Goal: Task Accomplishment & Management: Complete application form

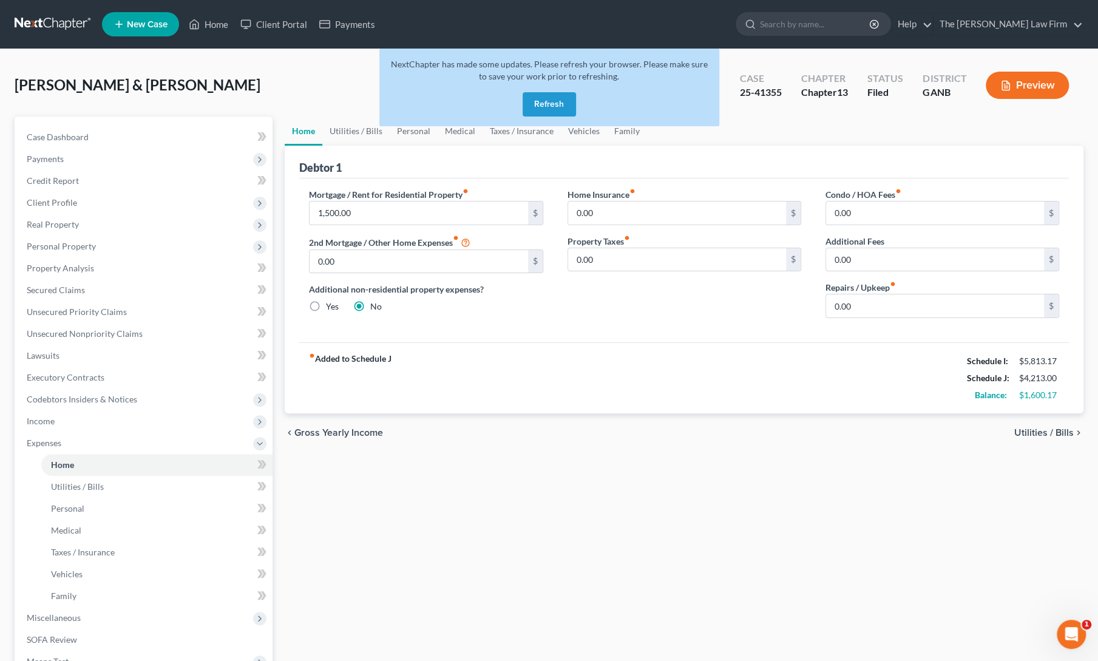
click at [554, 106] on button "Refresh" at bounding box center [549, 104] width 53 height 24
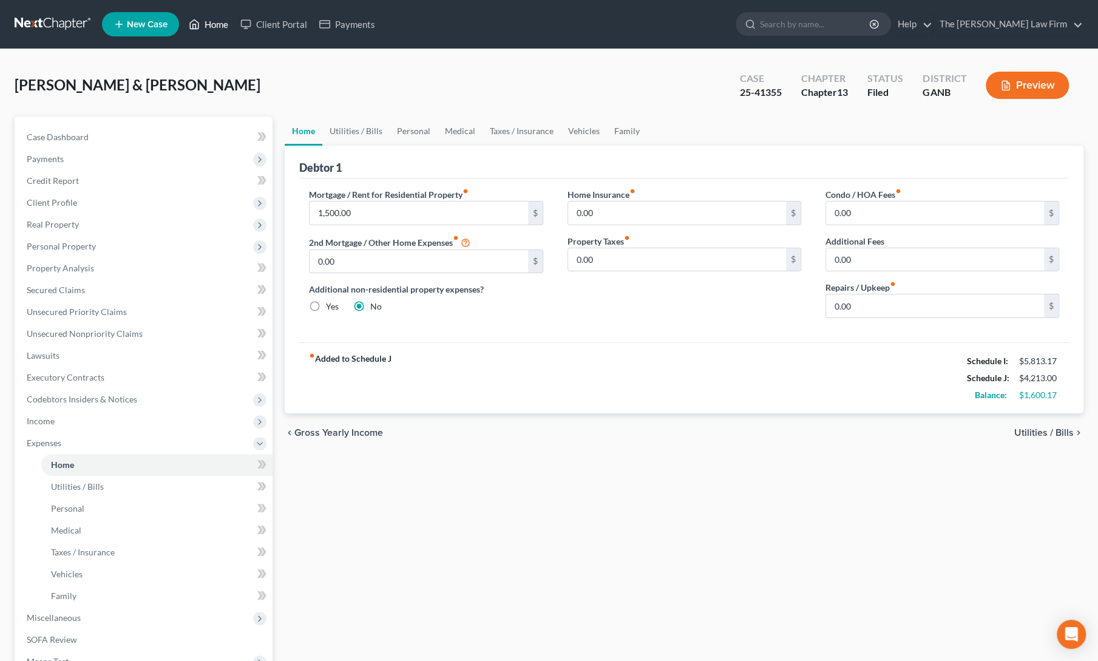
click at [207, 29] on link "Home" at bounding box center [209, 24] width 52 height 22
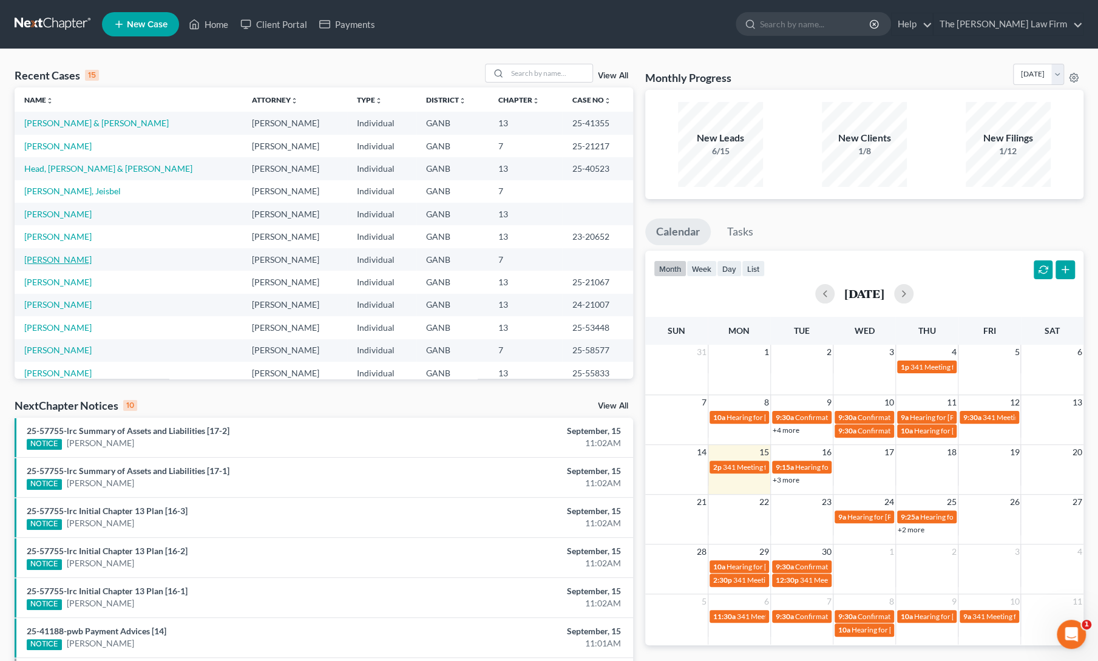
click at [36, 257] on link "Coker, Gerald" at bounding box center [57, 259] width 67 height 10
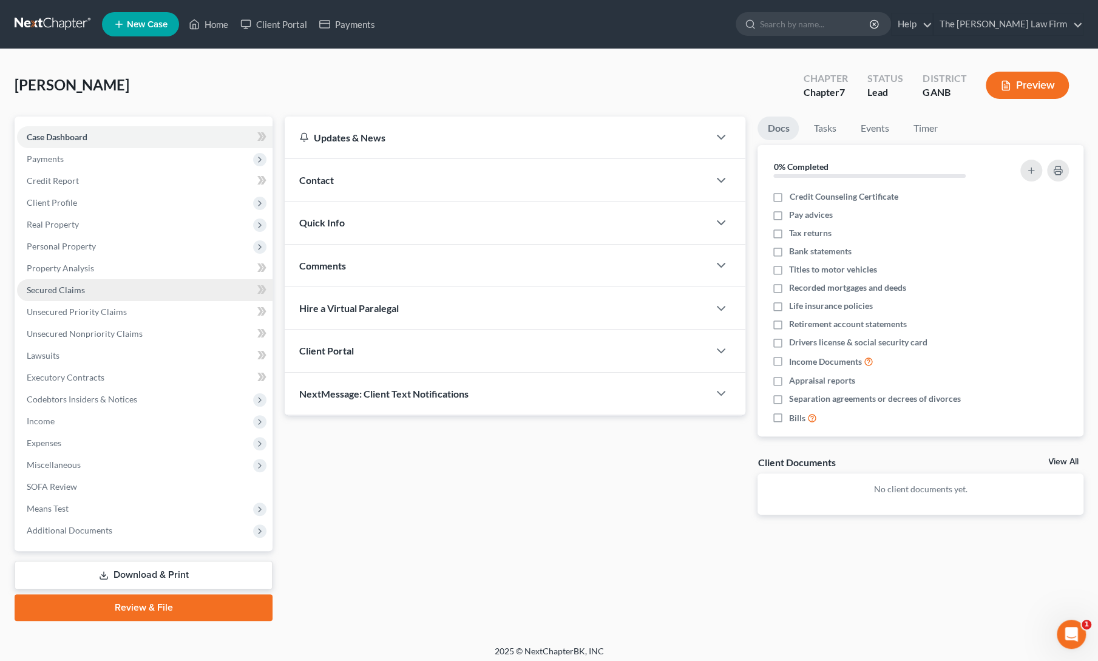
click at [50, 293] on span "Secured Claims" at bounding box center [56, 290] width 58 height 10
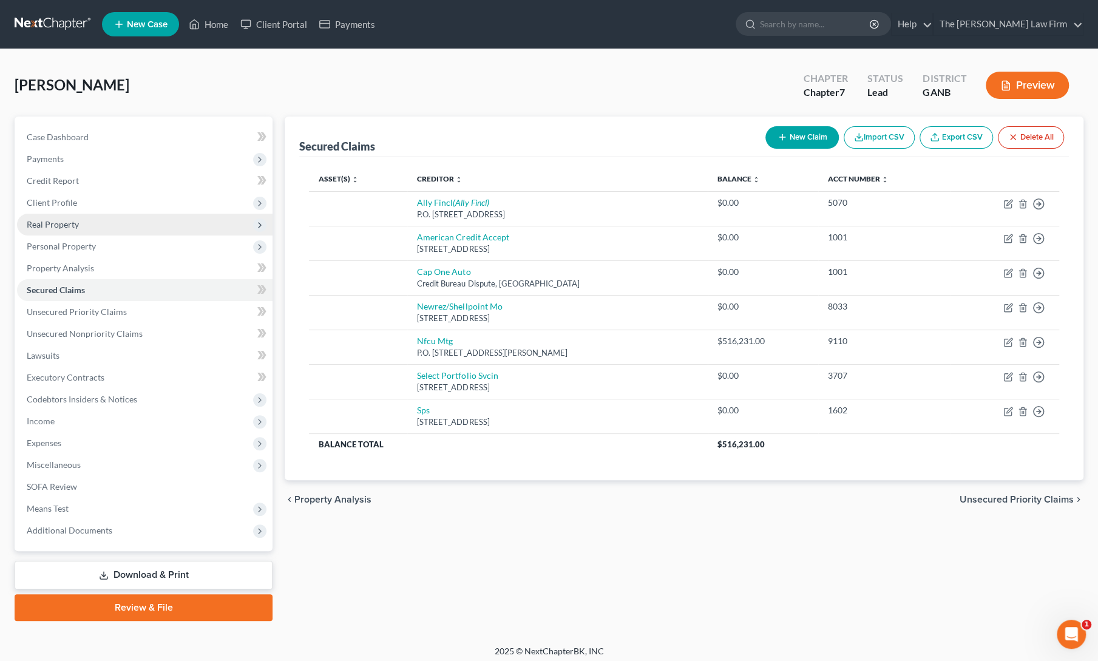
click at [62, 230] on span "Real Property" at bounding box center [145, 225] width 256 height 22
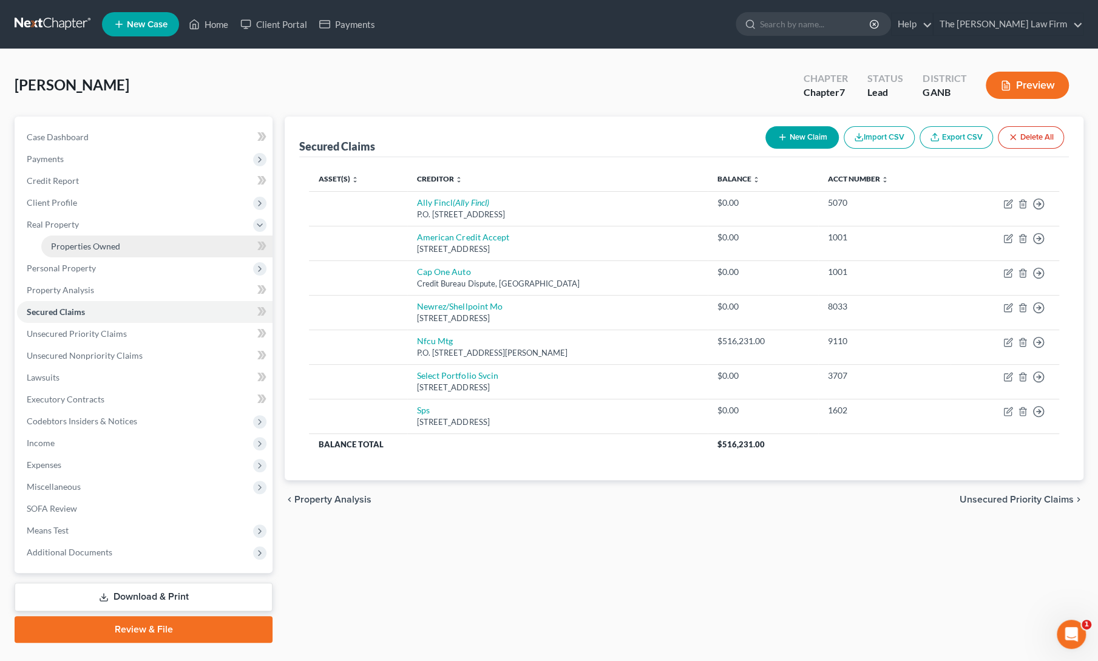
click at [73, 246] on span "Properties Owned" at bounding box center [85, 246] width 69 height 10
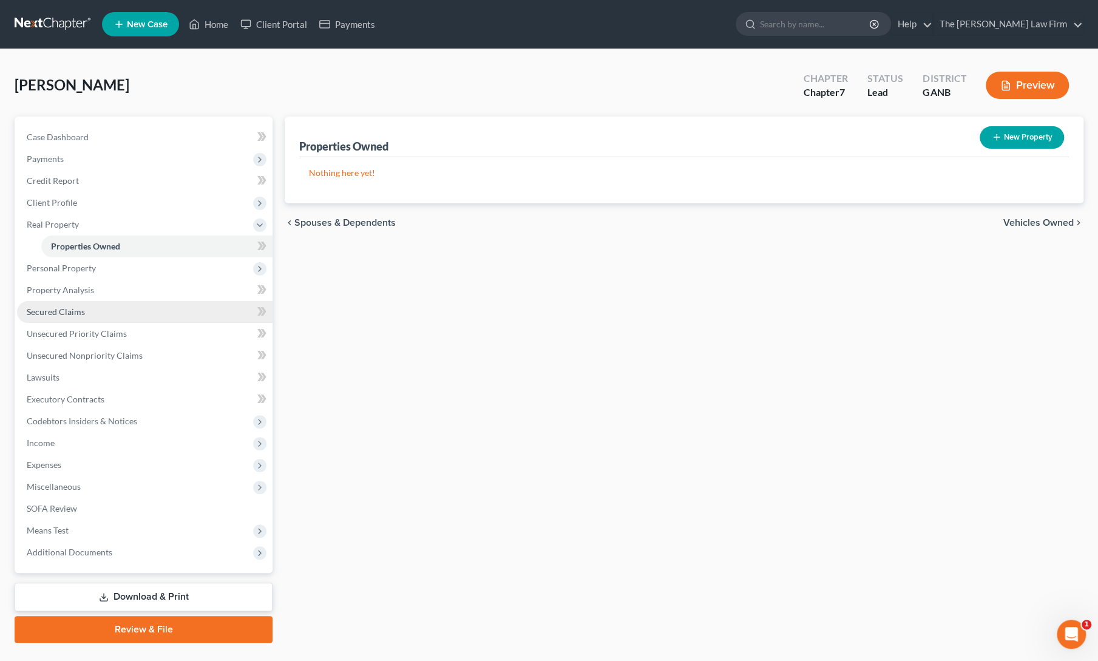
click at [42, 310] on span "Secured Claims" at bounding box center [56, 312] width 58 height 10
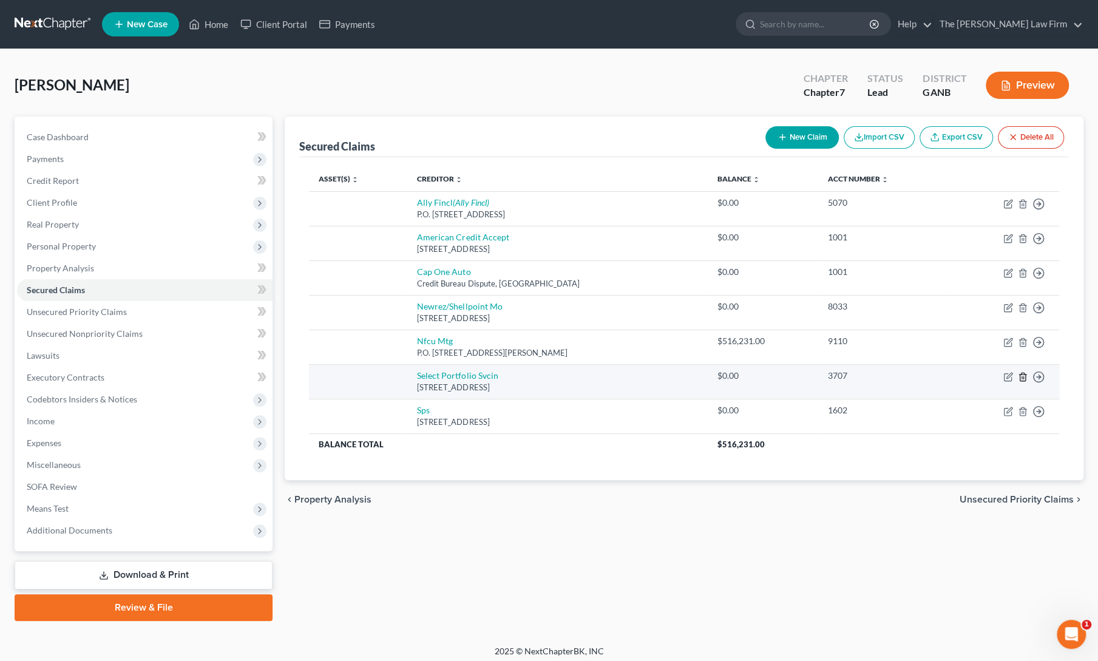
click at [1023, 373] on icon "button" at bounding box center [1023, 377] width 10 height 10
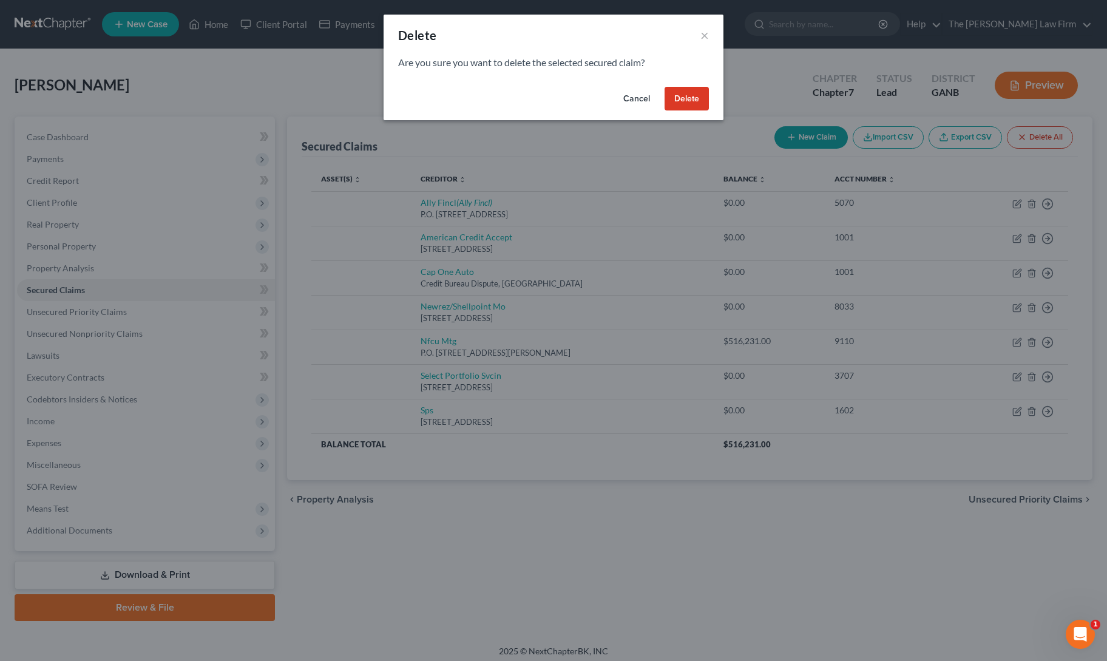
click at [684, 94] on button "Delete" at bounding box center [687, 99] width 44 height 24
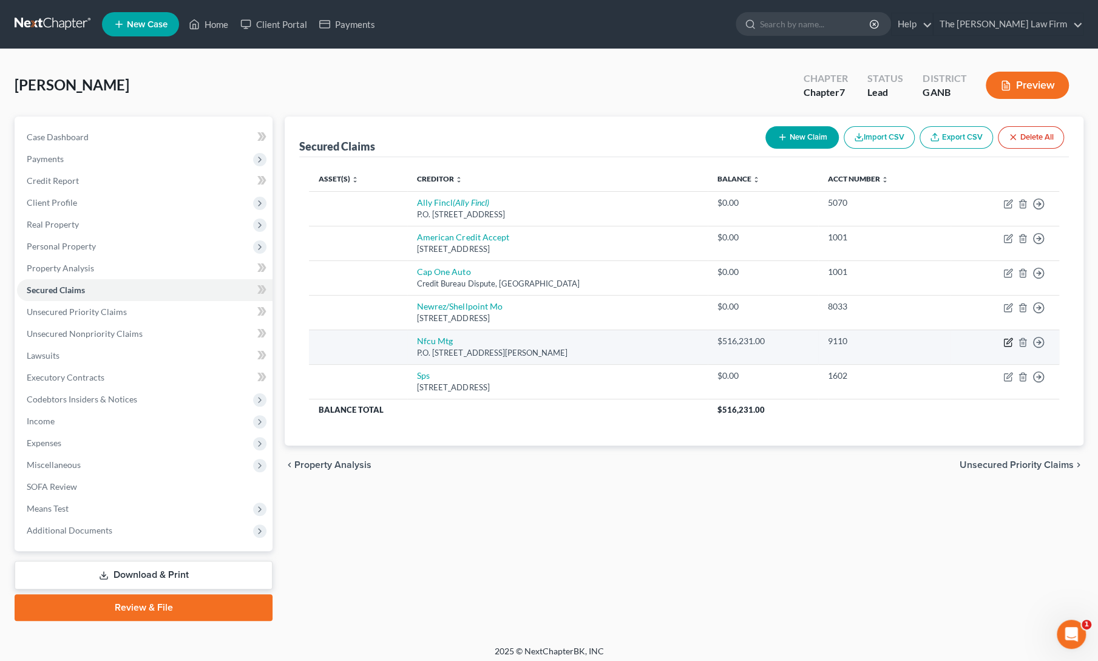
click at [1008, 341] on icon "button" at bounding box center [1009, 340] width 5 height 5
select select "48"
select select "0"
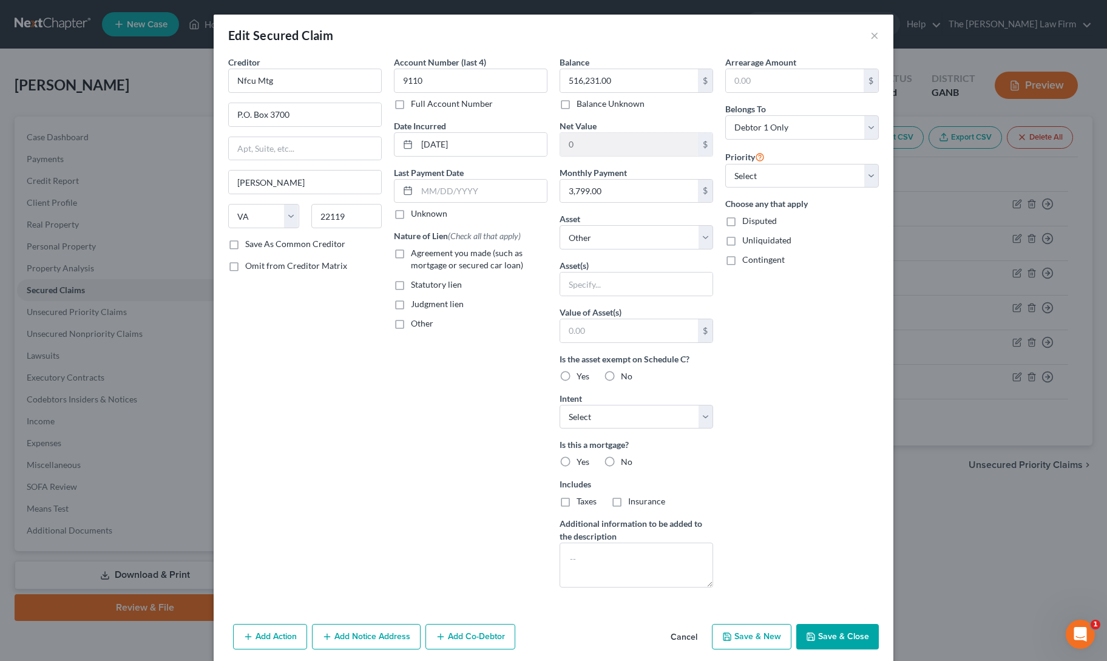
click at [411, 253] on label "Agreement you made (such as mortgage or secured car loan)" at bounding box center [479, 259] width 137 height 24
click at [416, 253] on input "Agreement you made (such as mortgage or secured car loan)" at bounding box center [420, 251] width 8 height 8
checkbox input "true"
click at [596, 240] on select "Select Other Multiple Assets" at bounding box center [637, 237] width 154 height 24
click at [560, 225] on select "Select Other Multiple Assets" at bounding box center [637, 237] width 154 height 24
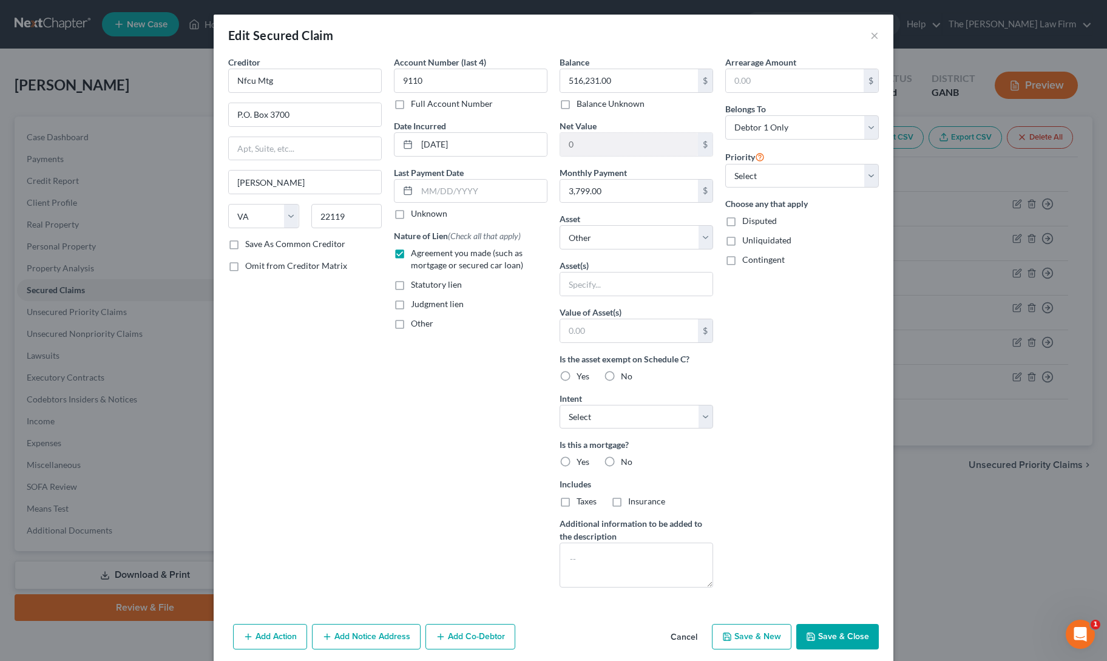
click at [826, 631] on button "Save & Close" at bounding box center [838, 636] width 83 height 25
select select
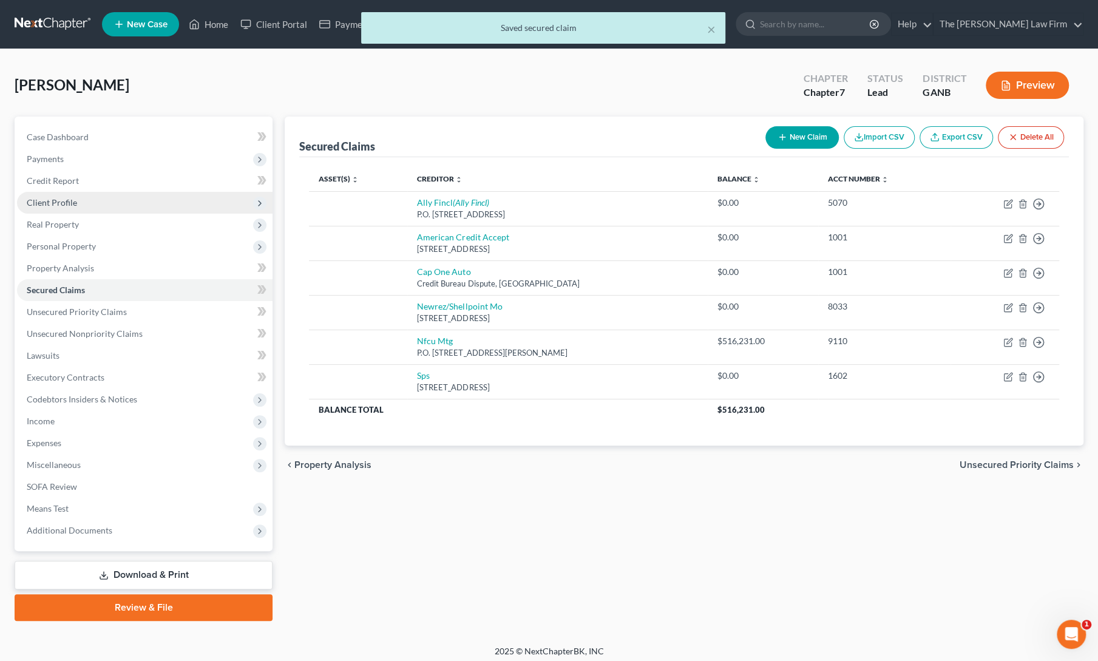
click at [61, 206] on span "Client Profile" at bounding box center [52, 202] width 50 height 10
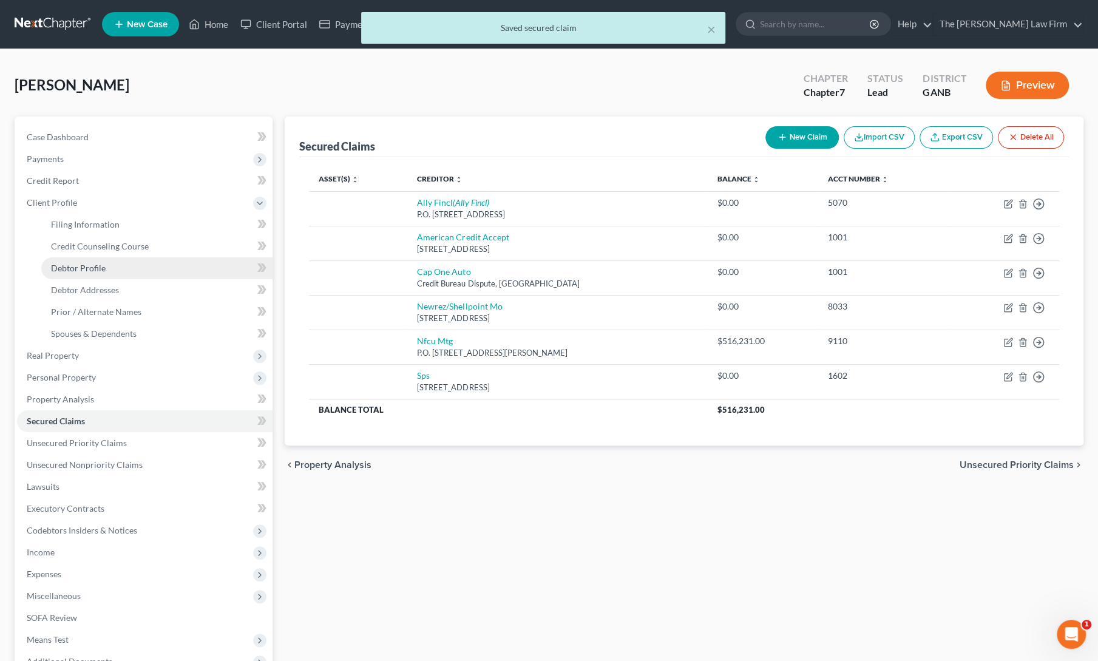
click at [76, 271] on span "Debtor Profile" at bounding box center [78, 268] width 55 height 10
select select "0"
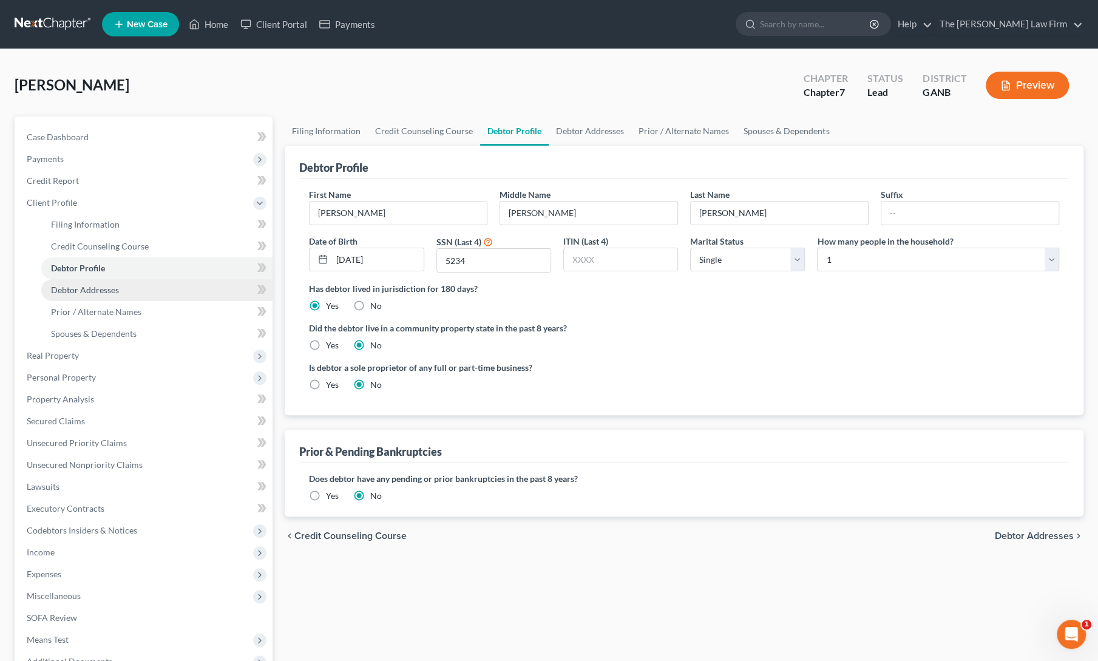
click at [93, 294] on link "Debtor Addresses" at bounding box center [156, 290] width 231 height 22
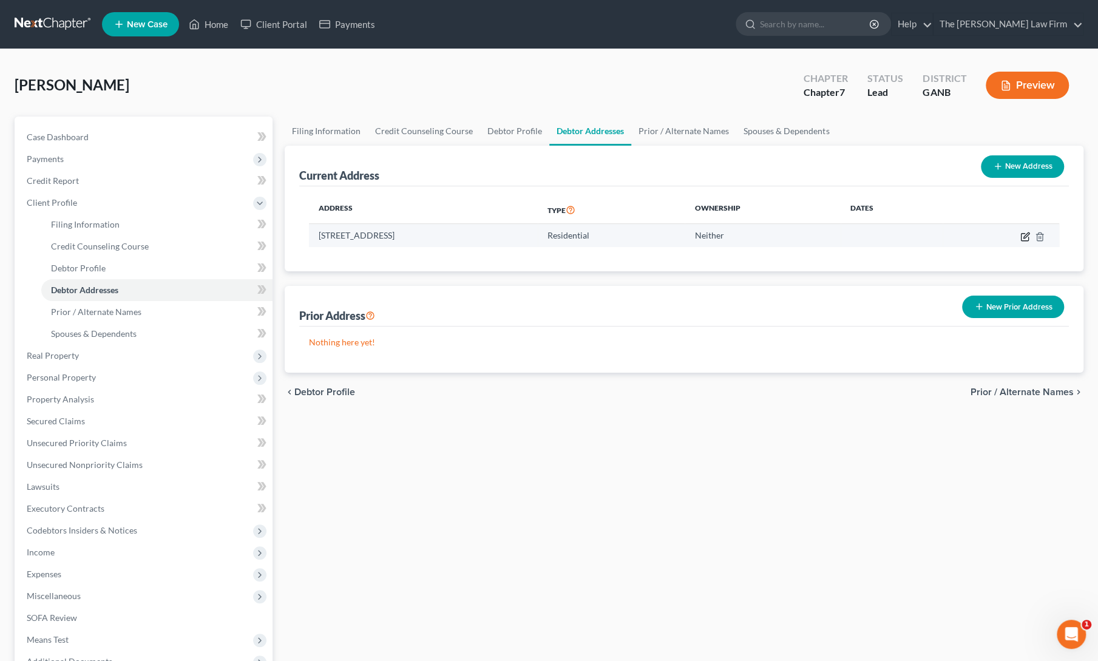
click at [1022, 236] on icon "button" at bounding box center [1026, 237] width 10 height 10
select select "10"
select select "0"
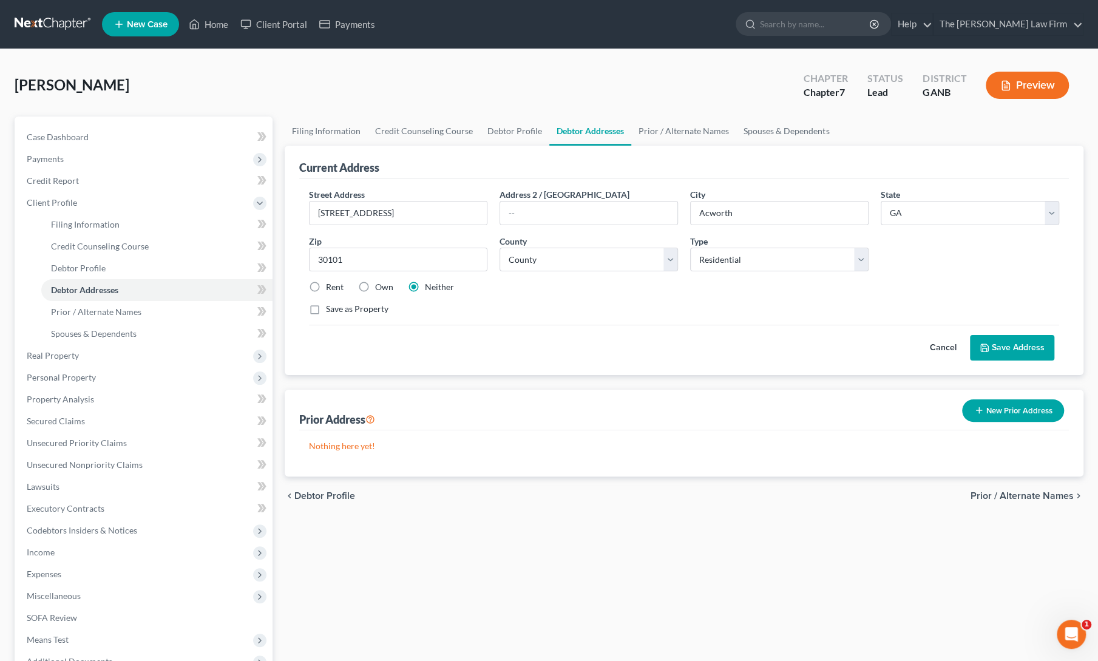
click at [326, 288] on label "Rent" at bounding box center [335, 287] width 18 height 12
click at [331, 288] on input "Rent" at bounding box center [335, 285] width 8 height 8
radio input "true"
click at [375, 285] on label "Own" at bounding box center [384, 287] width 18 height 12
click at [380, 285] on input "Own" at bounding box center [384, 285] width 8 height 8
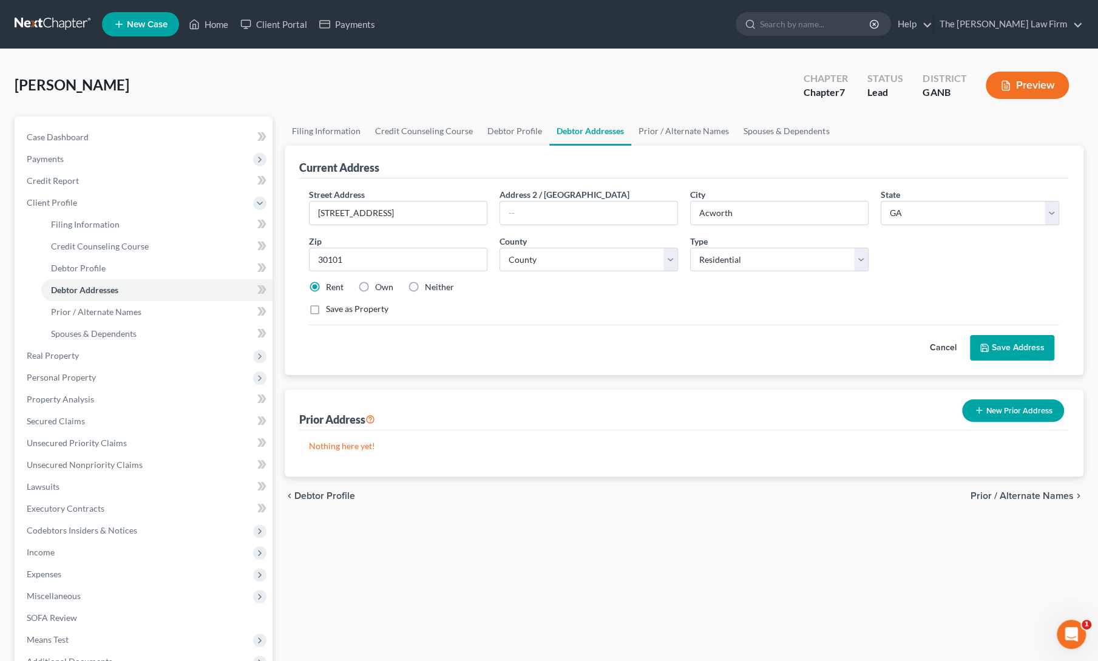
radio input "true"
click at [1025, 348] on button "Save Address" at bounding box center [1012, 347] width 84 height 25
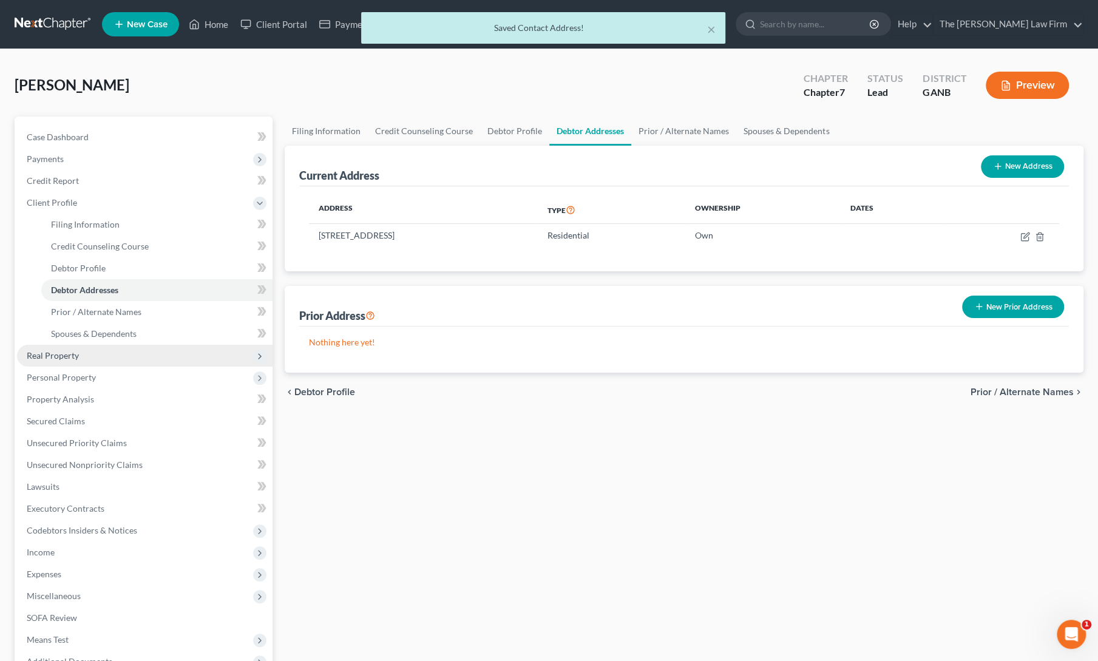
click at [61, 358] on span "Real Property" at bounding box center [53, 355] width 52 height 10
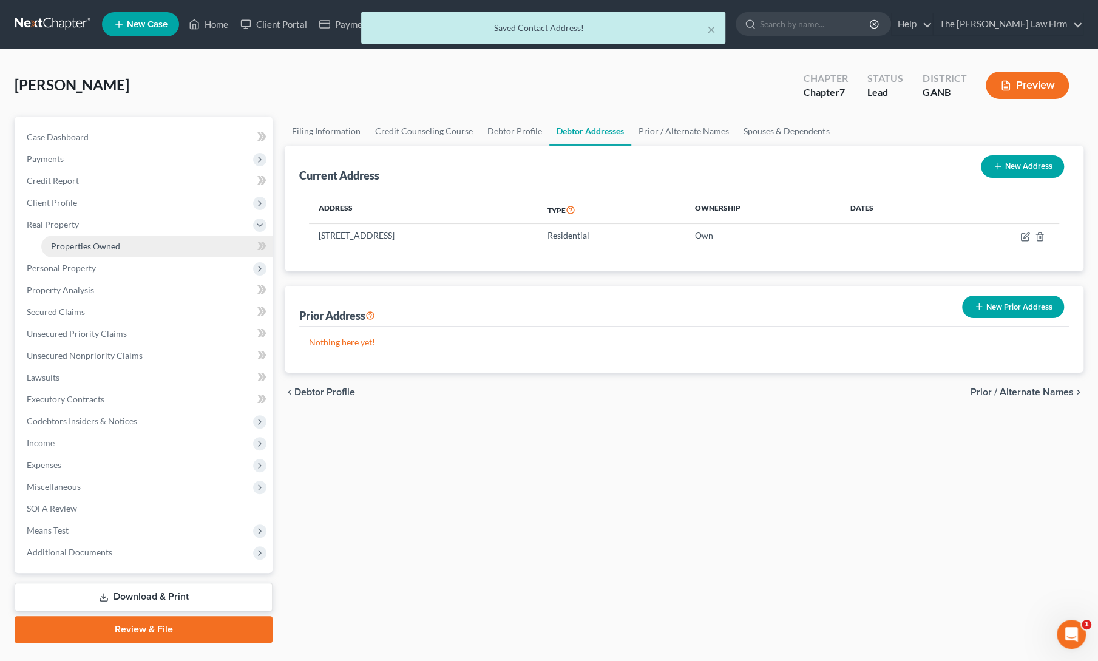
click at [73, 250] on span "Properties Owned" at bounding box center [85, 246] width 69 height 10
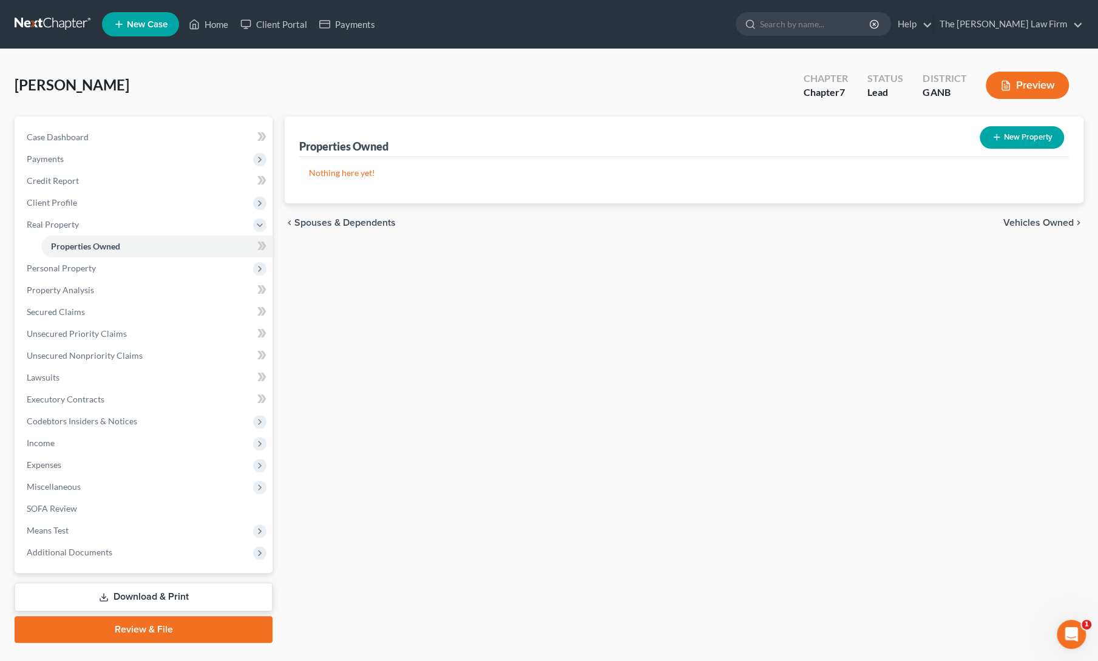
click at [1024, 142] on button "New Property" at bounding box center [1022, 137] width 84 height 22
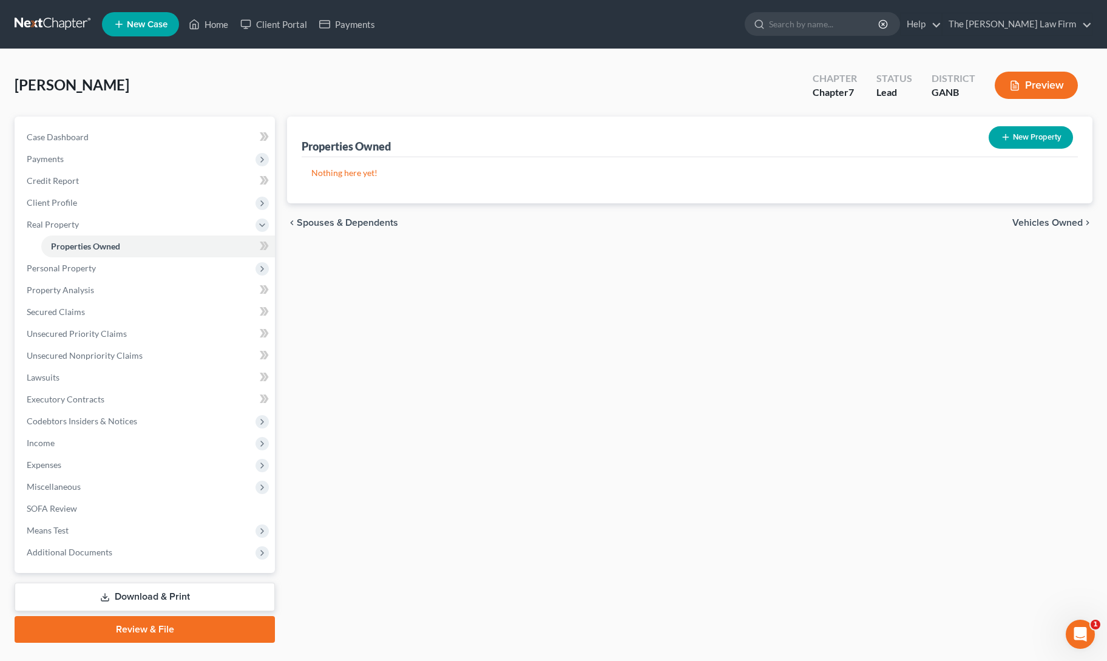
select select "10"
select select "109"
select select "0"
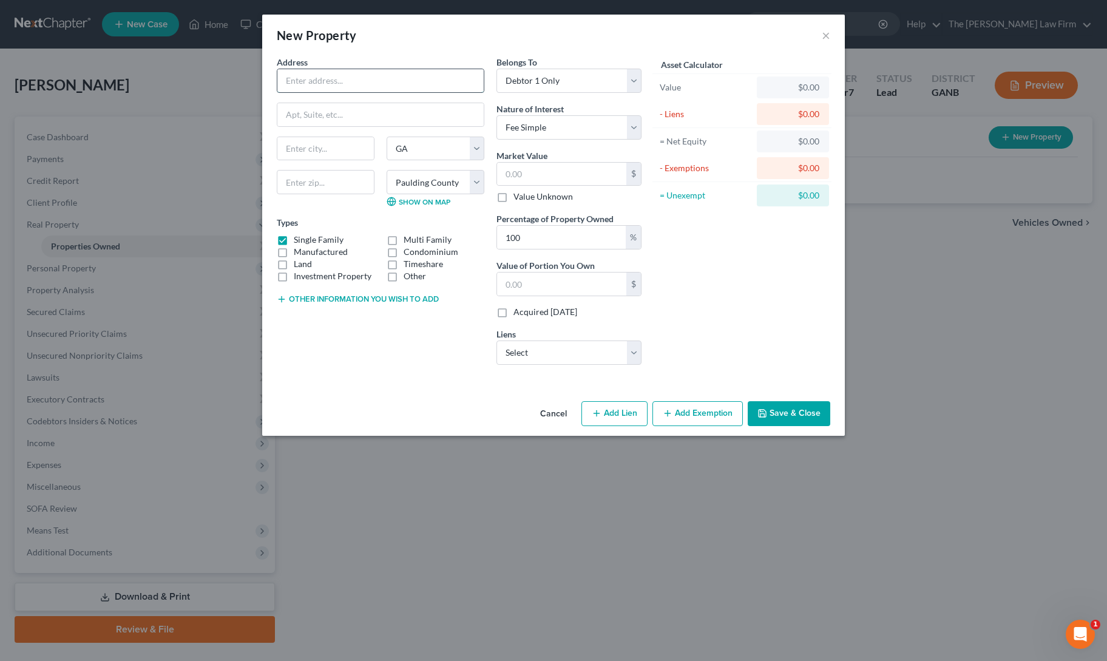
click at [332, 83] on input "text" at bounding box center [380, 80] width 206 height 23
paste input "375 Lincolnwood Ln"
type input "375 Lincolnwood Ln"
click at [328, 180] on input "text" at bounding box center [326, 182] width 98 height 24
type input "30101"
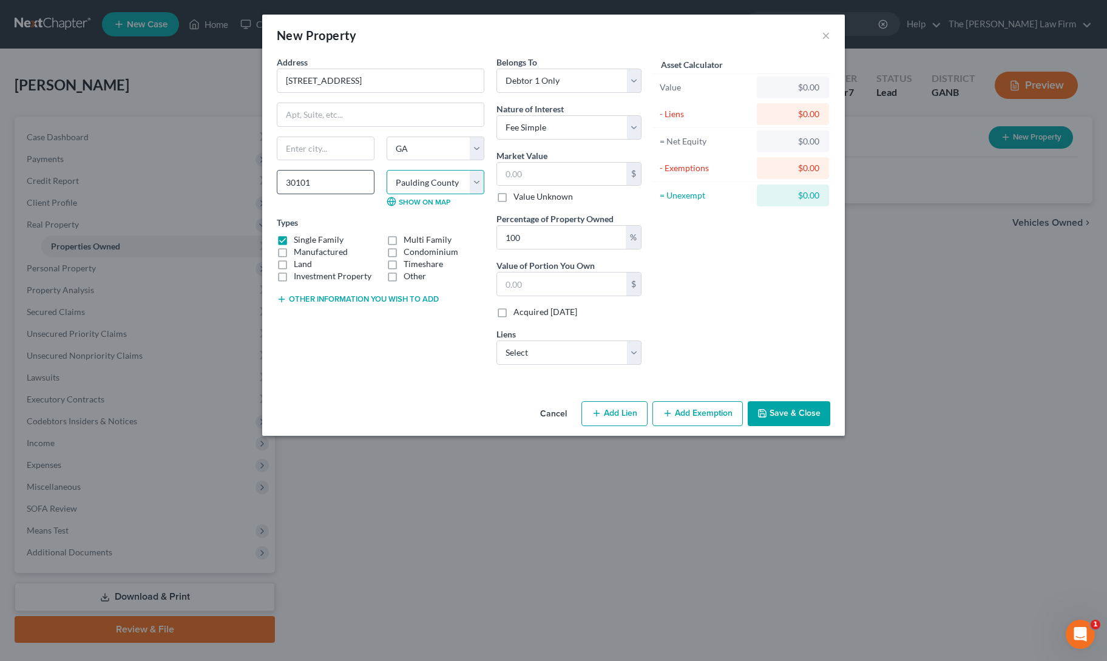
type input "Acworth"
click at [568, 80] on select "Select Debtor 1 Only Debtor 2 Only Debtor 1 And Debtor 2 Only At Least One Of T…" at bounding box center [569, 81] width 145 height 24
select select "3"
click at [497, 69] on select "Select Debtor 1 Only Debtor 2 Only Debtor 1 And Debtor 2 Only At Least One Of T…" at bounding box center [569, 81] width 145 height 24
click at [539, 173] on input "text" at bounding box center [561, 174] width 129 height 23
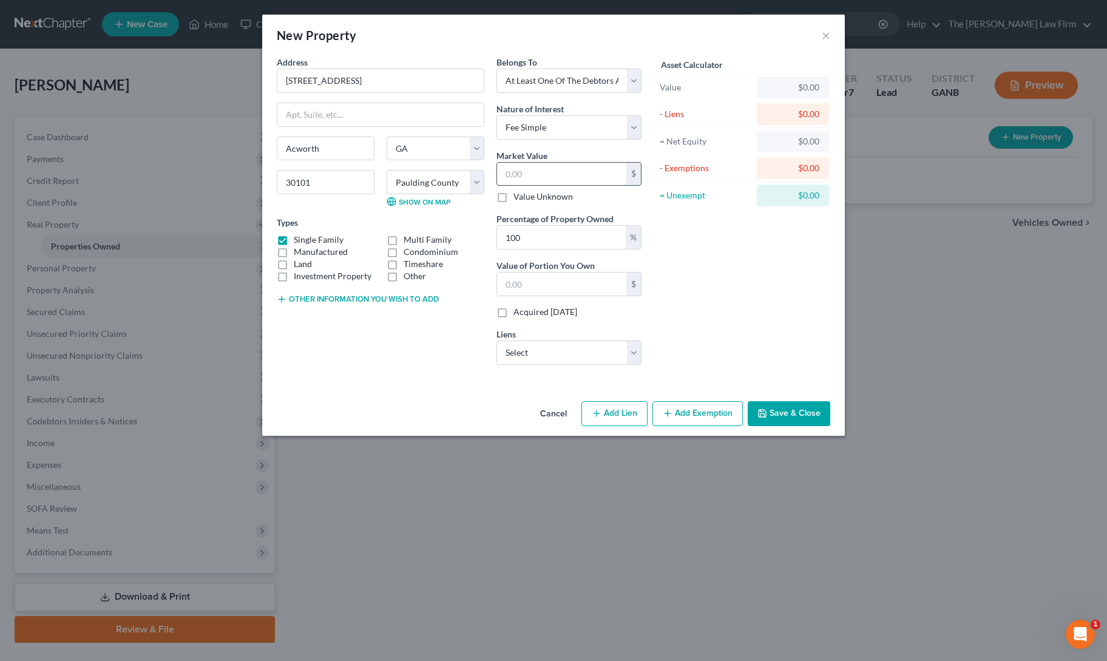
type input "4"
type input "4.00"
type input "48"
type input "48.00"
type input "485"
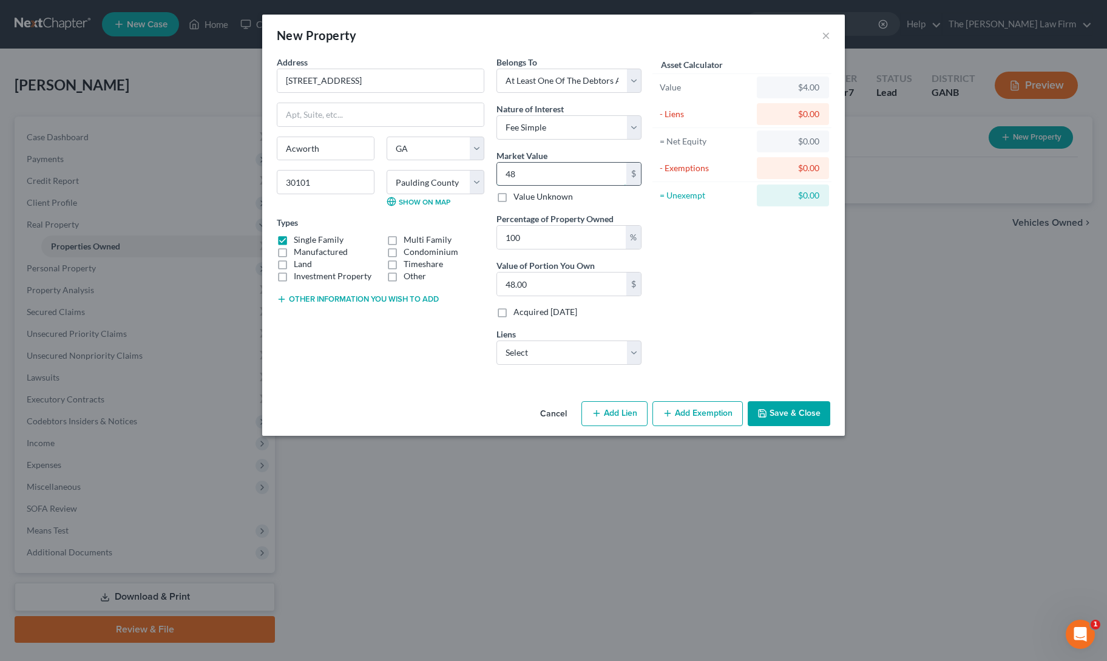
type input "485.00"
type input "4850"
type input "4,850.00"
type input "4,8500"
type input "48,500.00"
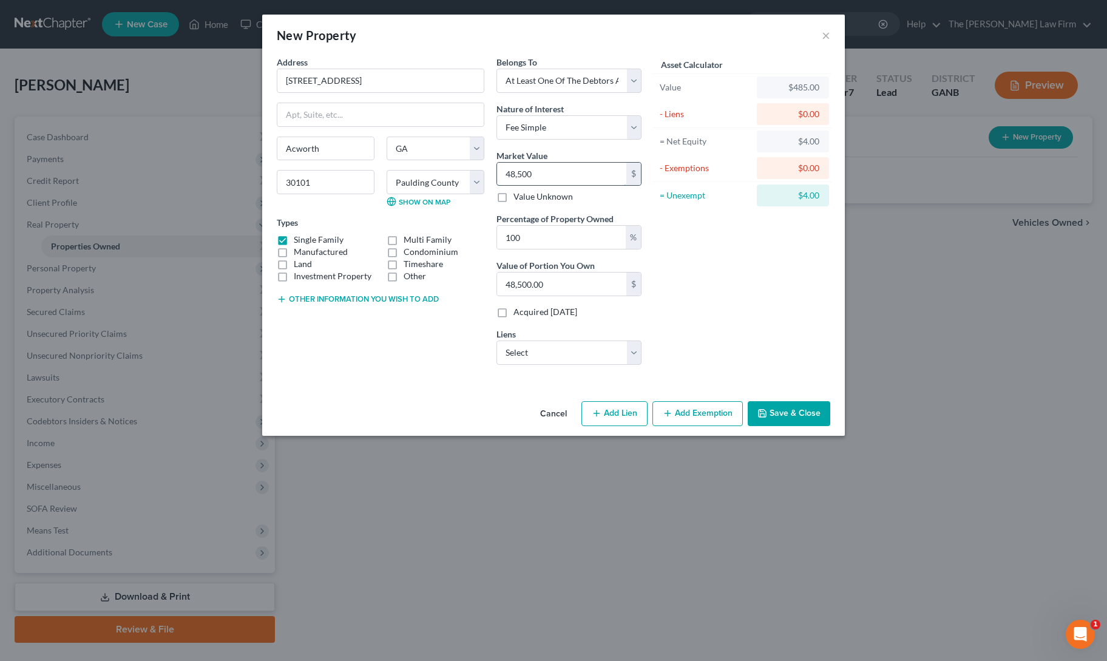
type input "48,5000"
type input "485,000.00"
type input "485,000"
click at [534, 239] on input "100" at bounding box center [561, 237] width 129 height 23
type input "10"
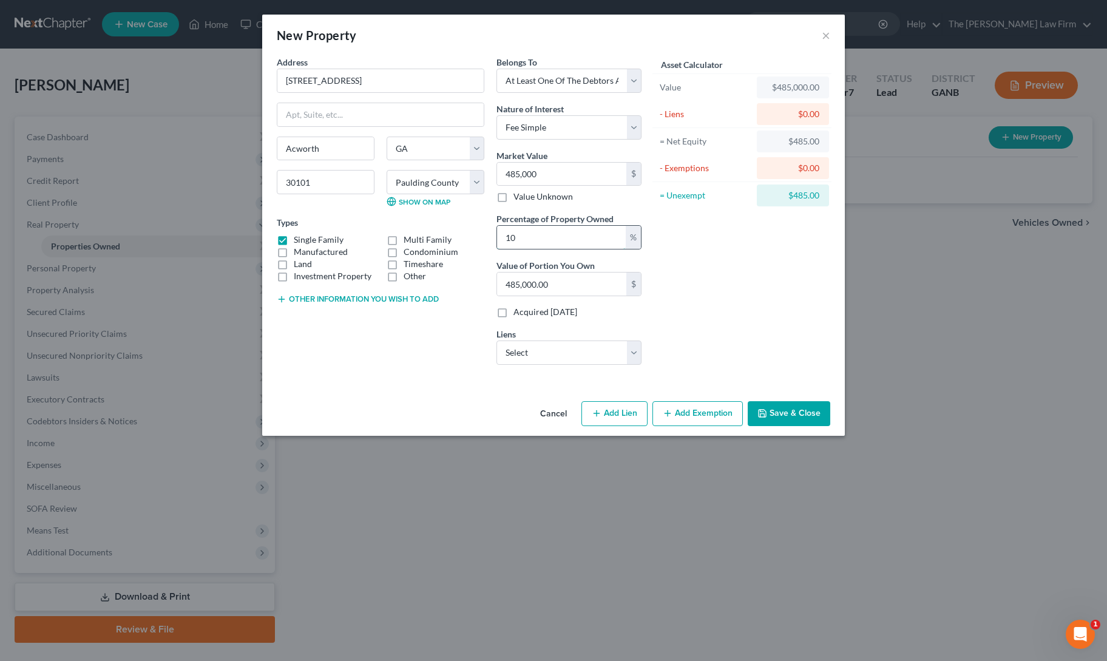
type input "48,500.00"
type input "1"
type input "4,850.00"
type input "5"
type input "24,250.00"
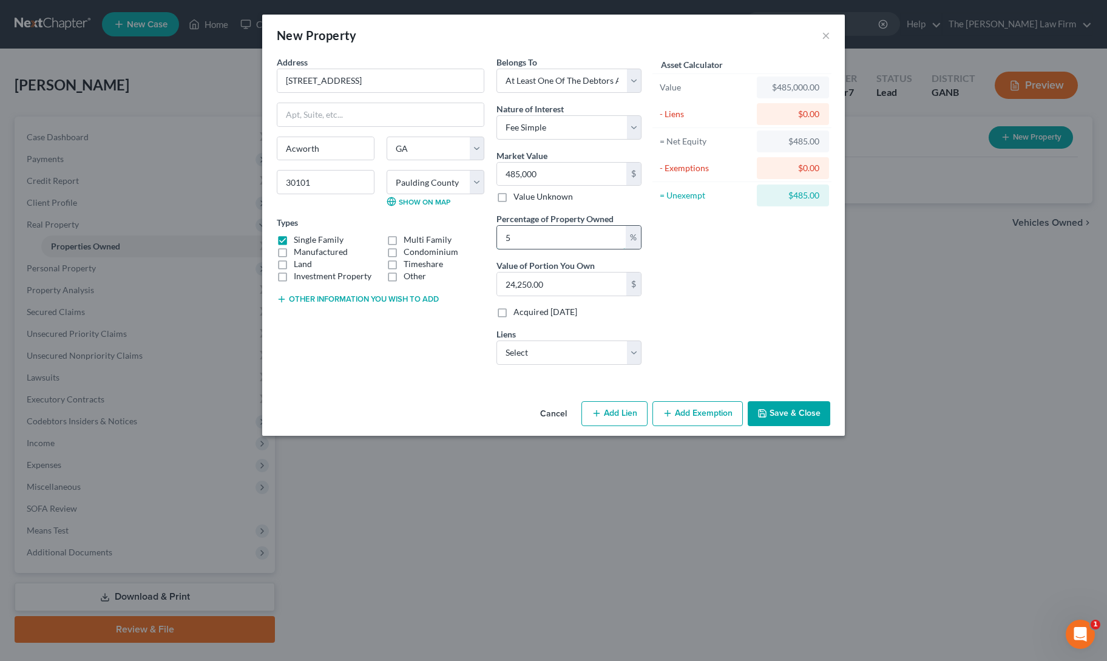
type input "50"
type input "242,500.00"
type input "50"
click at [528, 353] on select "Select Nfcu Mtg - $516,231.00 Ally Fincl - $0.00 American Credit Accept - $0.00…" at bounding box center [569, 353] width 145 height 24
select select "0"
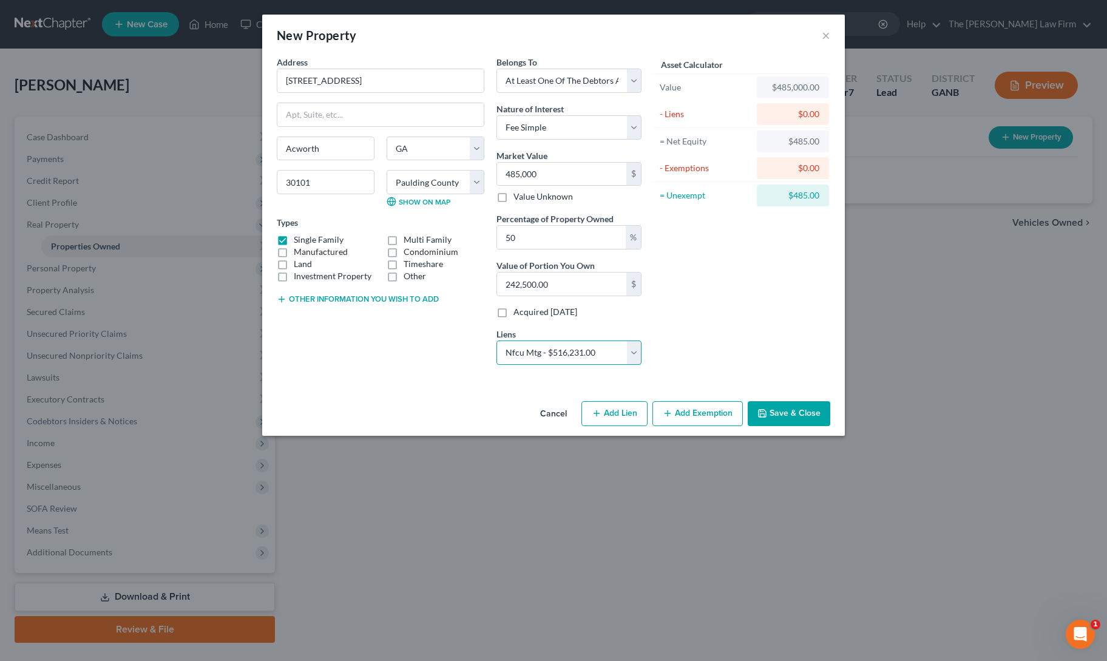
click at [497, 341] on select "Select Nfcu Mtg - $516,231.00 Ally Fincl - $0.00 American Credit Accept - $0.00…" at bounding box center [569, 353] width 145 height 24
select select
select select "48"
select select "0"
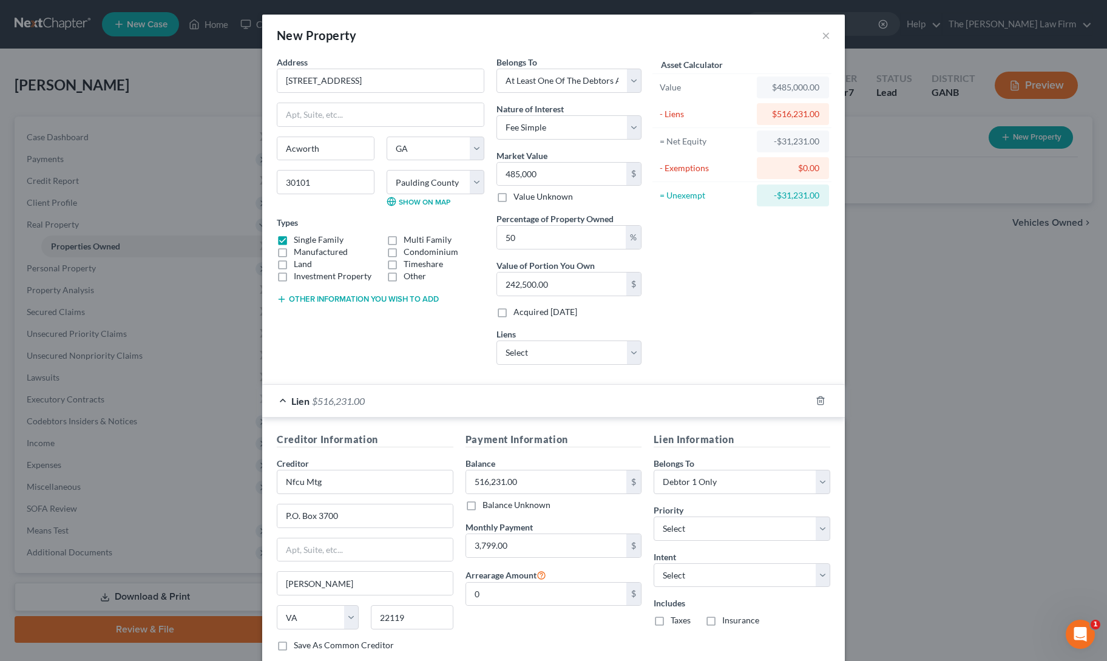
click at [753, 328] on div "Asset Calculator Value $485,000.00 - Liens $516,231.00 = Net Equity -$31,231.00…" at bounding box center [742, 215] width 189 height 319
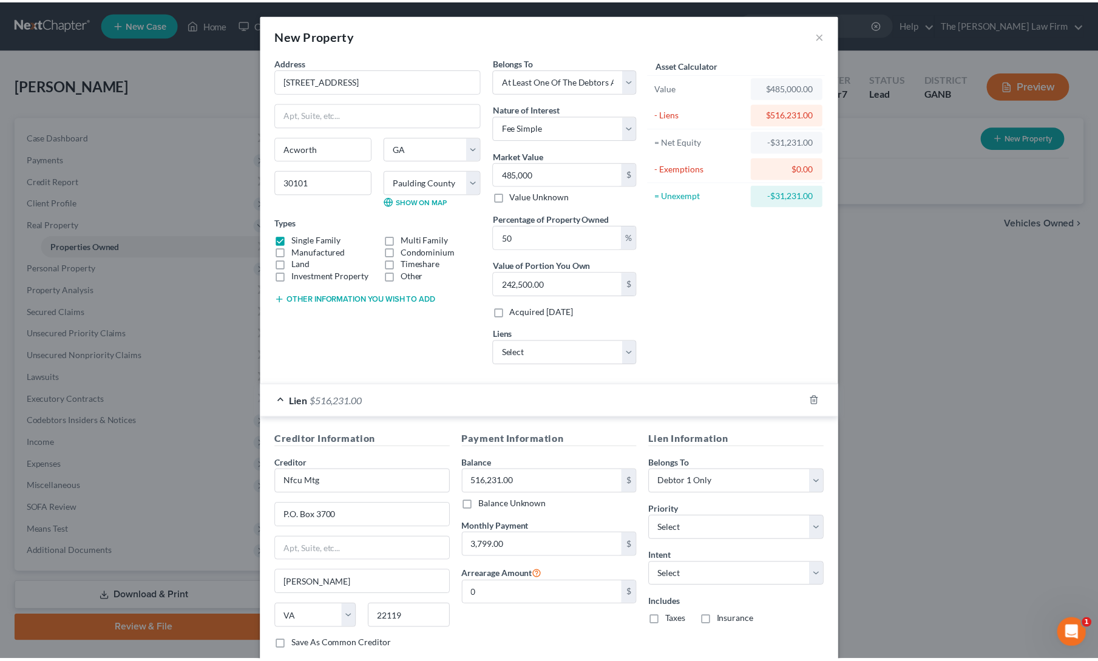
scroll to position [70, 0]
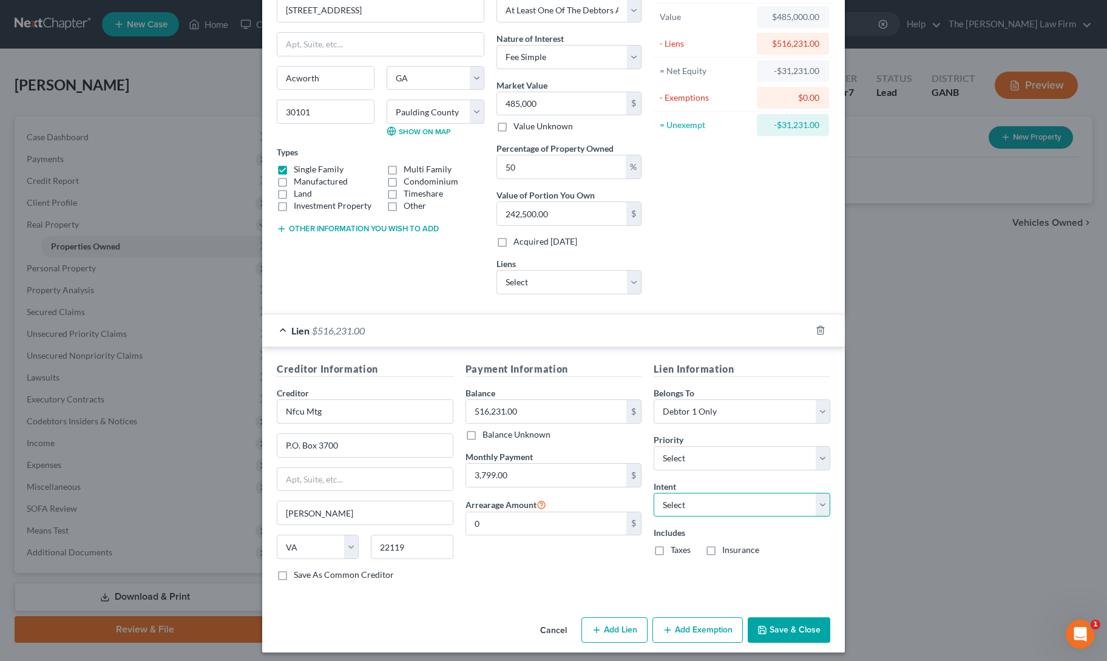
click at [708, 493] on select "Select Surrender Redeem Reaffirm Avoid Other" at bounding box center [742, 505] width 177 height 24
select select "0"
click at [654, 493] on select "Select Surrender Redeem Reaffirm Avoid Other" at bounding box center [742, 505] width 177 height 24
click at [781, 630] on button "Save & Close" at bounding box center [789, 629] width 83 height 25
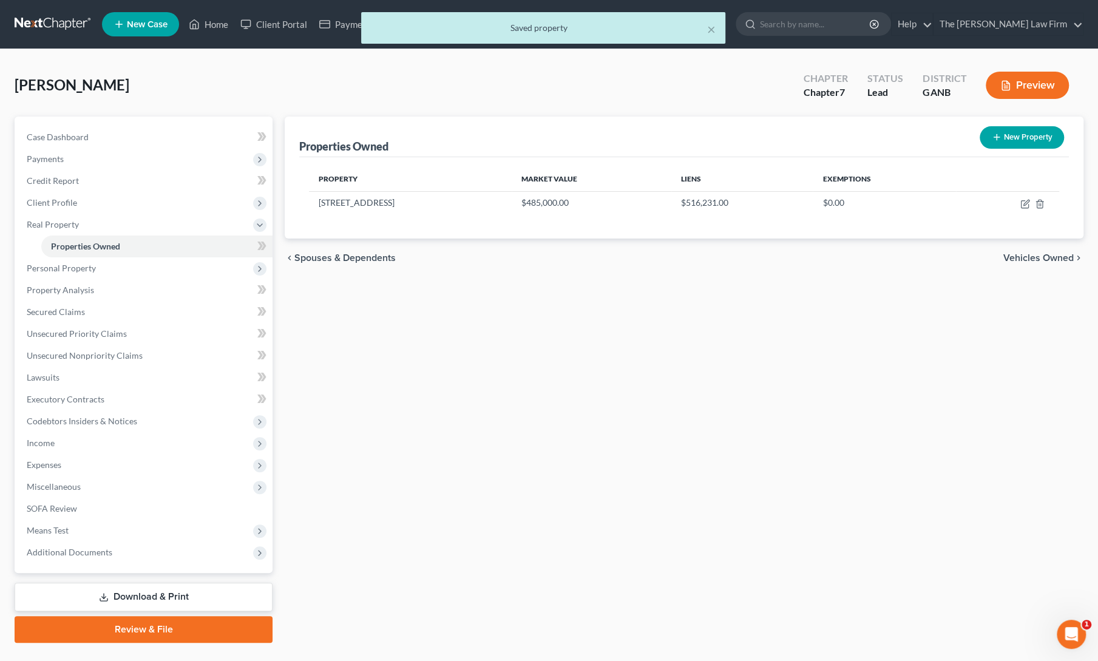
click at [916, 535] on div "Properties Owned New Property Property Market Value Liens Exemptions 375 Lincol…" at bounding box center [684, 380] width 811 height 526
click at [46, 311] on span "Secured Claims" at bounding box center [56, 312] width 58 height 10
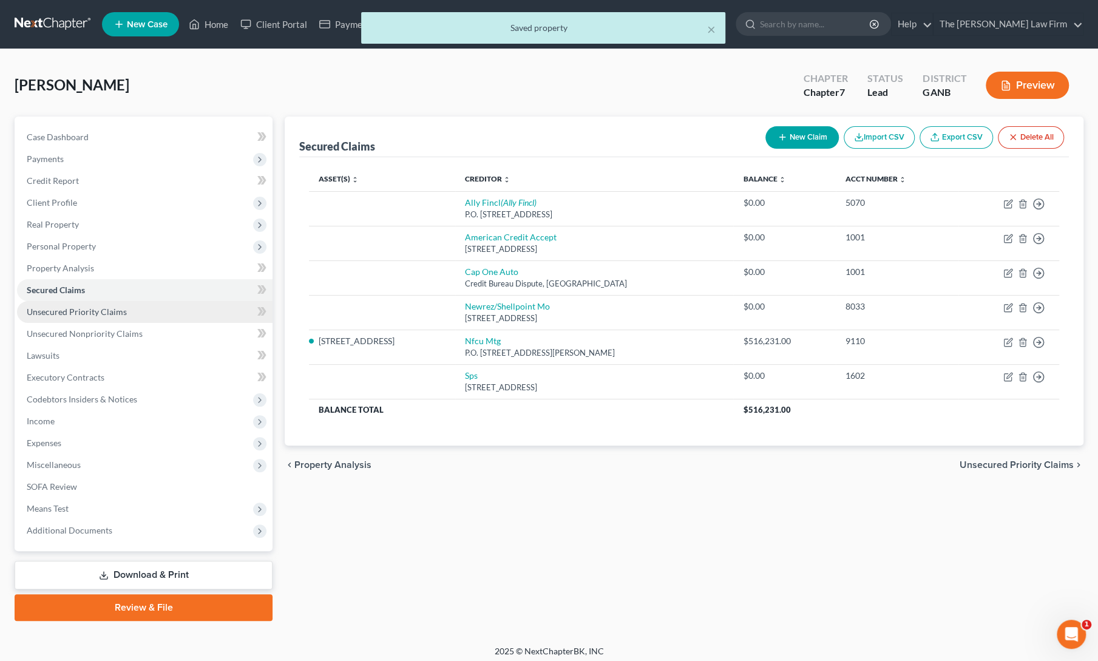
click at [50, 316] on span "Unsecured Priority Claims" at bounding box center [77, 312] width 100 height 10
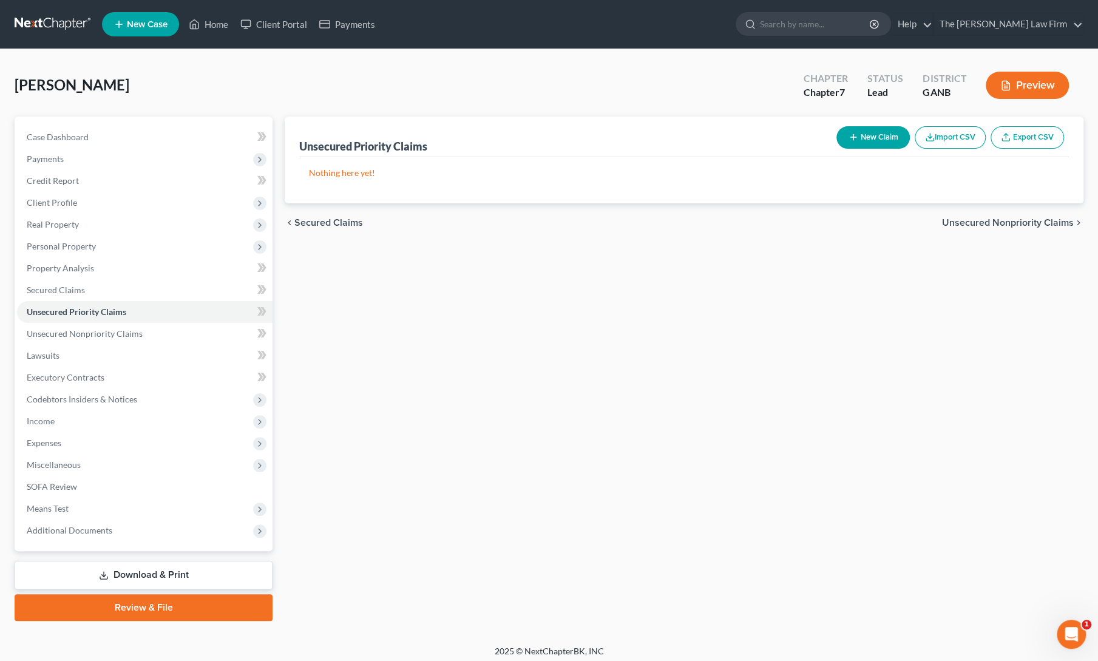
click at [869, 133] on button "New Claim" at bounding box center [873, 137] width 73 height 22
select select "0"
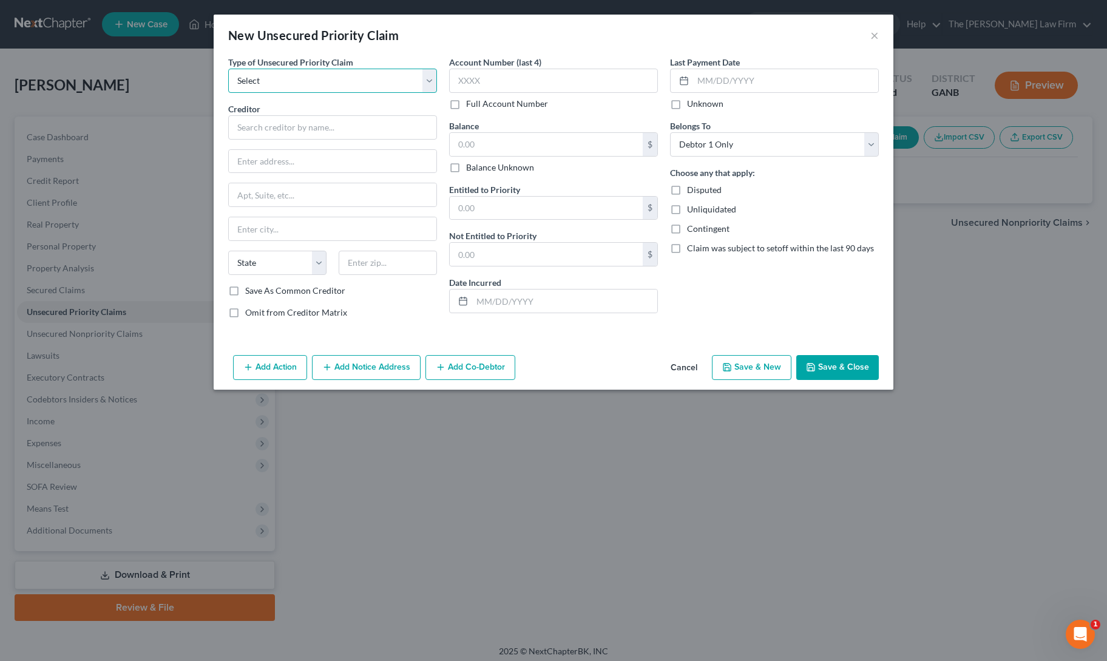
click at [313, 81] on select "Select Taxes & Other Government Units Domestic Support Obligations Extensions o…" at bounding box center [332, 81] width 209 height 24
select select "0"
click at [228, 69] on select "Select Taxes & Other Government Units Domestic Support Obligations Extensions o…" at bounding box center [332, 81] width 209 height 24
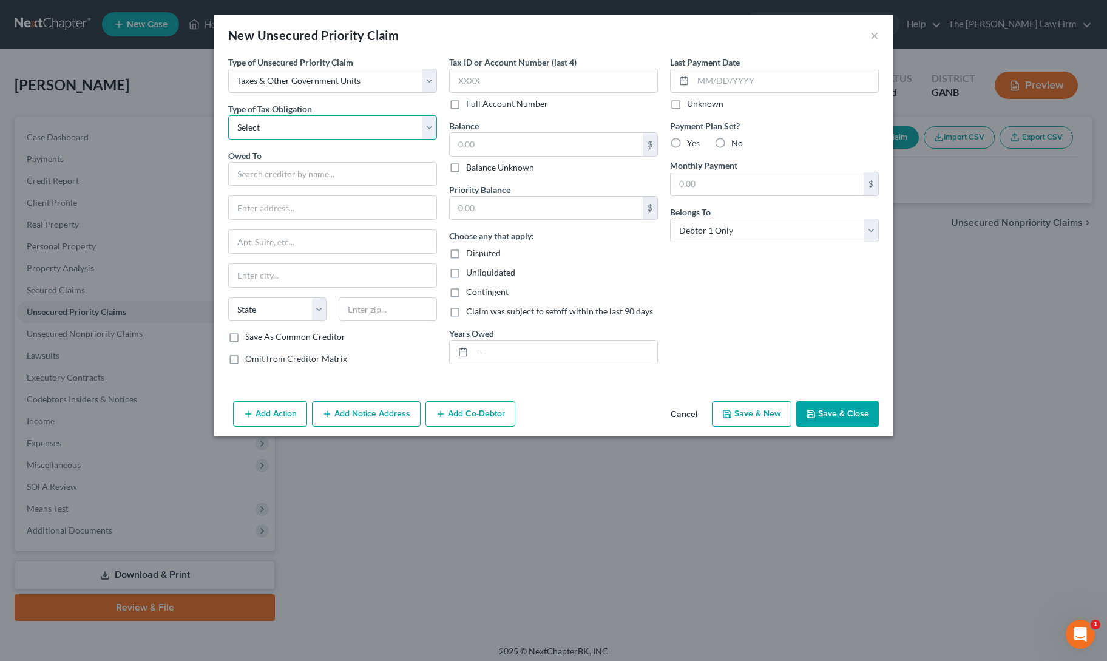
click at [301, 129] on select "Select Federal City State Franchise Tax Board Other" at bounding box center [332, 127] width 209 height 24
select select "0"
click at [228, 115] on select "Select Federal City State Franchise Tax Board Other" at bounding box center [332, 127] width 209 height 24
click at [297, 171] on input "text" at bounding box center [332, 174] width 209 height 24
click at [299, 201] on div "P. O. Box 7346, Philadelphia, PA 19101-7346" at bounding box center [301, 206] width 126 height 10
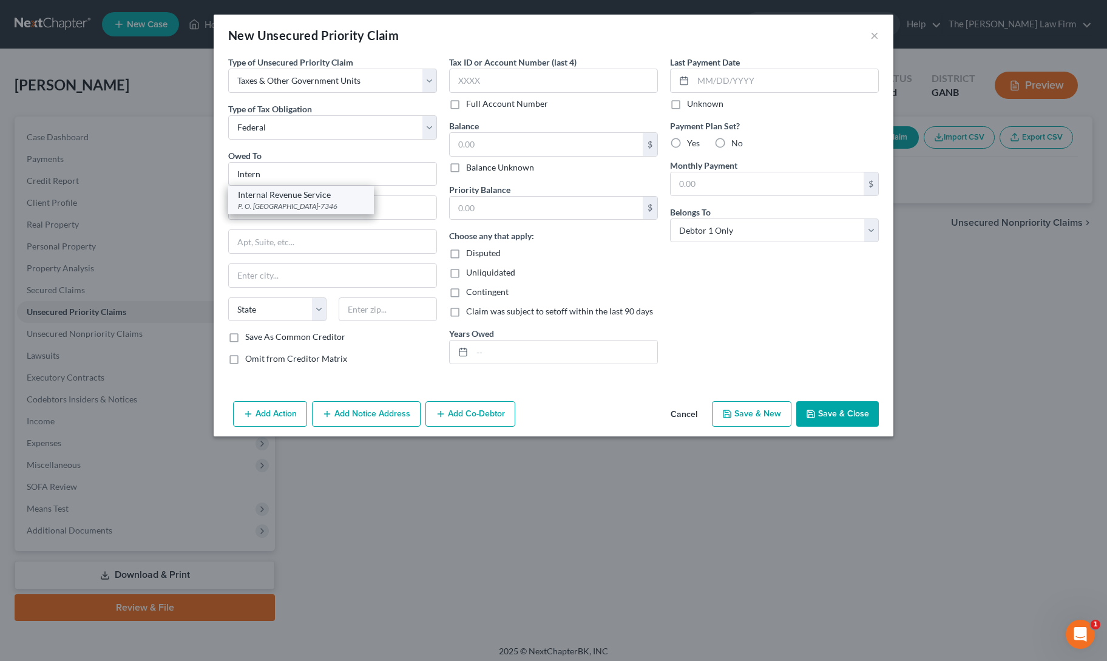
type input "Internal Revenue Service"
type input "P. O. Box 7346"
type input "Philadelphia"
select select "39"
type input "19101-7346"
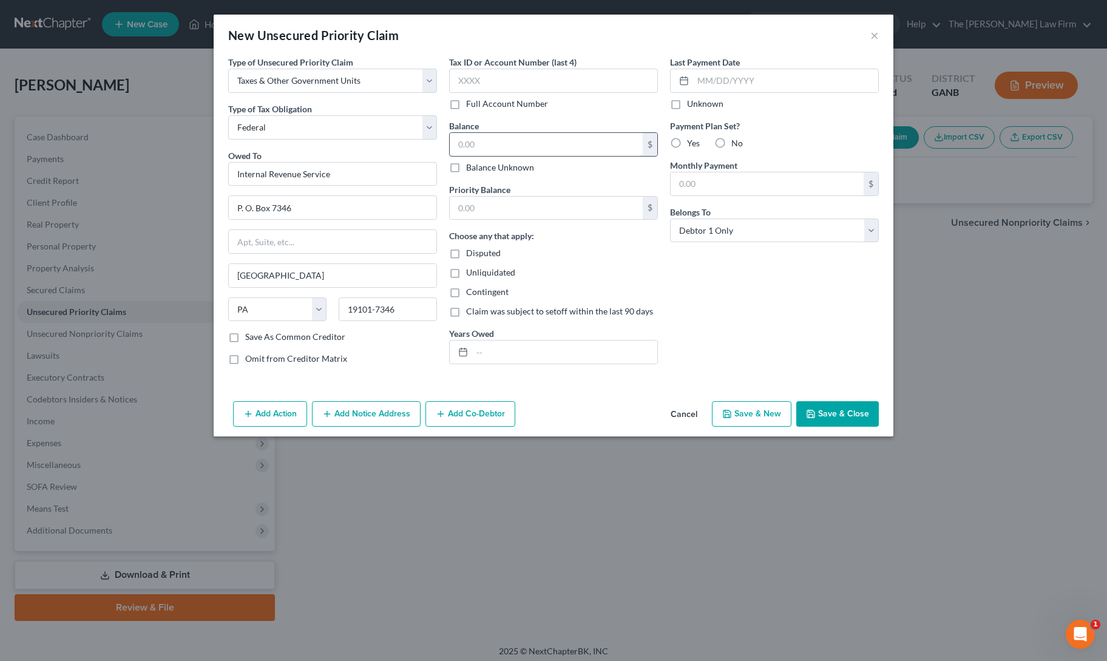
click at [511, 149] on input "text" at bounding box center [546, 144] width 193 height 23
type input "6,000"
click at [583, 356] on input "text" at bounding box center [564, 352] width 185 height 23
type input "2023"
click at [522, 203] on input "text" at bounding box center [546, 208] width 193 height 23
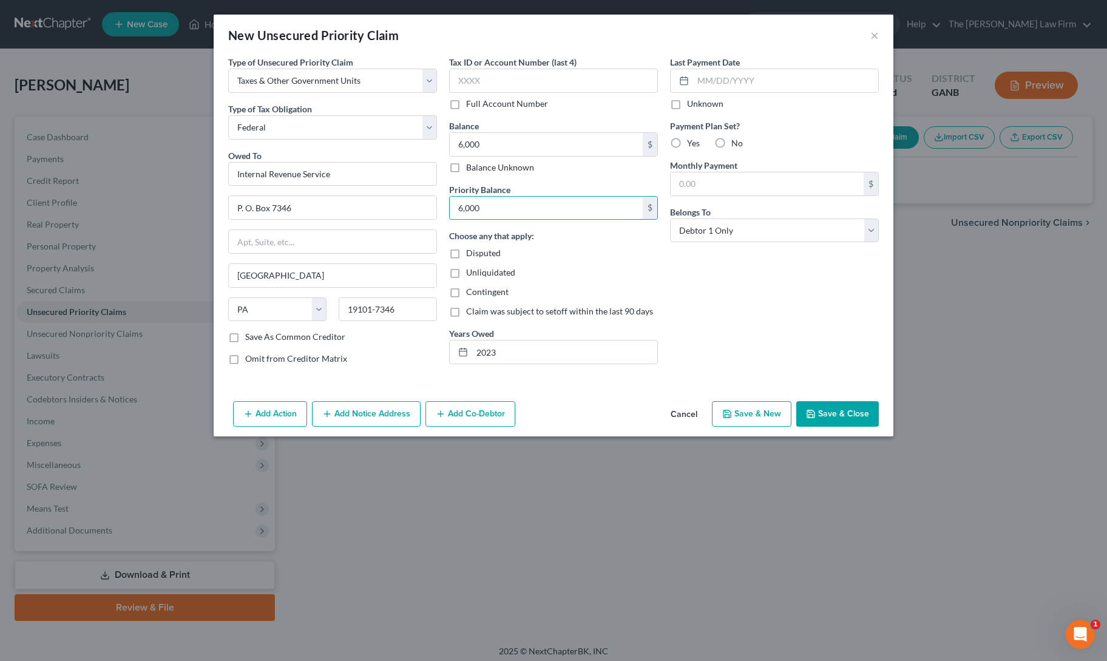
type input "6,000"
click at [724, 313] on div "Last Payment Date Unknown Payment Plan Set? Yes No Monthly Payment $ Belongs To…" at bounding box center [774, 215] width 221 height 319
click at [826, 413] on button "Save & Close" at bounding box center [838, 413] width 83 height 25
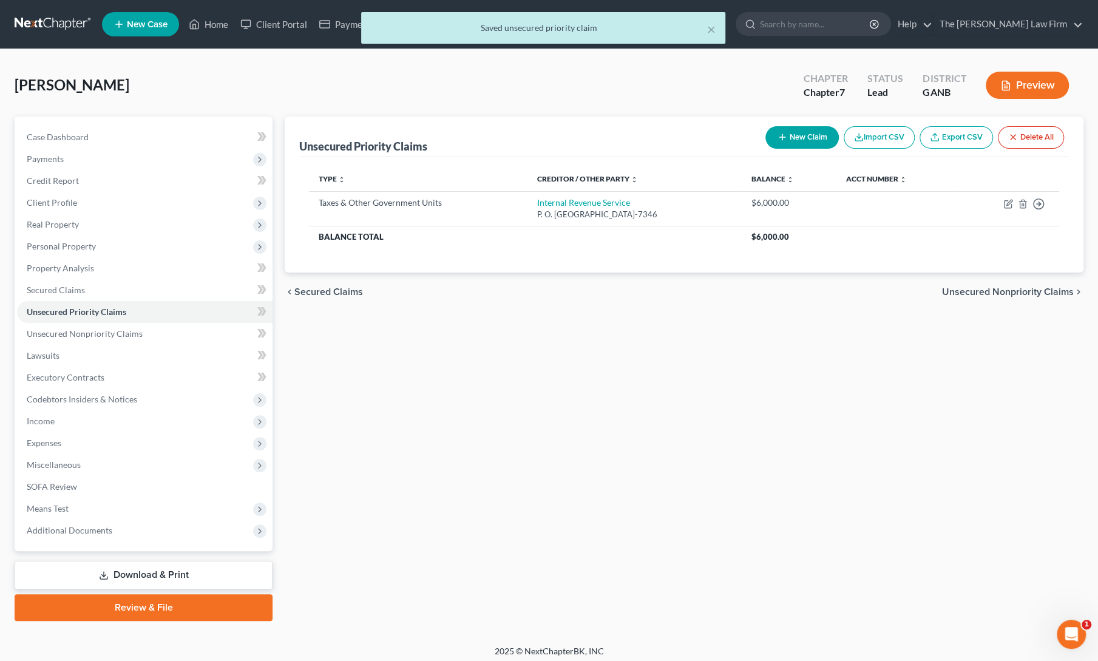
click at [795, 135] on button "New Claim" at bounding box center [802, 137] width 73 height 22
select select "0"
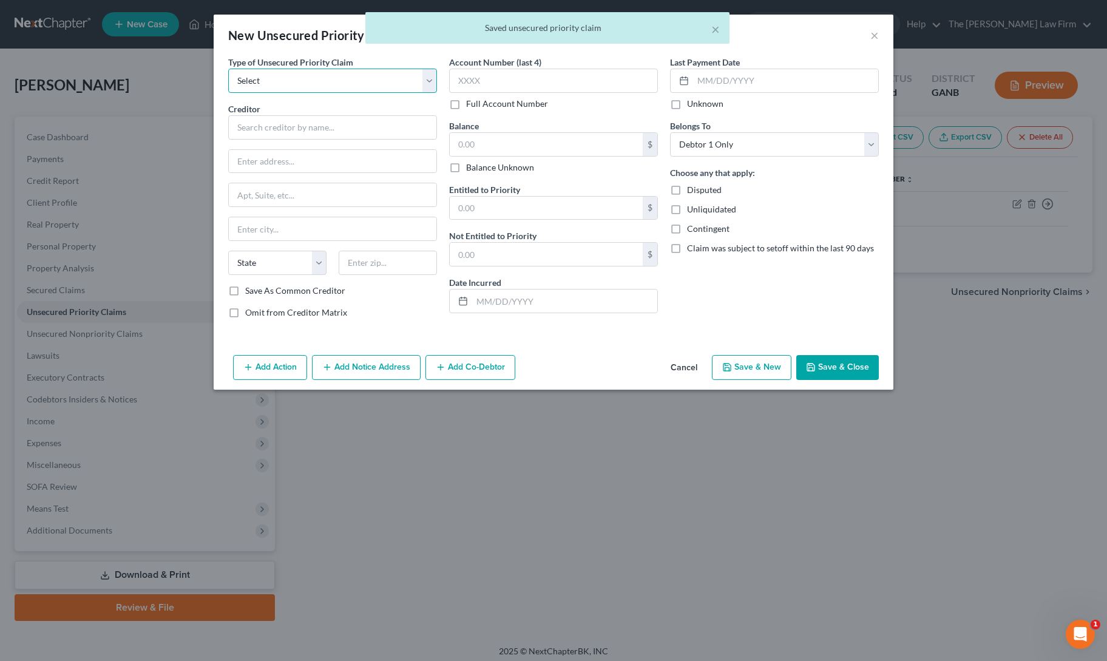
click at [313, 81] on select "Select Taxes & Other Government Units Domestic Support Obligations Extensions o…" at bounding box center [332, 81] width 209 height 24
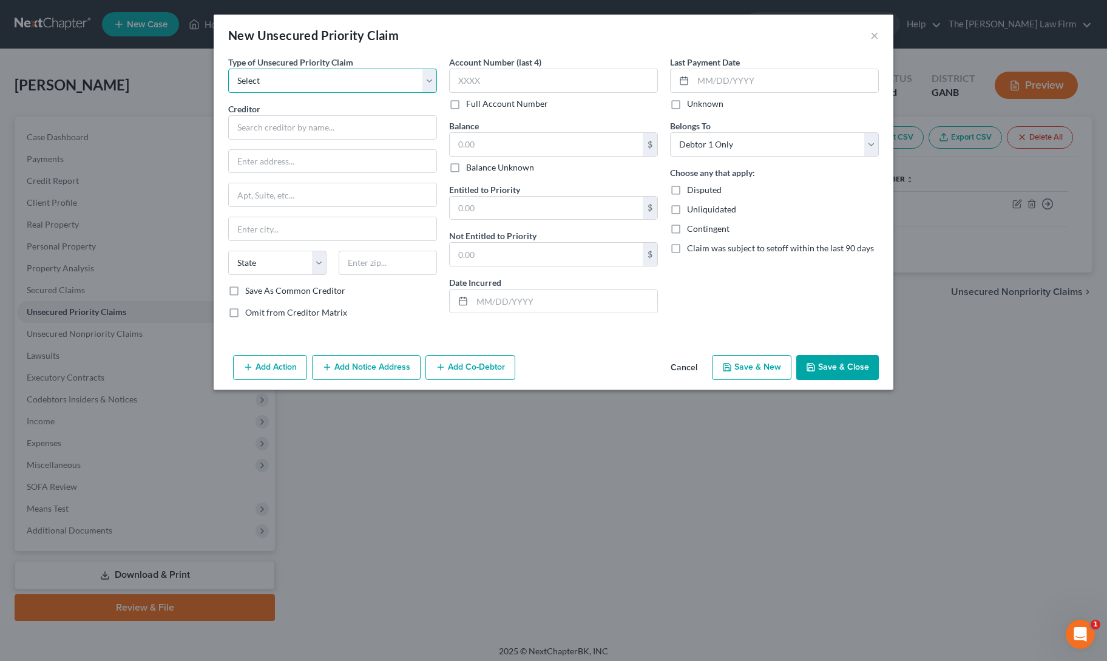
select select "0"
click at [228, 69] on select "Select Taxes & Other Government Units Domestic Support Obligations Extensions o…" at bounding box center [332, 81] width 209 height 24
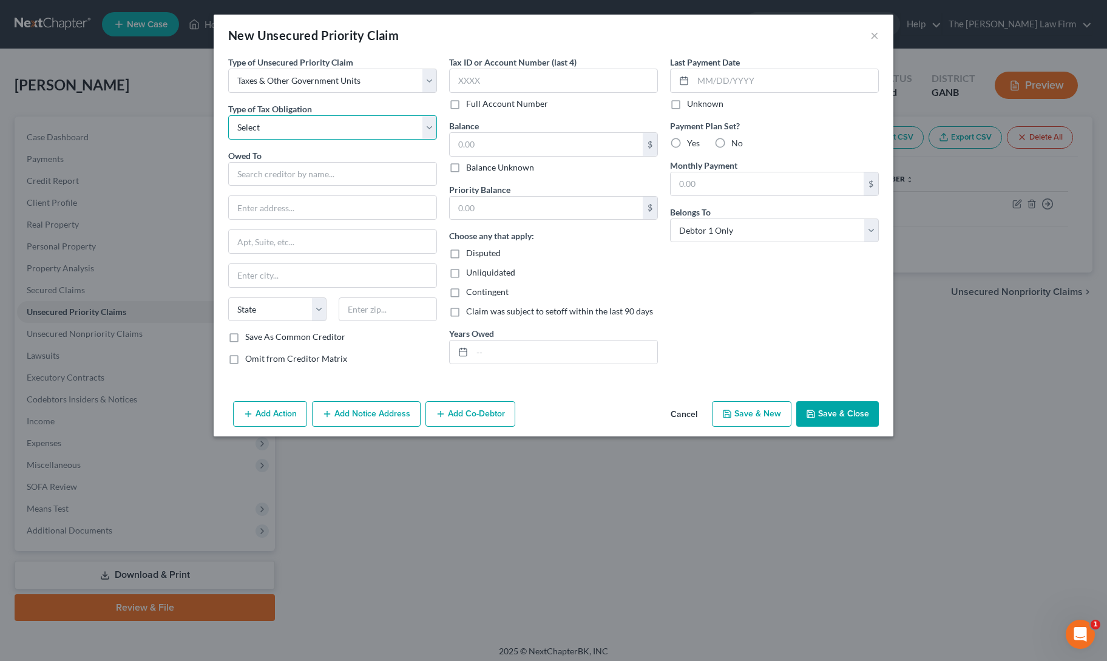
click at [299, 130] on select "Select Federal City State Franchise Tax Board Other" at bounding box center [332, 127] width 209 height 24
select select "2"
click at [228, 115] on select "Select Federal City State Franchise Tax Board Other" at bounding box center [332, 127] width 209 height 24
click at [331, 172] on input "text" at bounding box center [332, 174] width 209 height 24
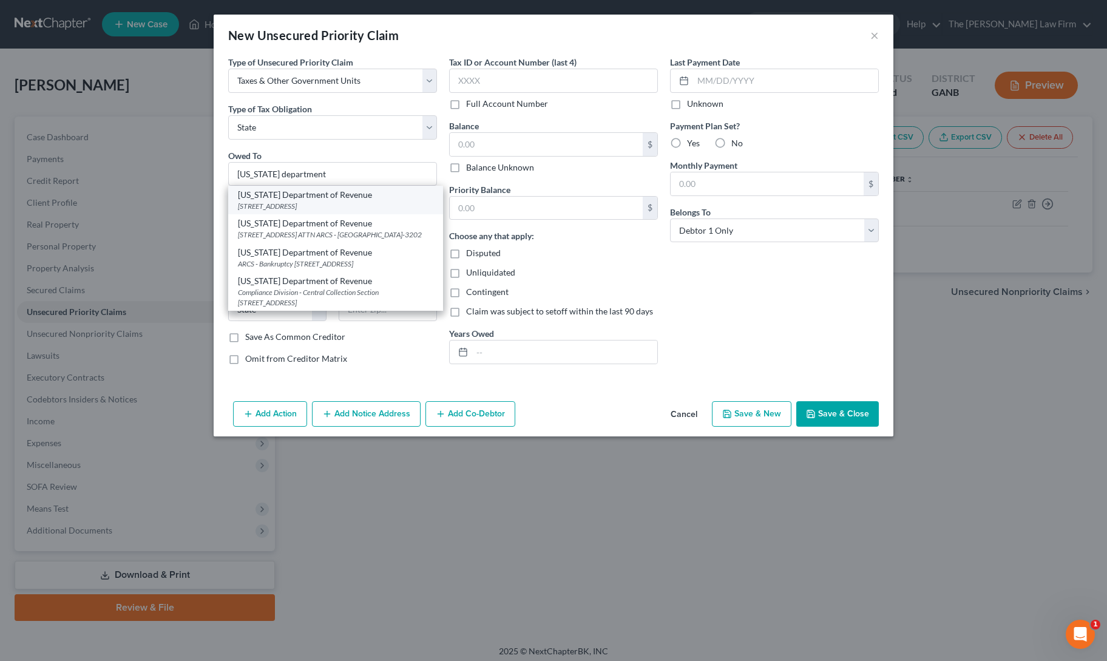
click at [328, 202] on div "2595 Century Parkway NE, Suite 339 ATTN Bankruptcy, Atlanta, GA 30345" at bounding box center [335, 206] width 195 height 10
type input "Georgia Department of Revenue"
type input "2595 Century Parkway NE, Suite 339"
type input "ATTN Bankruptcy"
type input "Atlanta"
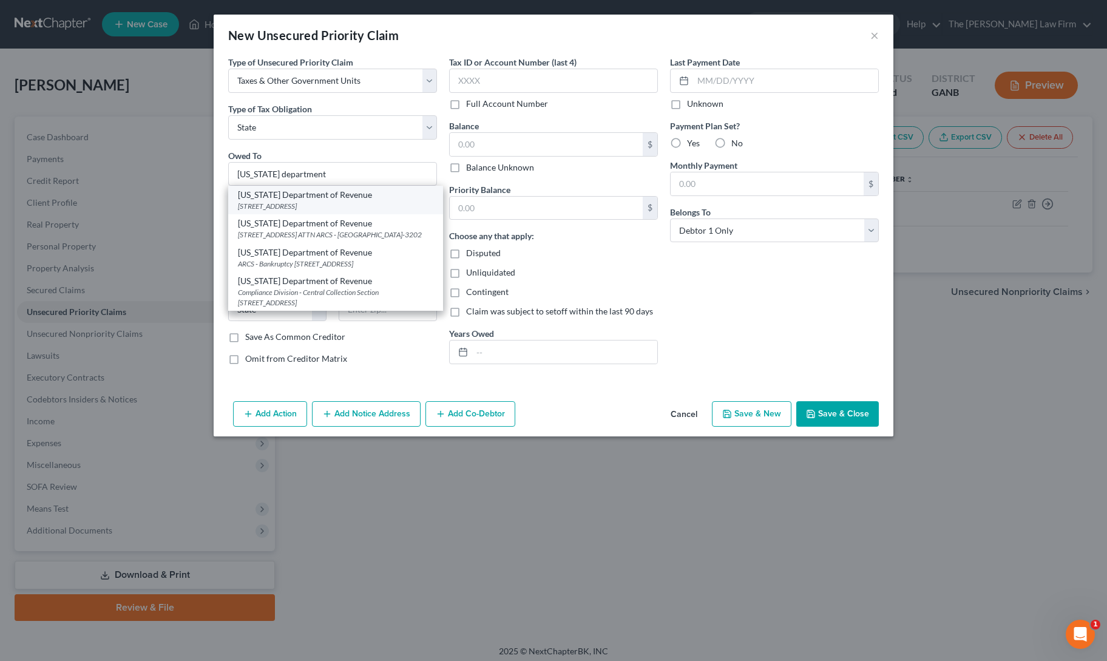
select select "10"
type input "30345"
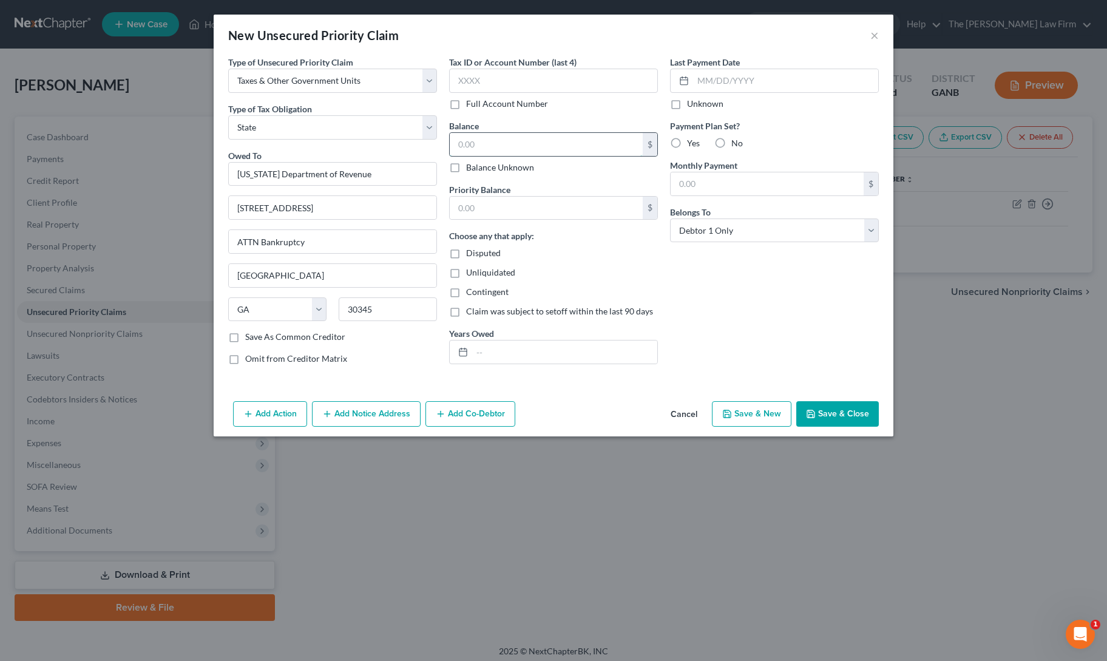
click at [481, 151] on input "text" at bounding box center [546, 144] width 193 height 23
type input "0"
click at [787, 350] on div "Last Payment Date Unknown Payment Plan Set? Yes No Monthly Payment $ Belongs To…" at bounding box center [774, 215] width 221 height 319
click at [839, 407] on button "Save & Close" at bounding box center [838, 413] width 83 height 25
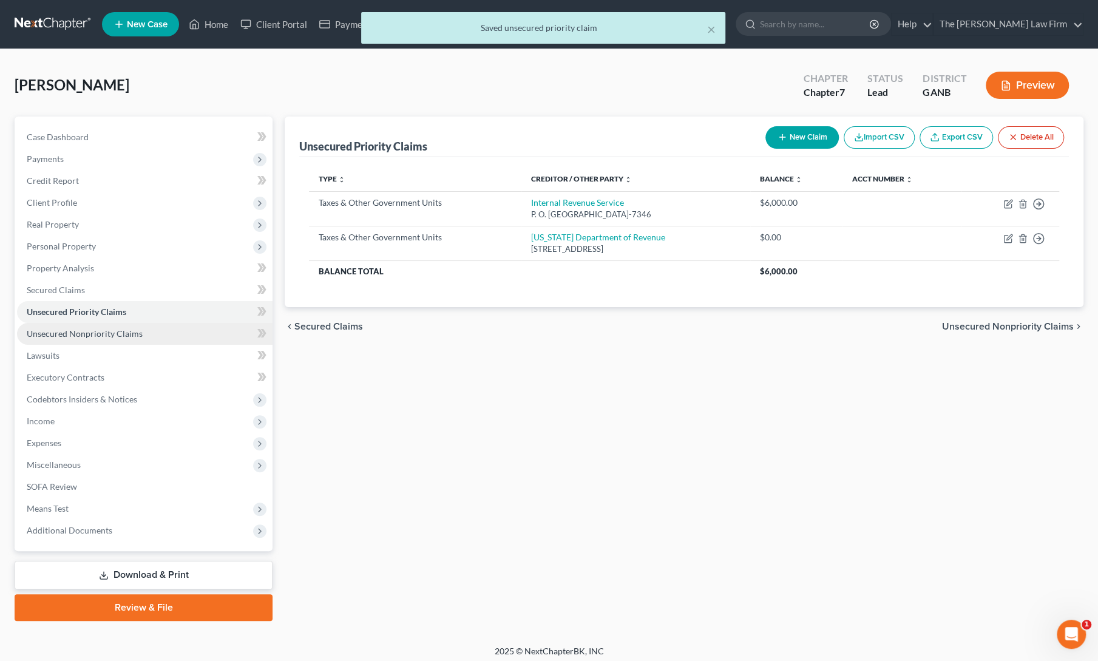
click at [87, 327] on link "Unsecured Nonpriority Claims" at bounding box center [145, 334] width 256 height 22
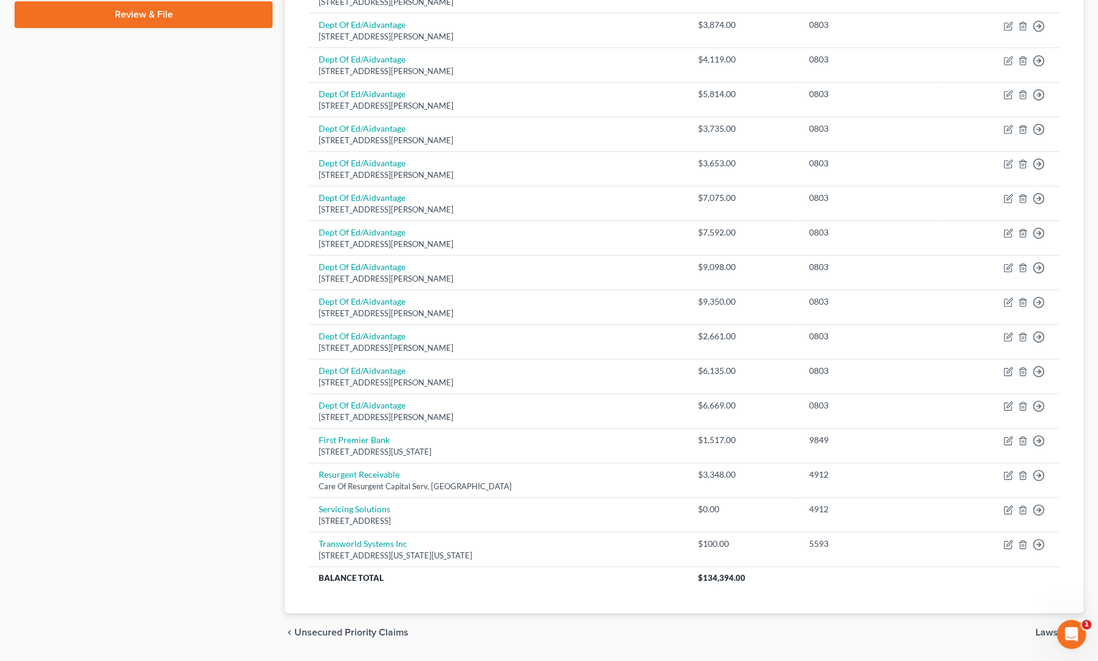
scroll to position [624, 0]
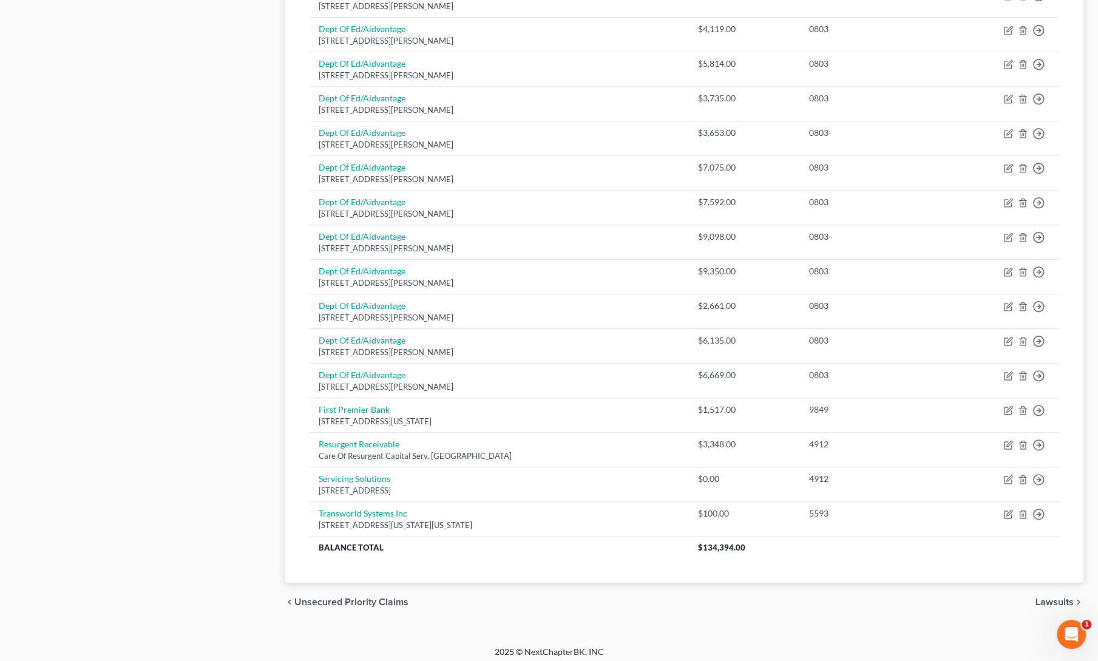
click at [141, 315] on div "Case Dashboard Payments Invoices Payments Payments Credit Report Client Profile" at bounding box center [143, 57] width 270 height 1129
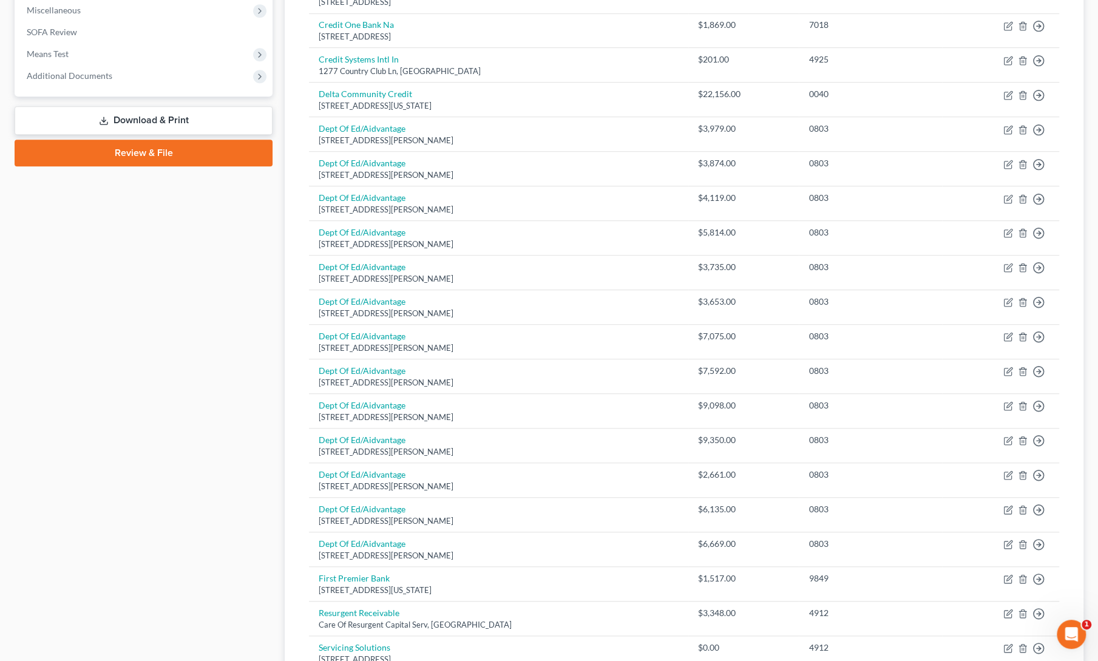
scroll to position [0, 0]
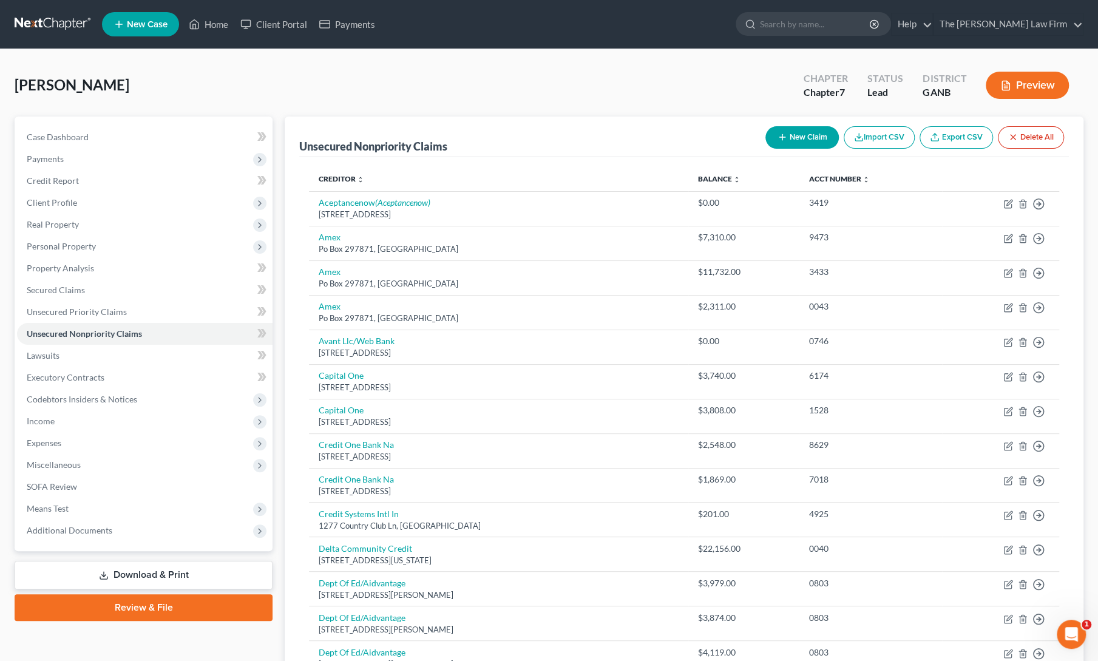
click at [902, 108] on div "Coker, Gerald Upgraded Chapter Chapter 7 Status Lead District GANB Preview" at bounding box center [549, 90] width 1069 height 53
click at [52, 361] on link "Lawsuits" at bounding box center [145, 356] width 256 height 22
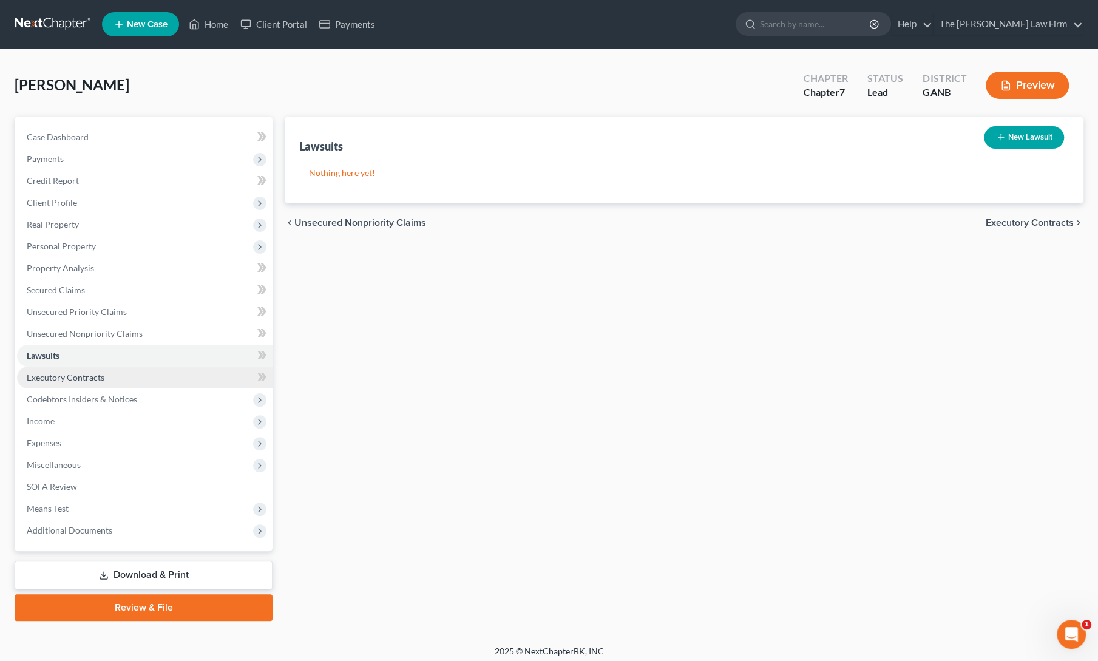
click at [59, 376] on span "Executory Contracts" at bounding box center [66, 377] width 78 height 10
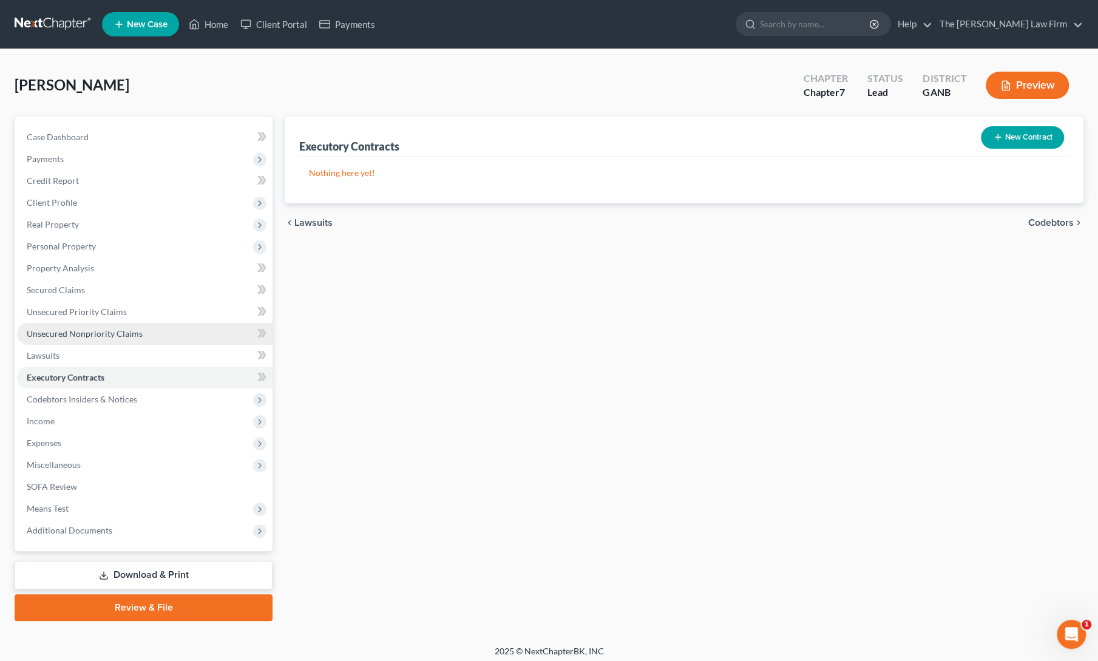
click at [58, 331] on span "Unsecured Nonpriority Claims" at bounding box center [85, 333] width 116 height 10
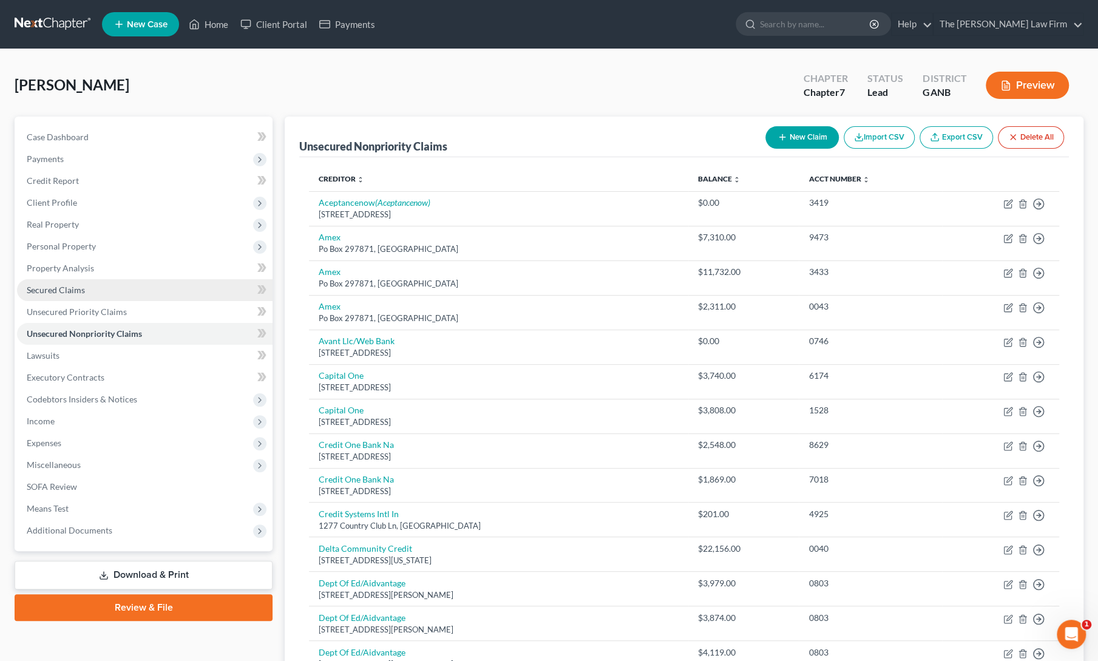
click at [50, 292] on span "Secured Claims" at bounding box center [56, 290] width 58 height 10
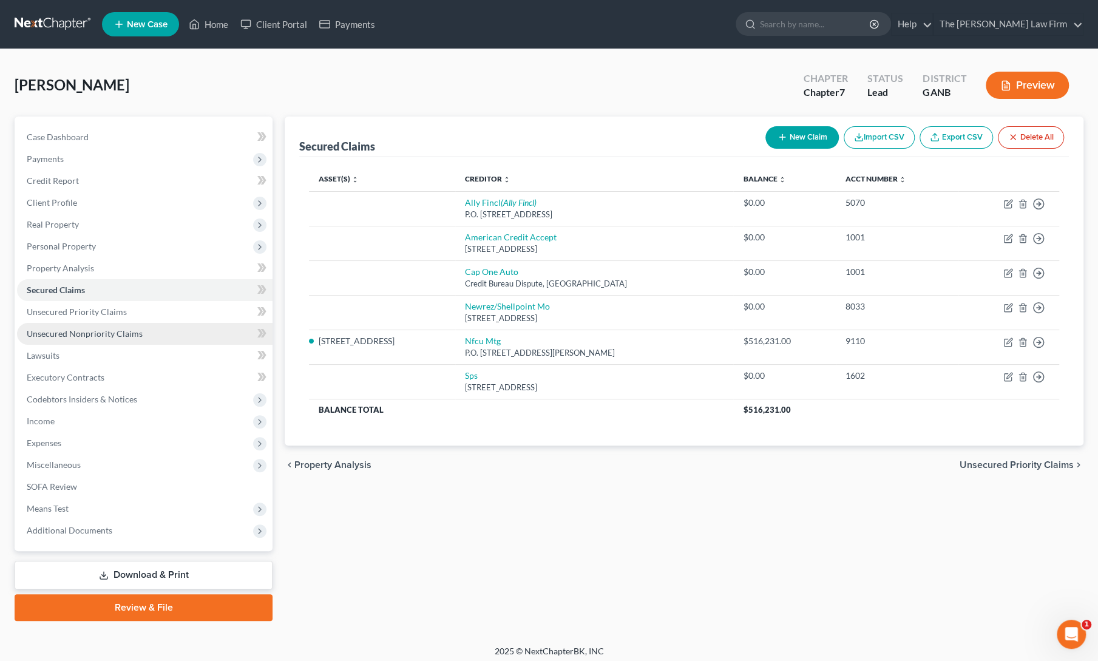
click at [95, 337] on span "Unsecured Nonpriority Claims" at bounding box center [85, 333] width 116 height 10
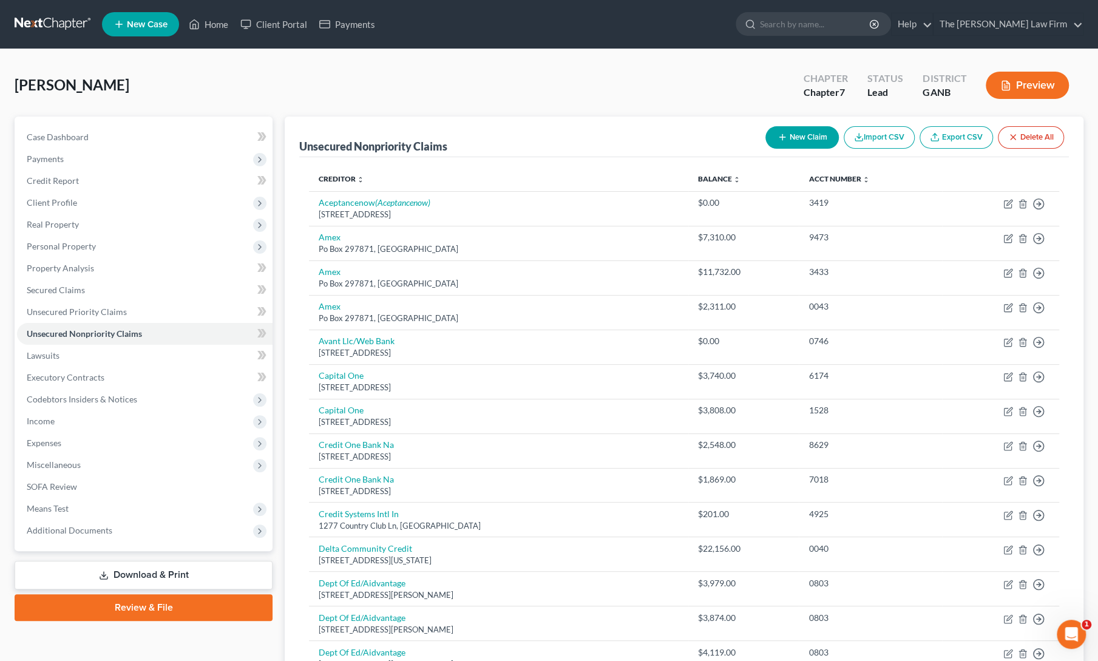
click at [810, 129] on button "New Claim" at bounding box center [802, 137] width 73 height 22
select select "0"
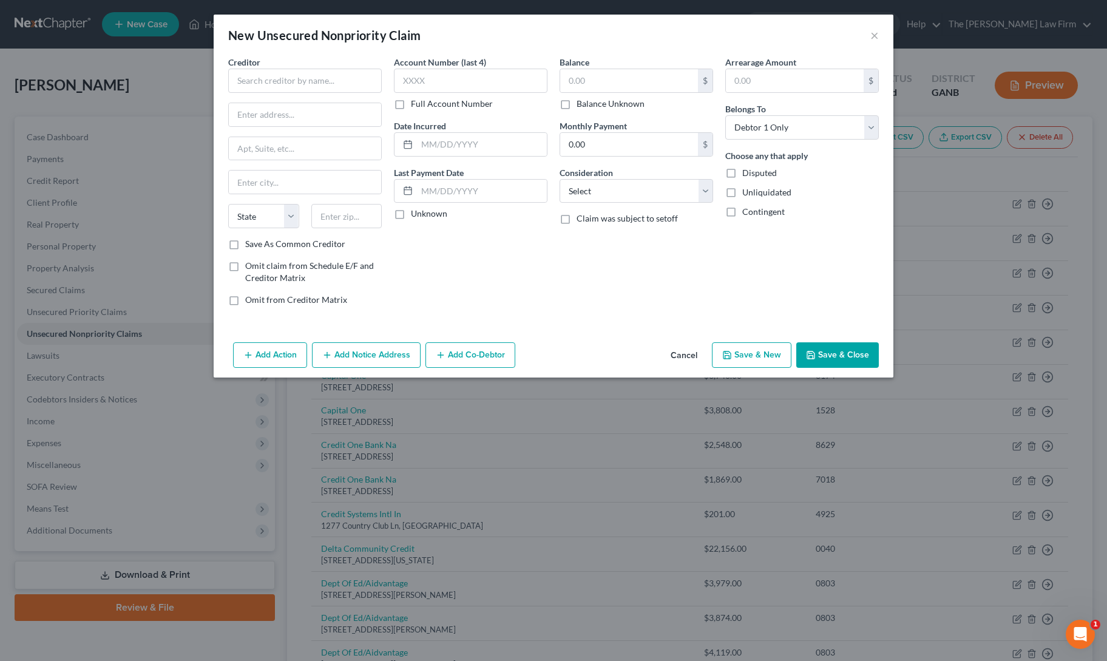
click at [681, 353] on button "Cancel" at bounding box center [684, 356] width 46 height 24
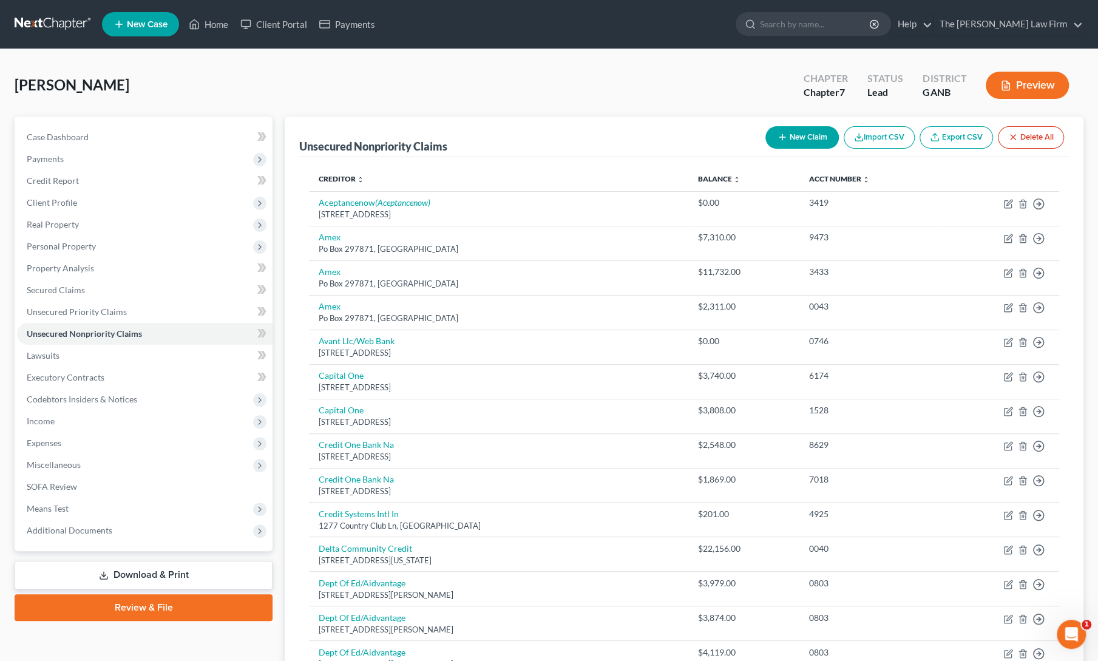
click at [798, 138] on button "New Claim" at bounding box center [802, 137] width 73 height 22
select select "0"
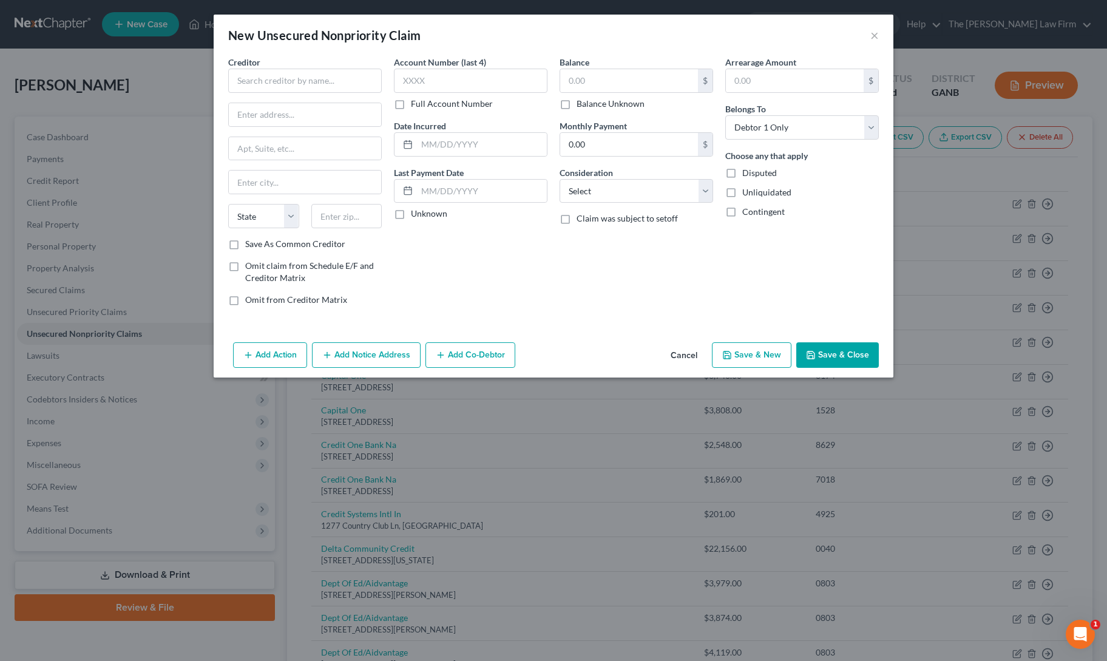
click at [681, 354] on button "Cancel" at bounding box center [684, 356] width 46 height 24
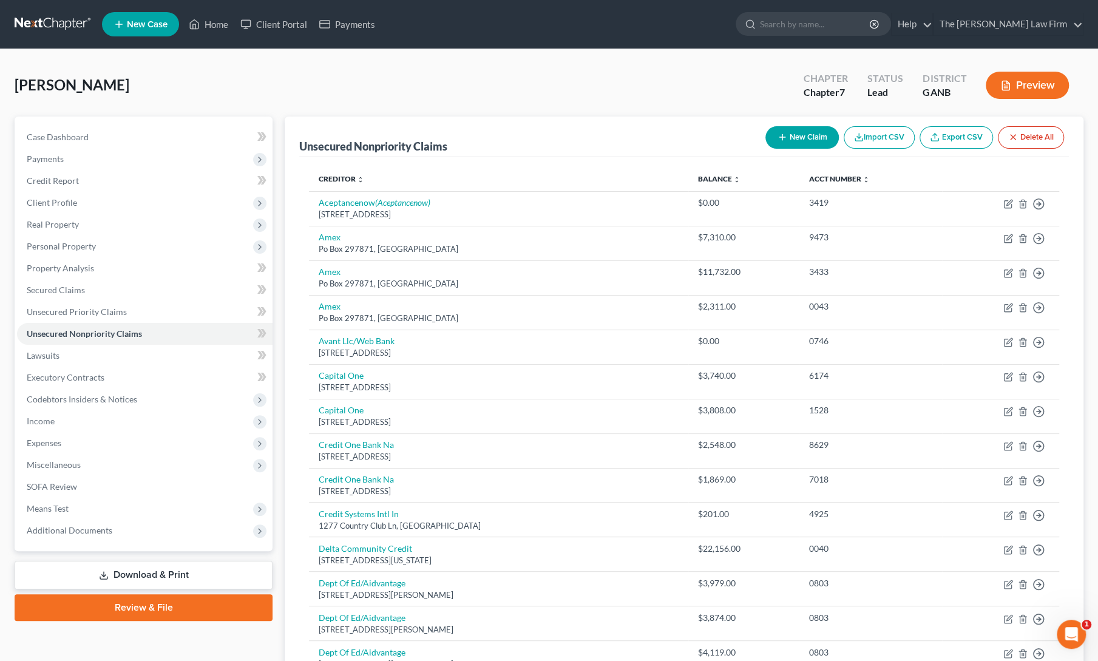
click at [588, 90] on div "Coker, Gerald Upgraded Chapter Chapter 7 Status Lead District GANB Preview" at bounding box center [549, 90] width 1069 height 53
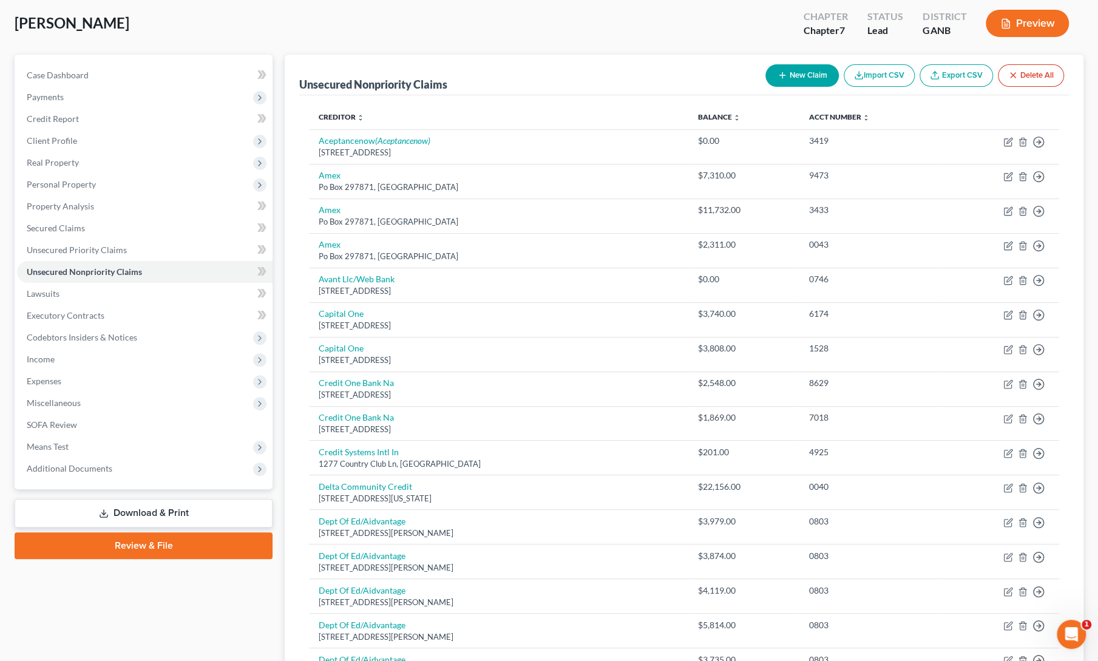
scroll to position [63, 0]
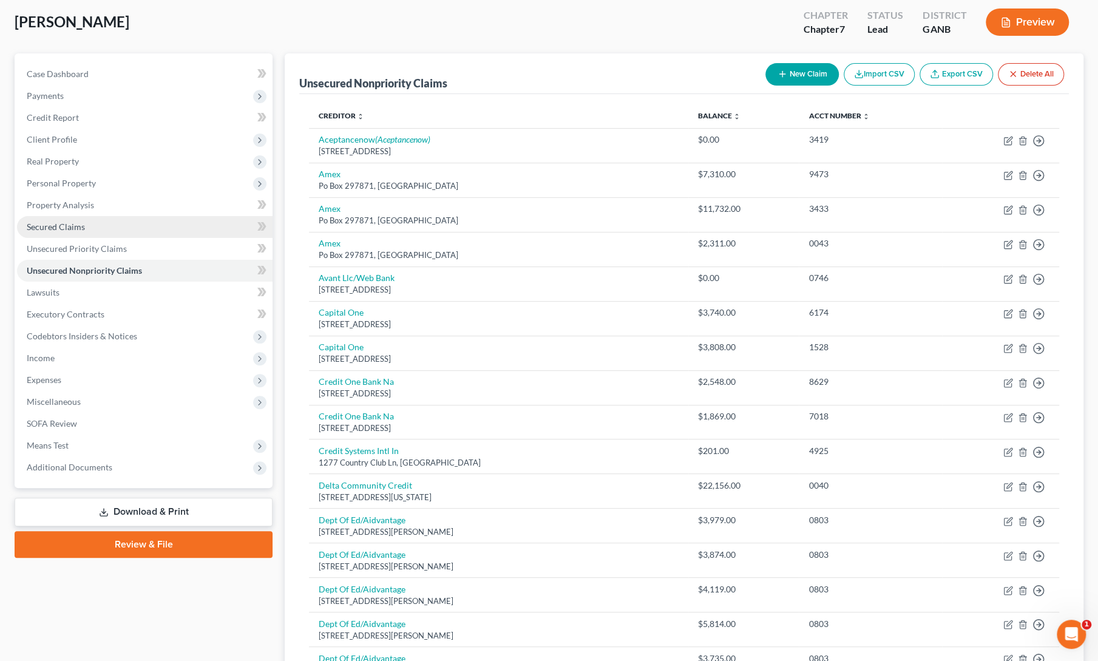
click at [49, 231] on link "Secured Claims" at bounding box center [145, 227] width 256 height 22
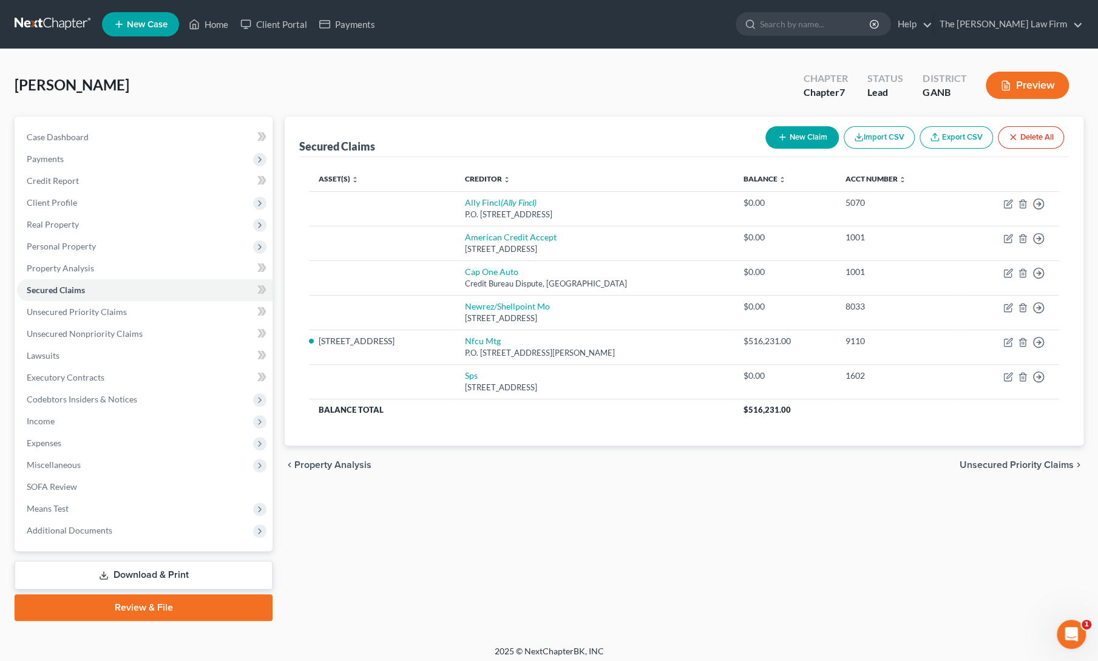
click at [473, 509] on div "Secured Claims New Claim Import CSV Export CSV Delete All Asset(s) expand_more …" at bounding box center [684, 369] width 811 height 505
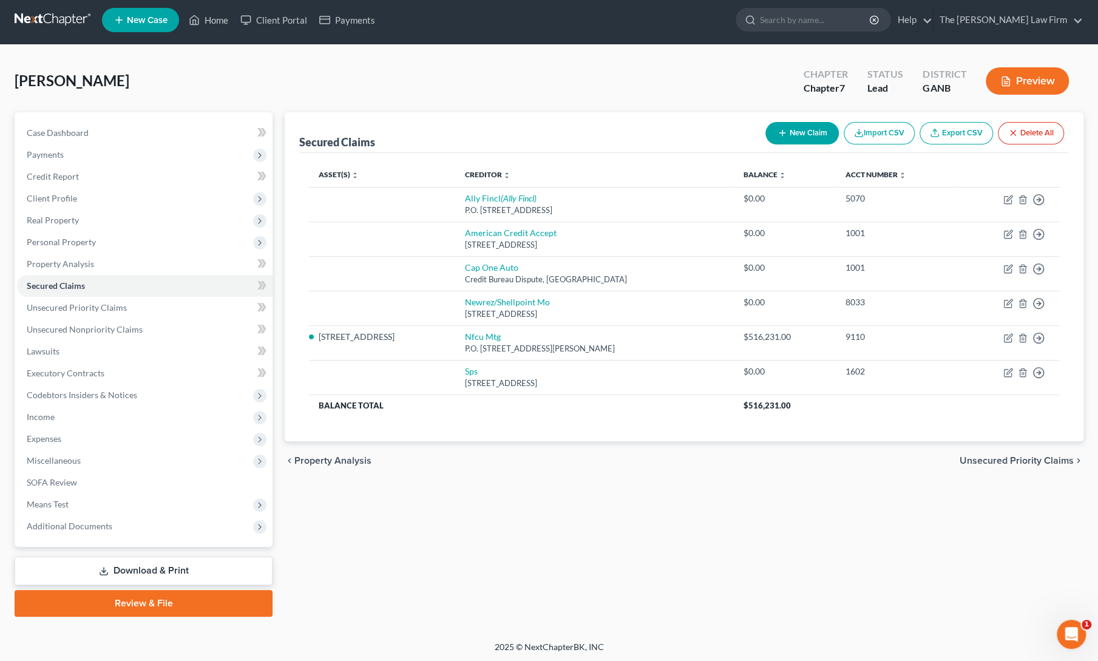
click at [497, 469] on div "chevron_left Property Analysis Unsecured Priority Claims chevron_right" at bounding box center [684, 460] width 799 height 39
click at [374, 496] on div "Secured Claims New Claim Import CSV Export CSV Delete All Asset(s) expand_more …" at bounding box center [684, 364] width 811 height 505
click at [73, 464] on span "Miscellaneous" at bounding box center [54, 460] width 54 height 10
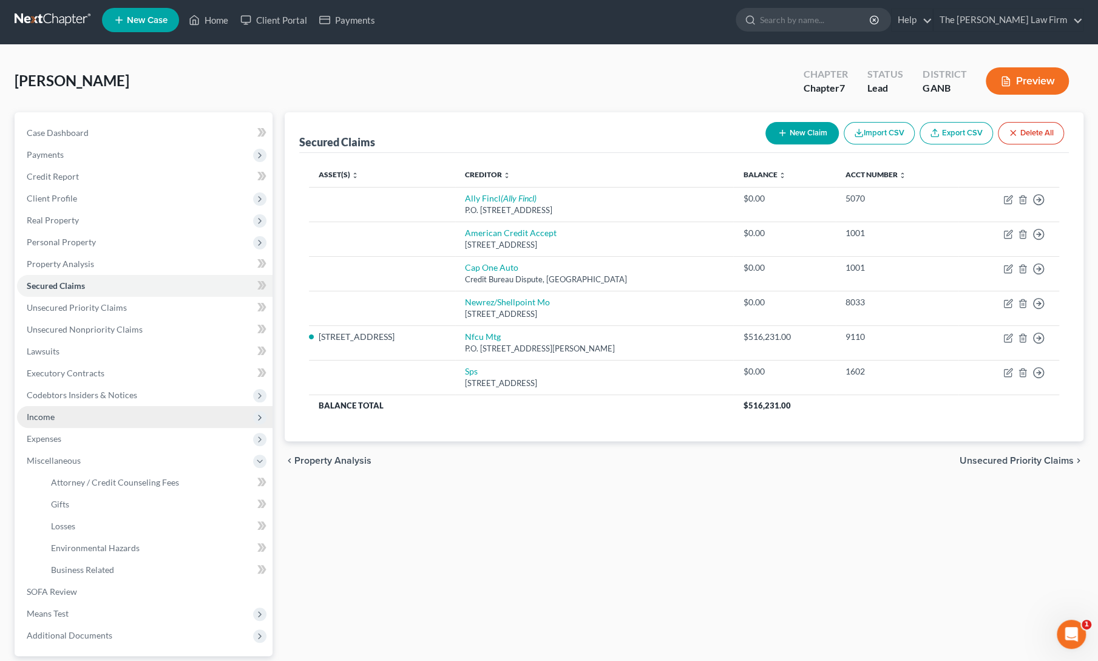
click at [39, 419] on span "Income" at bounding box center [41, 417] width 28 height 10
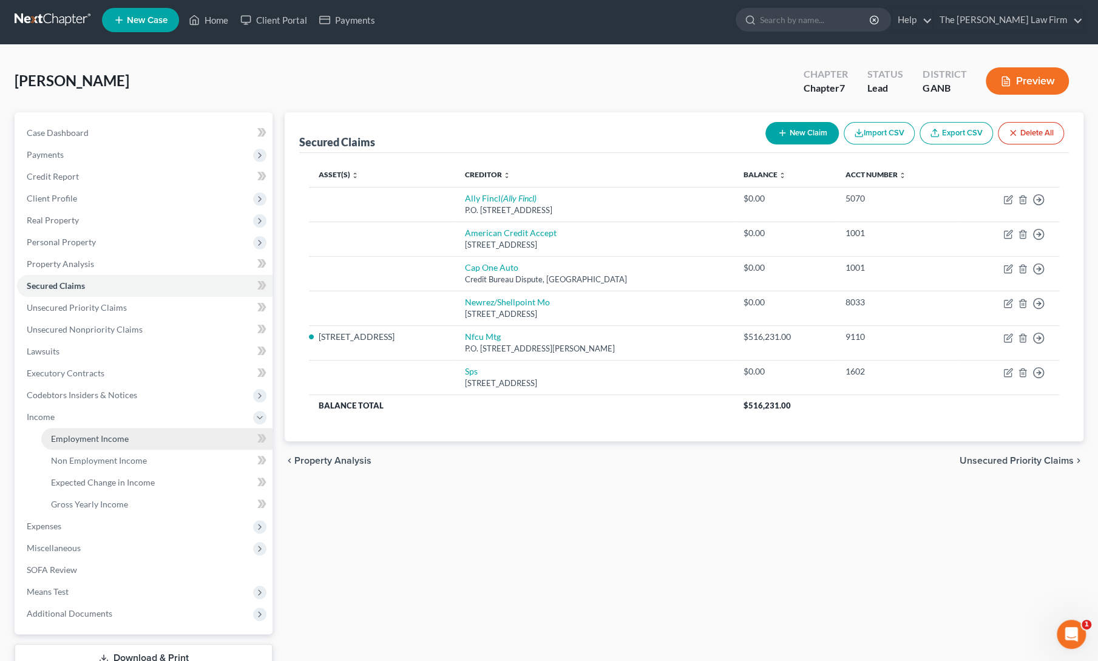
click at [67, 444] on link "Employment Income" at bounding box center [156, 439] width 231 height 22
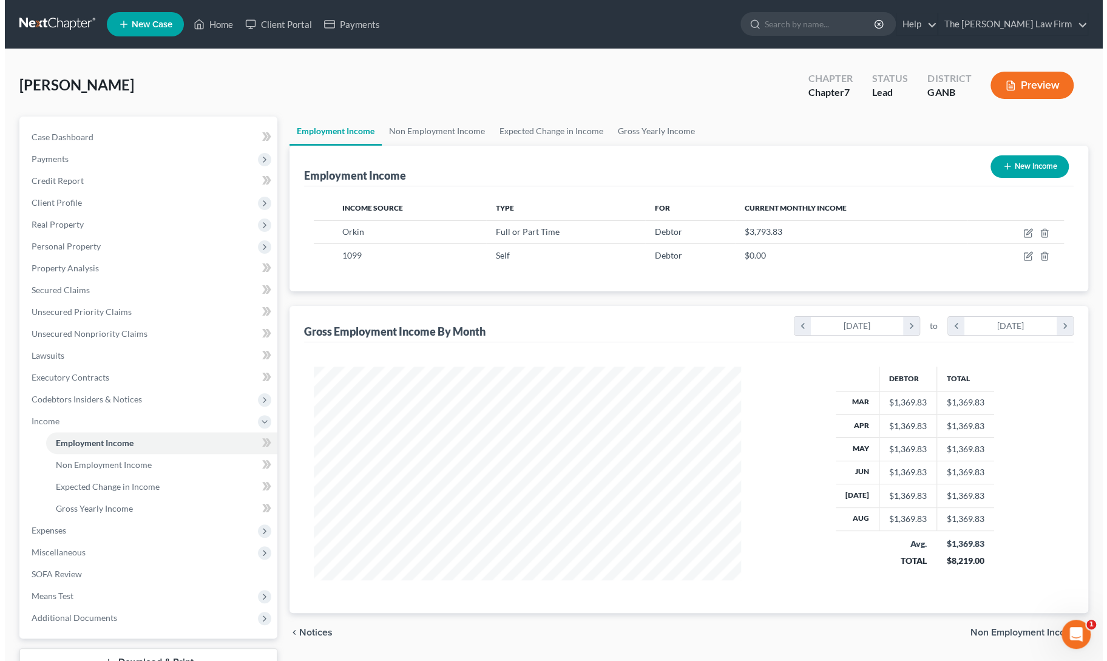
scroll to position [216, 452]
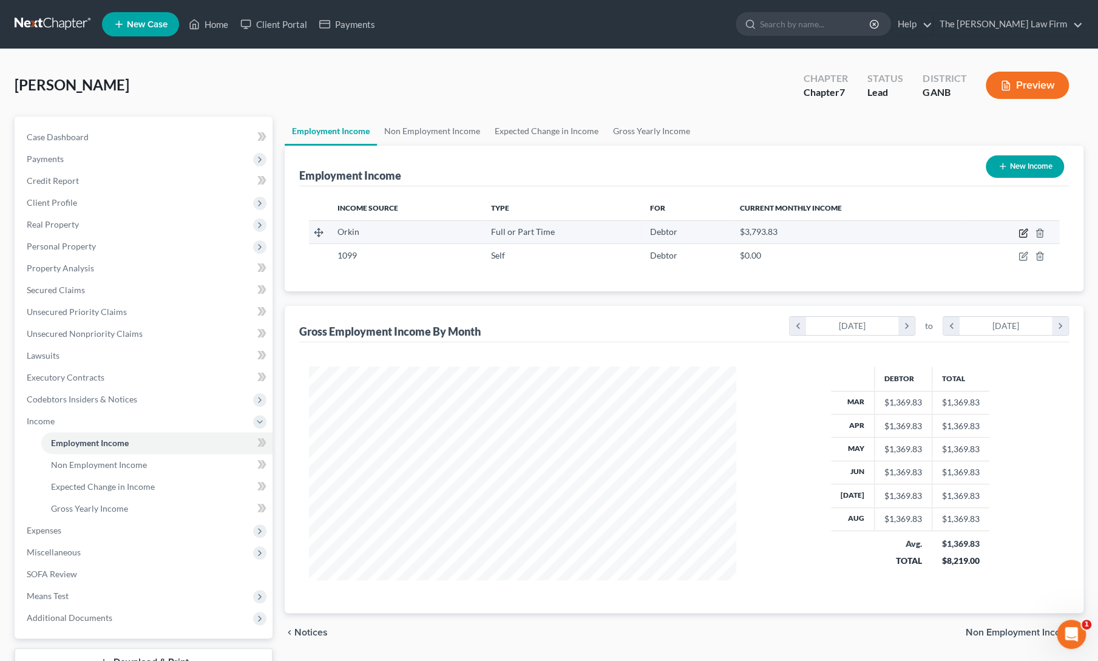
click at [1024, 230] on icon "button" at bounding box center [1024, 233] width 10 height 10
select select "0"
select select "10"
select select "2"
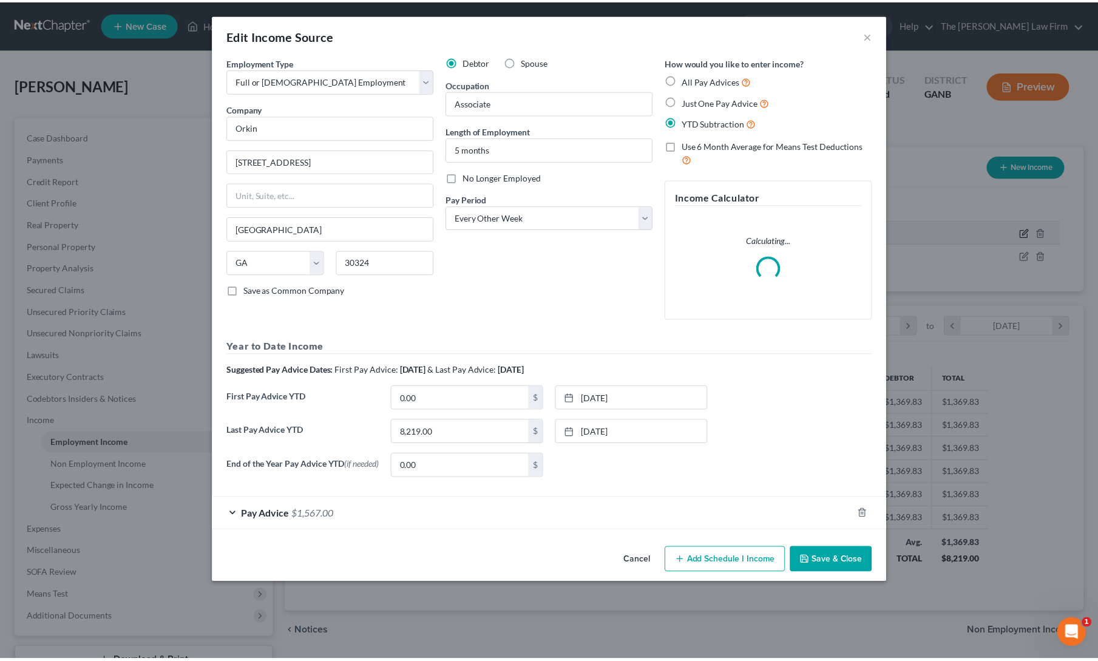
scroll to position [216, 455]
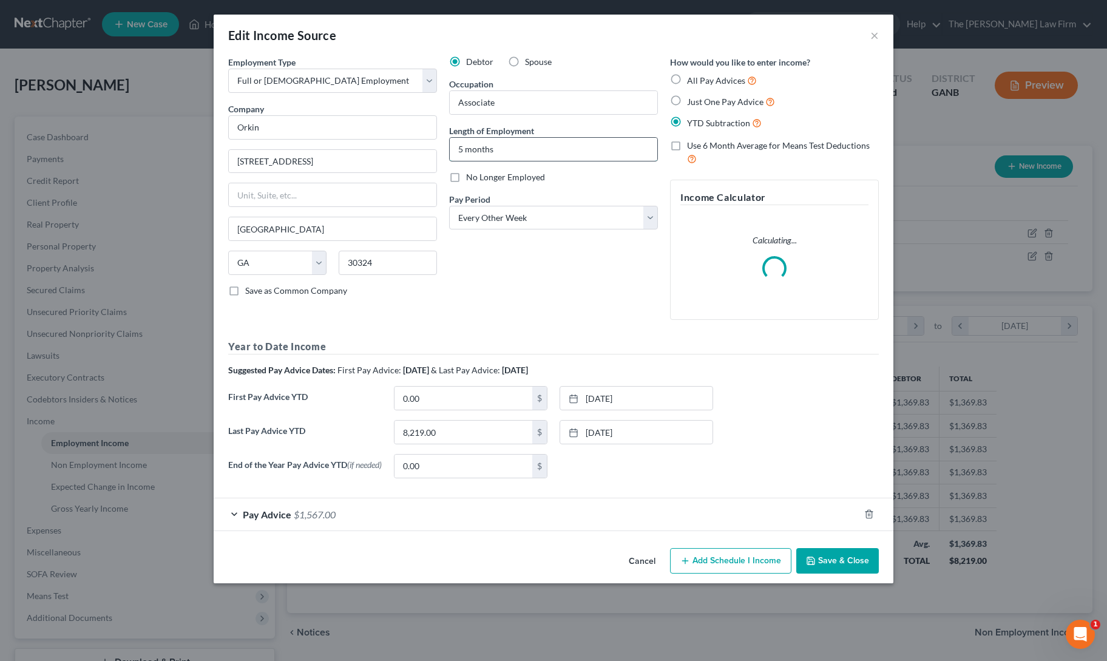
click at [459, 146] on input "5 months" at bounding box center [554, 149] width 208 height 23
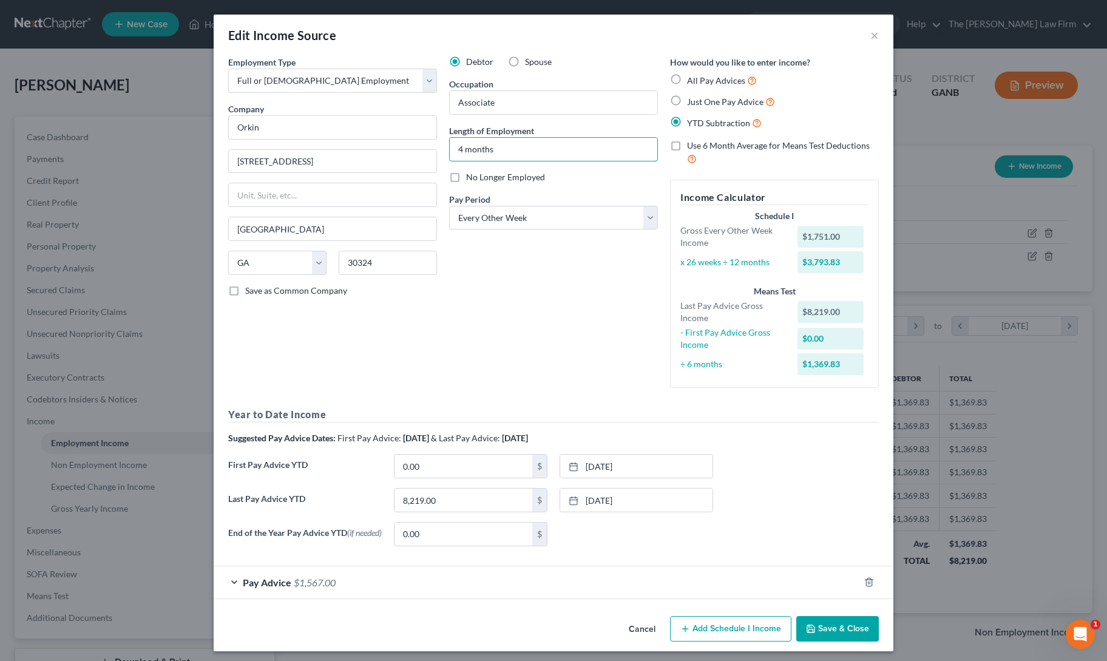
type input "4 months"
click at [484, 301] on div "Debtor Spouse Occupation Associate Length of Employment 4 months No Longer Empl…" at bounding box center [553, 227] width 221 height 342
click at [823, 627] on button "Save & Close" at bounding box center [838, 628] width 83 height 25
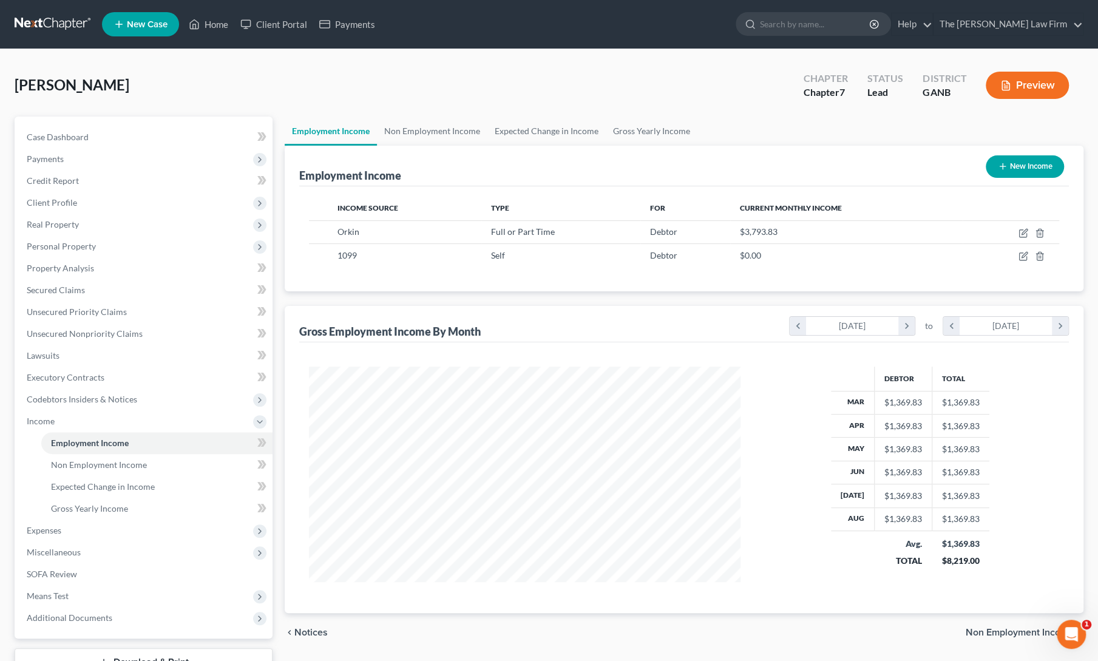
scroll to position [606904, 606668]
click at [590, 625] on div "chevron_left Notices Non Employment Income chevron_right" at bounding box center [684, 632] width 799 height 39
click at [53, 248] on span "Personal Property" at bounding box center [61, 246] width 69 height 10
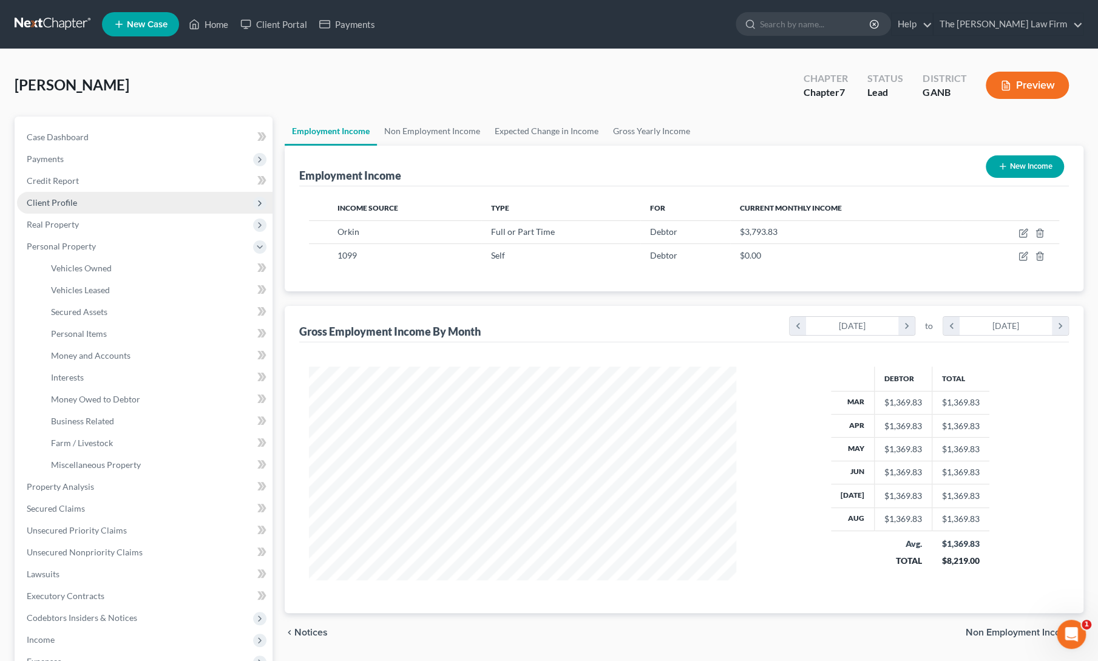
click at [58, 200] on span "Client Profile" at bounding box center [52, 202] width 50 height 10
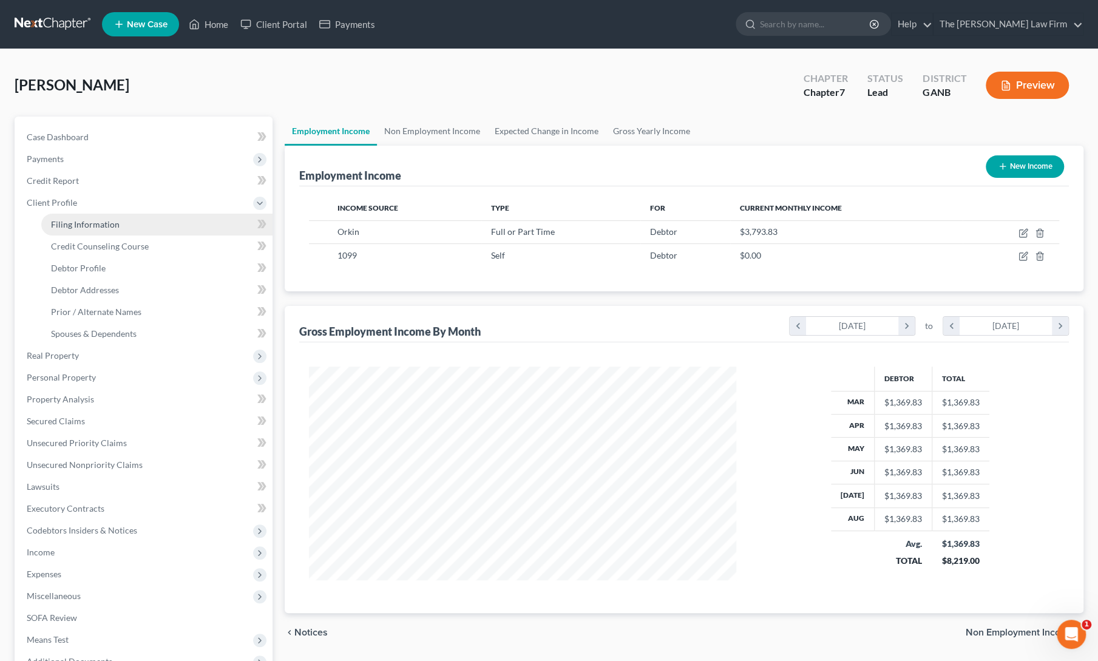
click at [65, 217] on link "Filing Information" at bounding box center [156, 225] width 231 height 22
select select "1"
select select "0"
select select "10"
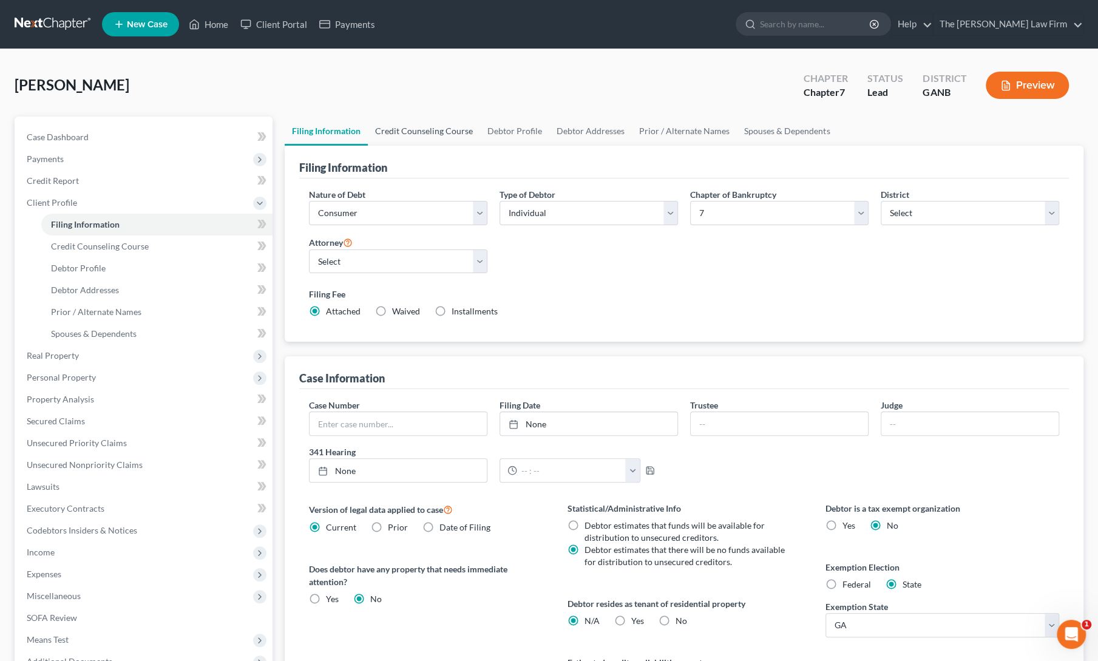
click at [410, 124] on link "Credit Counseling Course" at bounding box center [424, 131] width 112 height 29
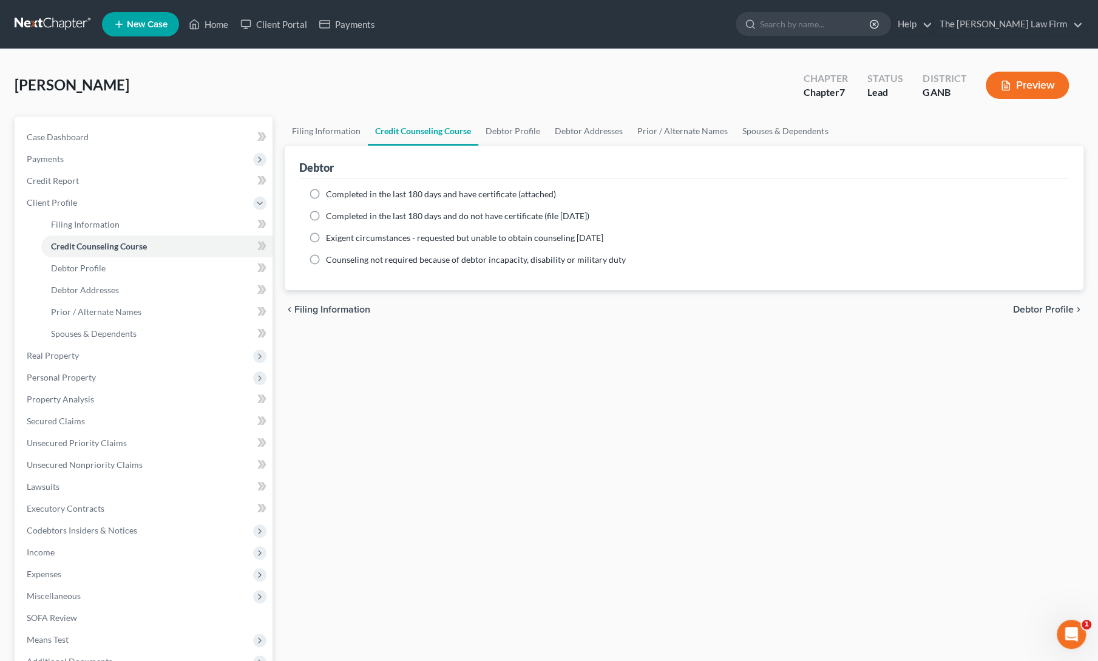
click at [326, 194] on label "Completed in the last 180 days and have certificate (attached)" at bounding box center [441, 194] width 230 height 12
click at [331, 194] on input "Completed in the last 180 days and have certificate (attached)" at bounding box center [335, 192] width 8 height 8
radio input "true"
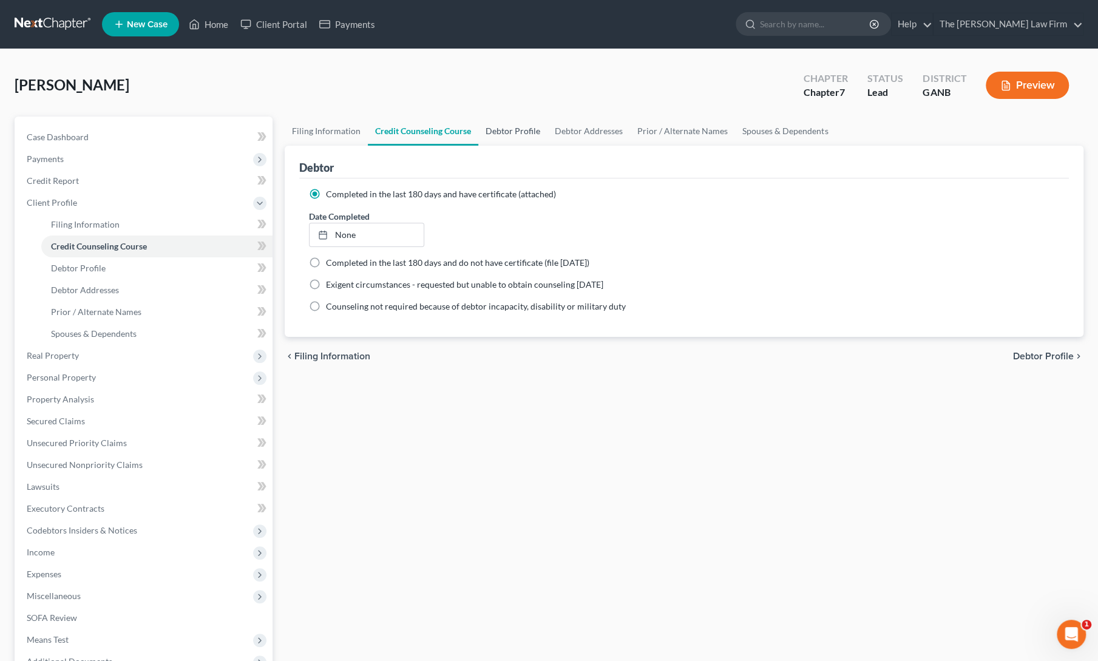
click at [515, 126] on link "Debtor Profile" at bounding box center [512, 131] width 69 height 29
select select "0"
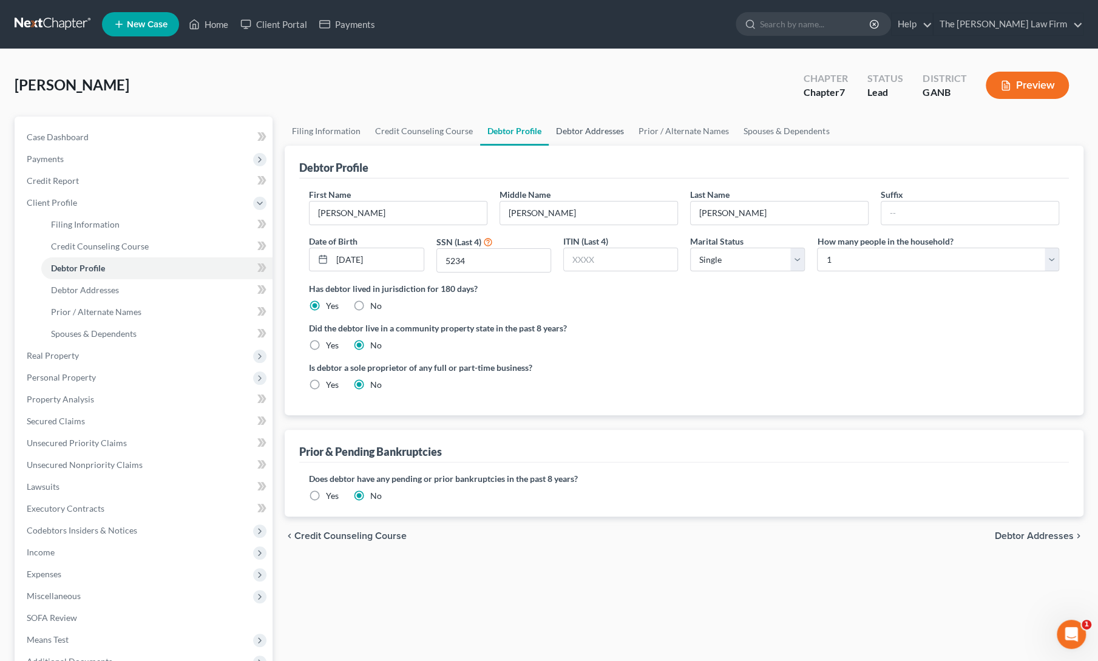
click at [593, 127] on link "Debtor Addresses" at bounding box center [590, 131] width 83 height 29
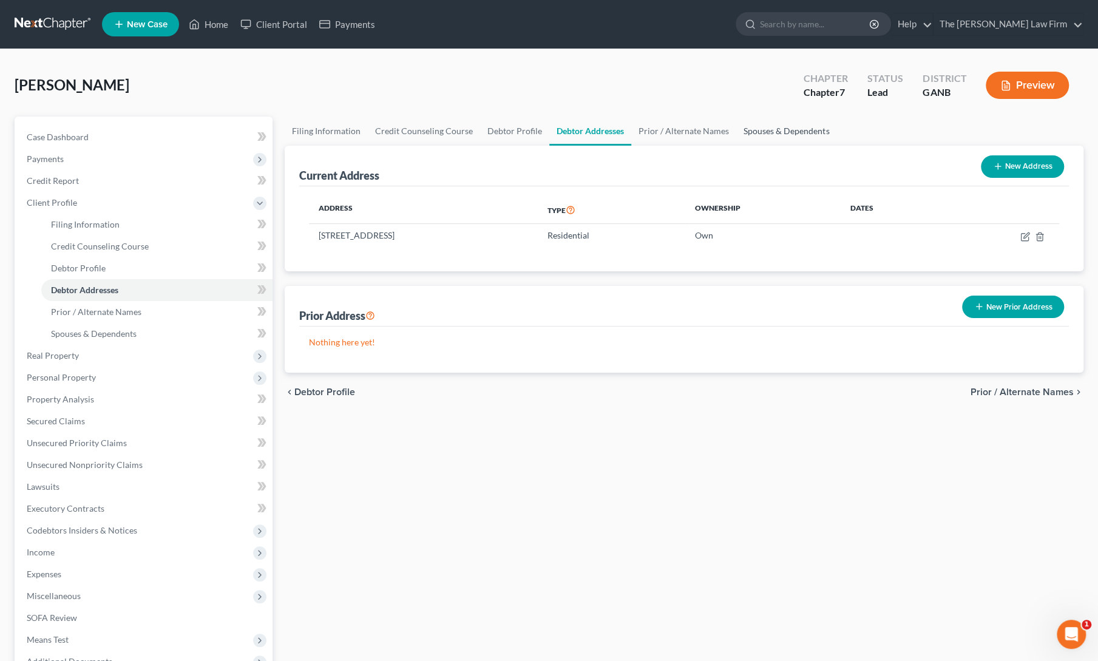
click at [764, 133] on link "Spouses & Dependents" at bounding box center [786, 131] width 100 height 29
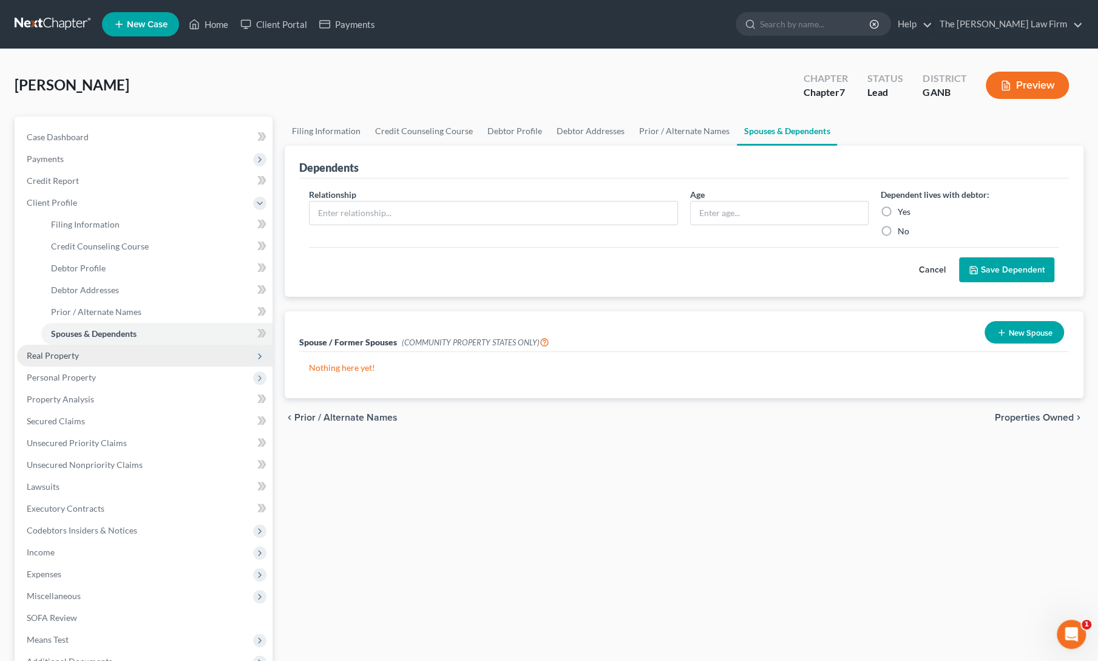
click at [86, 353] on span "Real Property" at bounding box center [145, 356] width 256 height 22
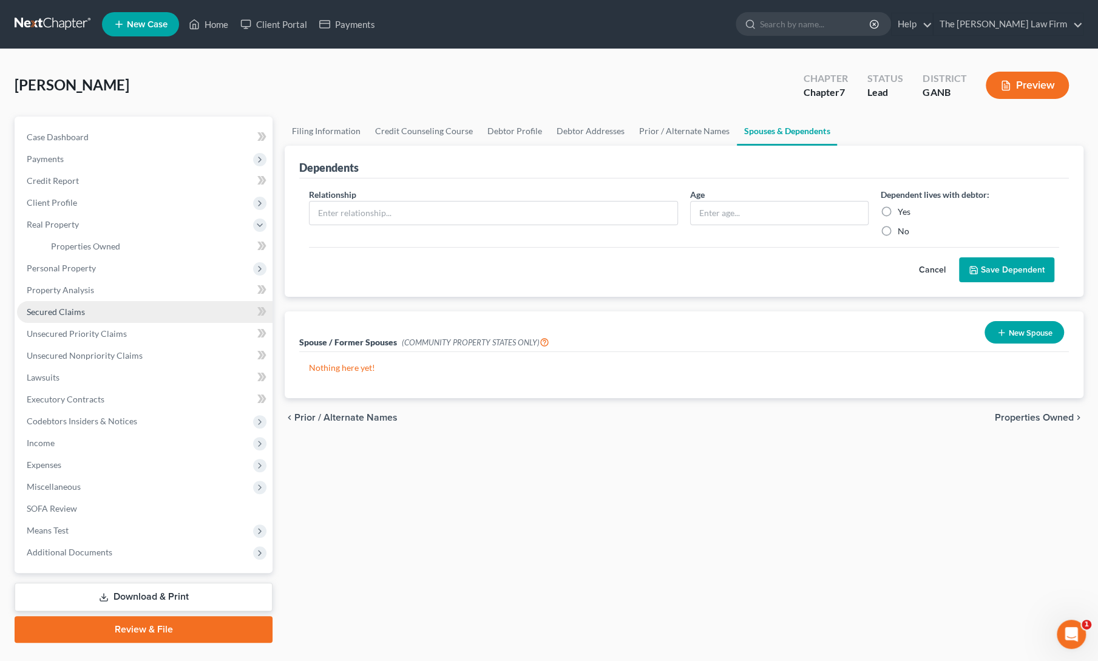
click at [45, 311] on span "Secured Claims" at bounding box center [56, 312] width 58 height 10
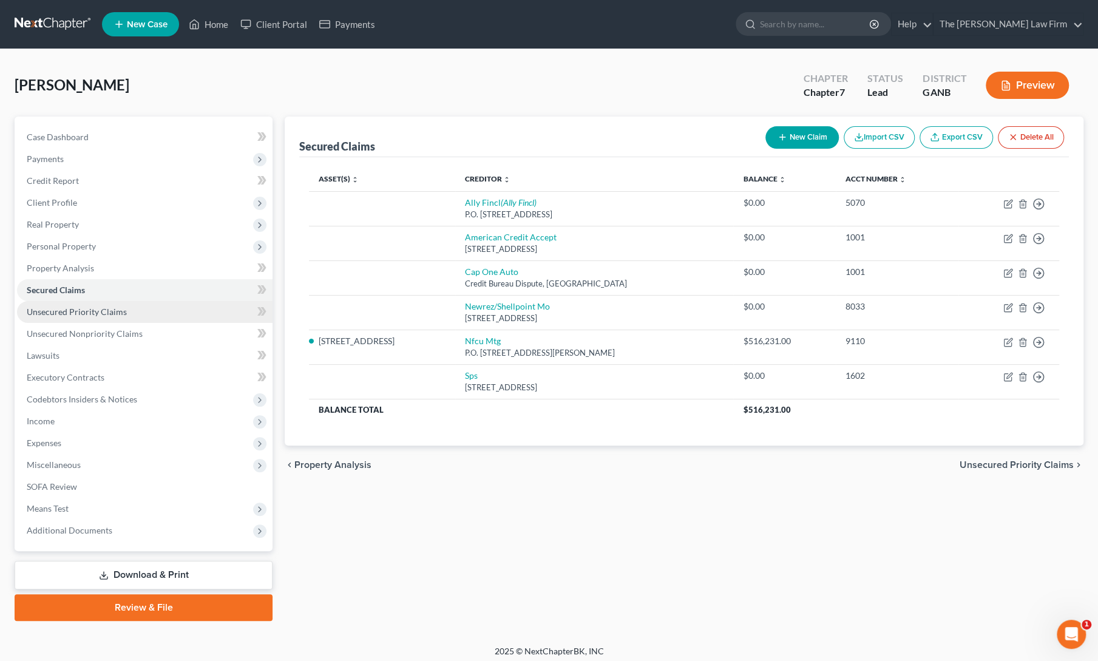
click at [73, 318] on link "Unsecured Priority Claims" at bounding box center [145, 312] width 256 height 22
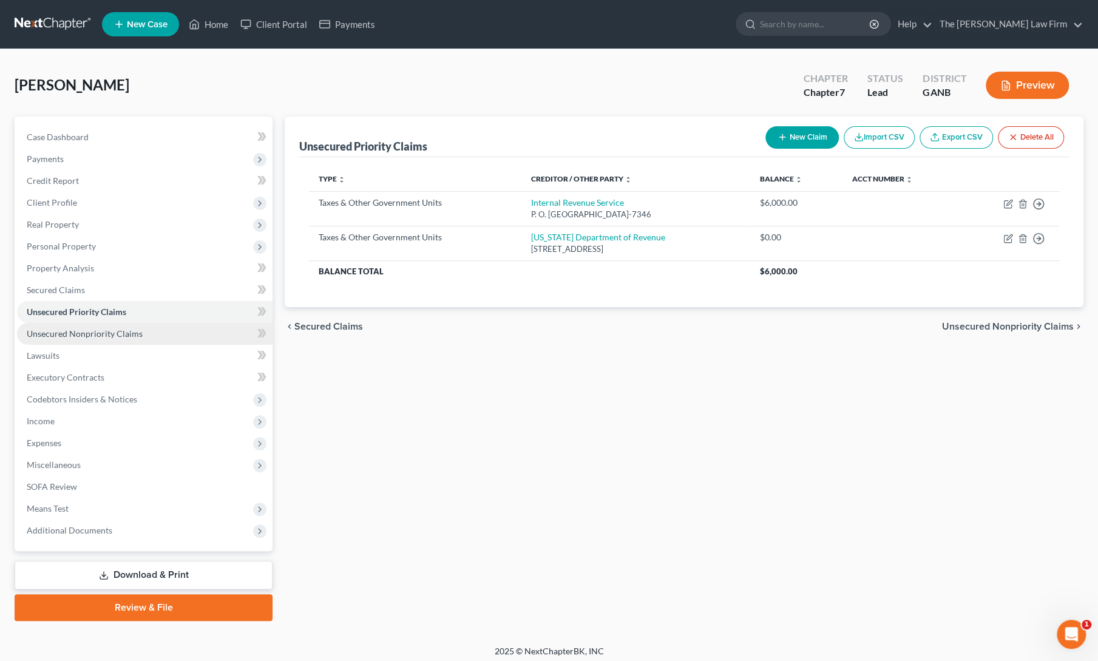
click at [79, 335] on span "Unsecured Nonpriority Claims" at bounding box center [85, 333] width 116 height 10
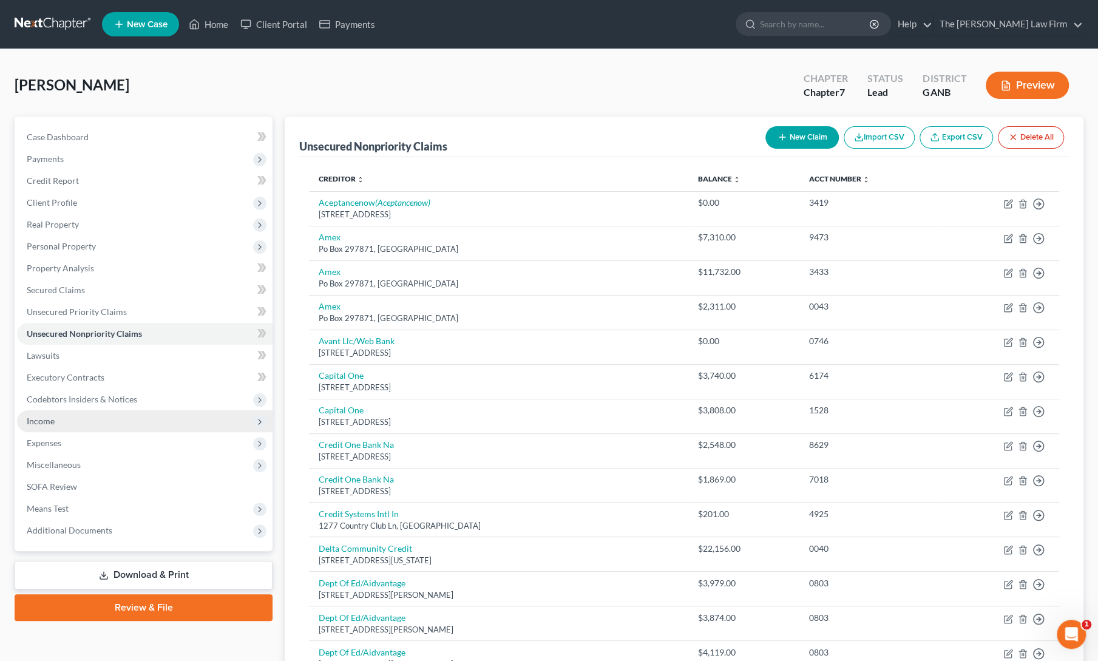
click at [52, 423] on span "Income" at bounding box center [41, 421] width 28 height 10
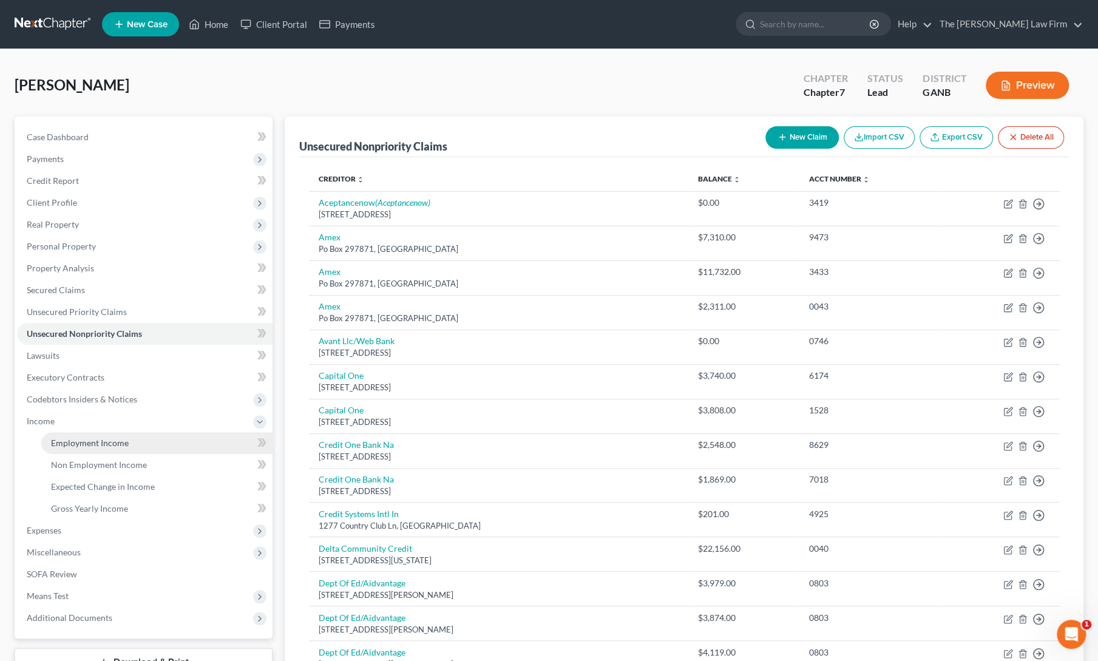
click at [63, 443] on span "Employment Income" at bounding box center [90, 443] width 78 height 10
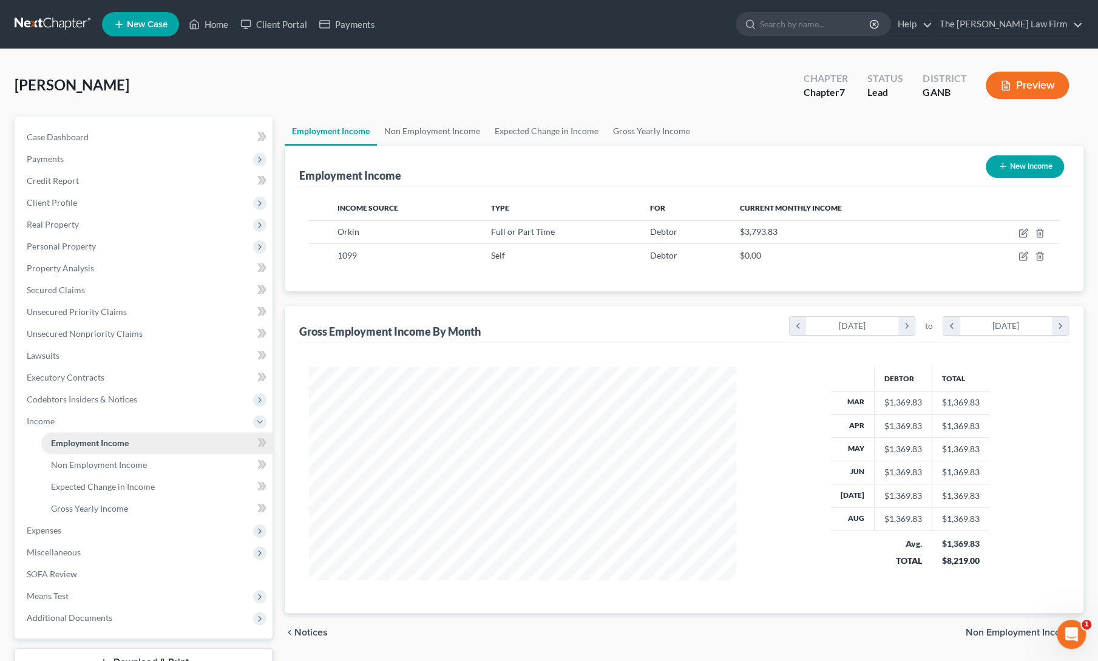
scroll to position [216, 452]
click at [59, 534] on span "Expenses" at bounding box center [44, 530] width 35 height 10
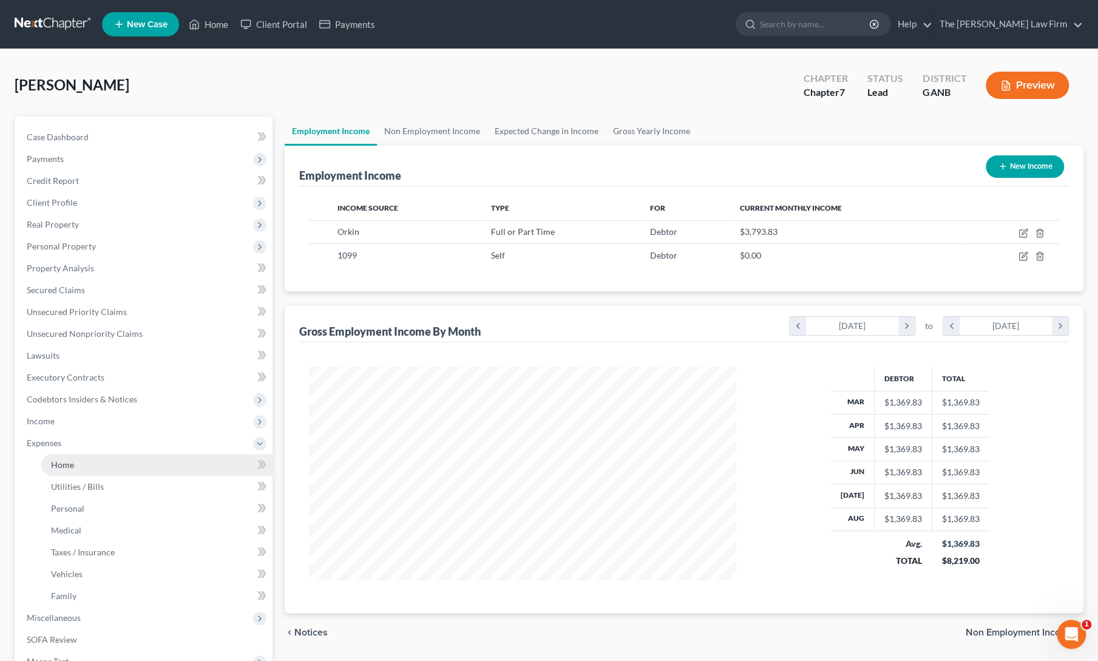
click at [80, 467] on link "Home" at bounding box center [156, 465] width 231 height 22
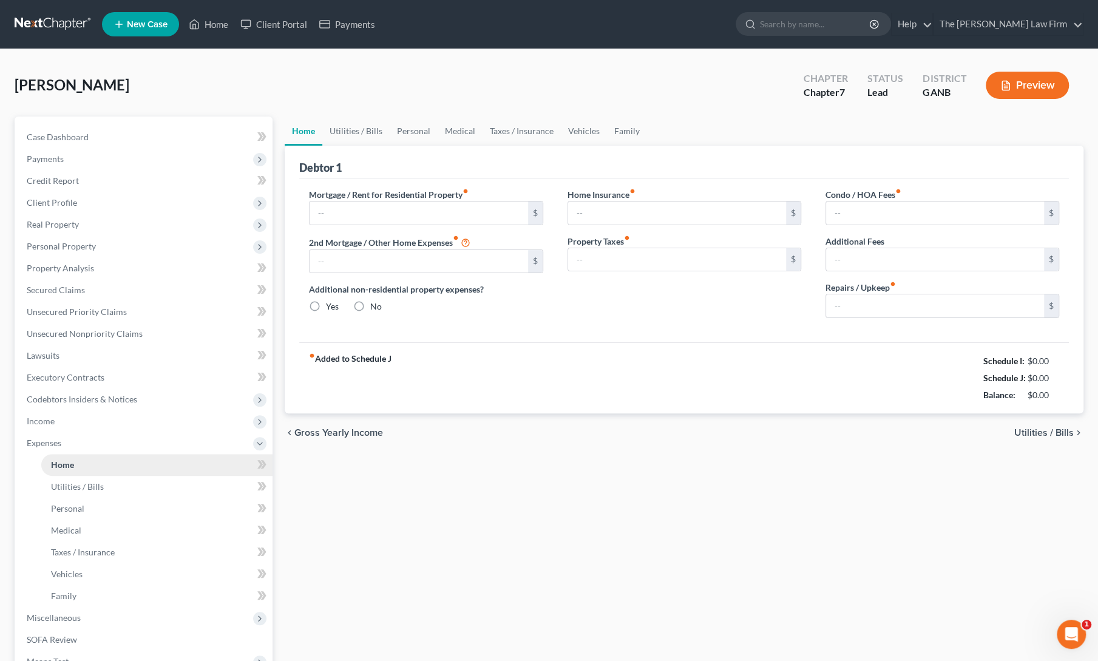
type input "0.00"
radio input "true"
type input "0.00"
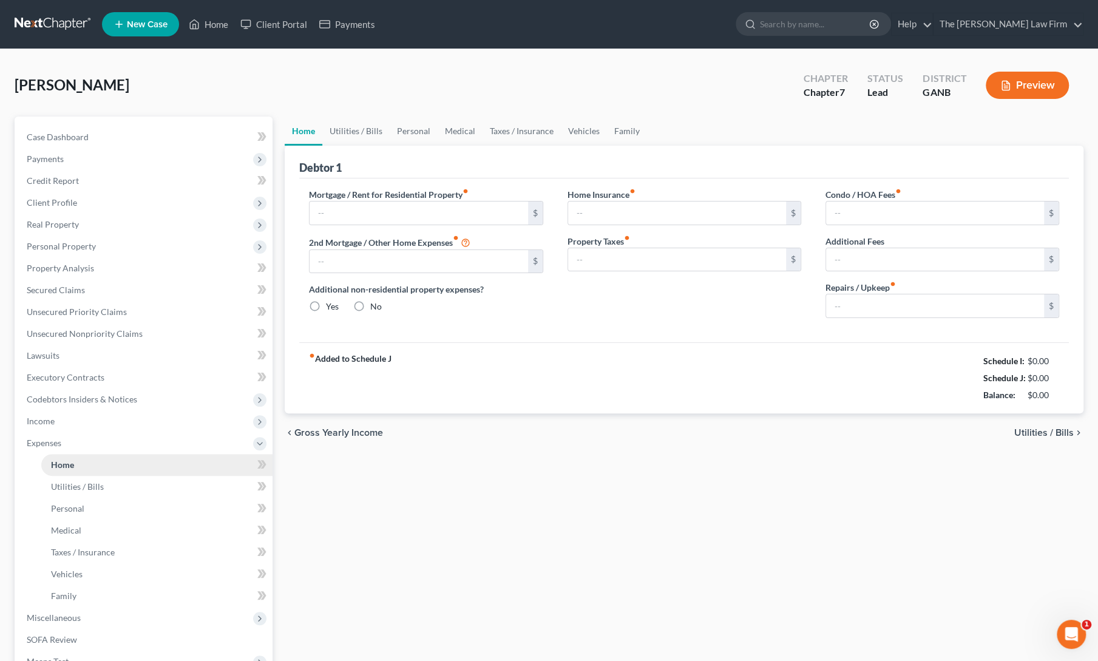
type input "0.00"
click at [47, 619] on span "Miscellaneous" at bounding box center [54, 618] width 54 height 10
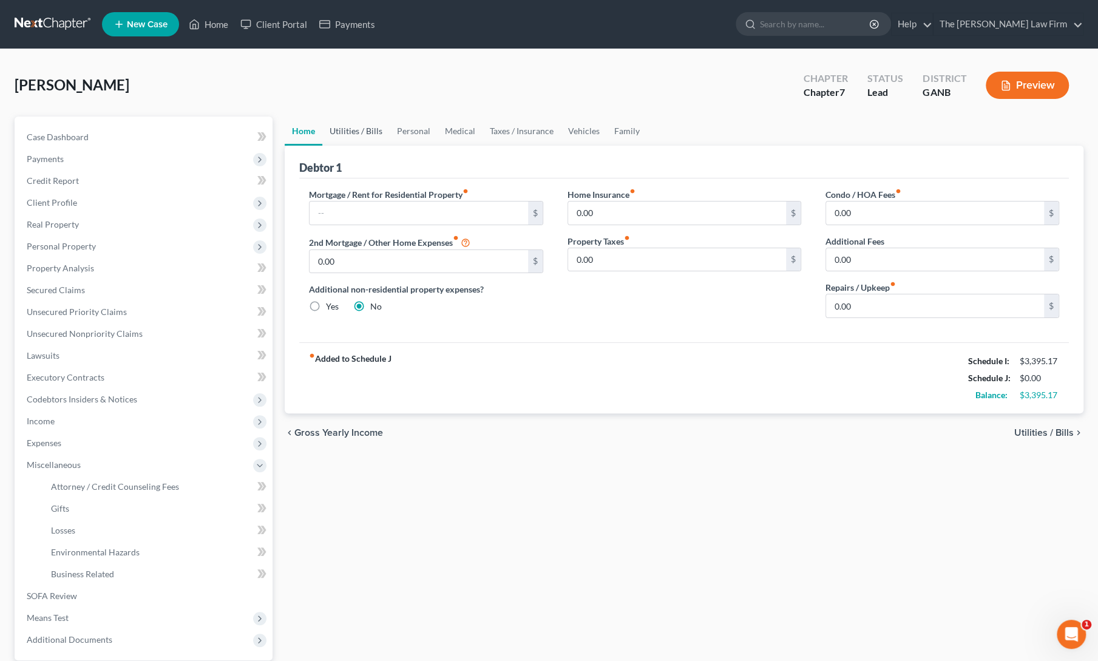
click at [353, 137] on link "Utilities / Bills" at bounding box center [355, 131] width 67 height 29
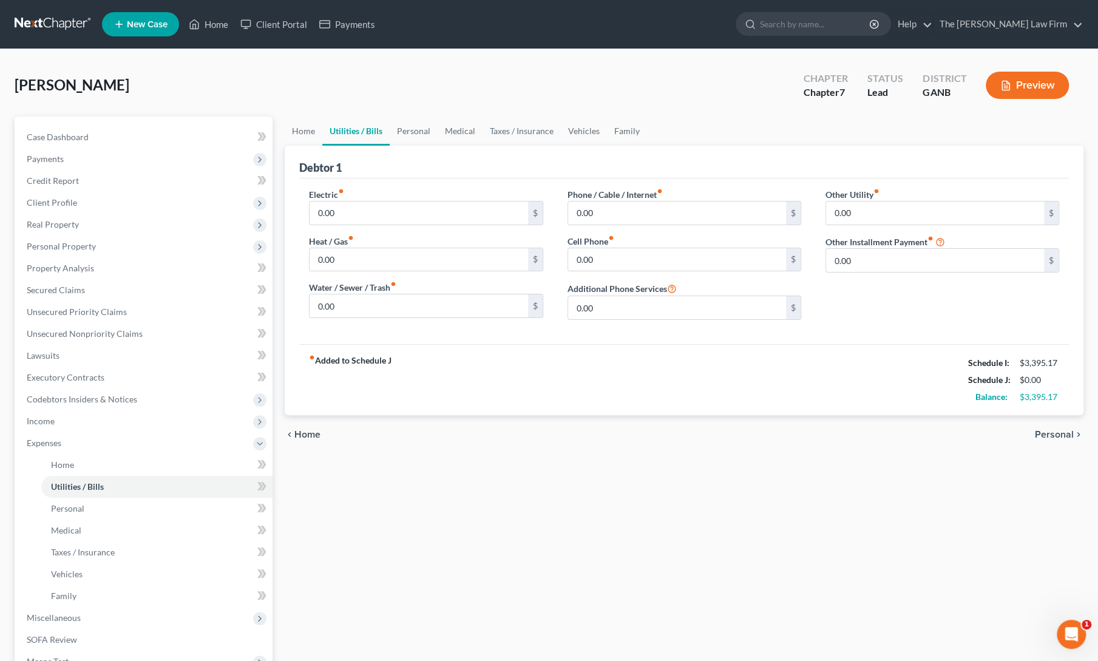
click at [311, 523] on div "Home Utilities / Bills Personal Medical Taxes / Insurance Vehicles Family Debto…" at bounding box center [684, 446] width 811 height 658
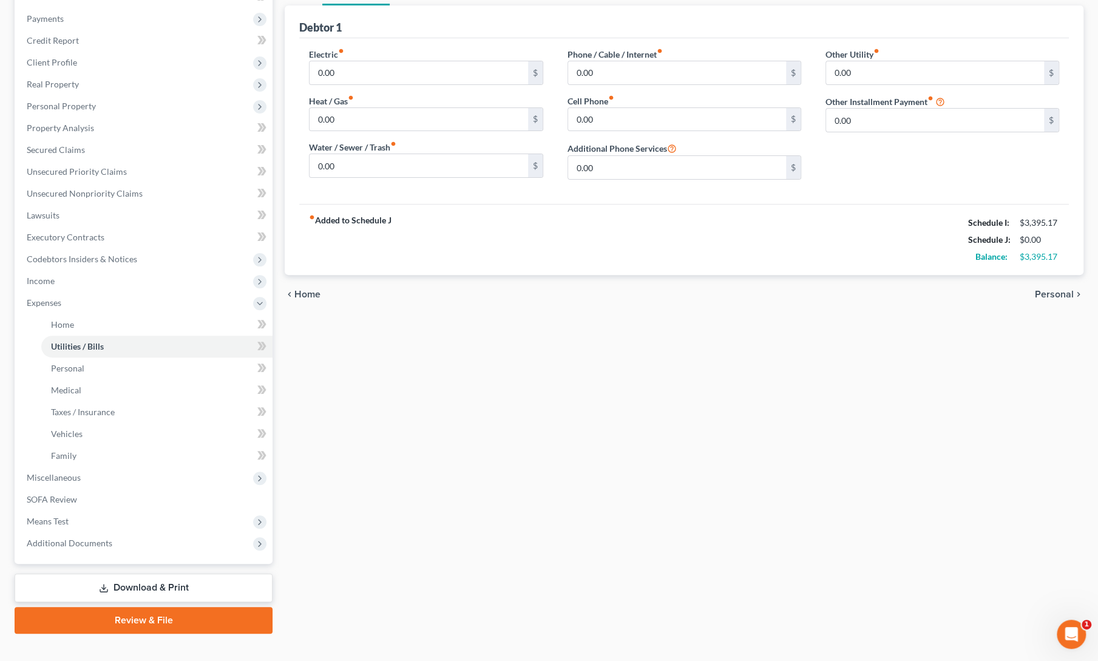
scroll to position [141, 0]
click at [50, 478] on span "Miscellaneous" at bounding box center [54, 477] width 54 height 10
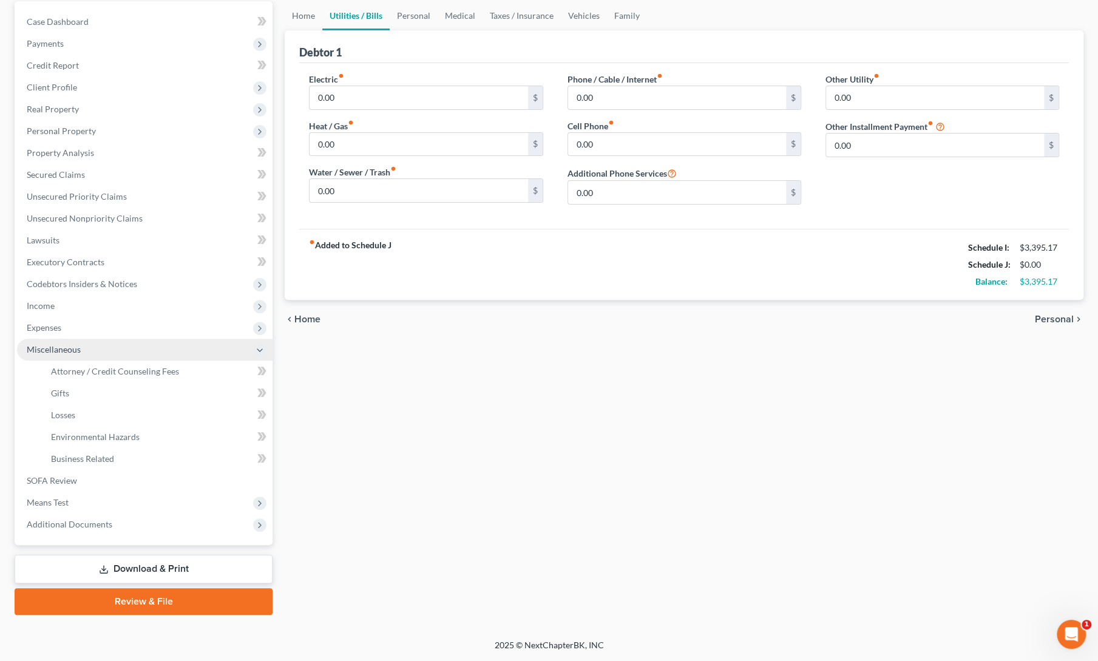
scroll to position [114, 0]
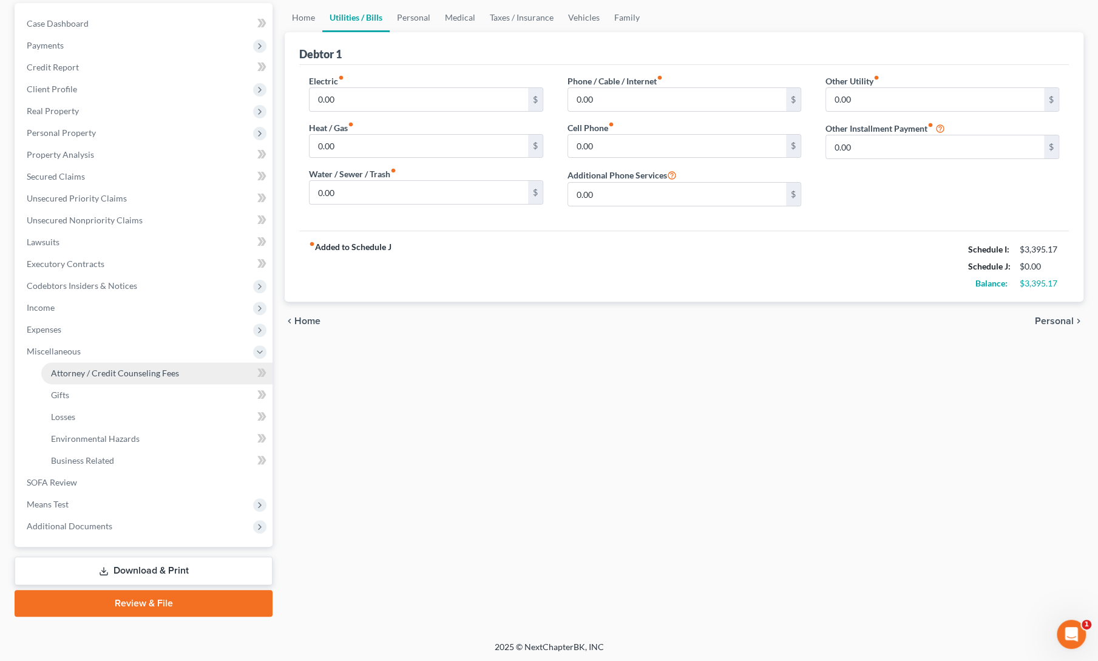
click at [89, 378] on link "Attorney / Credit Counseling Fees" at bounding box center [156, 373] width 231 height 22
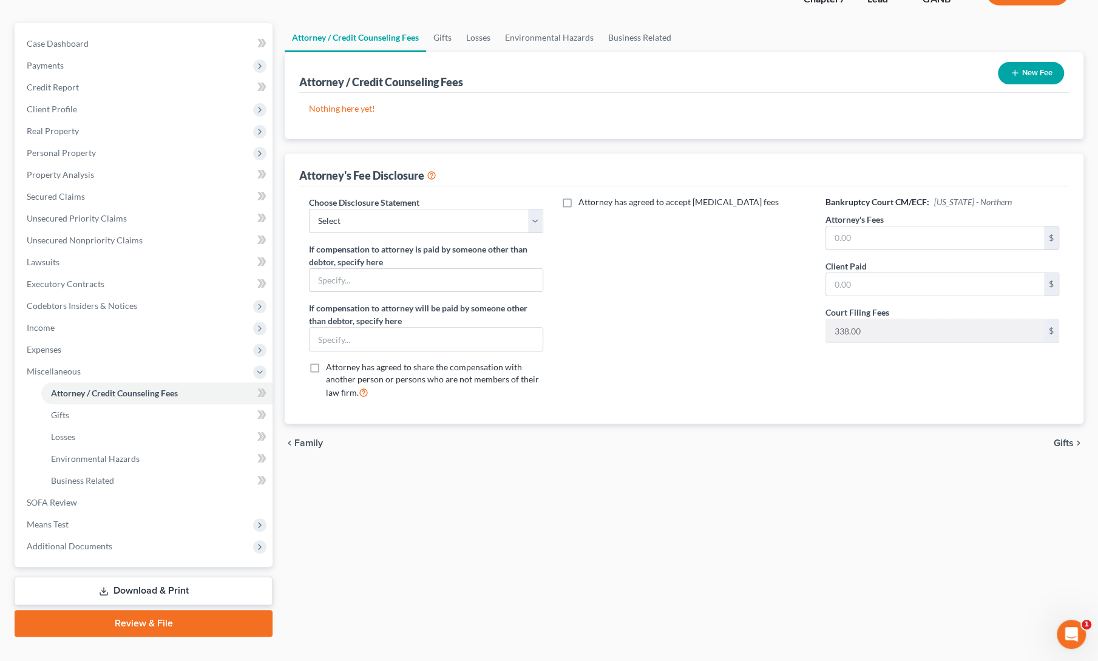
scroll to position [94, 0]
click at [62, 508] on link "SOFA Review" at bounding box center [145, 502] width 256 height 22
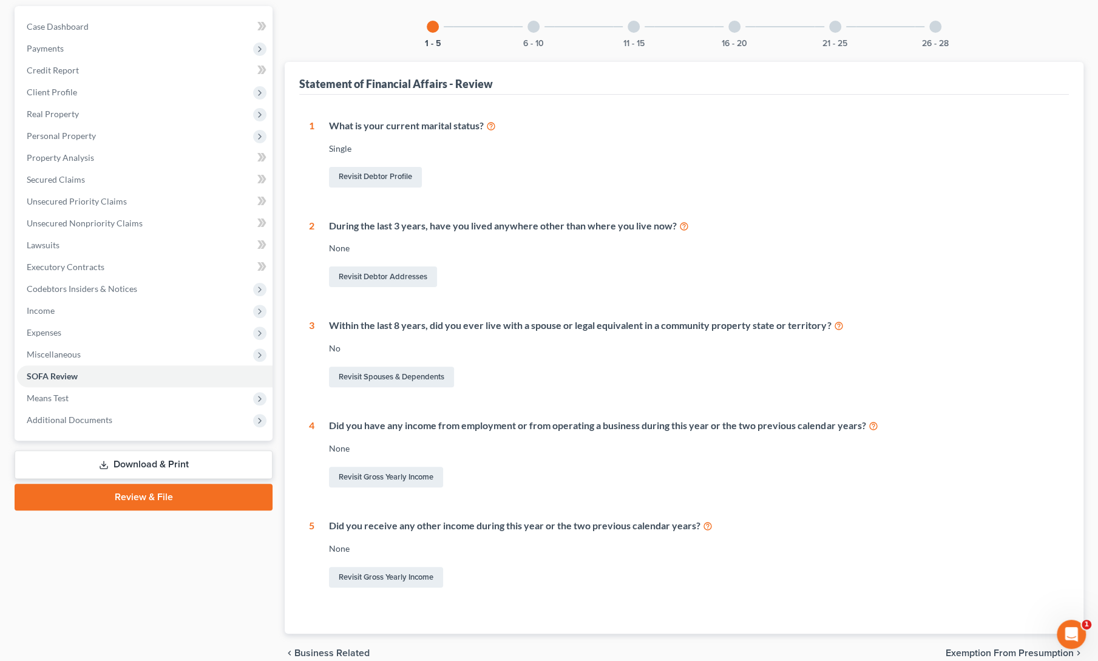
scroll to position [108, 0]
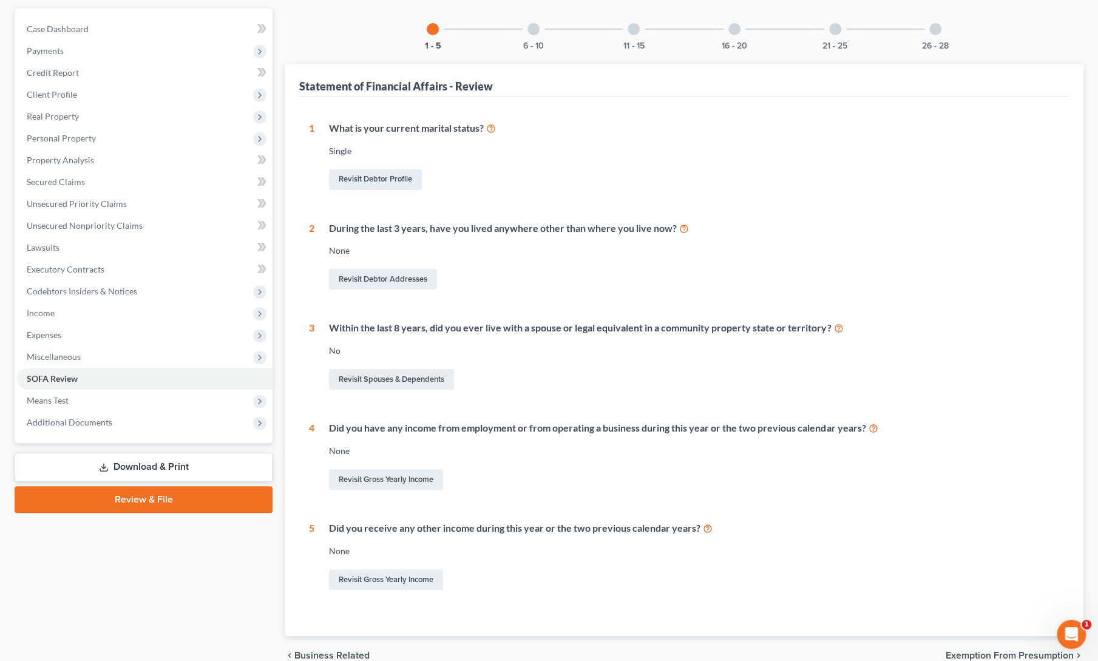
click at [538, 33] on div "6 - 10" at bounding box center [533, 28] width 41 height 41
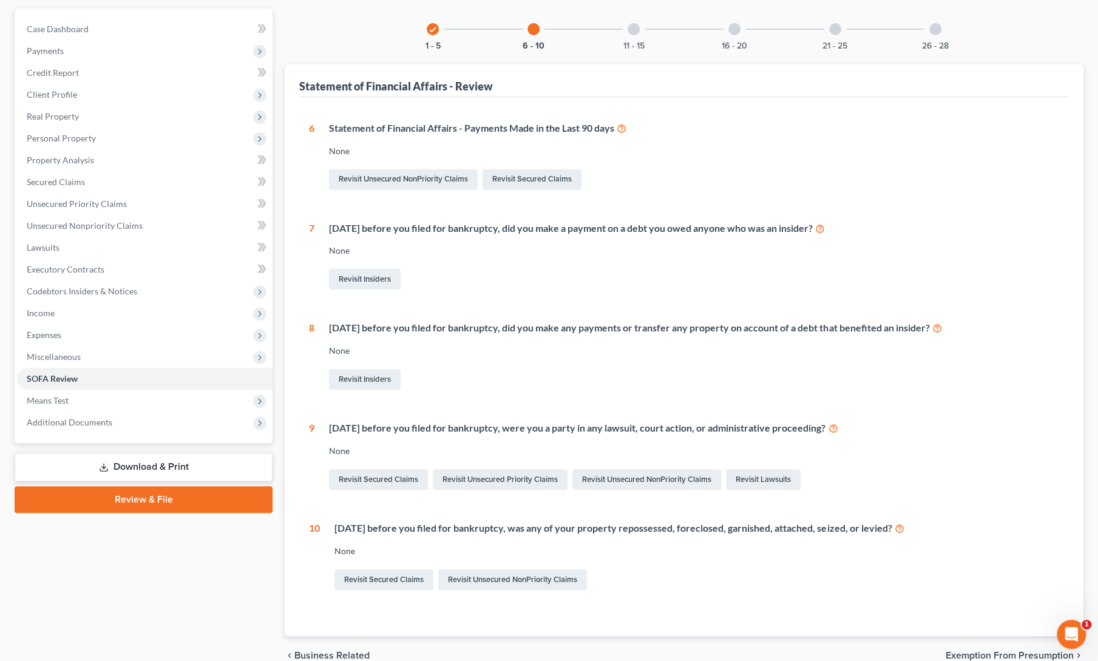
click at [639, 38] on div "11 - 15" at bounding box center [633, 28] width 41 height 41
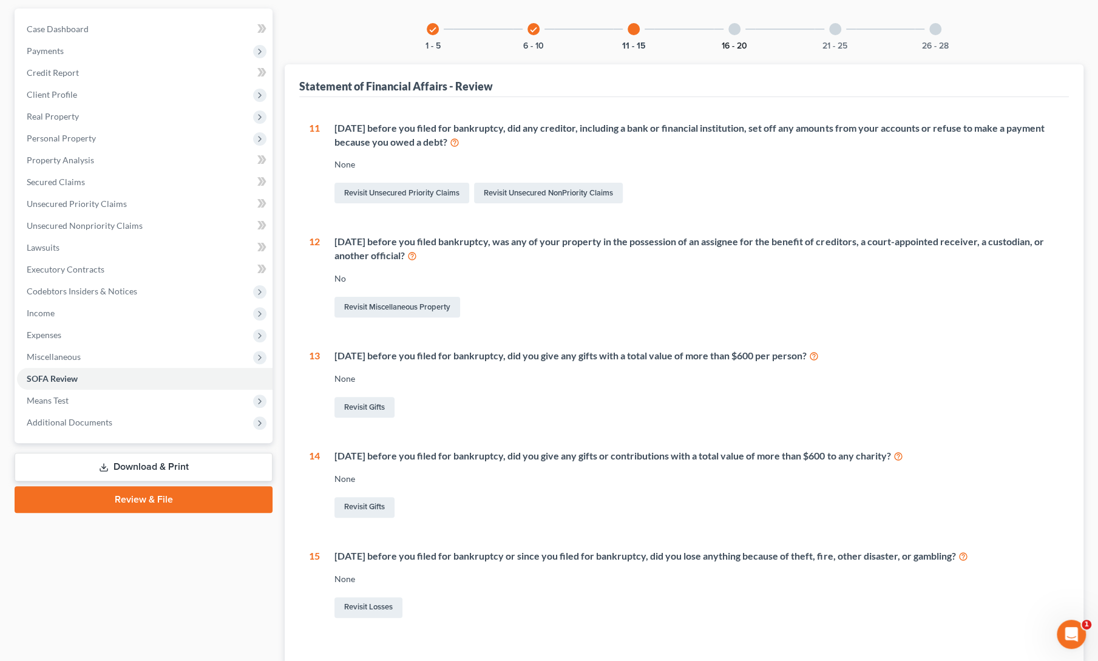
click at [735, 44] on button "16 - 20" at bounding box center [734, 46] width 25 height 8
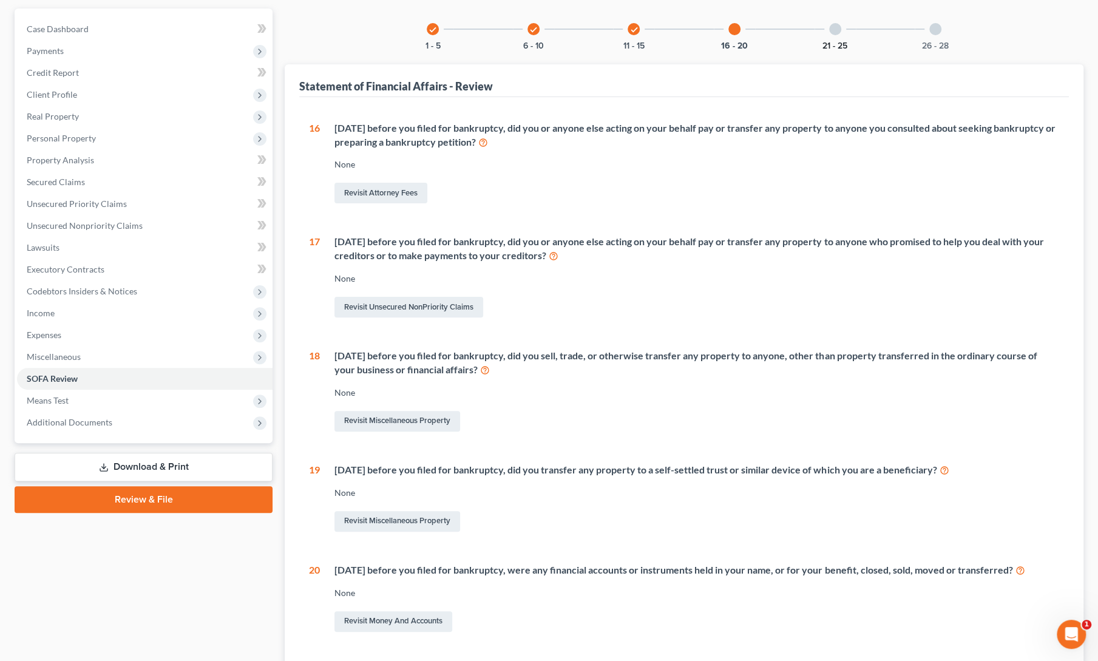
click at [829, 43] on button "21 - 25" at bounding box center [835, 46] width 25 height 8
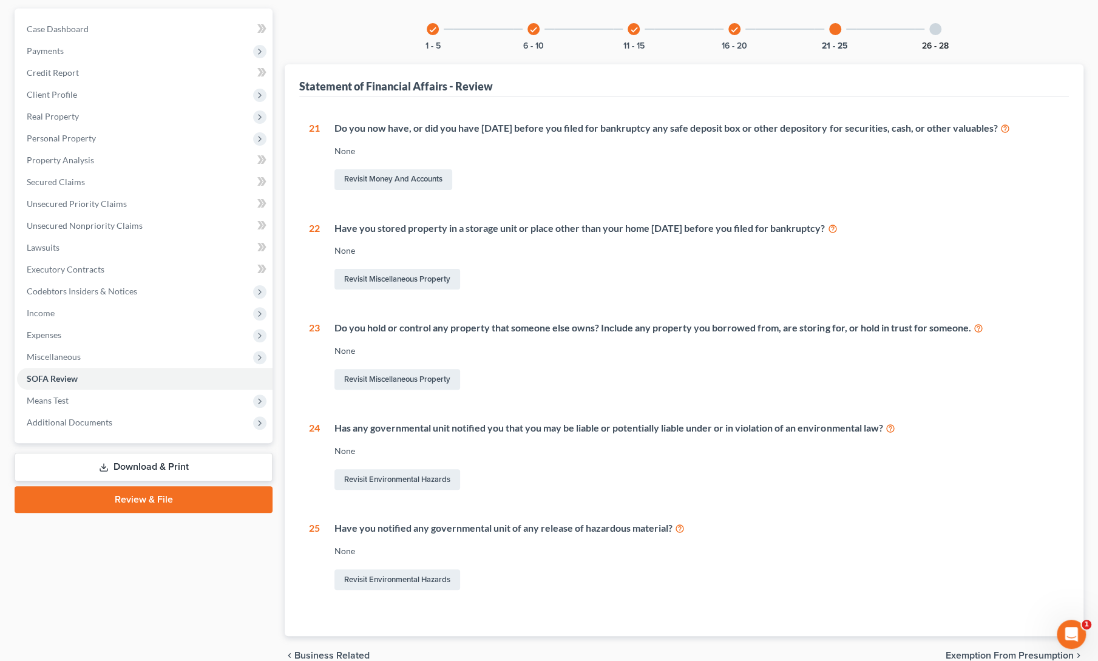
click at [936, 42] on button "26 - 28" at bounding box center [935, 46] width 27 height 8
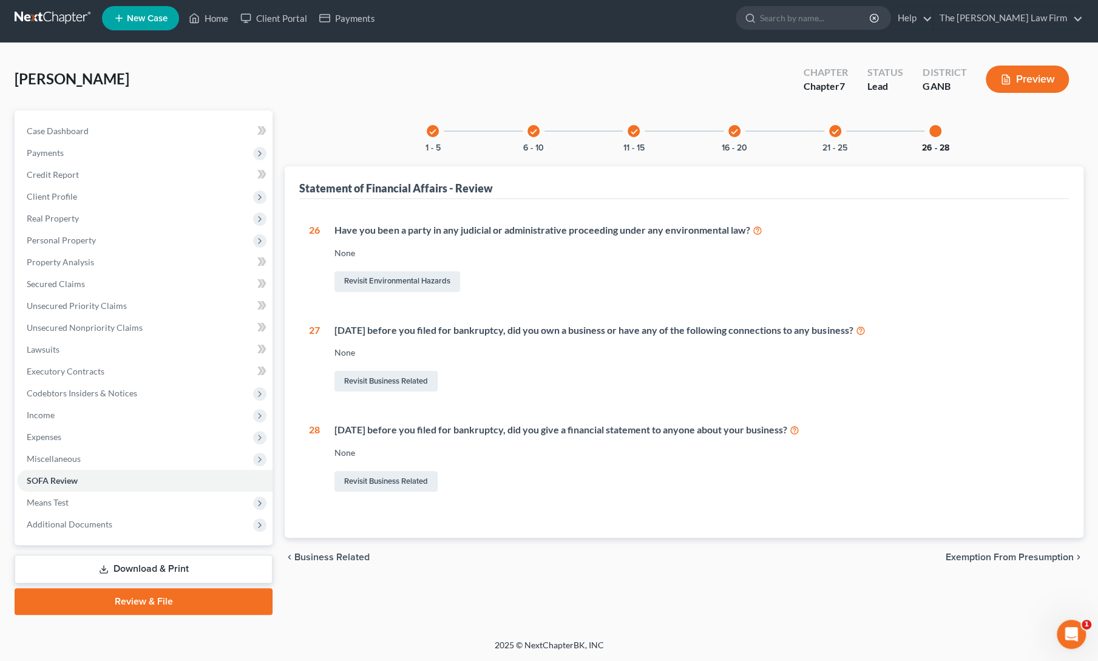
scroll to position [4, 0]
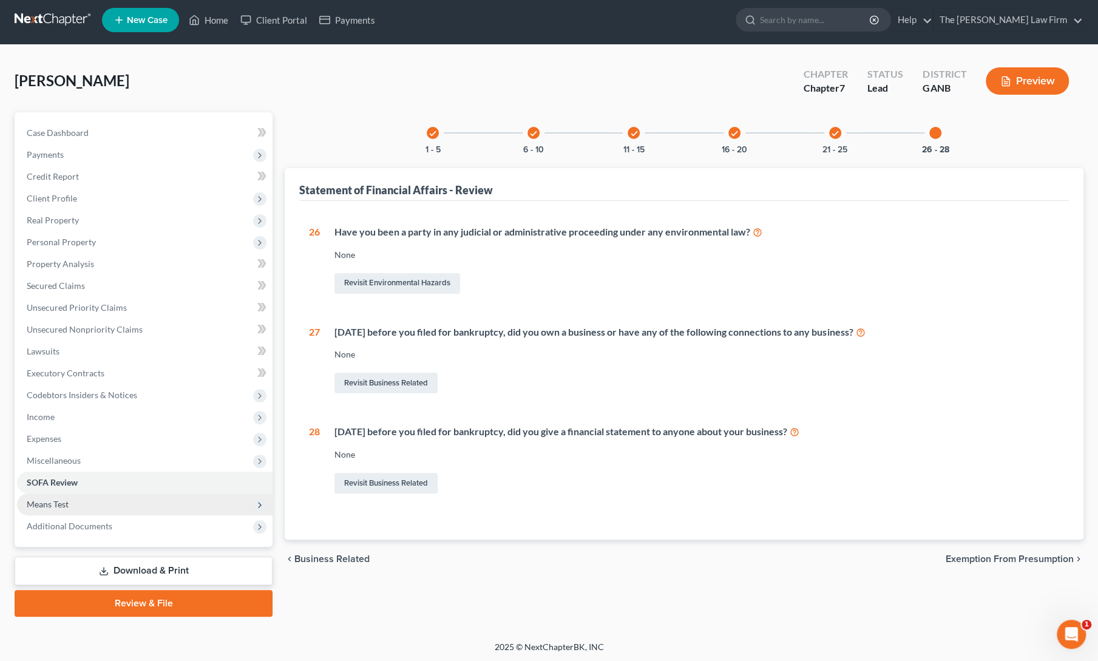
click at [59, 509] on span "Means Test" at bounding box center [145, 505] width 256 height 22
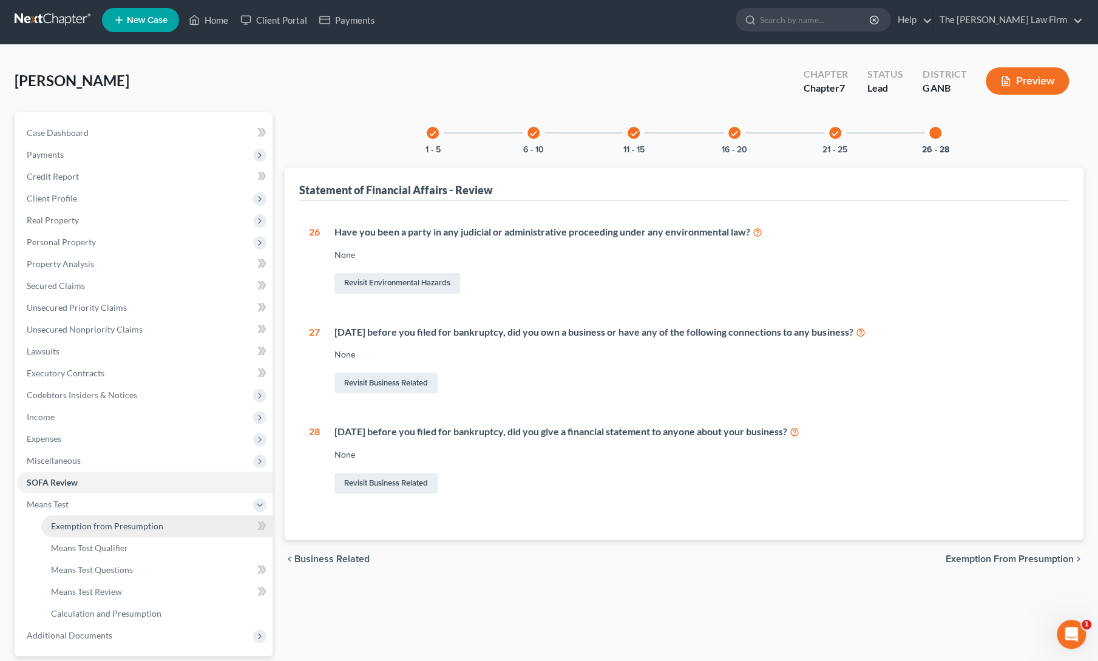
click at [72, 529] on span "Exemption from Presumption" at bounding box center [107, 526] width 112 height 10
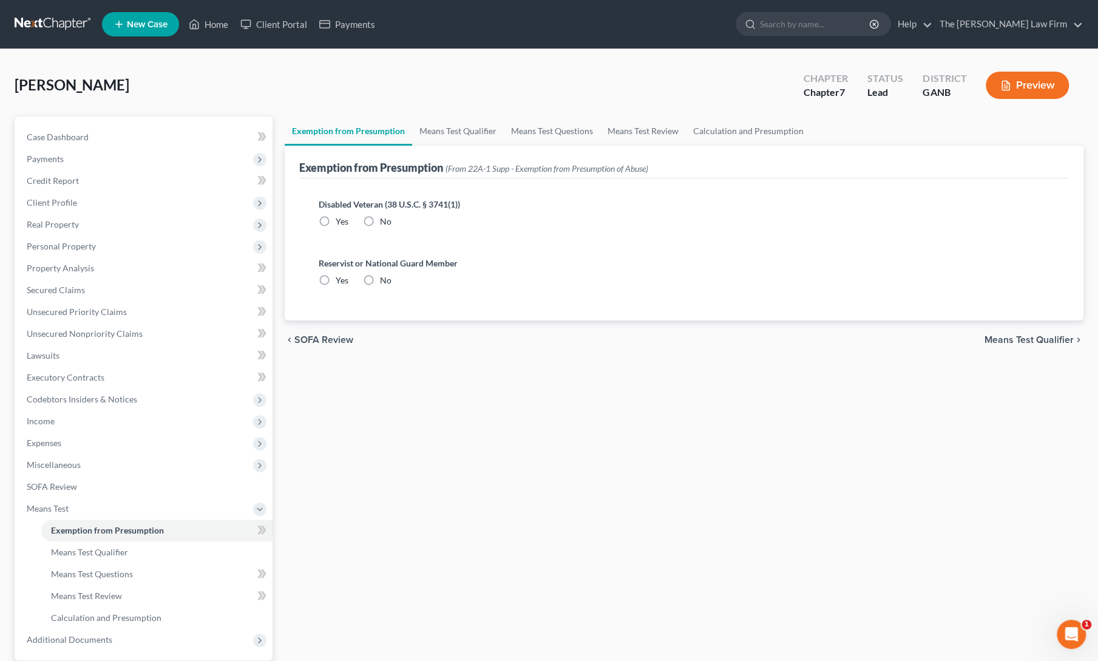
click at [567, 358] on div "chevron_left SOFA Review Means Test Qualifier chevron_right" at bounding box center [684, 340] width 799 height 39
click at [471, 125] on link "Means Test Qualifier" at bounding box center [458, 131] width 92 height 29
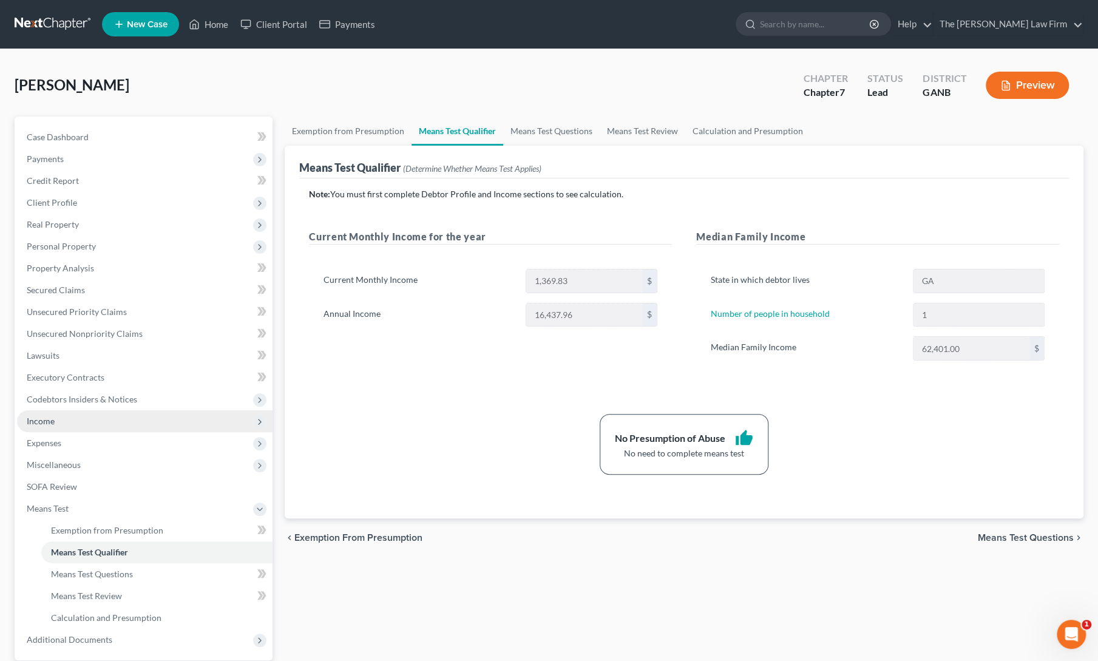
click at [52, 420] on span "Income" at bounding box center [41, 421] width 28 height 10
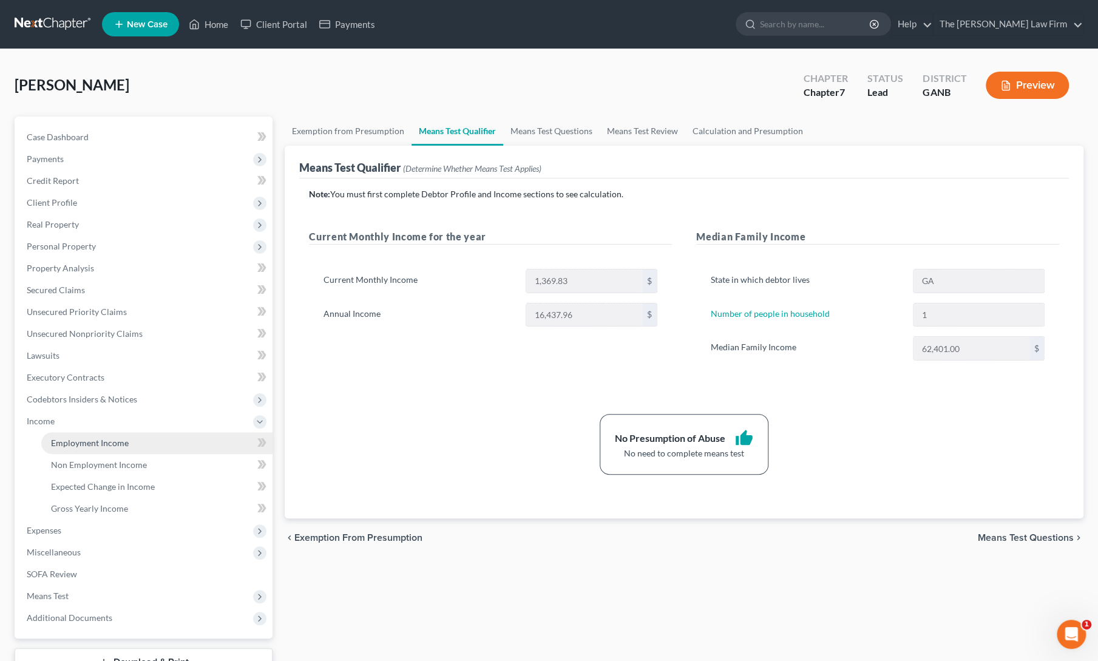
click at [66, 439] on span "Employment Income" at bounding box center [90, 443] width 78 height 10
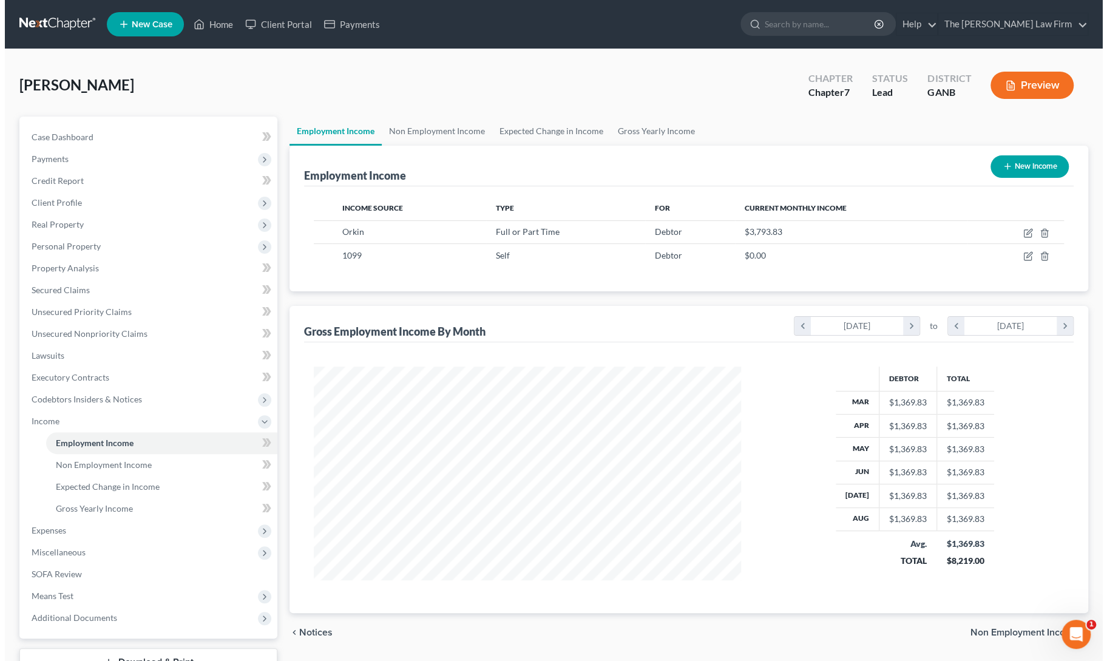
scroll to position [216, 452]
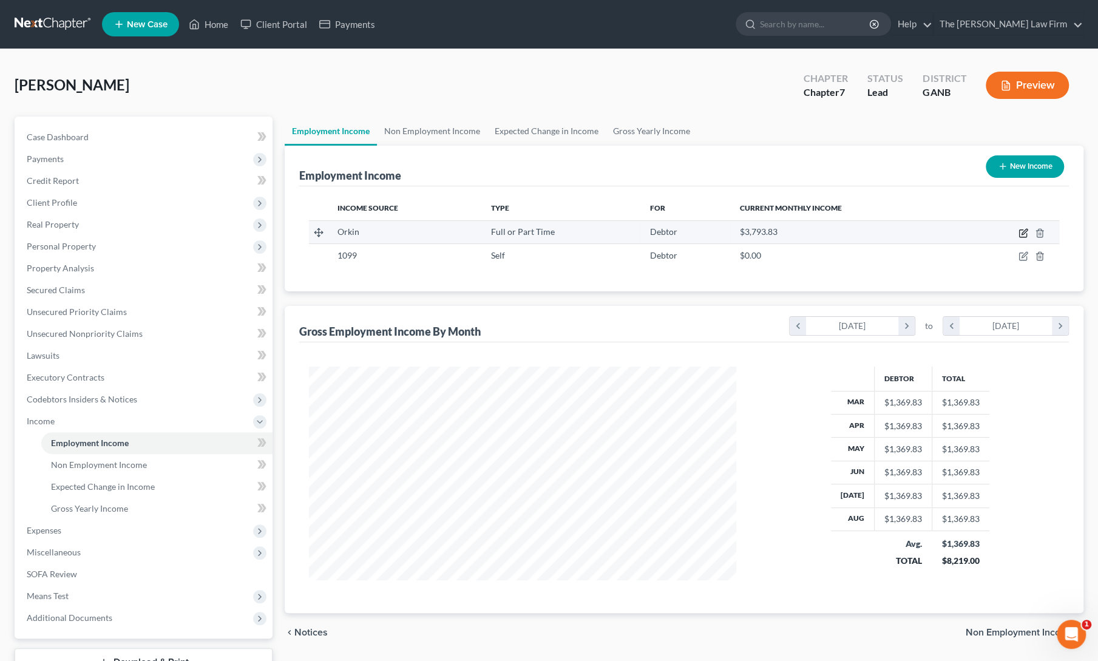
click at [1023, 233] on icon "button" at bounding box center [1024, 233] width 10 height 10
select select "0"
select select "10"
select select "2"
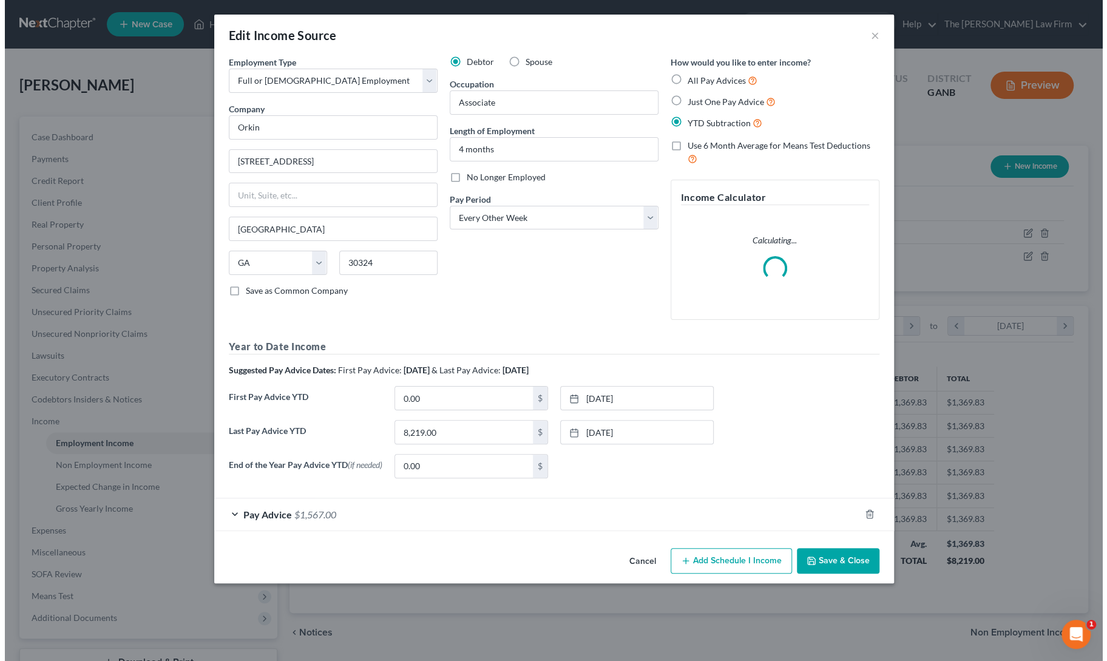
scroll to position [216, 455]
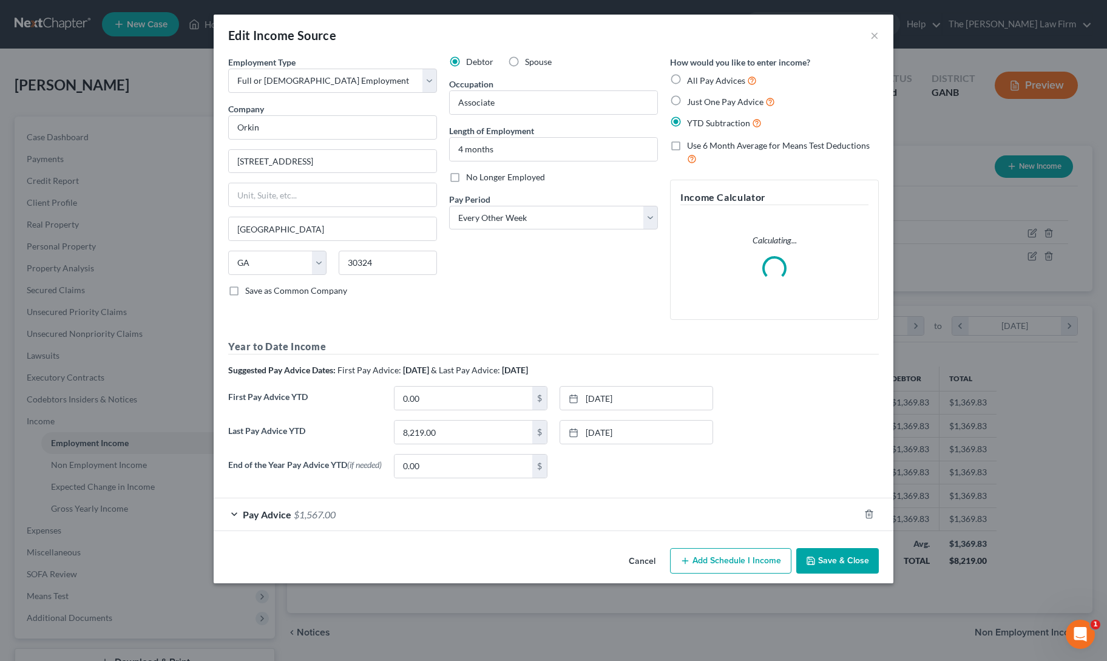
click at [234, 517] on div "Pay Advice $1,567.00" at bounding box center [537, 514] width 646 height 32
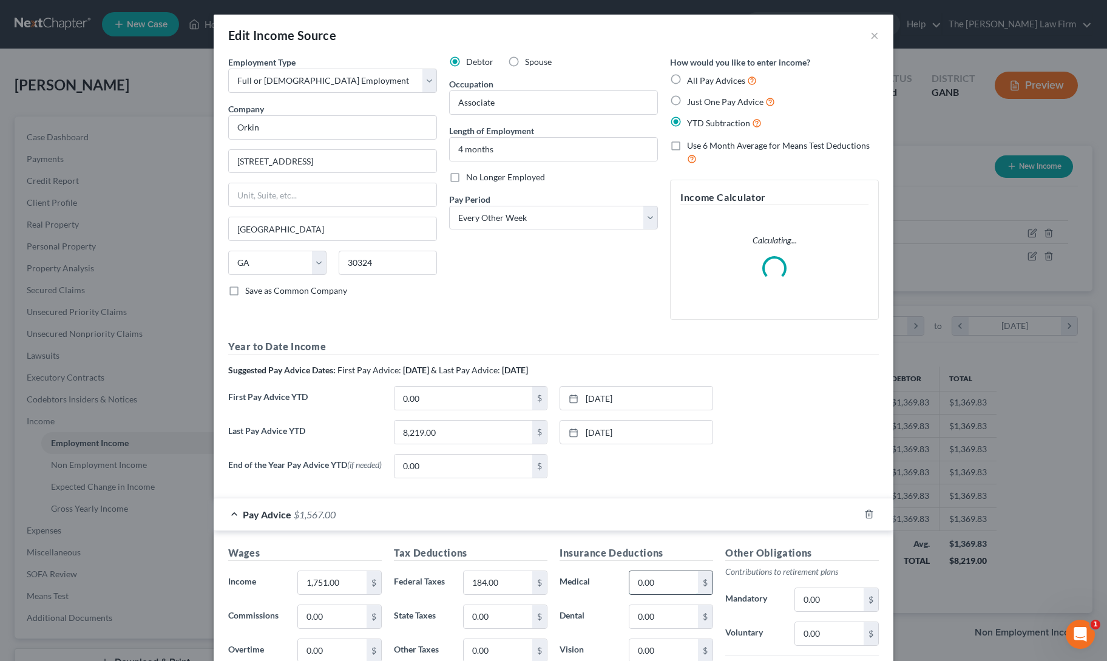
click at [640, 583] on input "0.00" at bounding box center [664, 582] width 69 height 23
type input "159.19"
click at [665, 474] on div "None close Date Time chevron_left September 2025 chevron_right Su M Tu W Th F S…" at bounding box center [637, 466] width 166 height 24
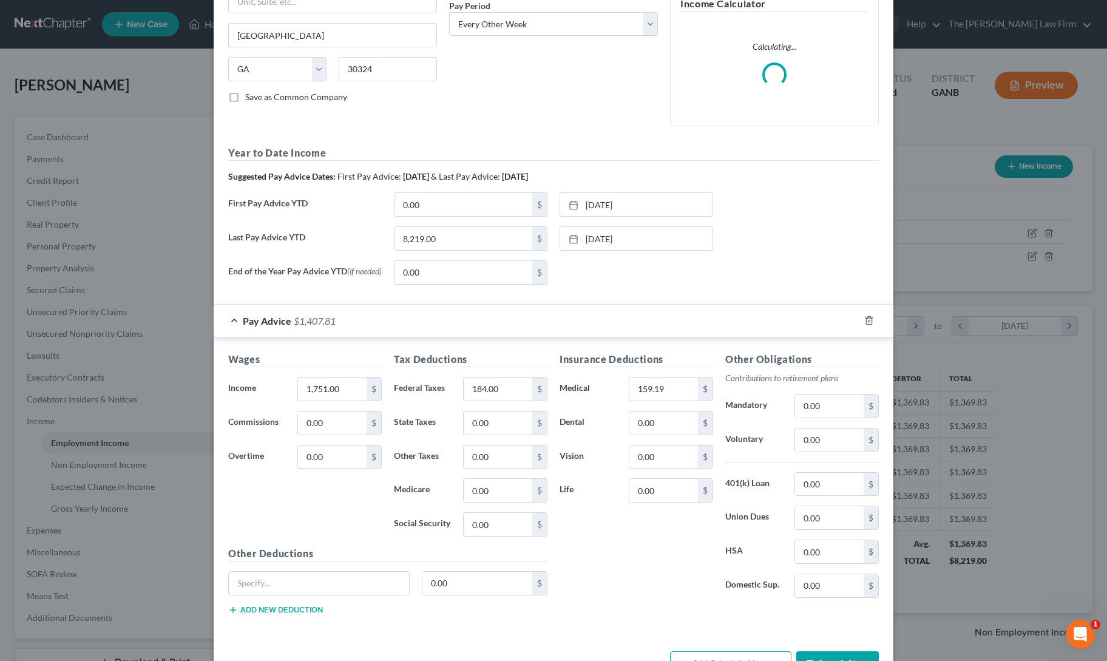
scroll to position [231, 0]
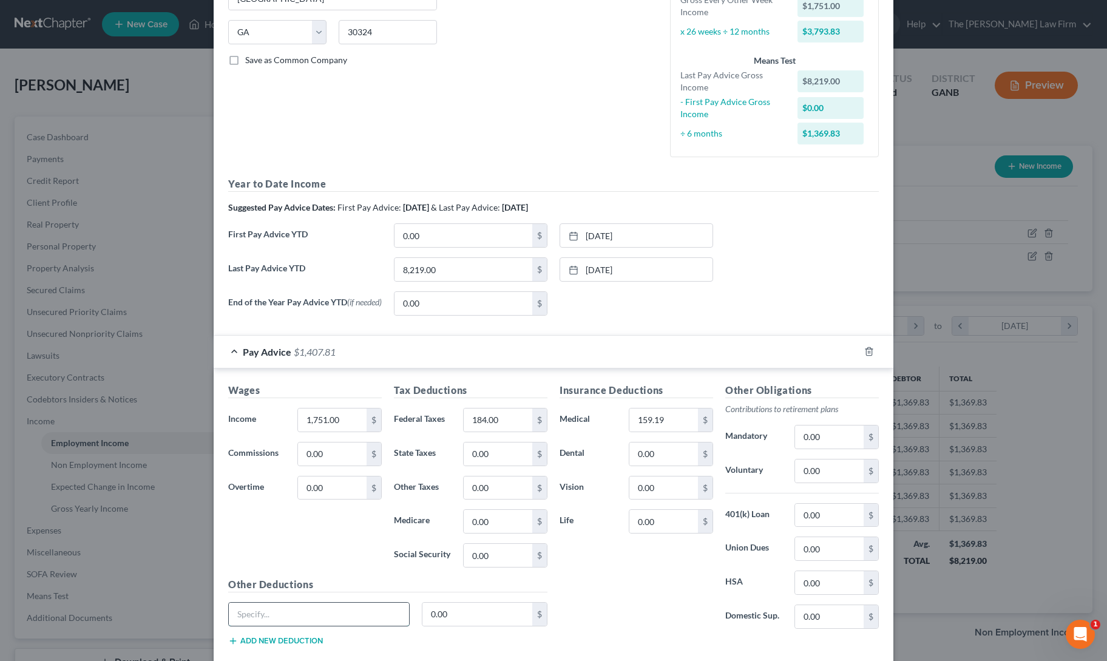
click at [261, 614] on input "text" at bounding box center [319, 614] width 180 height 23
type input "restricted stock"
click at [456, 609] on input "0.00" at bounding box center [478, 614] width 110 height 23
type input "59.08"
click at [290, 641] on button "Add new deduction" at bounding box center [275, 641] width 95 height 10
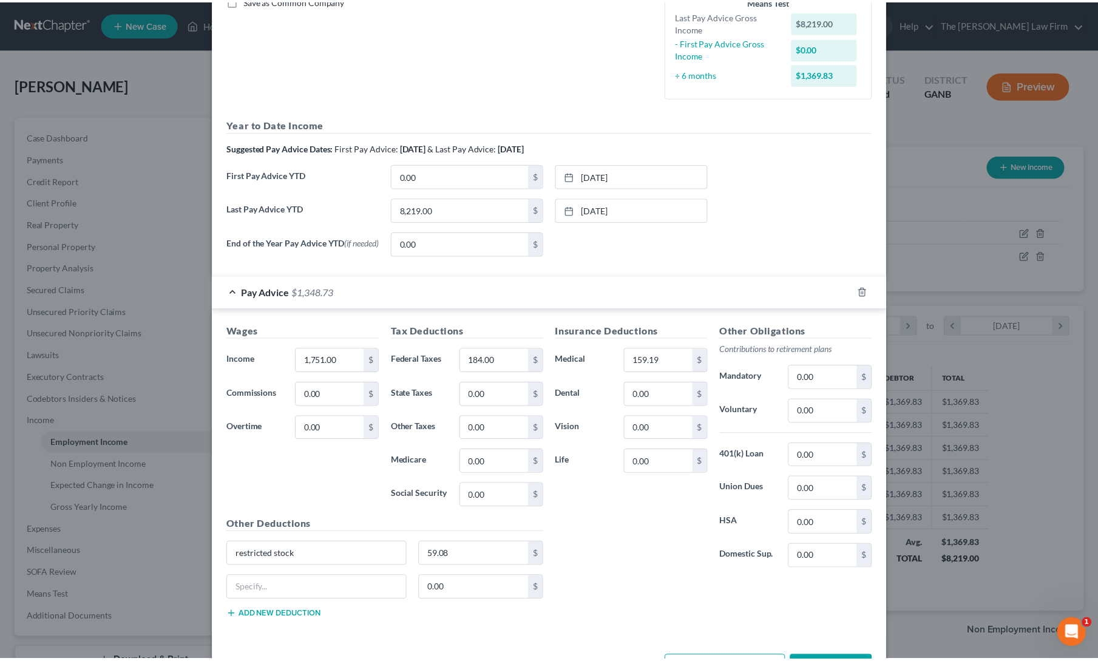
scroll to position [332, 0]
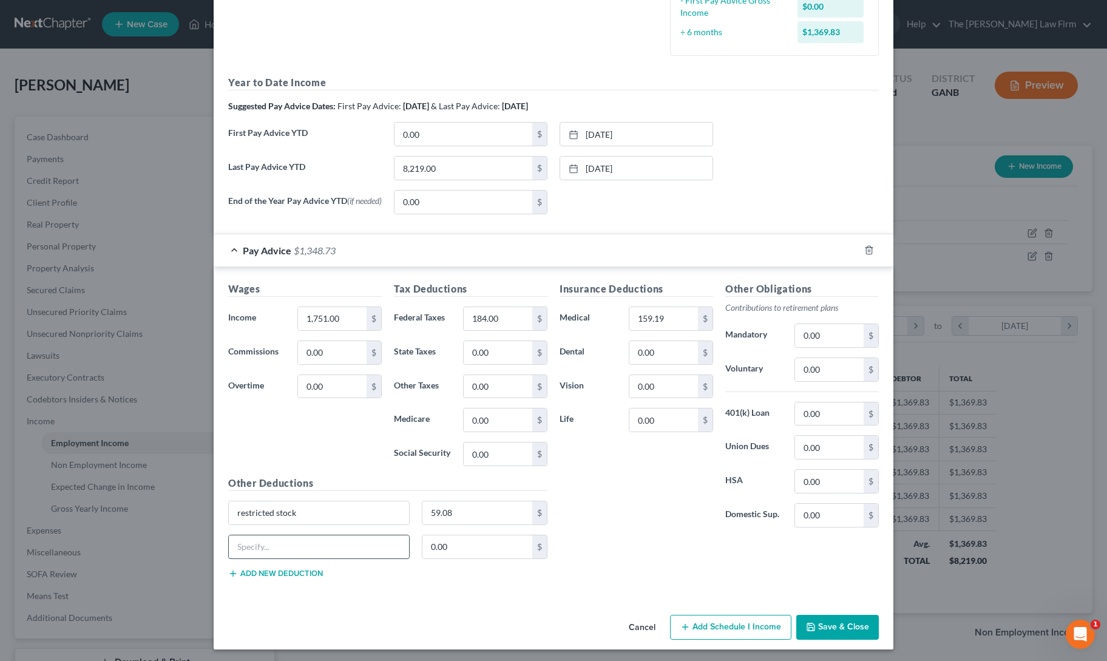
click at [292, 552] on input "text" at bounding box center [319, 546] width 180 height 23
type input "disability insurance"
type input "4.29"
click at [590, 542] on div "Insurance Deductions Medical 159.19 $ Dental 0.00 $ Vision 0.00 $ Life 0.00 $ O…" at bounding box center [719, 435] width 331 height 306
click at [476, 318] on input "184.00" at bounding box center [498, 318] width 69 height 23
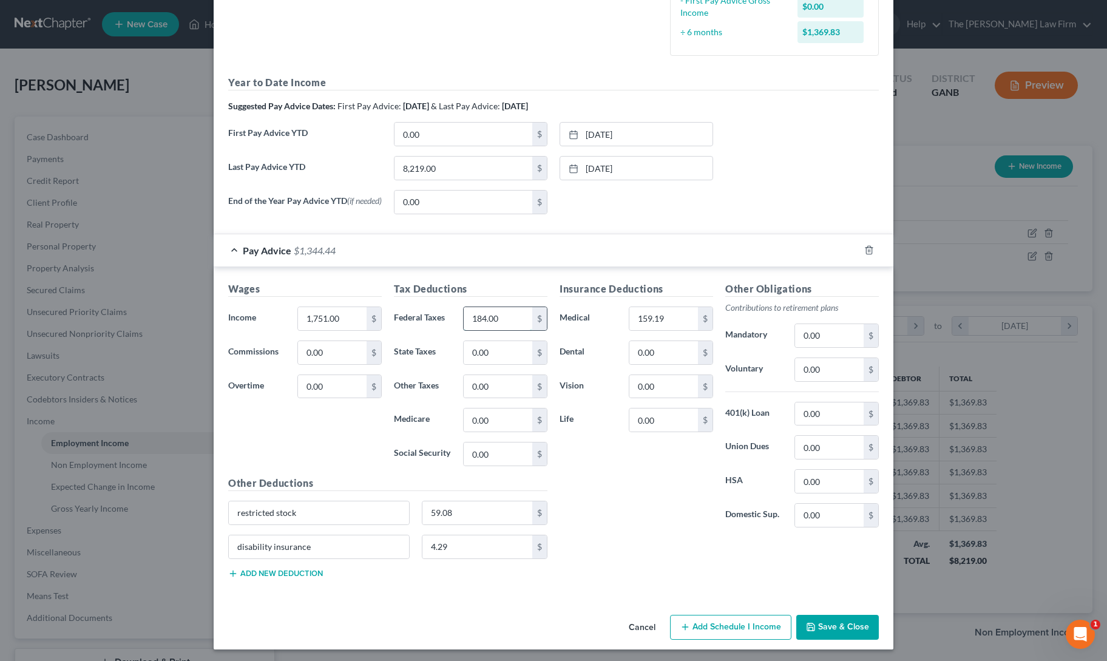
click at [476, 318] on input "184.00" at bounding box center [498, 318] width 69 height 23
type input "300"
click at [620, 477] on div "Insurance Deductions Medical 159.19 $ Dental 0.00 $ Vision 0.00 $ Life 0.00 $" at bounding box center [637, 410] width 166 height 256
click at [814, 619] on button "Save & Close" at bounding box center [838, 627] width 83 height 25
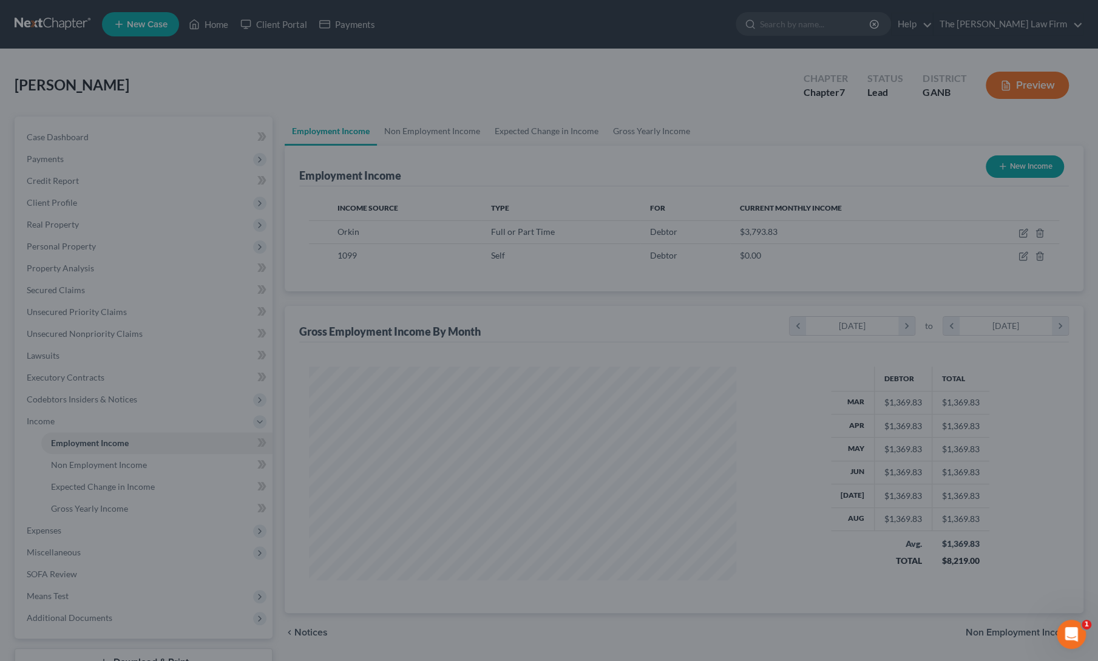
scroll to position [606904, 606668]
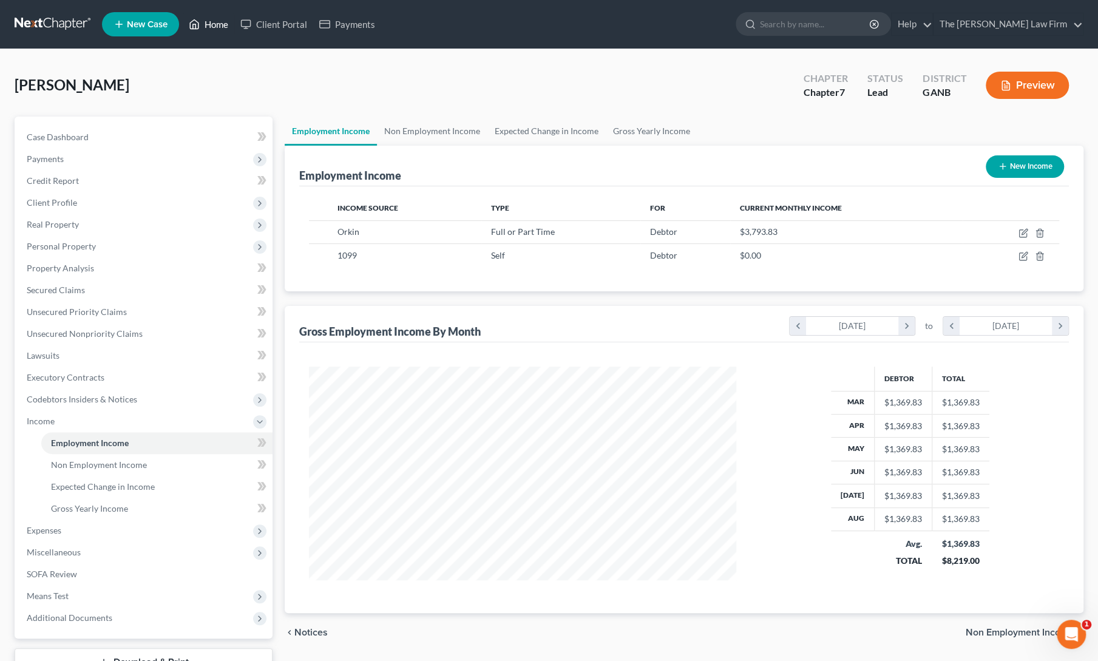
click at [218, 25] on link "Home" at bounding box center [209, 24] width 52 height 22
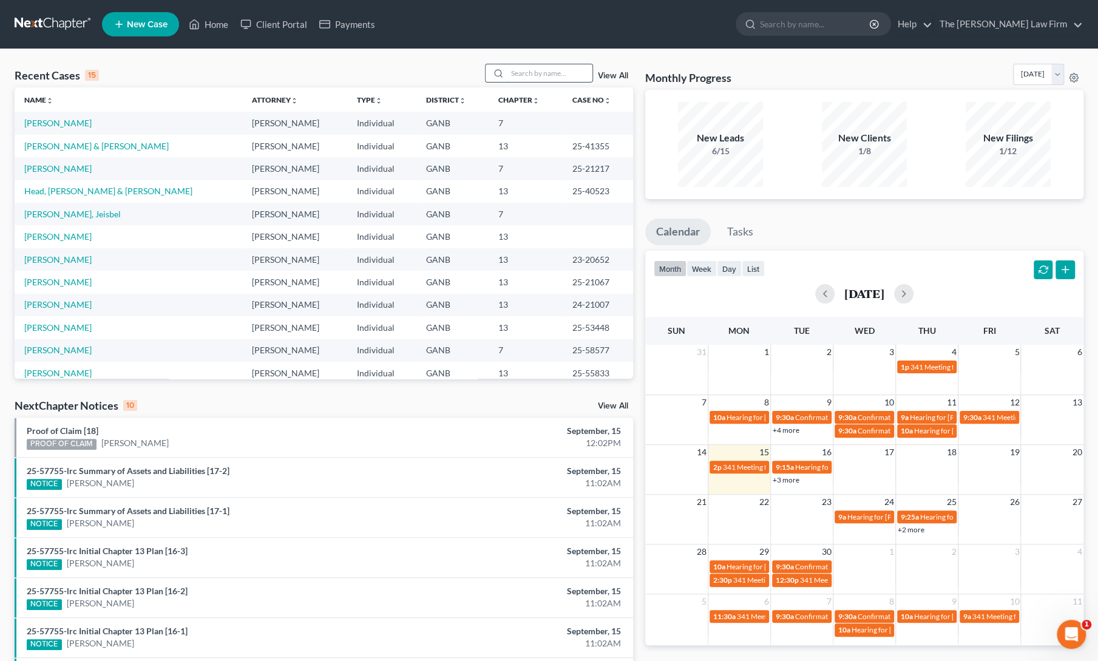
click at [559, 73] on input "search" at bounding box center [550, 73] width 85 height 18
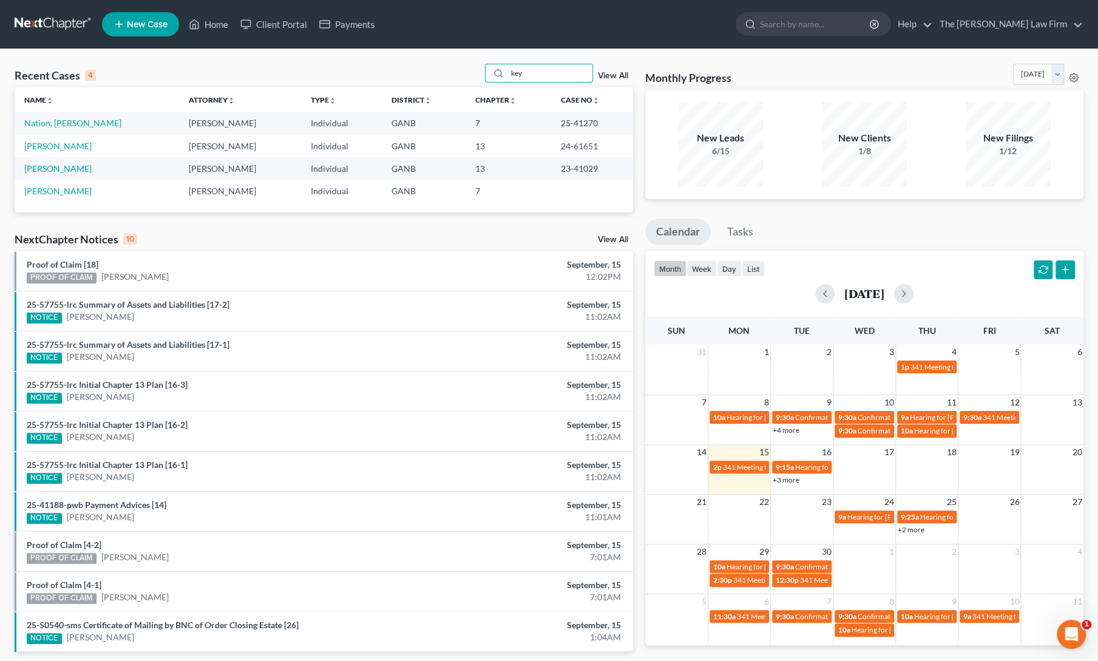
type input "key"
click at [614, 79] on link "View All" at bounding box center [613, 76] width 30 height 8
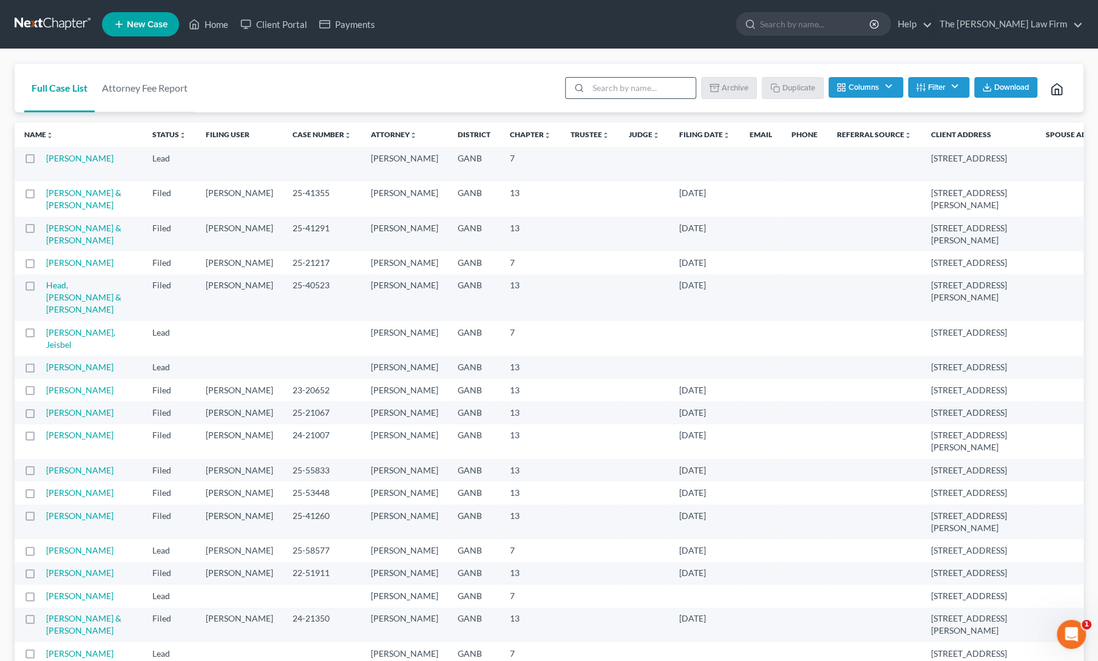
click at [617, 84] on input "search" at bounding box center [641, 88] width 107 height 21
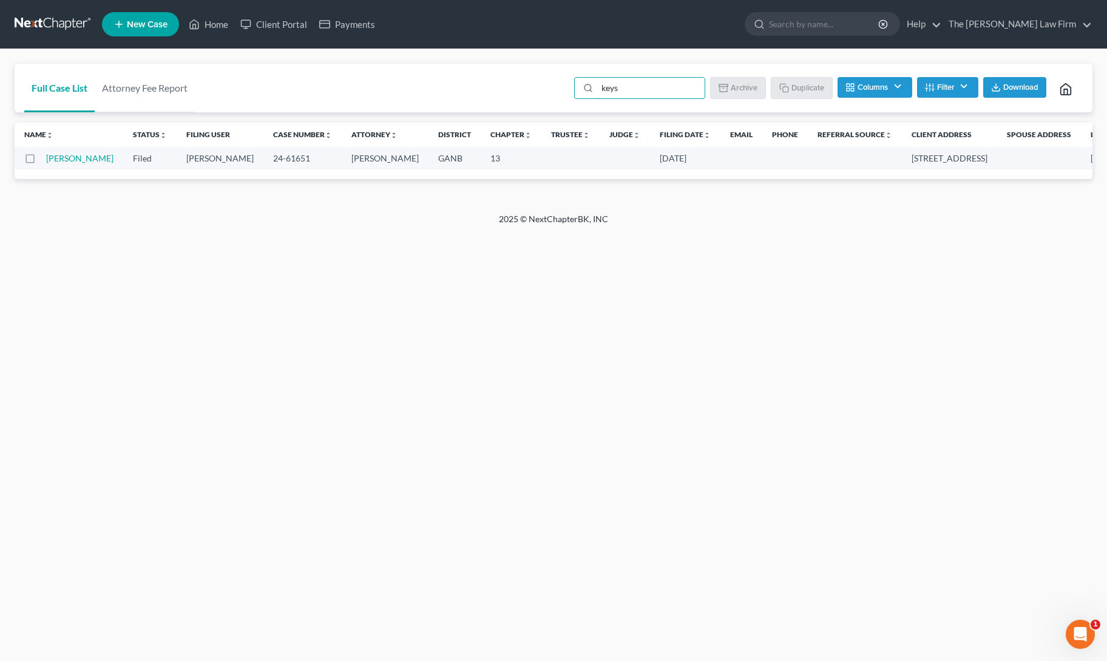
click at [41, 161] on label at bounding box center [41, 161] width 0 height 0
type input "keys"
click at [46, 158] on input "checkbox" at bounding box center [50, 156] width 8 height 8
click at [806, 92] on button "Duplicate" at bounding box center [802, 87] width 61 height 21
checkbox input "false"
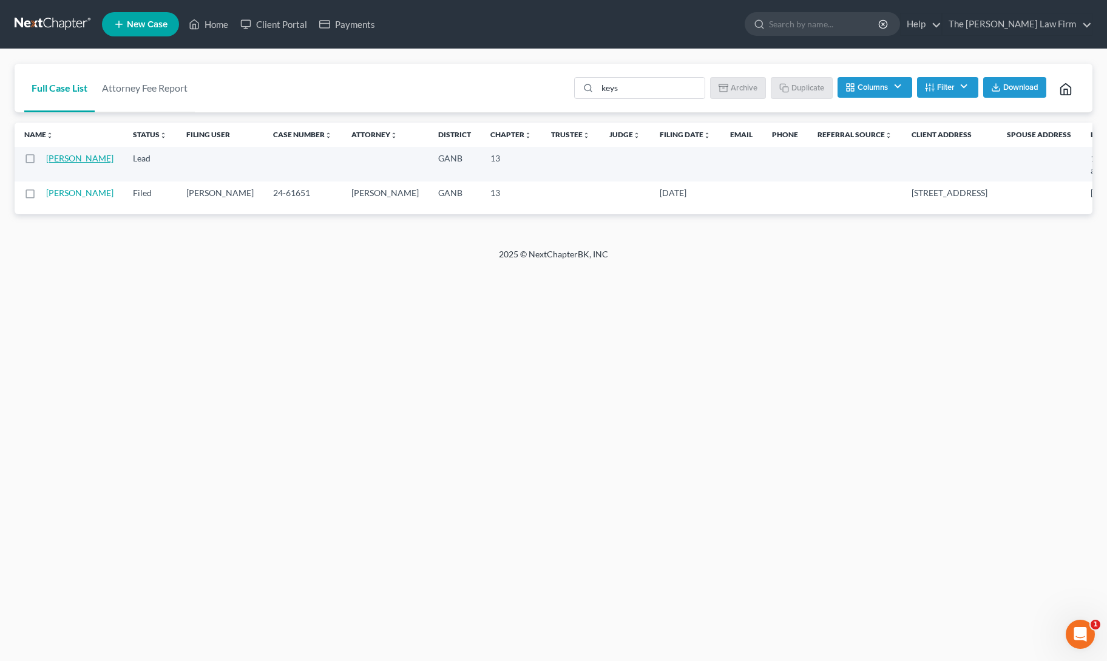
click at [58, 163] on link "Keys, Michael" at bounding box center [79, 158] width 67 height 10
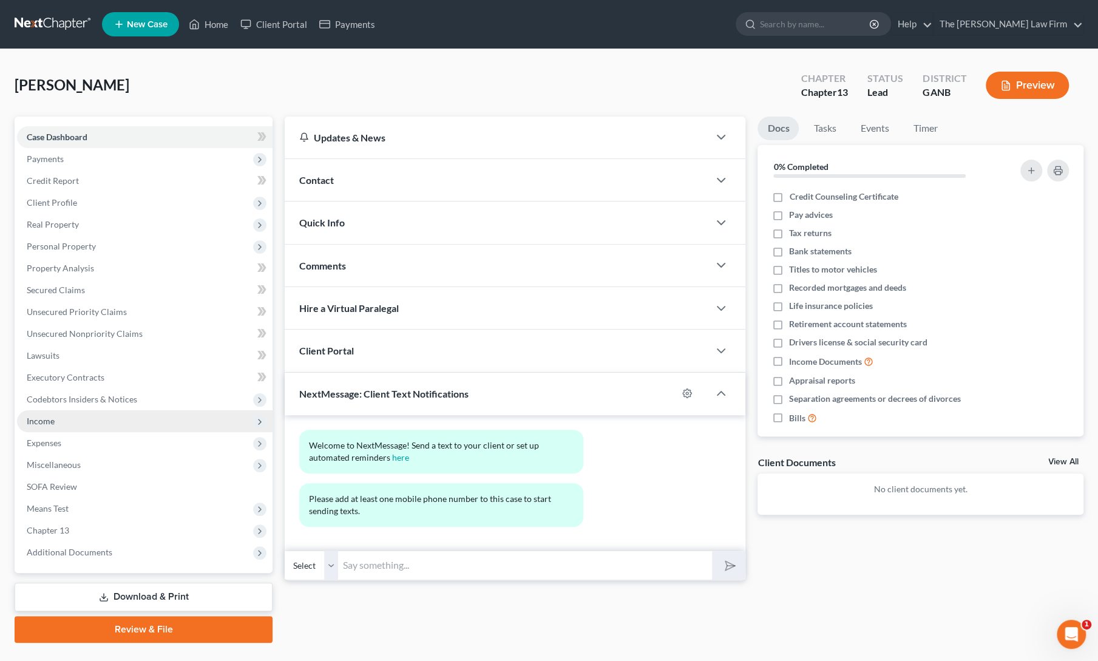
click at [43, 426] on span "Income" at bounding box center [145, 421] width 256 height 22
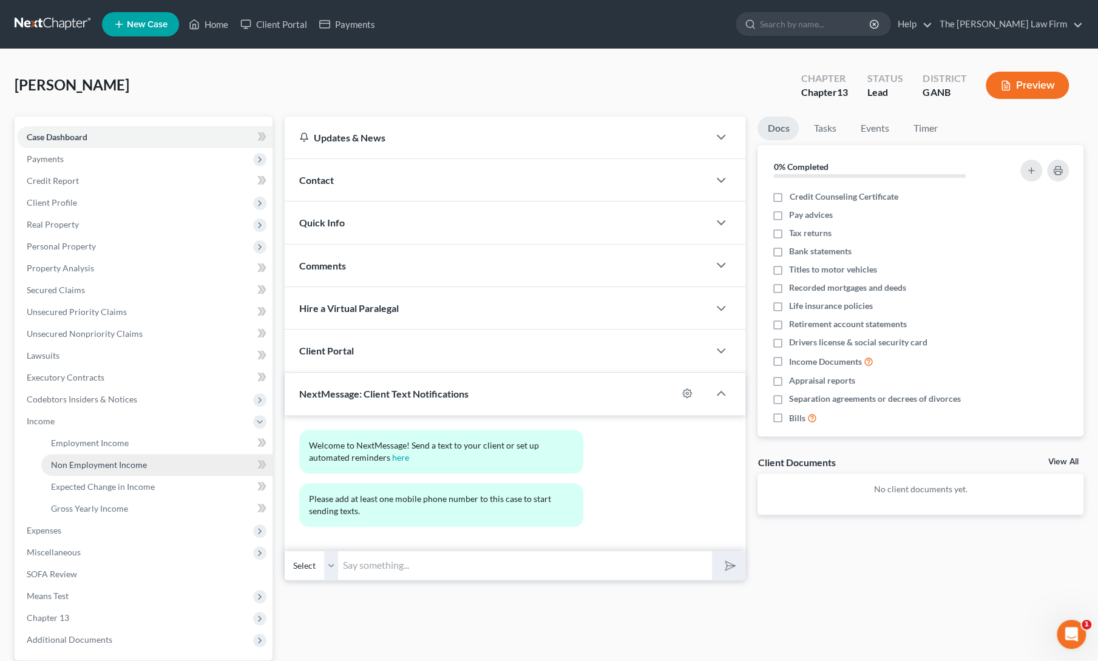
click at [73, 462] on span "Non Employment Income" at bounding box center [99, 465] width 96 height 10
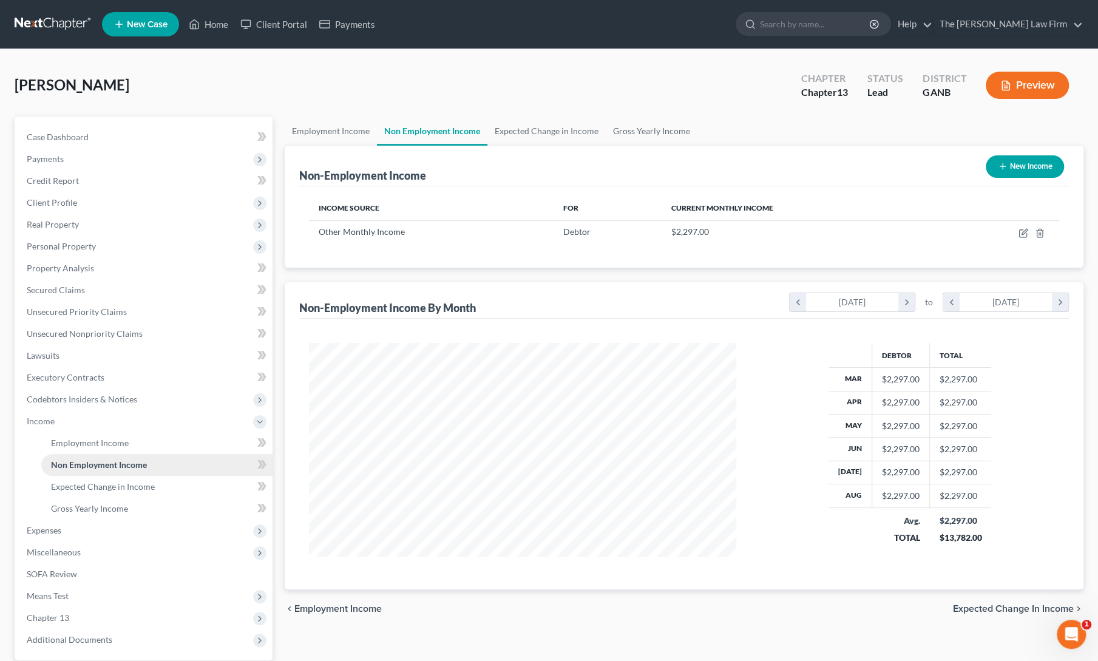
scroll to position [216, 452]
click at [55, 196] on span "Client Profile" at bounding box center [145, 203] width 256 height 22
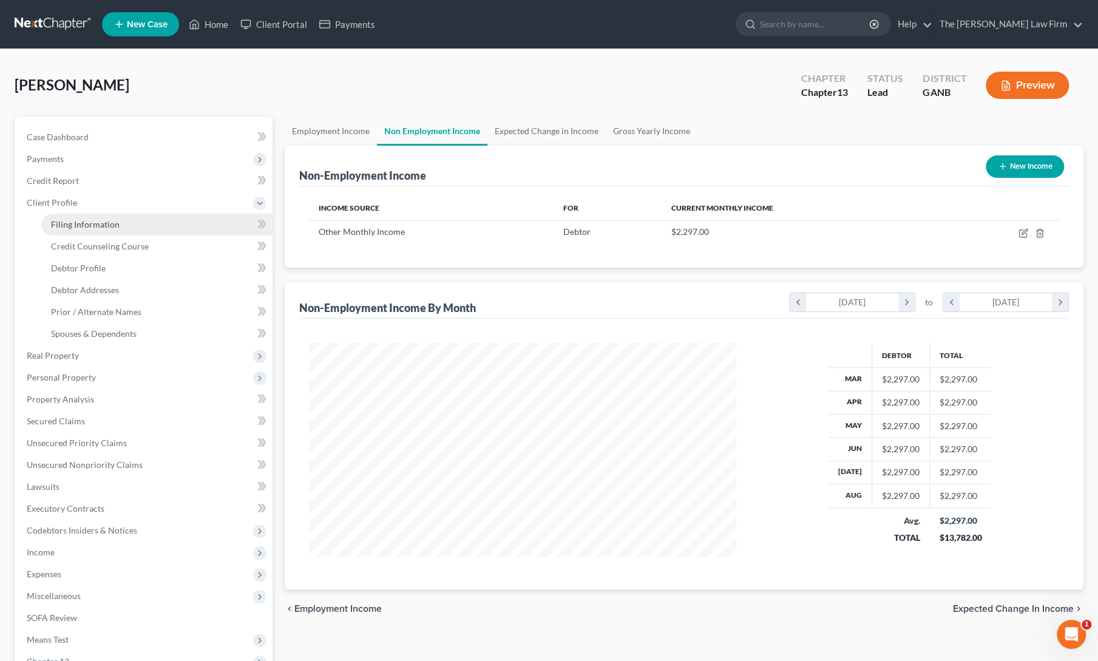
click at [67, 214] on link "Filing Information" at bounding box center [156, 225] width 231 height 22
select select "1"
select select "0"
select select "3"
select select "19"
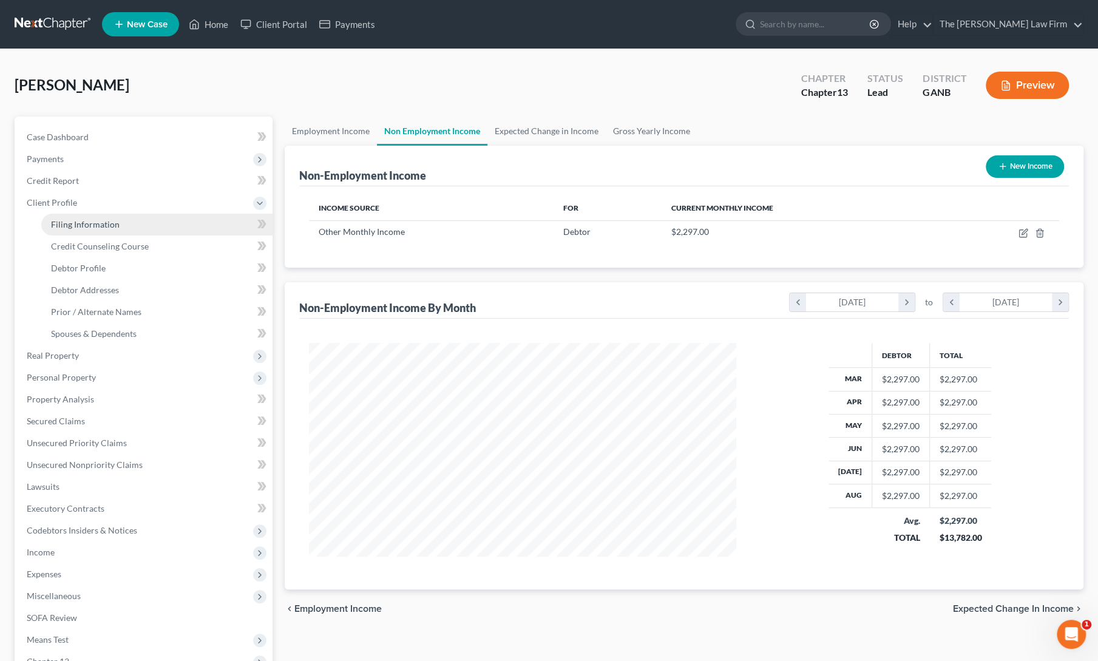
select select "0"
select select "10"
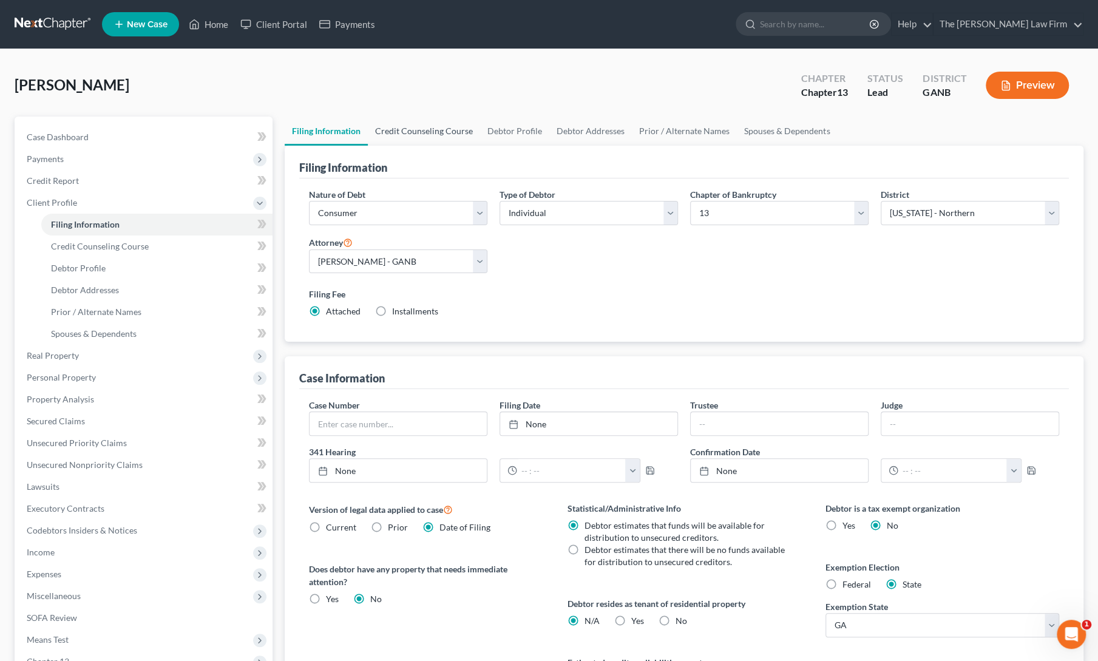
click at [408, 136] on link "Credit Counseling Course" at bounding box center [424, 131] width 112 height 29
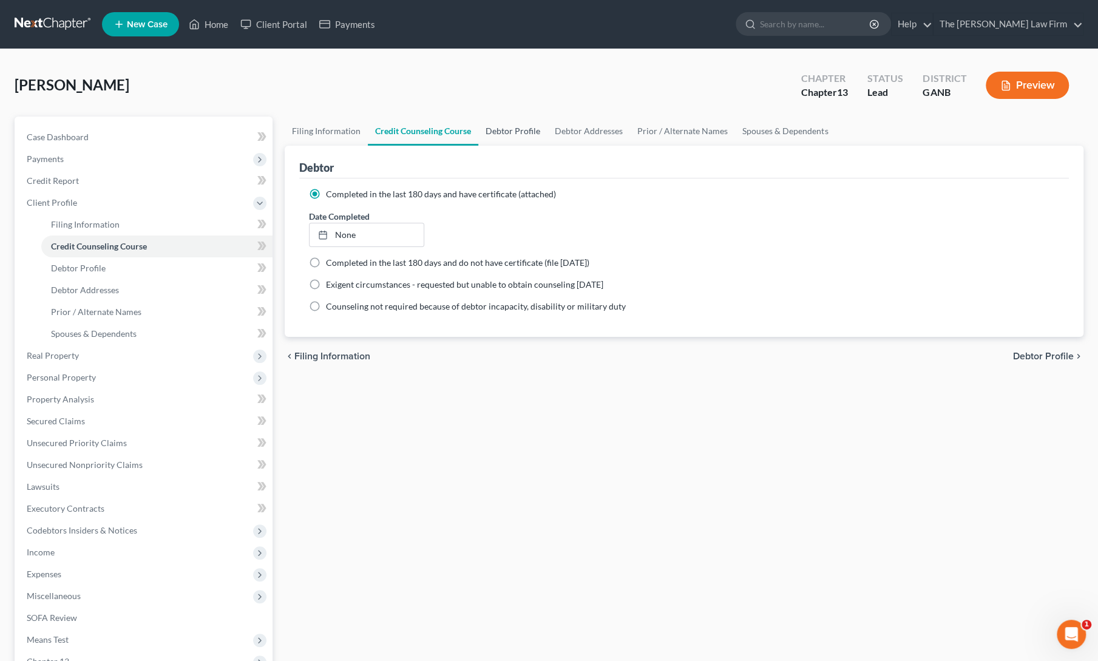
click at [520, 129] on link "Debtor Profile" at bounding box center [512, 131] width 69 height 29
select select "0"
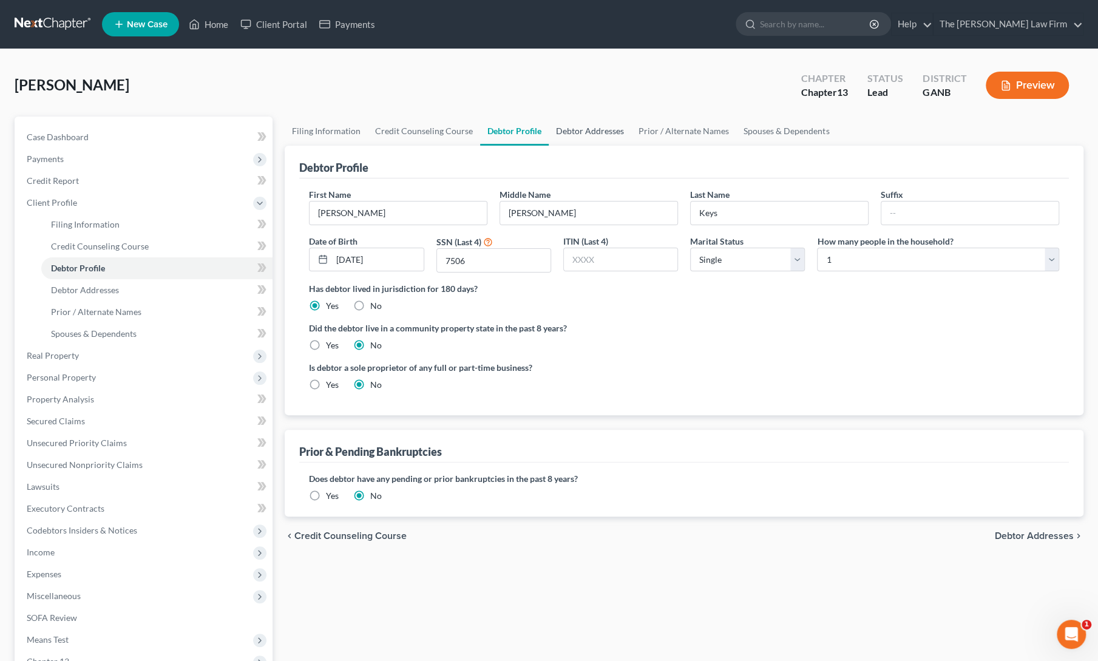
click at [584, 135] on link "Debtor Addresses" at bounding box center [590, 131] width 83 height 29
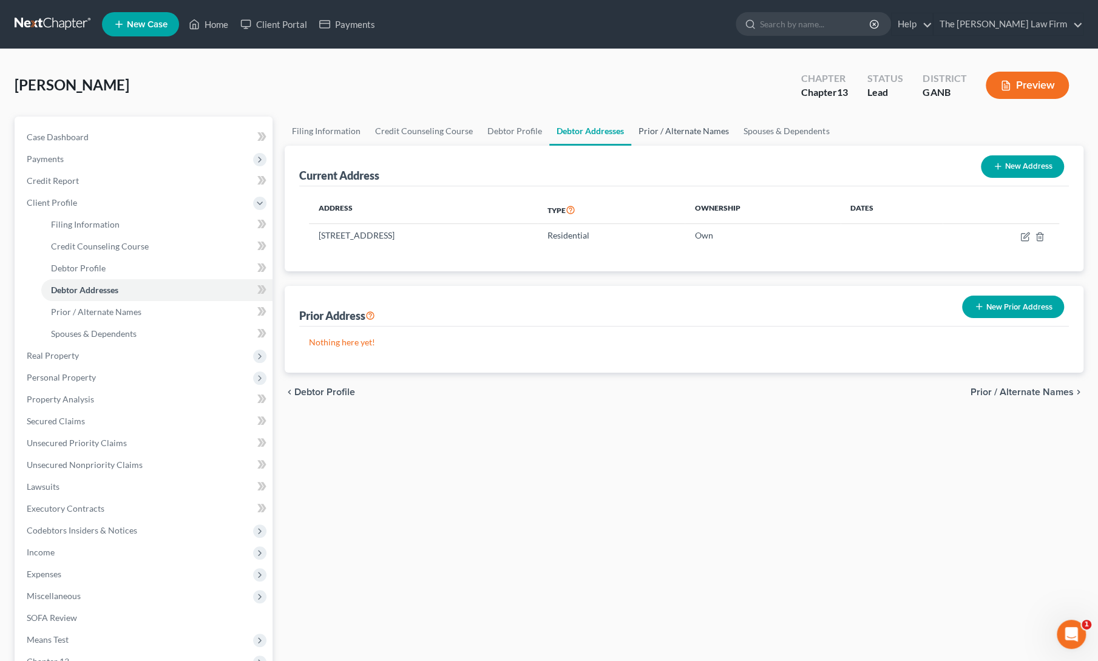
click at [680, 133] on link "Prior / Alternate Names" at bounding box center [683, 131] width 105 height 29
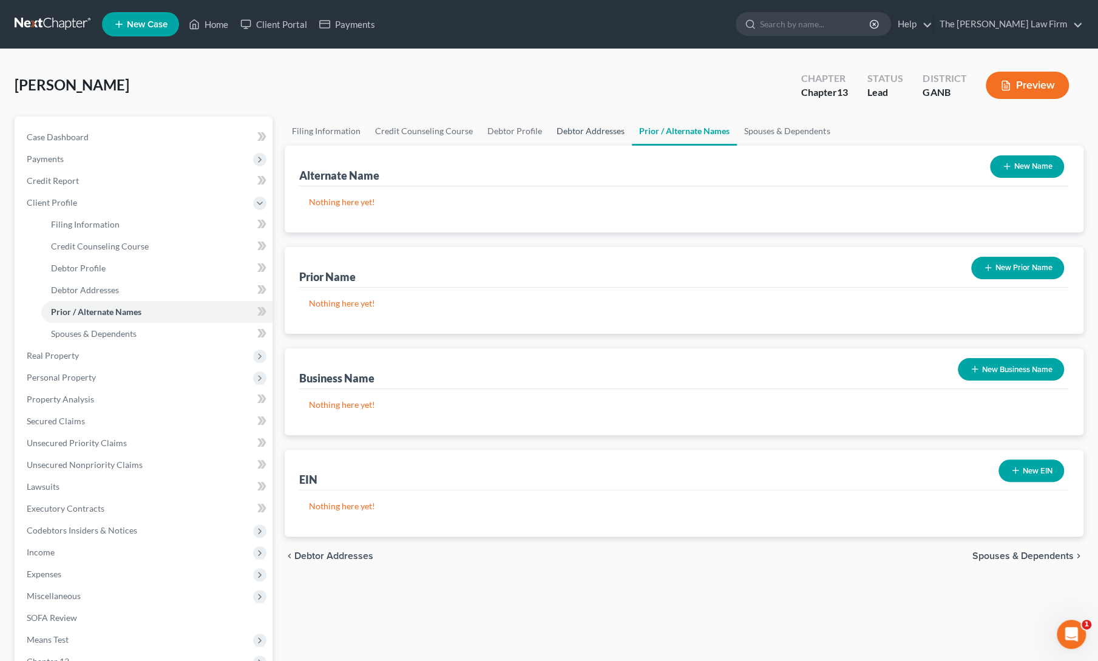
click at [560, 131] on link "Debtor Addresses" at bounding box center [590, 131] width 83 height 29
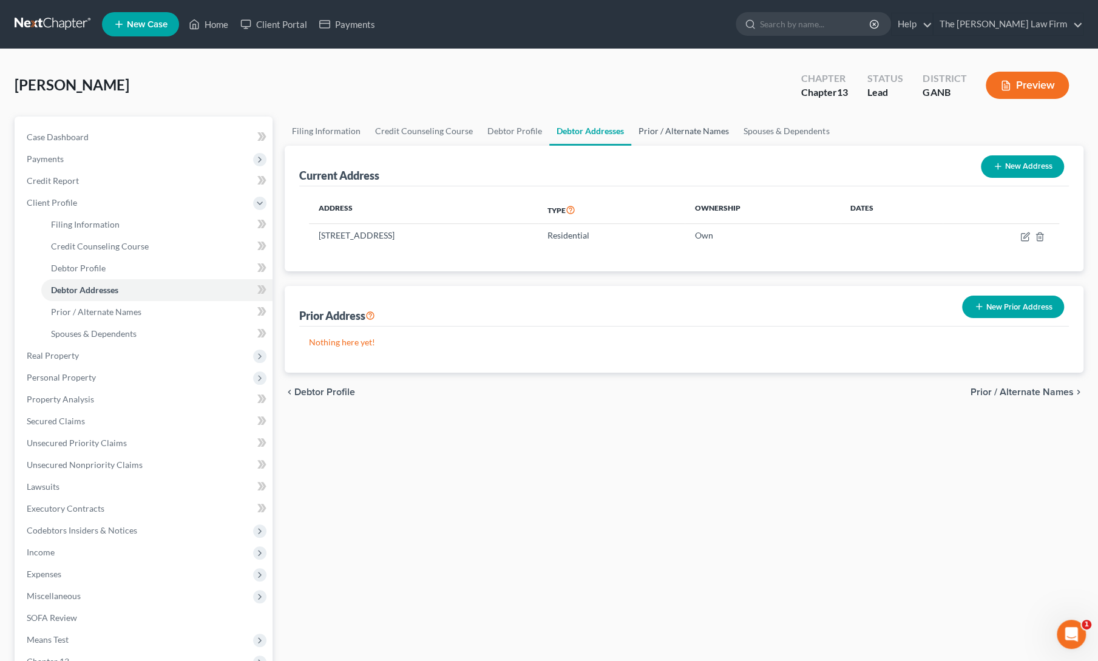
click at [679, 131] on link "Prior / Alternate Names" at bounding box center [683, 131] width 105 height 29
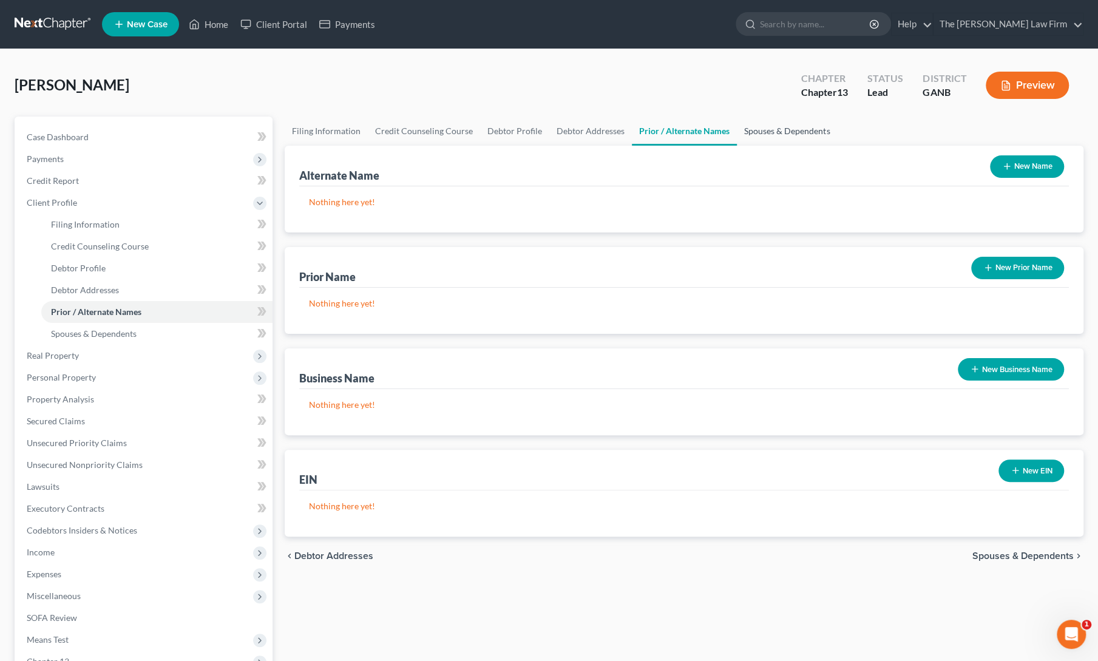
click at [755, 135] on link "Spouses & Dependents" at bounding box center [787, 131] width 100 height 29
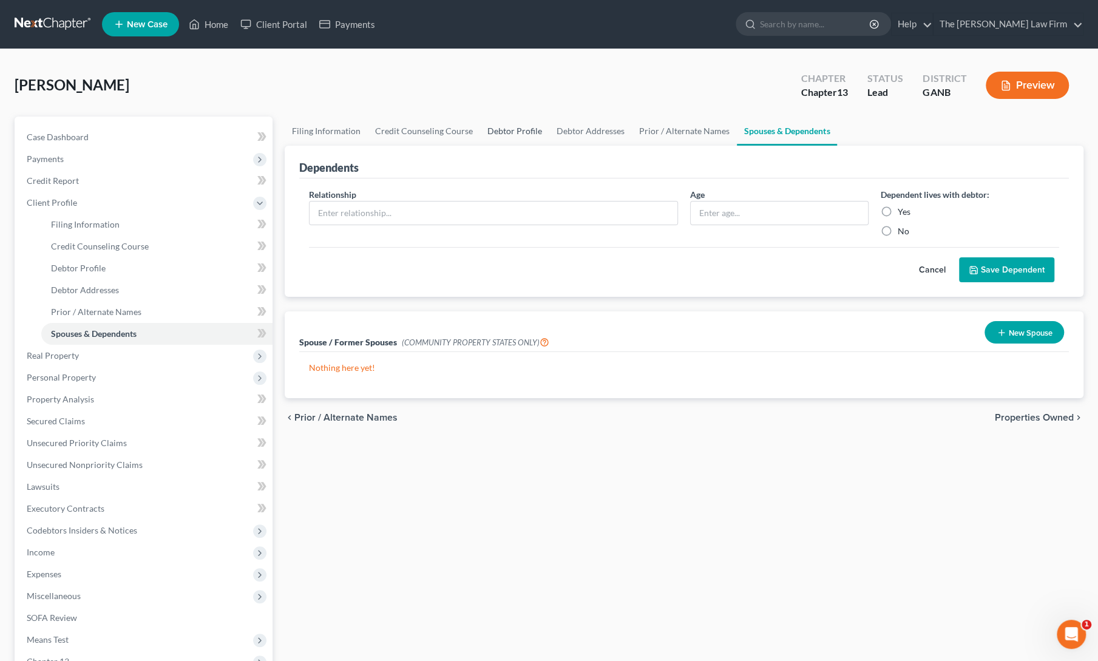
click at [491, 133] on link "Debtor Profile" at bounding box center [514, 131] width 69 height 29
select select "0"
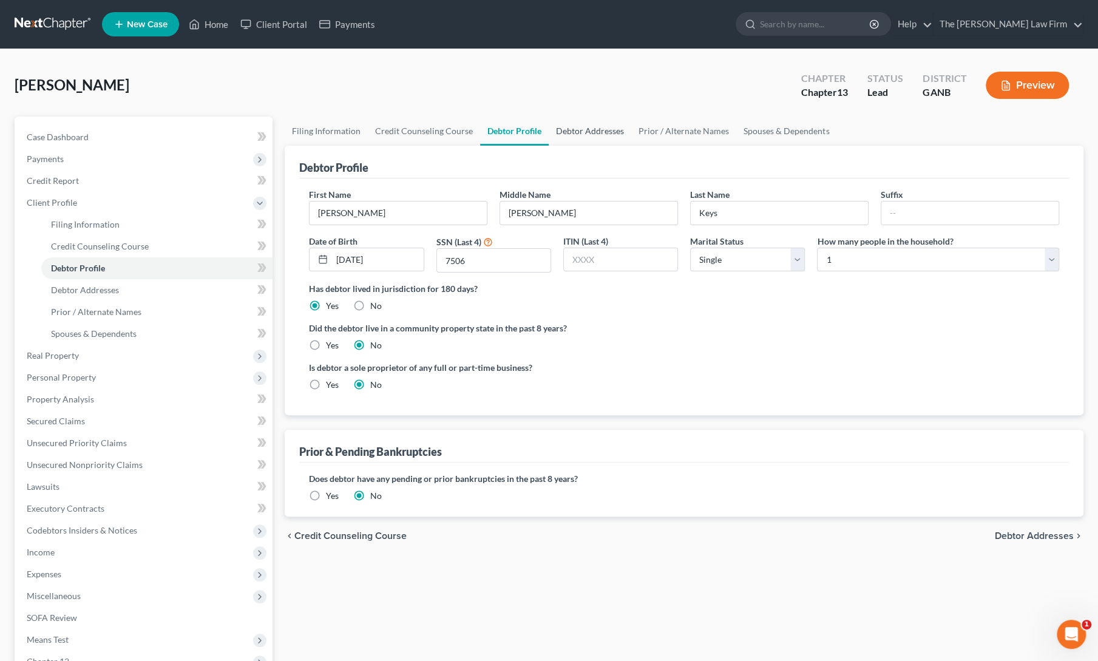
click at [582, 128] on link "Debtor Addresses" at bounding box center [590, 131] width 83 height 29
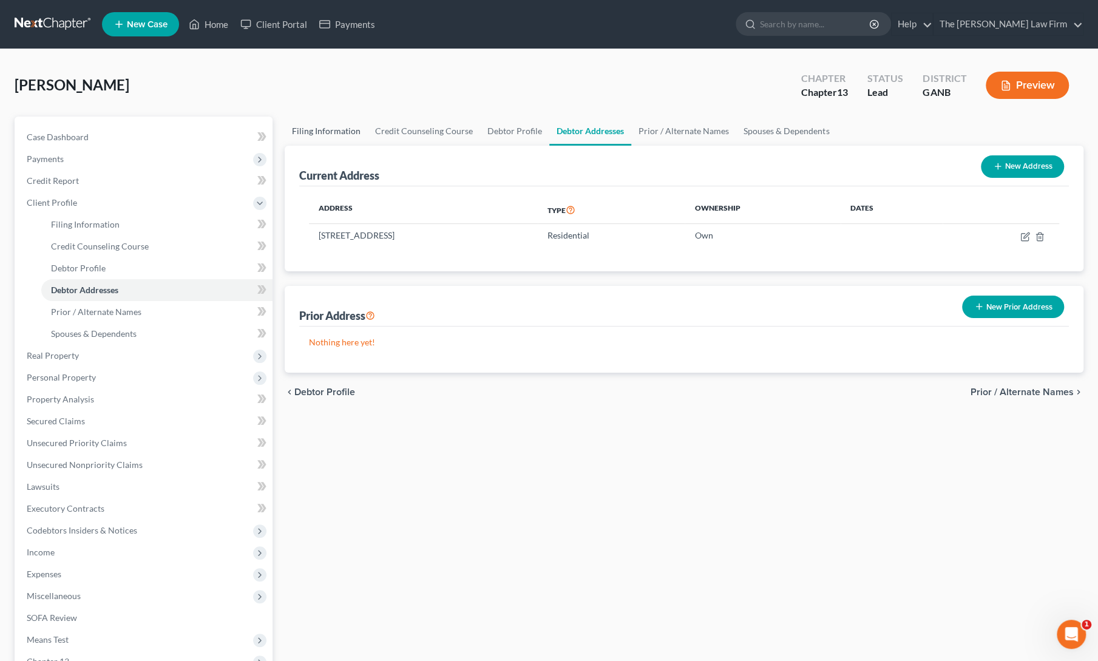
click at [319, 127] on link "Filing Information" at bounding box center [326, 131] width 83 height 29
select select "1"
select select "0"
select select "3"
select select "19"
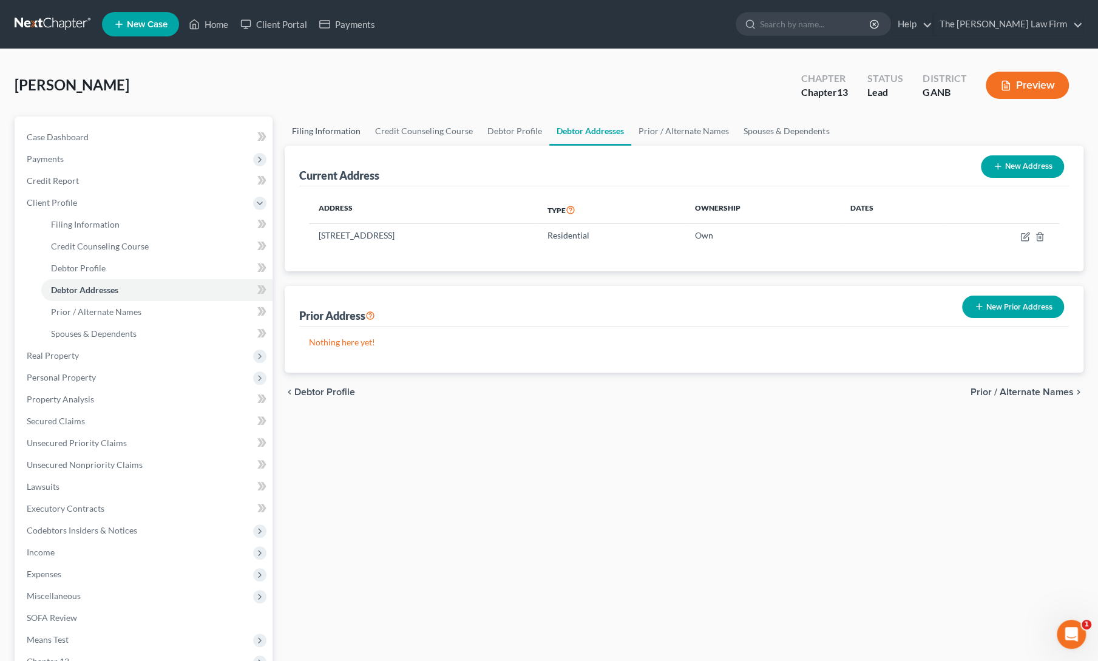
select select "0"
select select "10"
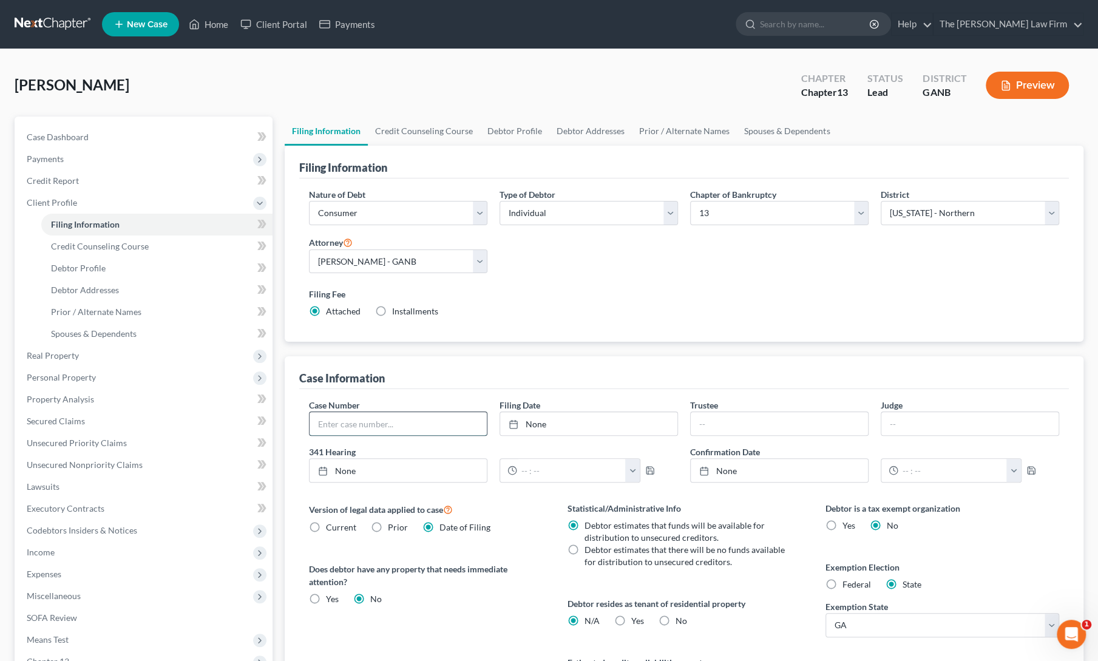
click at [370, 429] on input "text" at bounding box center [398, 423] width 177 height 23
click at [210, 26] on link "Home" at bounding box center [209, 24] width 52 height 22
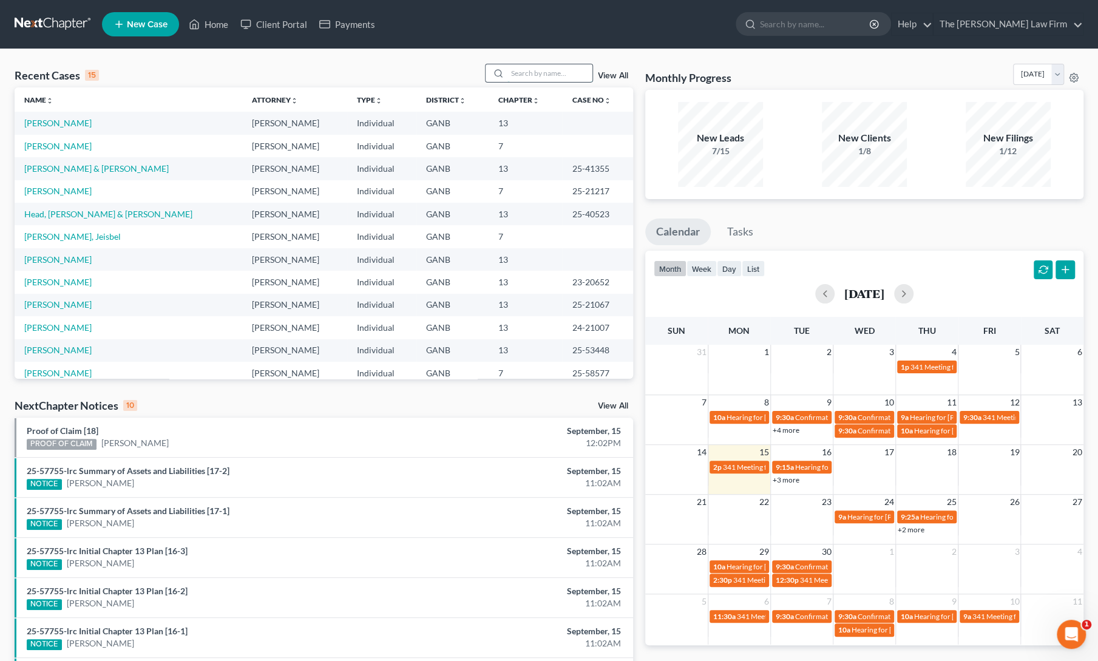
click at [551, 78] on input "search" at bounding box center [550, 73] width 85 height 18
type input "keys"
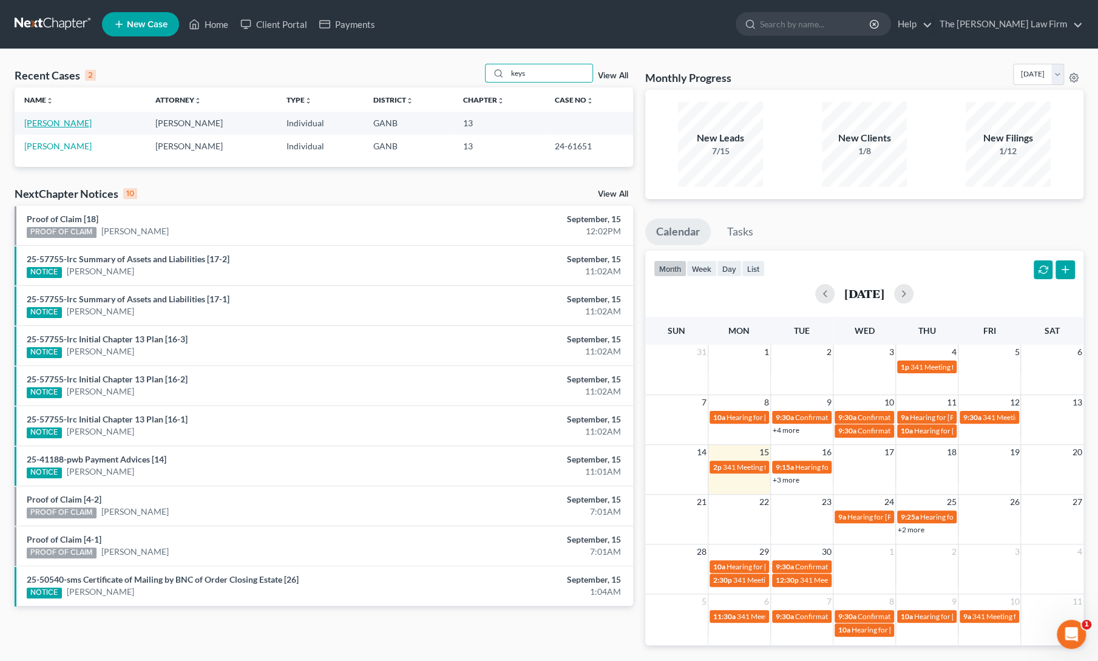
click at [53, 123] on link "Keys, Michael" at bounding box center [57, 123] width 67 height 10
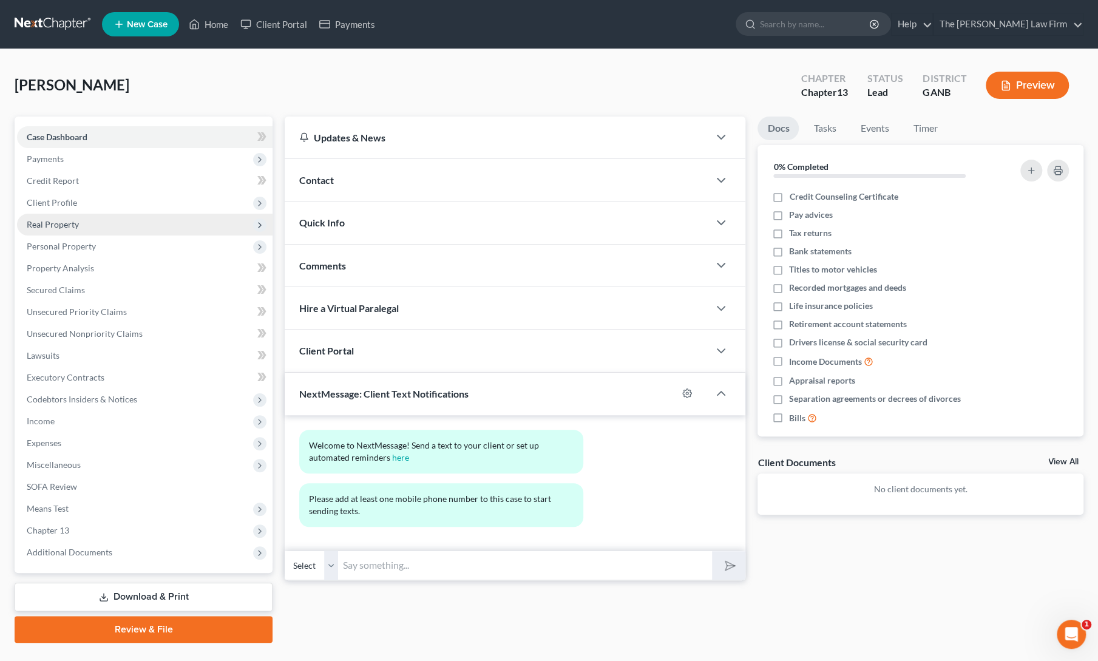
click at [52, 225] on span "Real Property" at bounding box center [53, 224] width 52 height 10
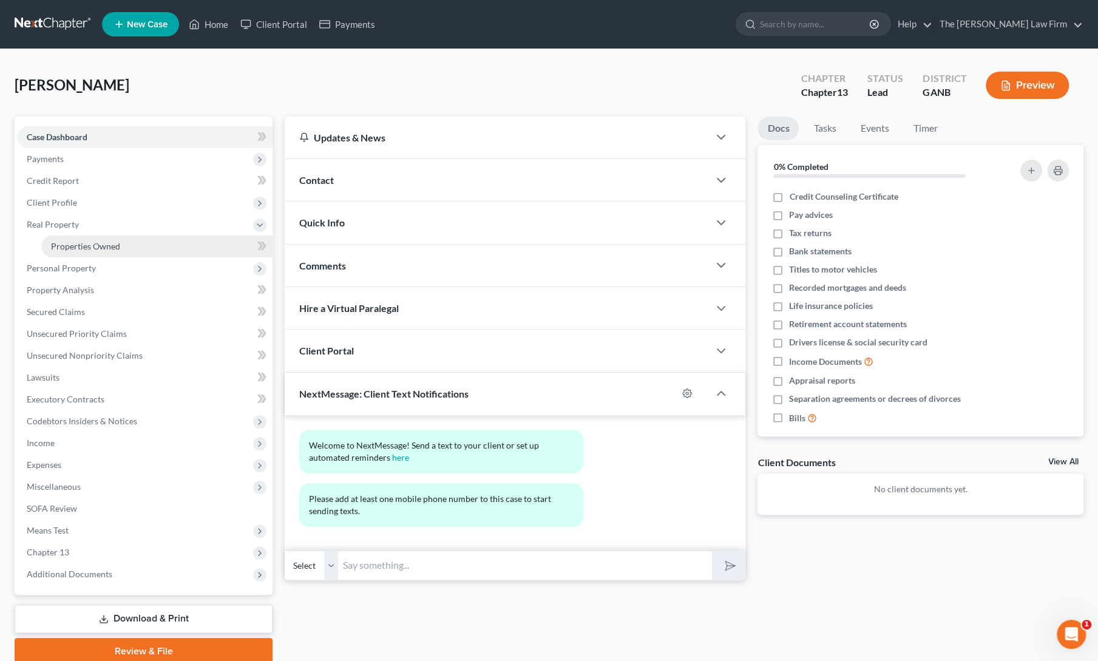
click at [81, 243] on span "Properties Owned" at bounding box center [85, 246] width 69 height 10
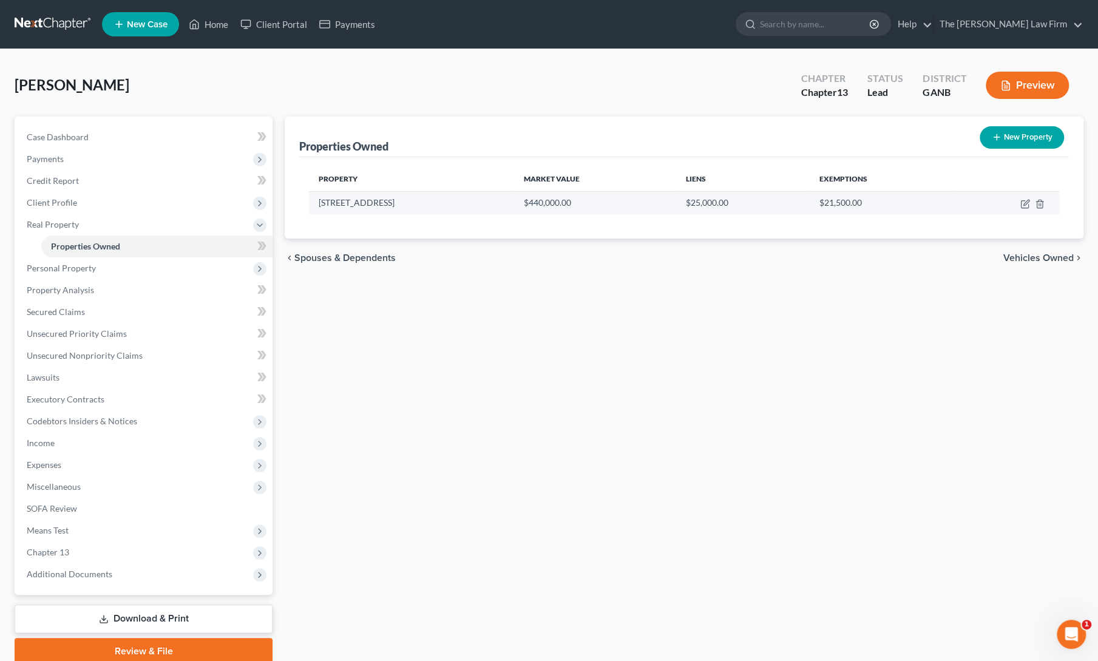
drag, startPoint x: 319, startPoint y: 201, endPoint x: 407, endPoint y: 208, distance: 88.3
click at [407, 208] on td "5507 Bridge Pointe Dr" at bounding box center [411, 202] width 205 height 23
copy td "5507 Bridge Pointe Dr"
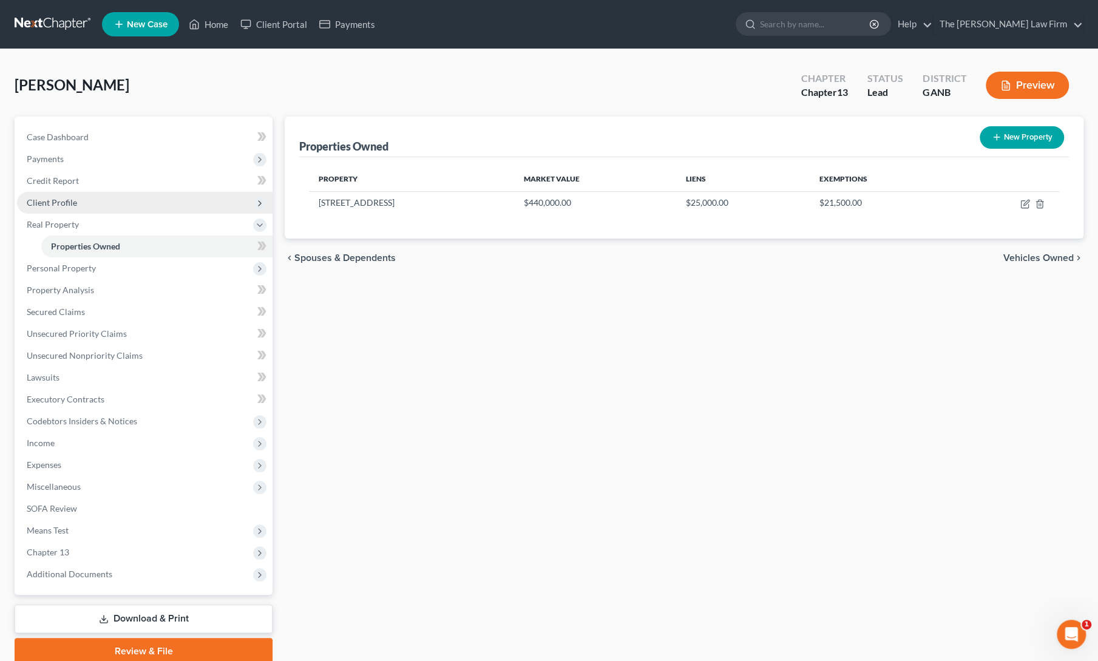
click at [44, 199] on span "Client Profile" at bounding box center [52, 202] width 50 height 10
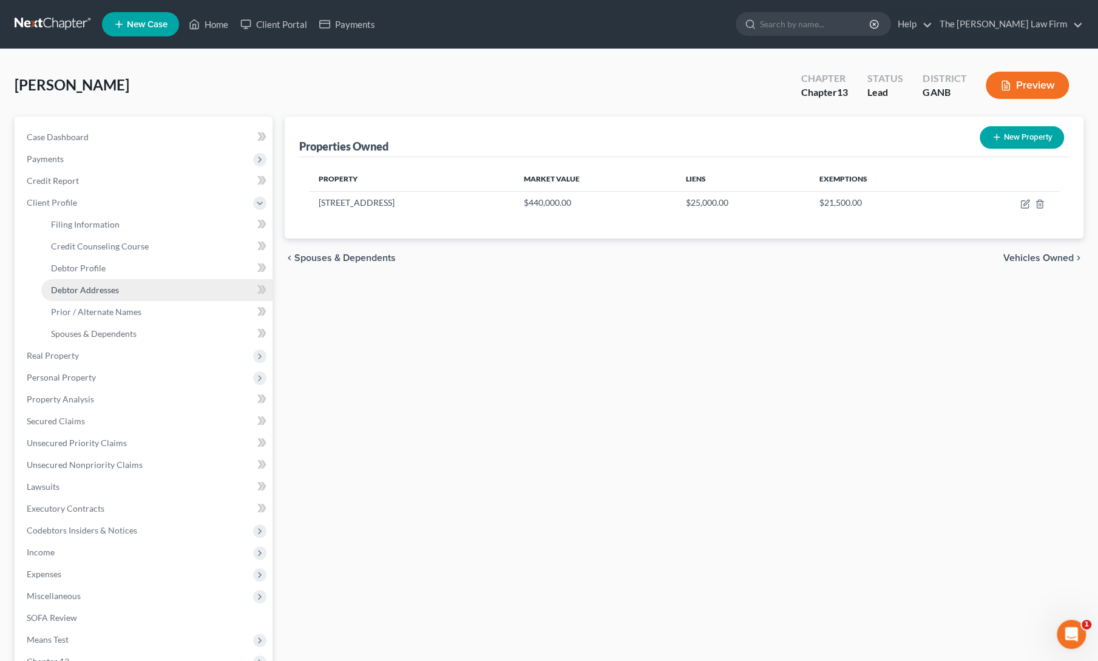
click at [86, 290] on span "Debtor Addresses" at bounding box center [85, 290] width 68 height 10
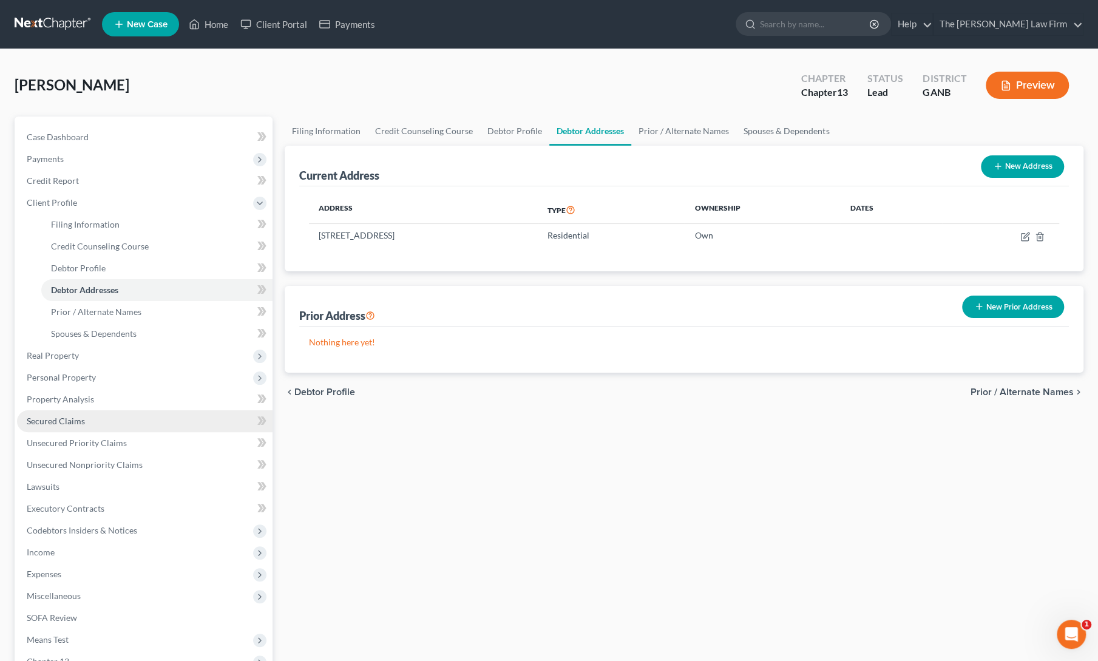
click at [66, 421] on span "Secured Claims" at bounding box center [56, 421] width 58 height 10
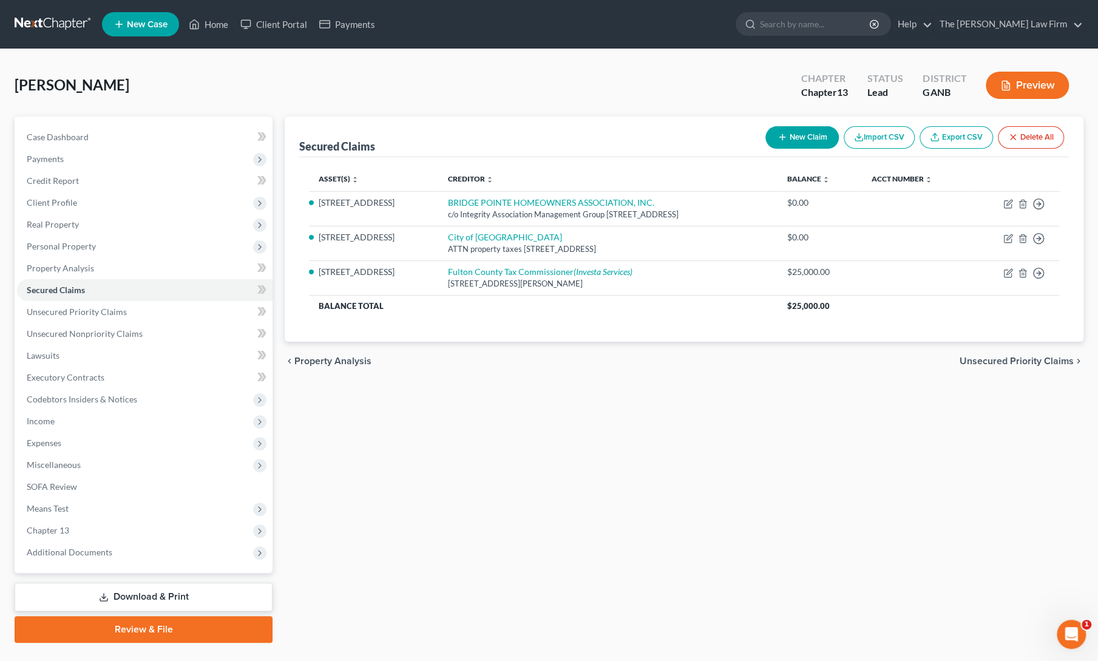
click at [495, 477] on div "Secured Claims New Claim Import CSV Export CSV Delete All Asset(s) expand_more …" at bounding box center [684, 380] width 811 height 526
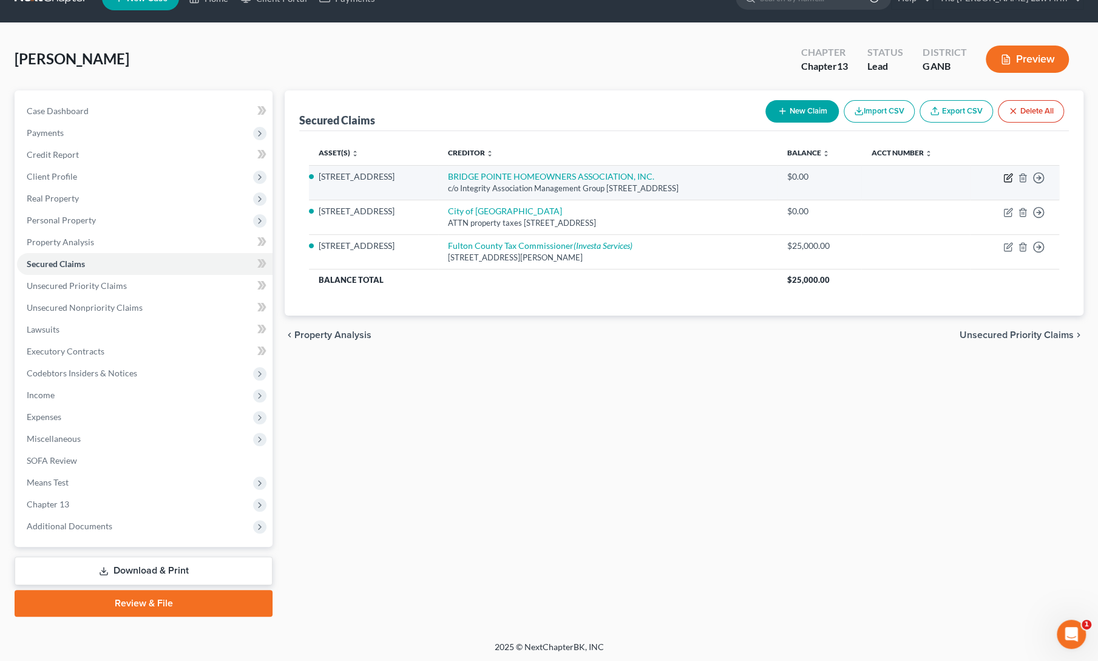
click at [1011, 177] on icon "button" at bounding box center [1007, 178] width 7 height 7
select select "10"
select select "6"
select select "0"
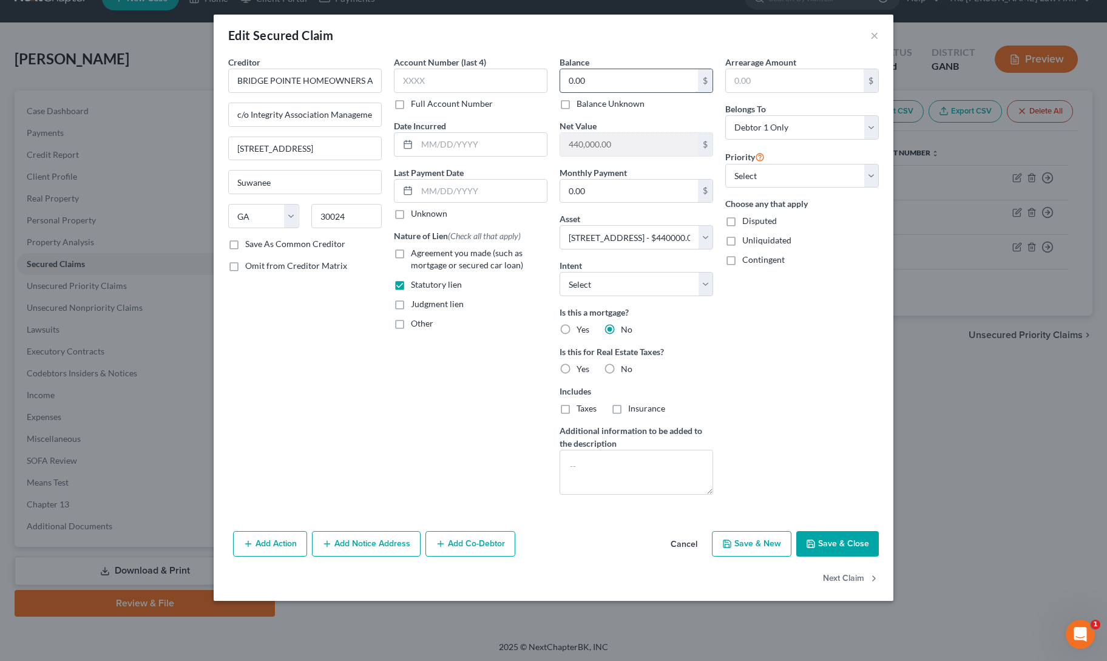
click at [597, 79] on input "0.00" at bounding box center [629, 80] width 138 height 23
type input "4,000"
click at [766, 359] on div "Arrearage Amount $ Belongs To * Select Debtor 1 Only Debtor 2 Only Debtor 1 And…" at bounding box center [802, 280] width 166 height 449
click at [825, 539] on button "Save & Close" at bounding box center [838, 543] width 83 height 25
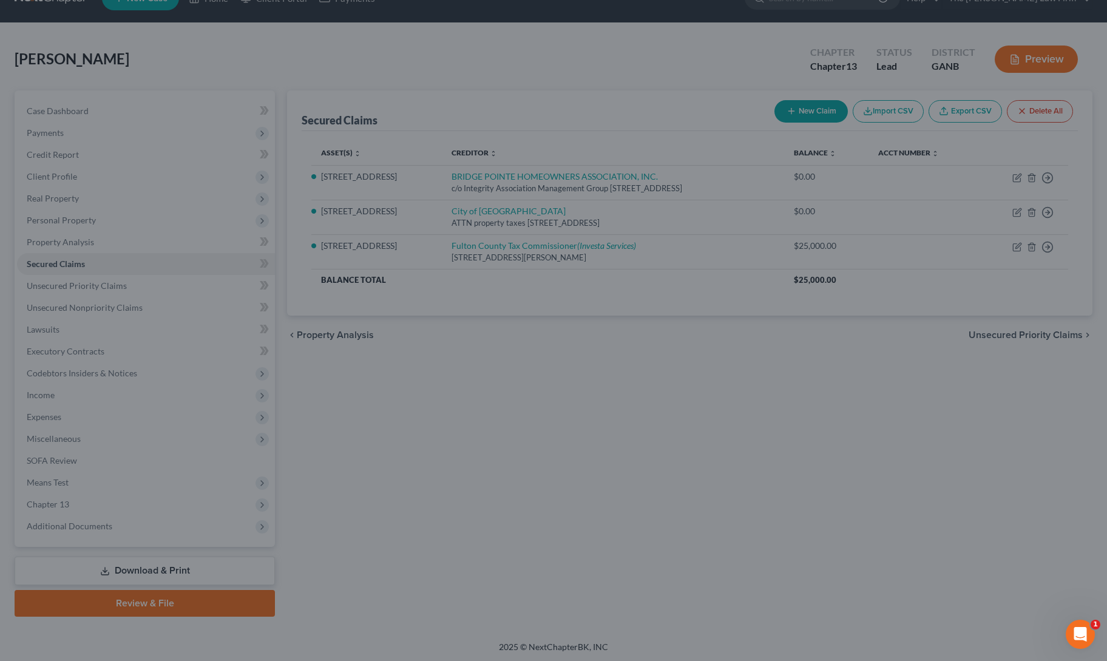
select select
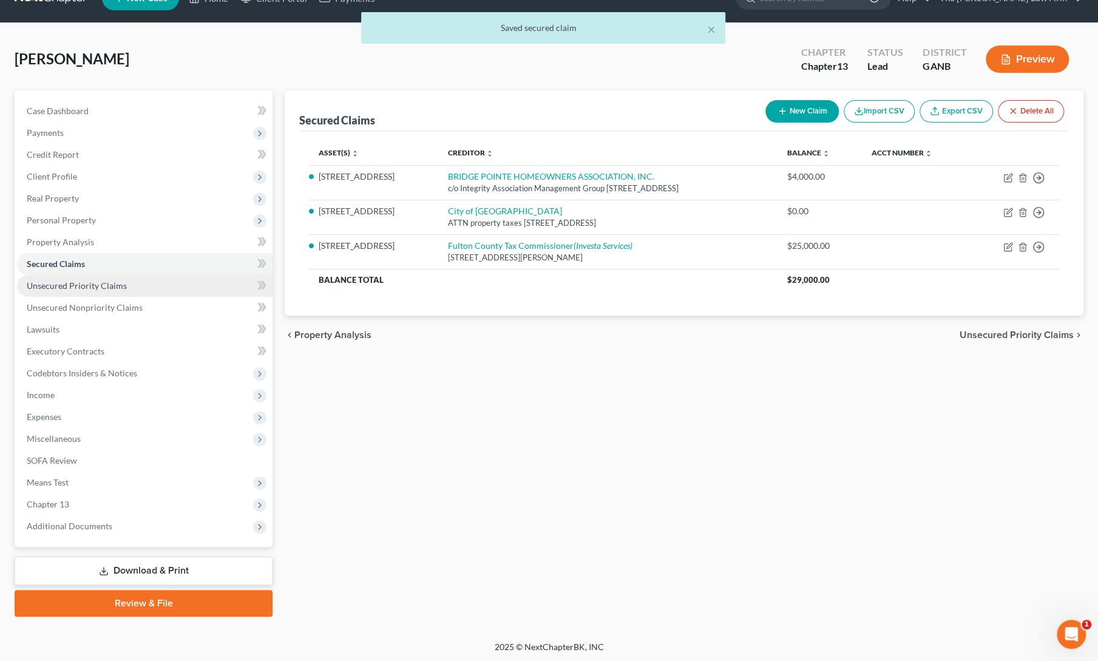
click at [66, 284] on span "Unsecured Priority Claims" at bounding box center [77, 285] width 100 height 10
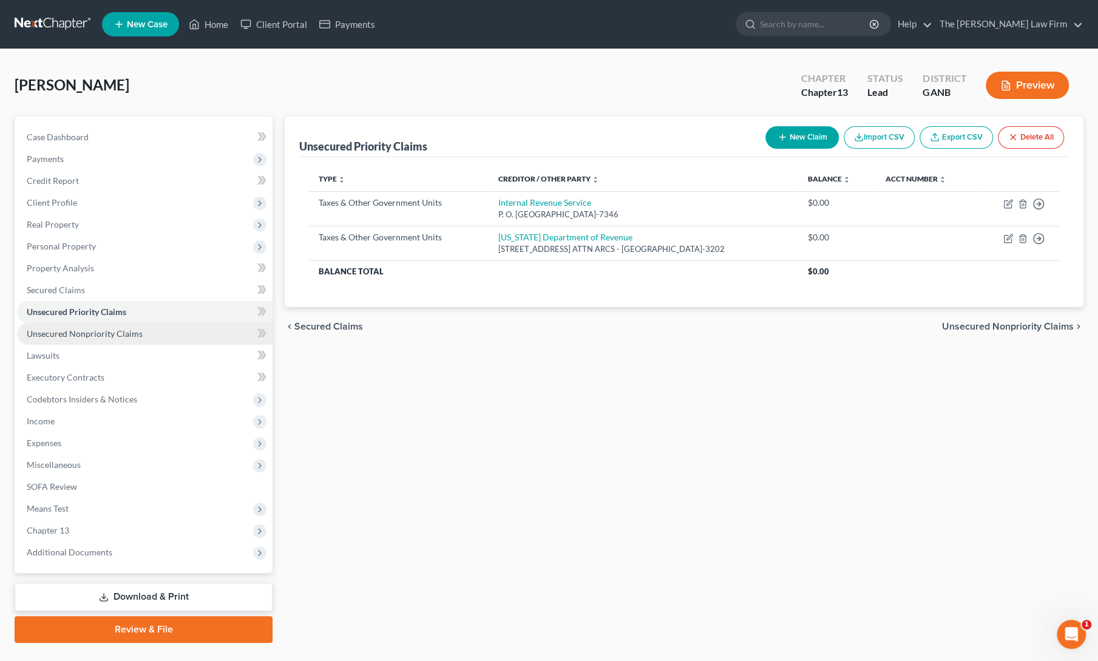
click at [85, 333] on span "Unsecured Nonpriority Claims" at bounding box center [85, 333] width 116 height 10
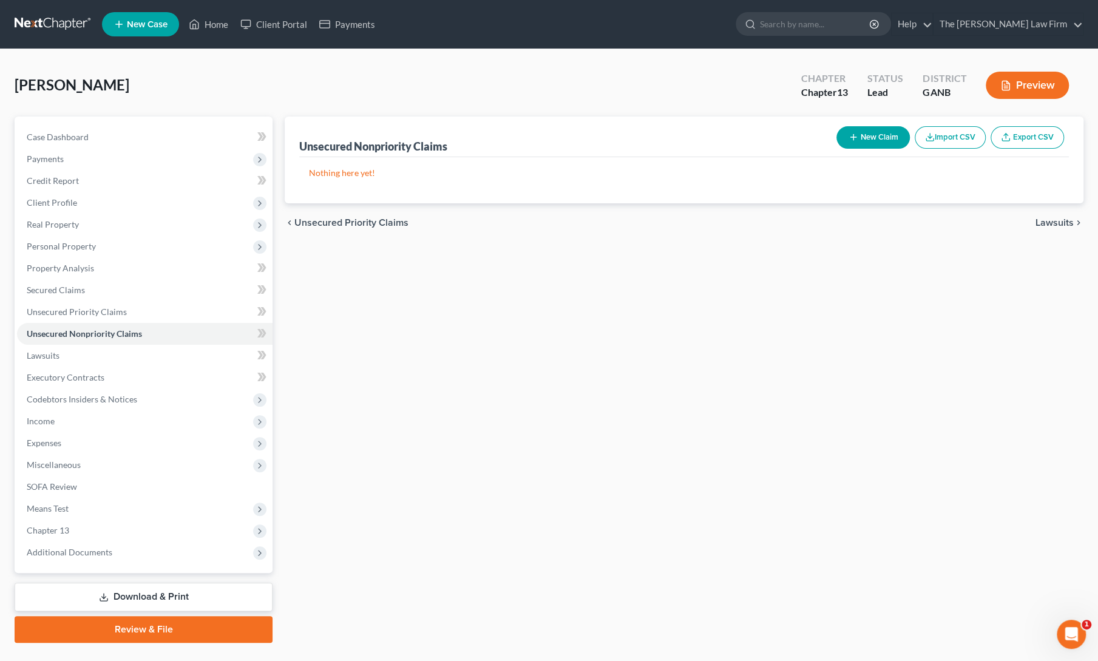
click at [472, 370] on div "Unsecured Nonpriority Claims New Claim Import CSV Export CSV Nothing here yet! …" at bounding box center [684, 380] width 811 height 526
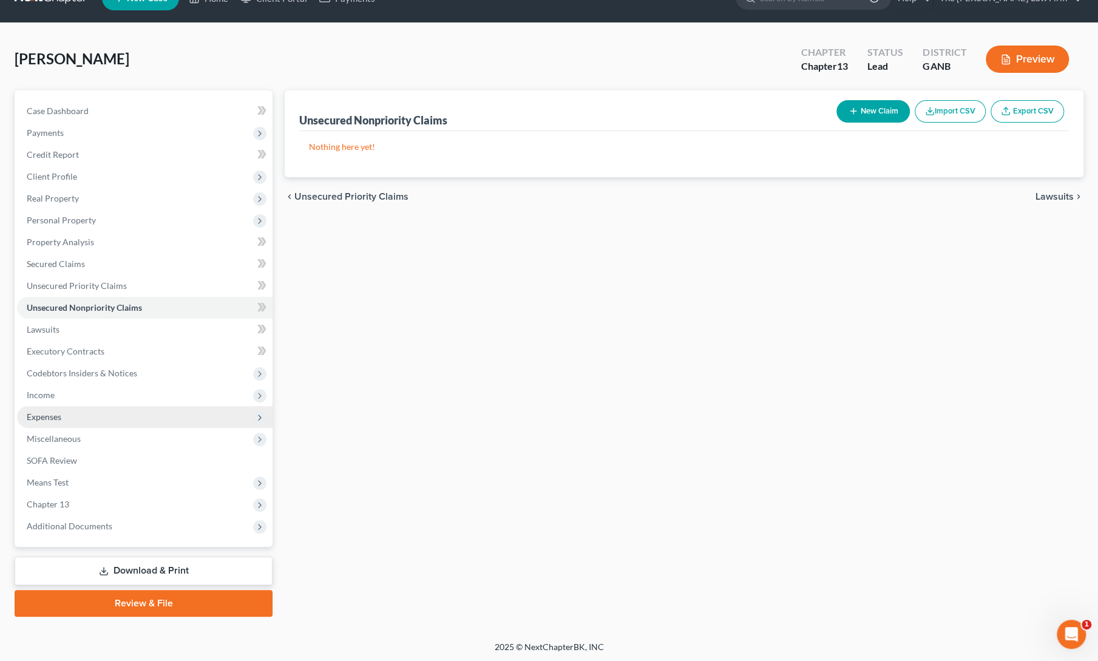
click at [43, 416] on span "Expenses" at bounding box center [44, 417] width 35 height 10
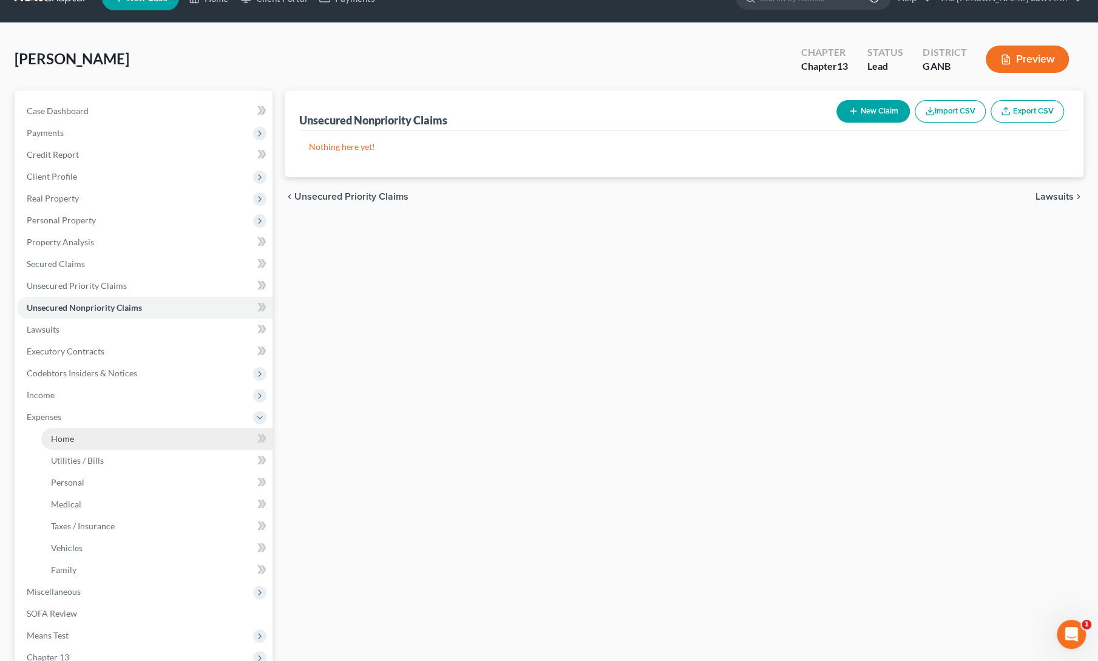
click at [62, 446] on link "Home" at bounding box center [156, 439] width 231 height 22
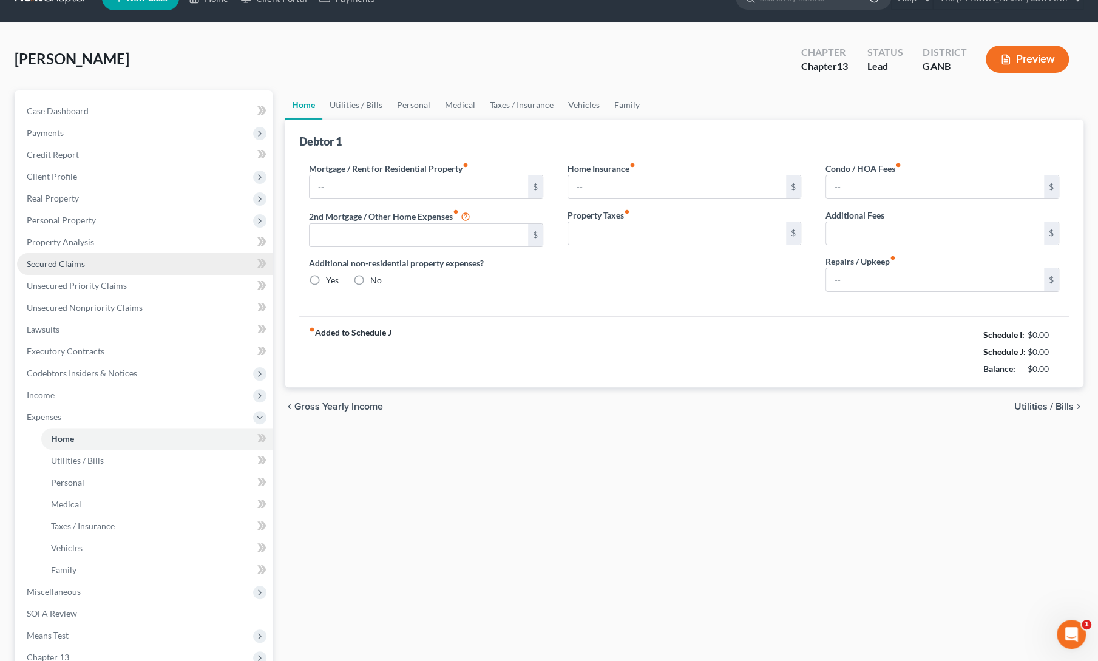
scroll to position [16, 0]
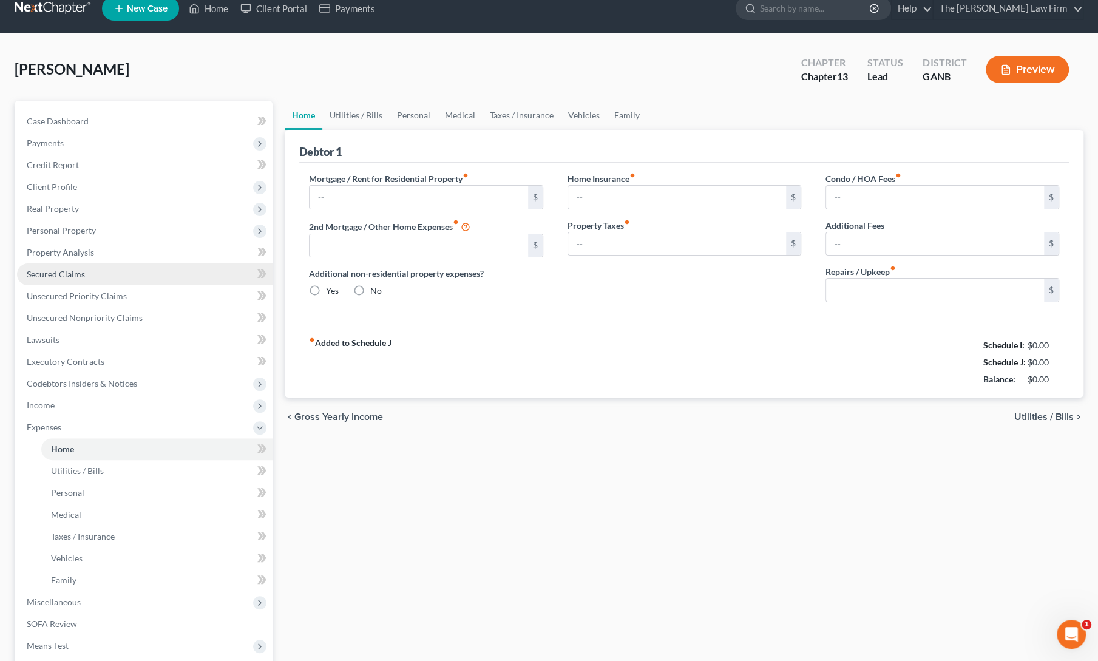
type input "0.00"
radio input "true"
type input "125.00"
type input "210.00"
type input "60.00"
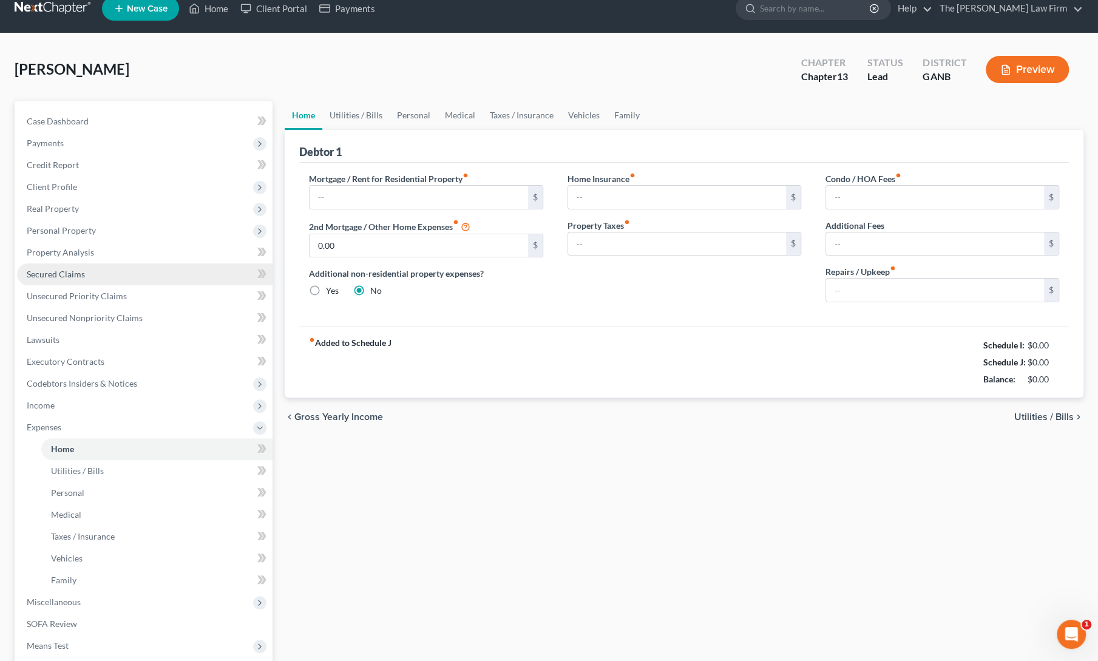
type input "0.00"
type input "62.00"
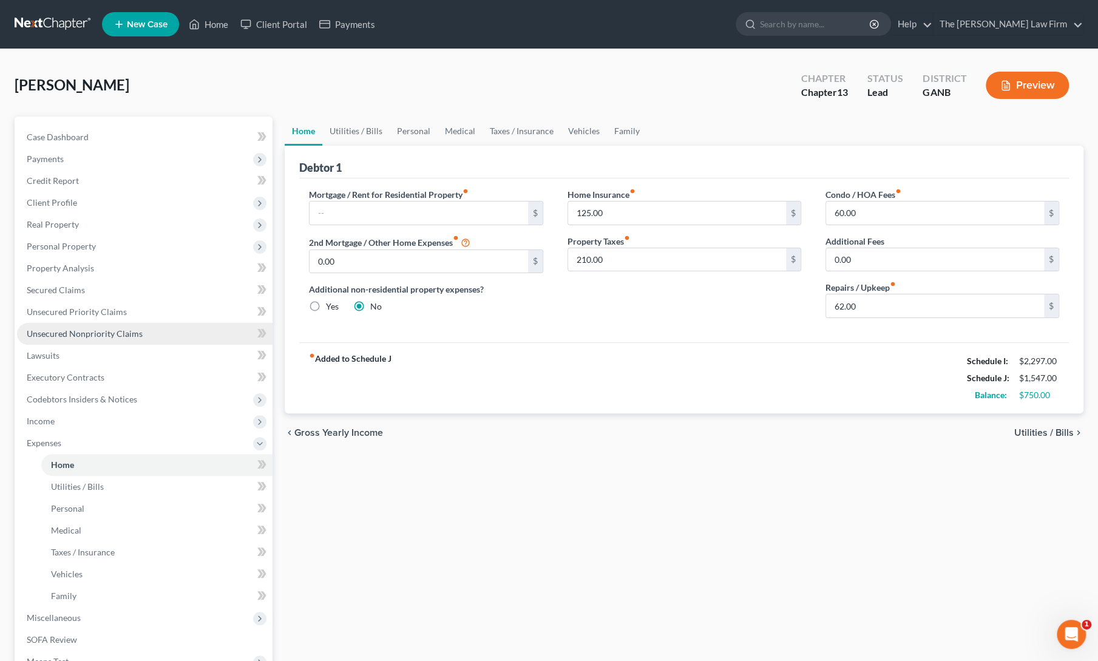
click at [86, 333] on span "Unsecured Nonpriority Claims" at bounding box center [85, 333] width 116 height 10
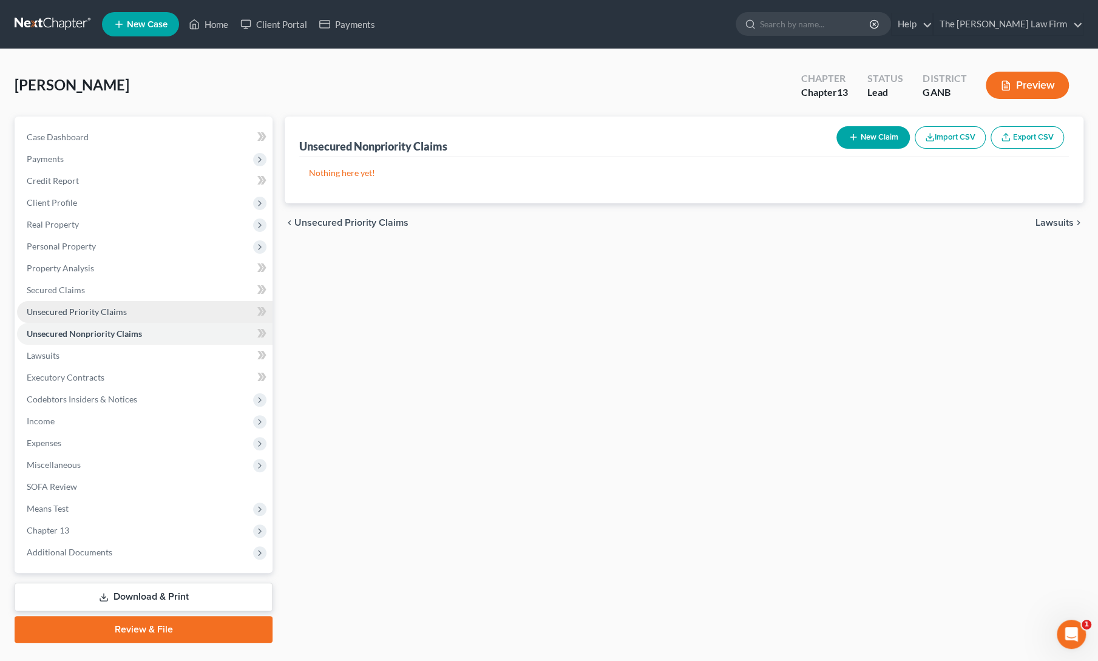
click at [93, 316] on link "Unsecured Priority Claims" at bounding box center [145, 312] width 256 height 22
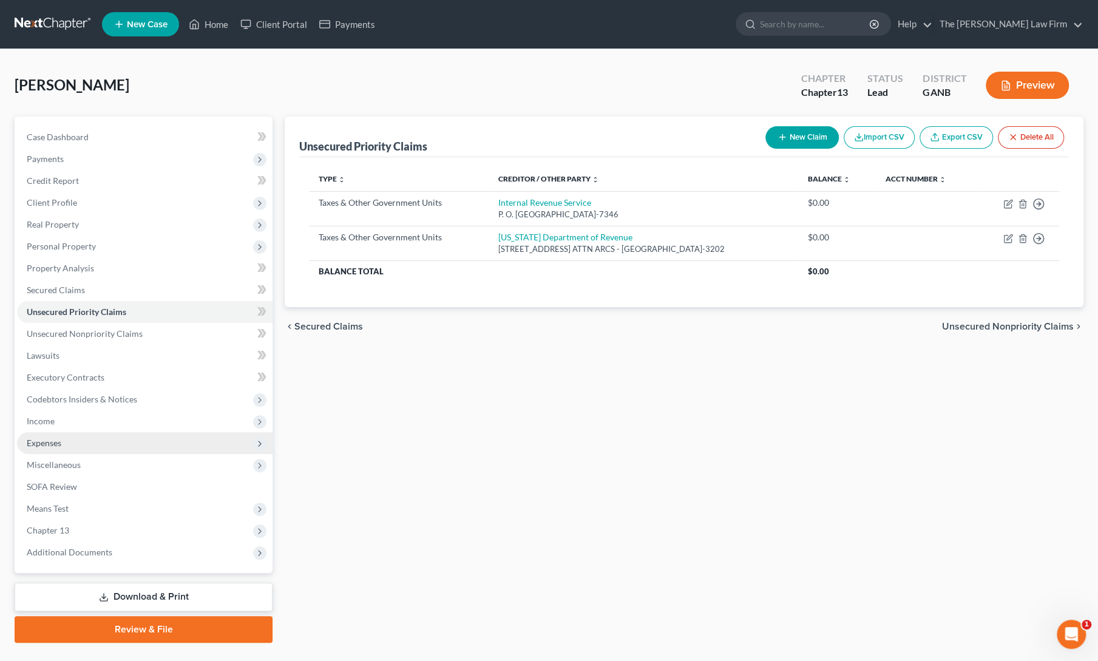
click at [38, 443] on span "Expenses" at bounding box center [44, 443] width 35 height 10
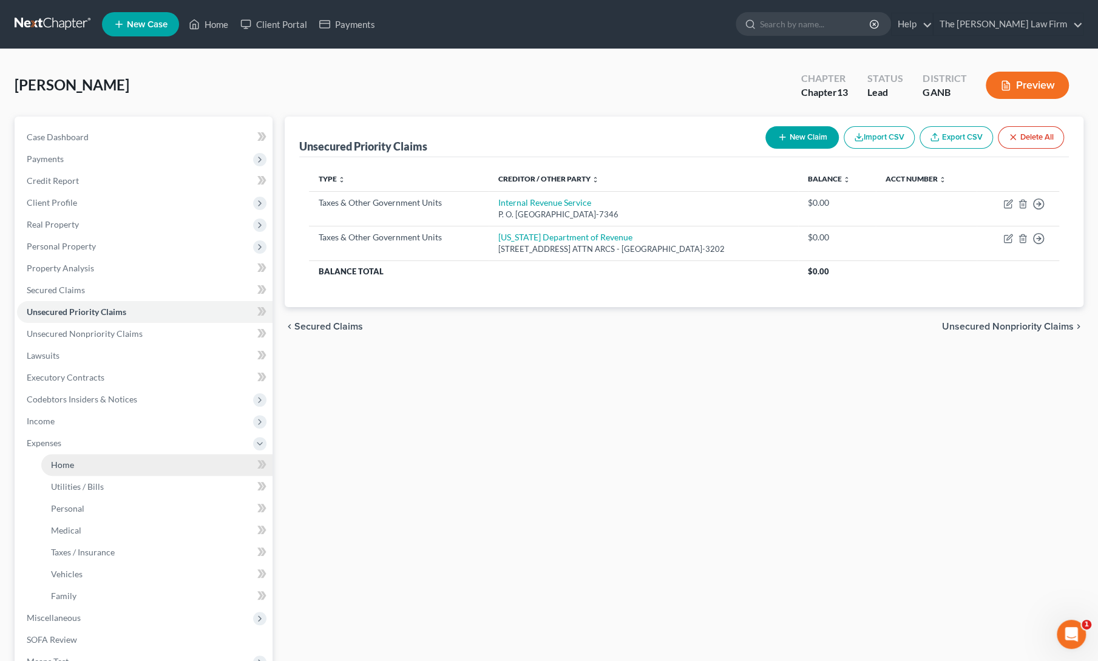
click at [61, 471] on link "Home" at bounding box center [156, 465] width 231 height 22
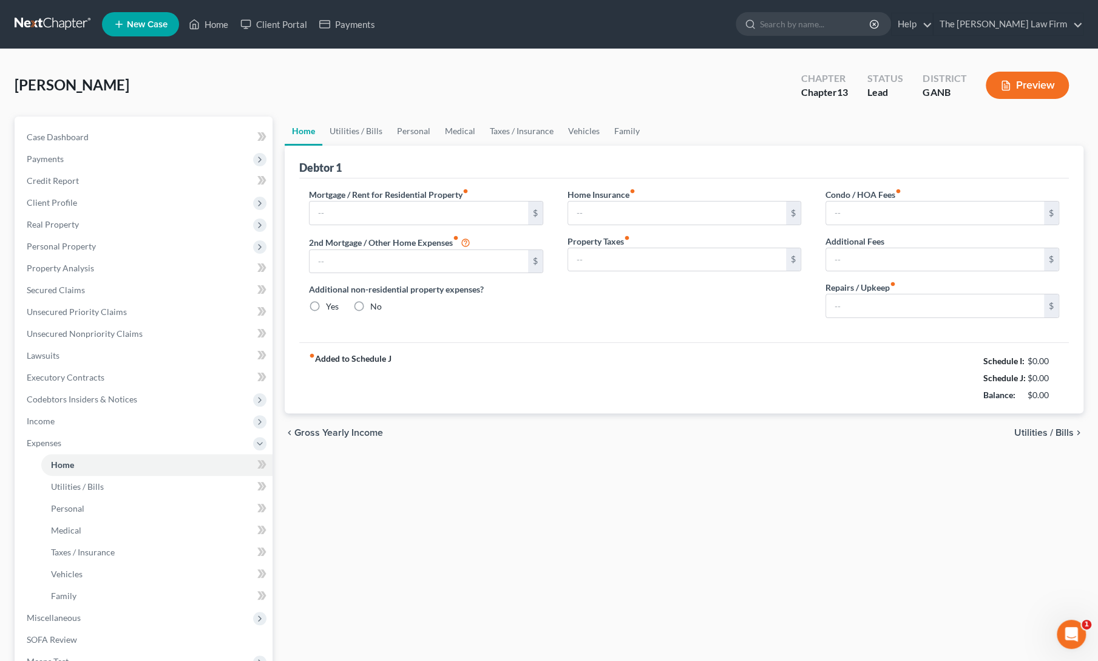
type input "0.00"
radio input "true"
type input "125.00"
type input "210.00"
type input "60.00"
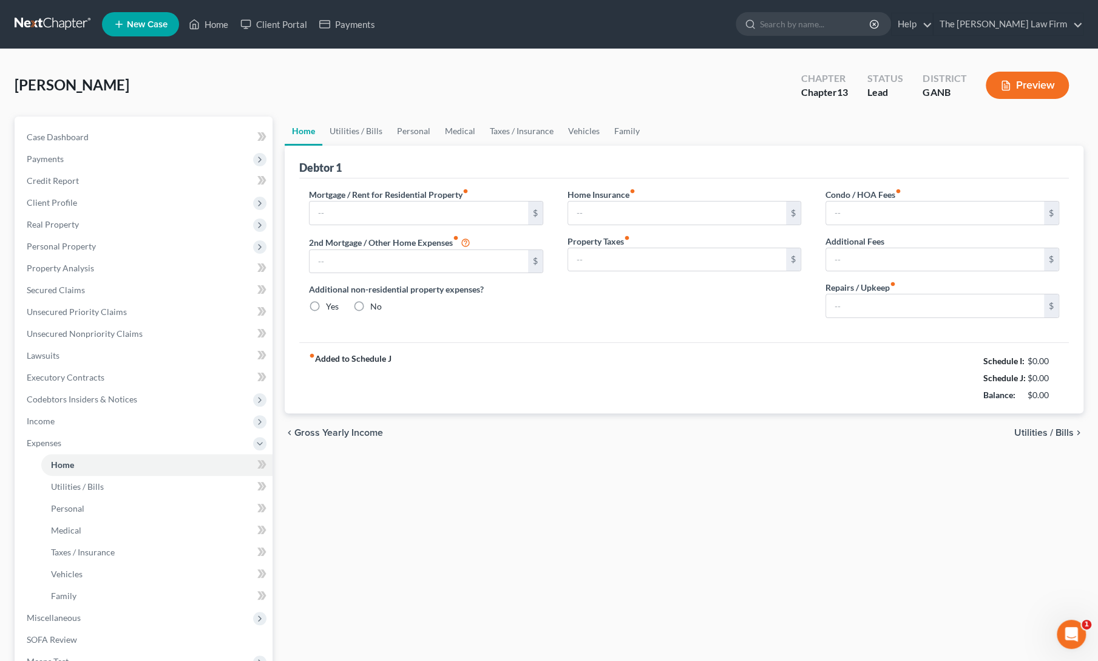
type input "0.00"
type input "62.00"
click at [368, 131] on link "Utilities / Bills" at bounding box center [355, 131] width 67 height 29
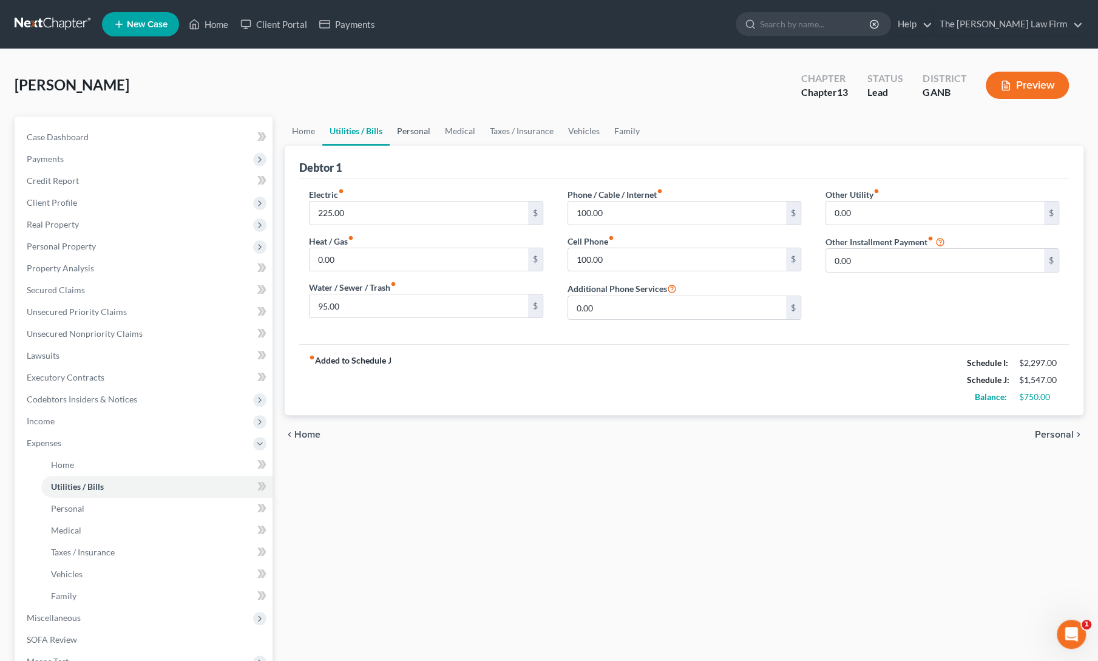
click at [429, 128] on link "Personal" at bounding box center [414, 131] width 48 height 29
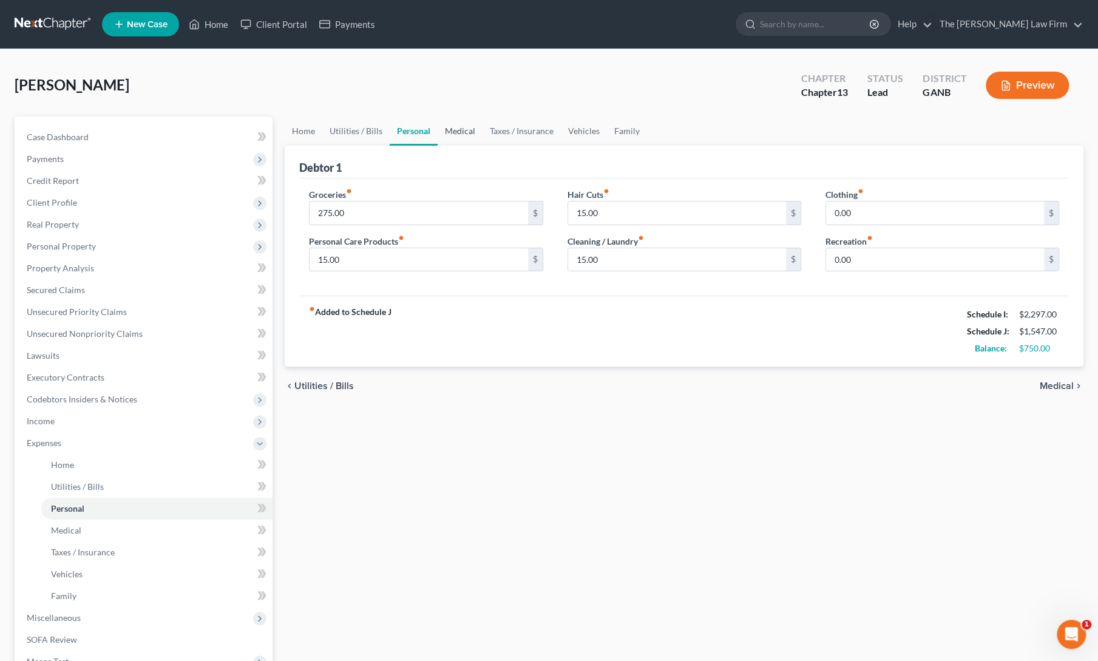
click at [477, 135] on link "Medical" at bounding box center [460, 131] width 45 height 29
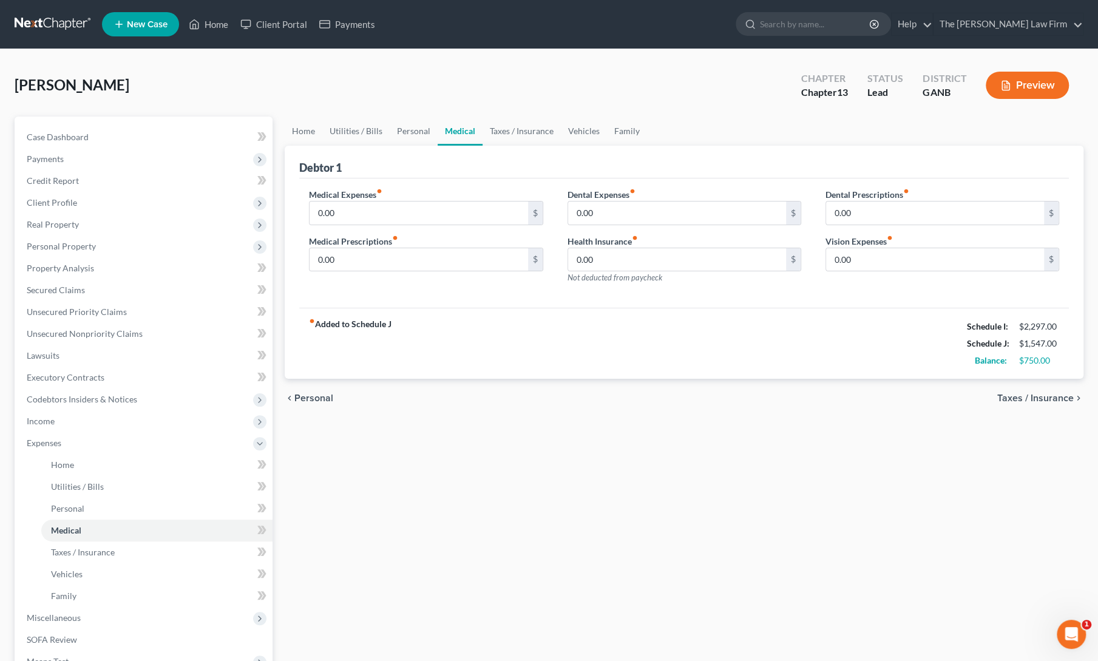
click at [556, 389] on div "chevron_left Personal Taxes / Insurance chevron_right" at bounding box center [684, 398] width 799 height 39
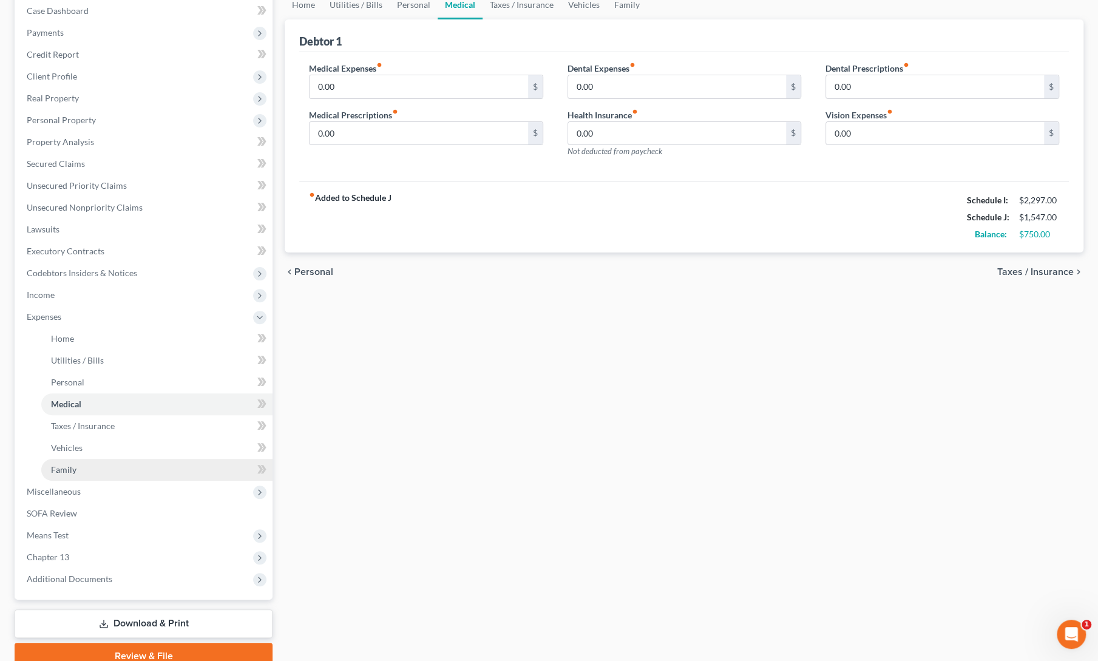
scroll to position [126, 0]
click at [68, 486] on span "Miscellaneous" at bounding box center [54, 491] width 54 height 10
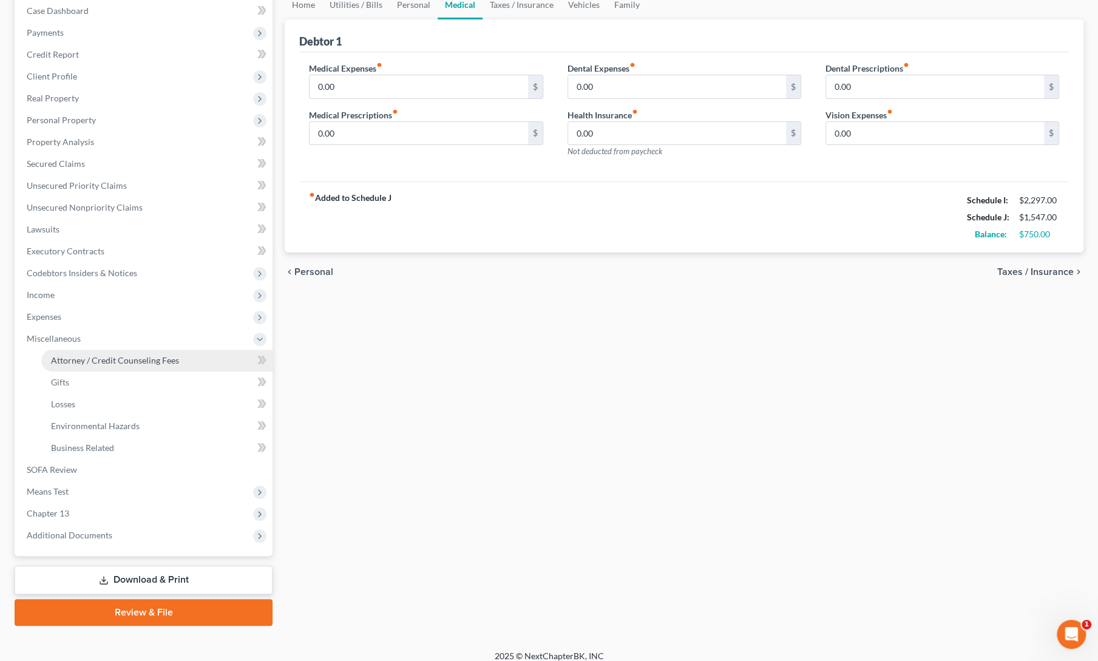
click at [78, 365] on link "Attorney / Credit Counseling Fees" at bounding box center [156, 361] width 231 height 22
select select "0"
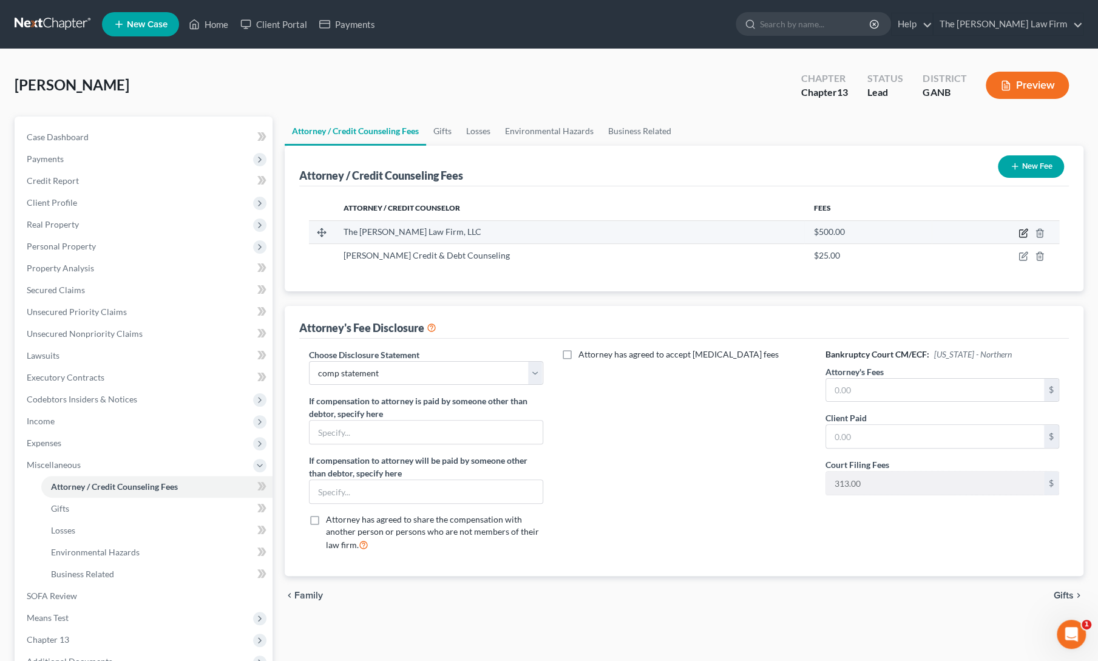
click at [1022, 231] on icon "button" at bounding box center [1024, 233] width 10 height 10
select select "10"
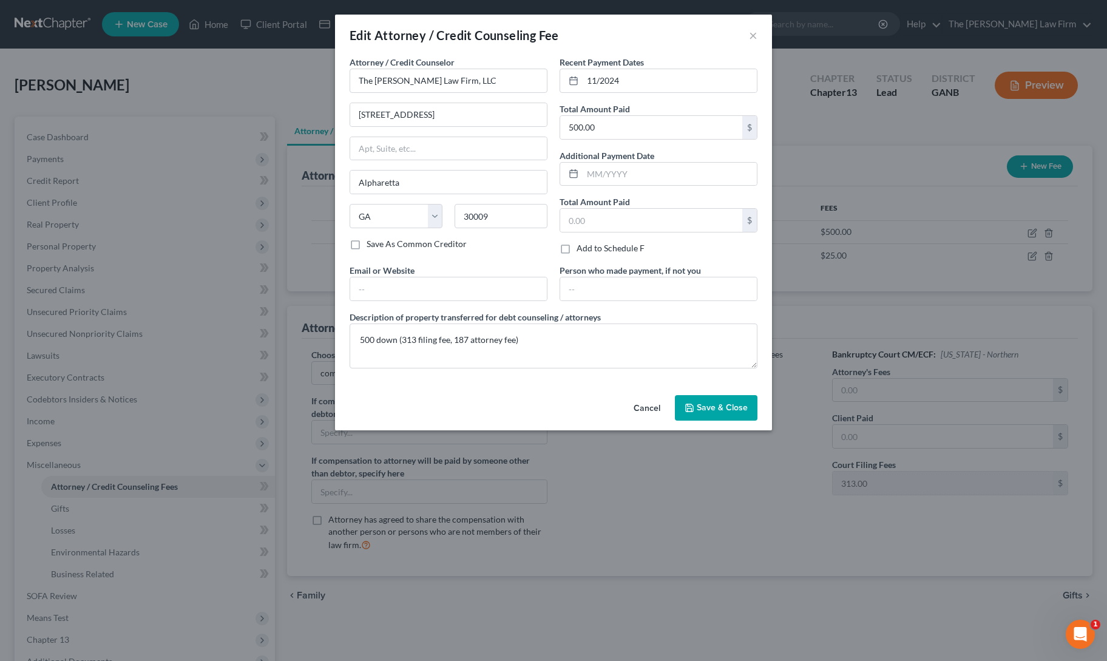
click at [710, 398] on button "Save & Close" at bounding box center [716, 407] width 83 height 25
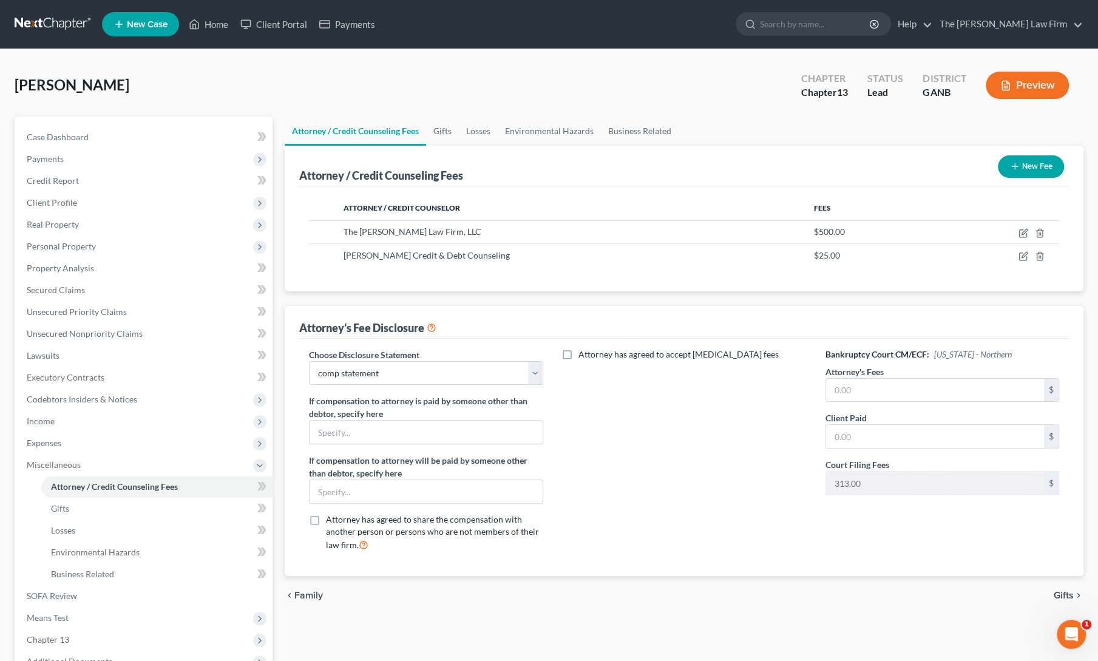
click at [1025, 171] on button "New Fee" at bounding box center [1031, 166] width 66 height 22
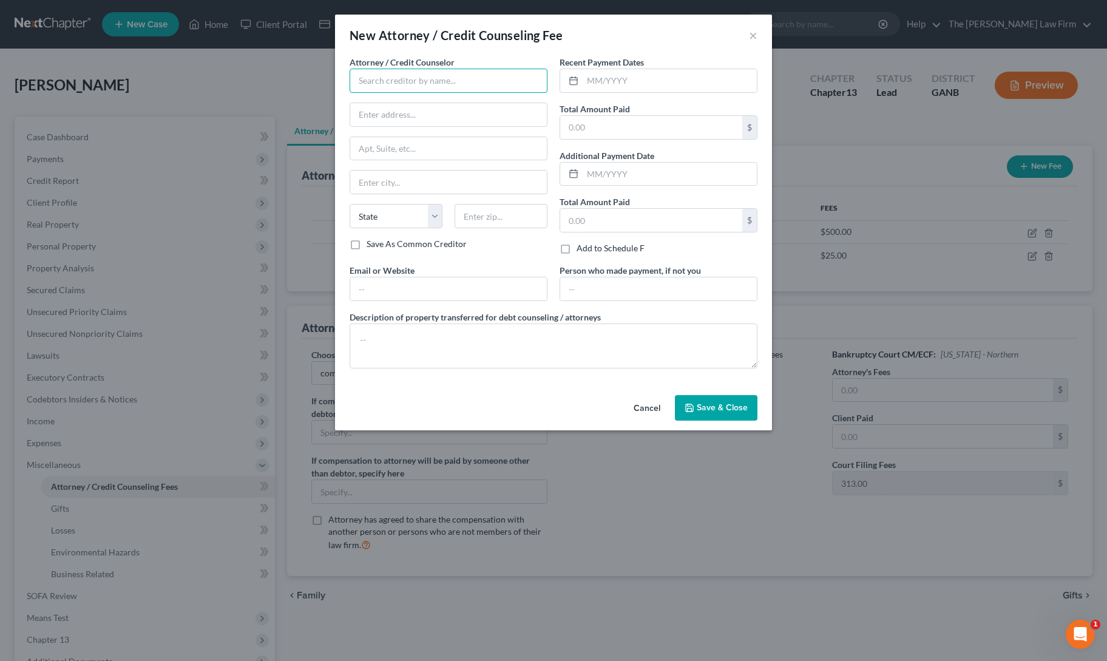
click at [424, 86] on input "text" at bounding box center [449, 81] width 198 height 24
click at [415, 110] on div "Allen Credit & Debt Counseling" at bounding box center [443, 102] width 186 height 18
type input "Allen Credit & Debt Counseling"
type input "800 Dakota Ave N"
type input "Huron"
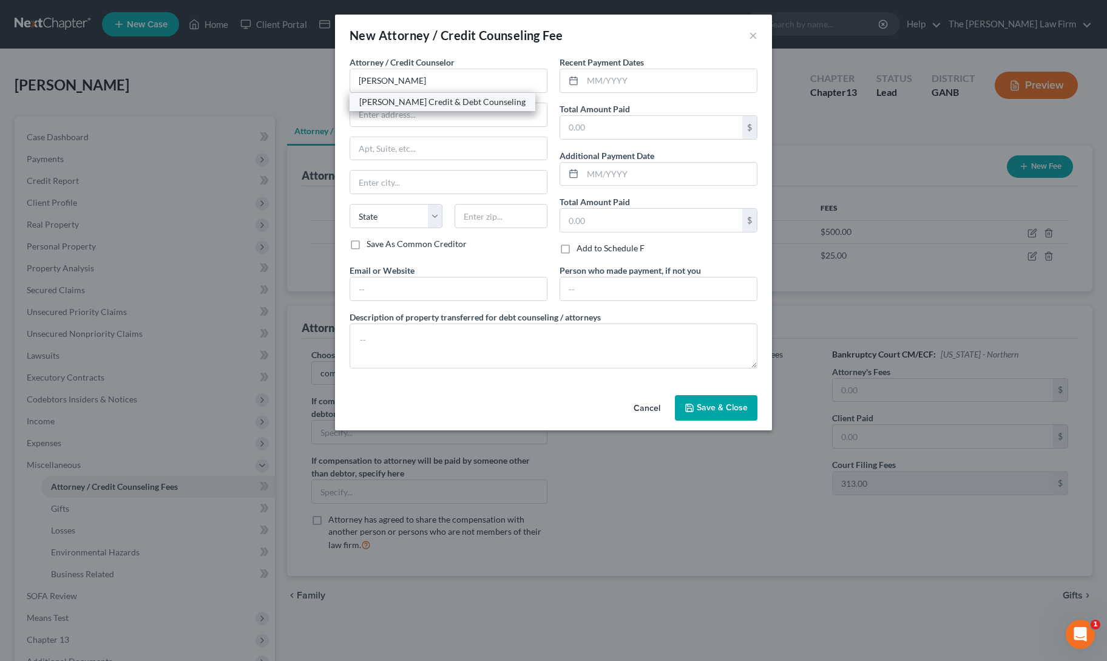
select select "43"
type input "57350"
click at [615, 80] on input "text" at bounding box center [670, 80] width 174 height 23
type input "9/2025"
type input "25"
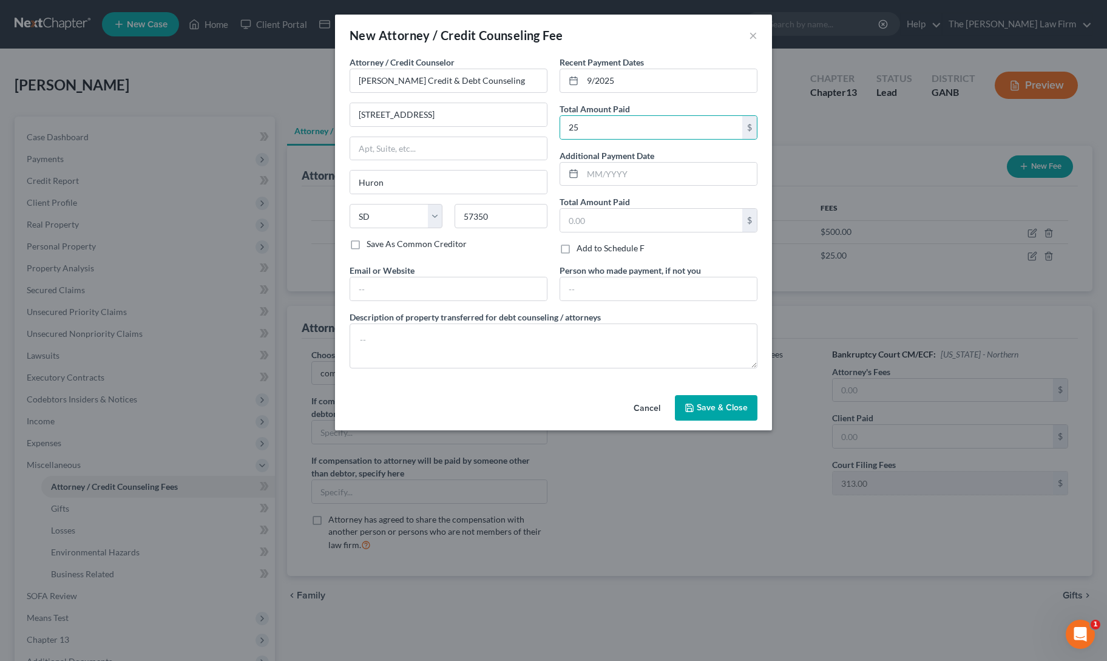
click at [706, 416] on button "Save & Close" at bounding box center [716, 407] width 83 height 25
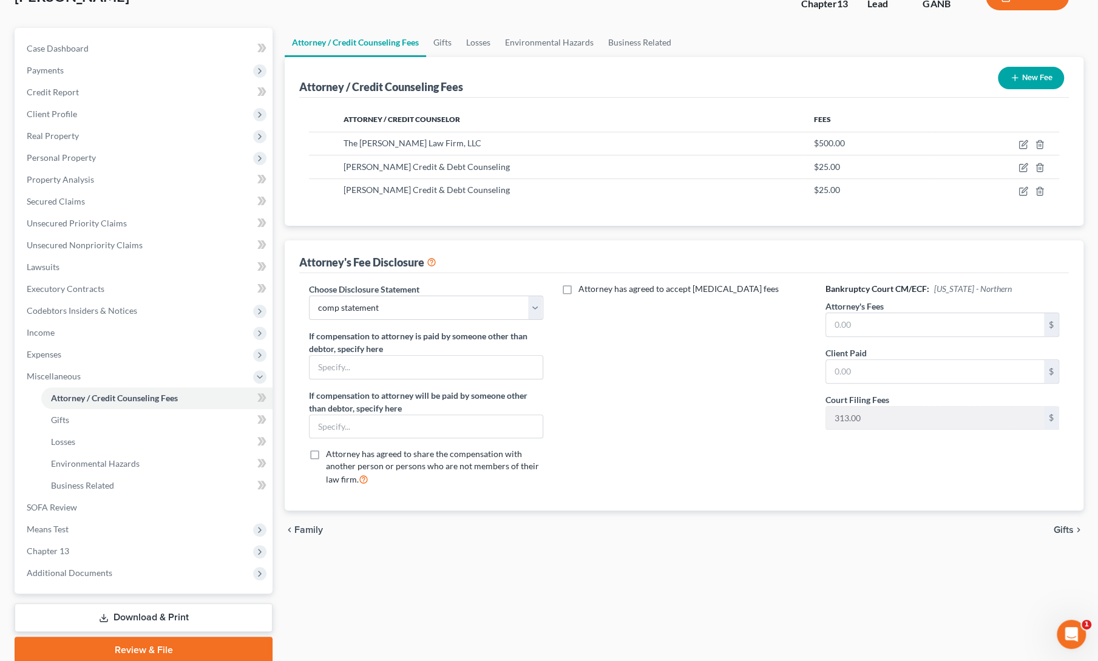
scroll to position [89, 0]
click at [56, 515] on link "SOFA Review" at bounding box center [145, 508] width 256 height 22
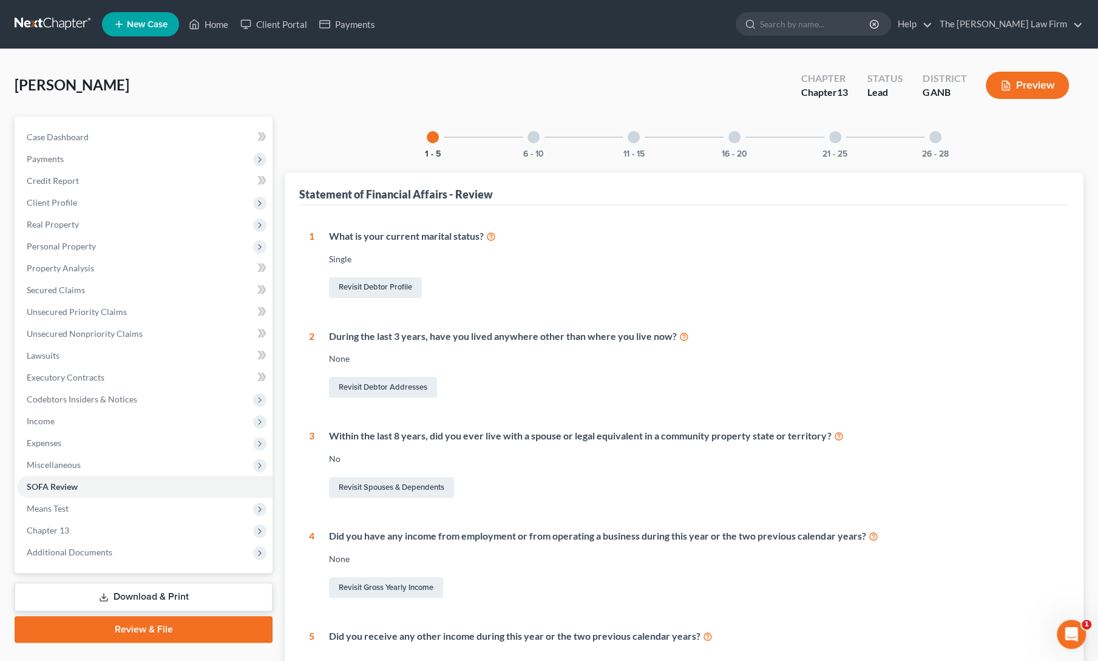
click at [800, 269] on div "What is your current marital status? Single Revisit Debtor Profile" at bounding box center [686, 264] width 745 height 71
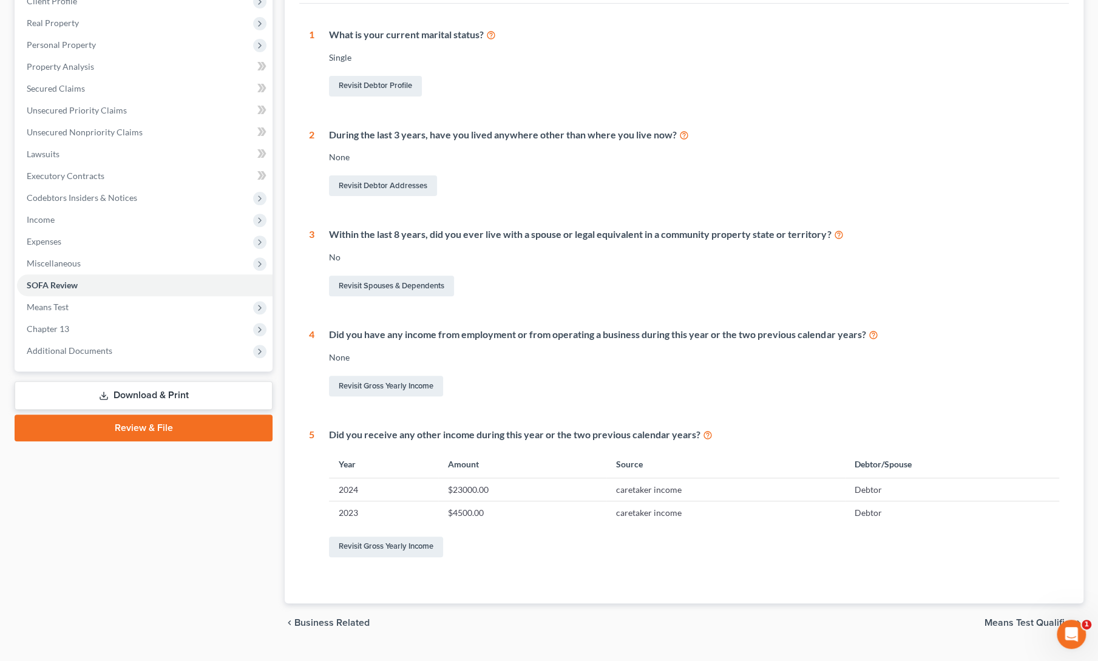
scroll to position [227, 0]
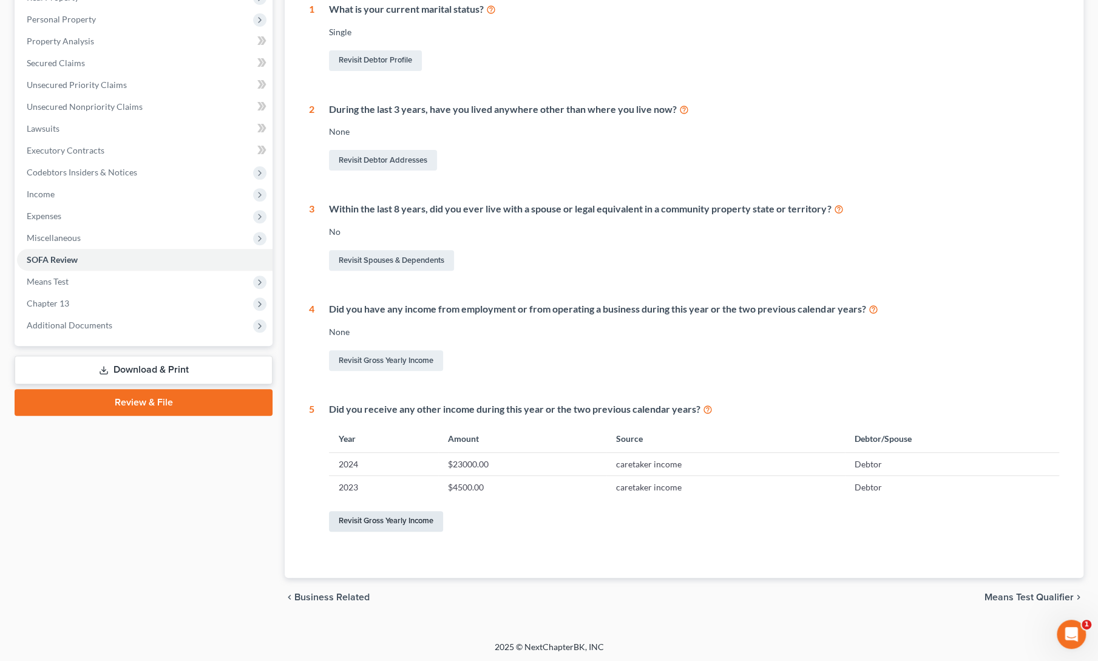
click at [381, 517] on link "Revisit Gross Yearly Income" at bounding box center [386, 521] width 114 height 21
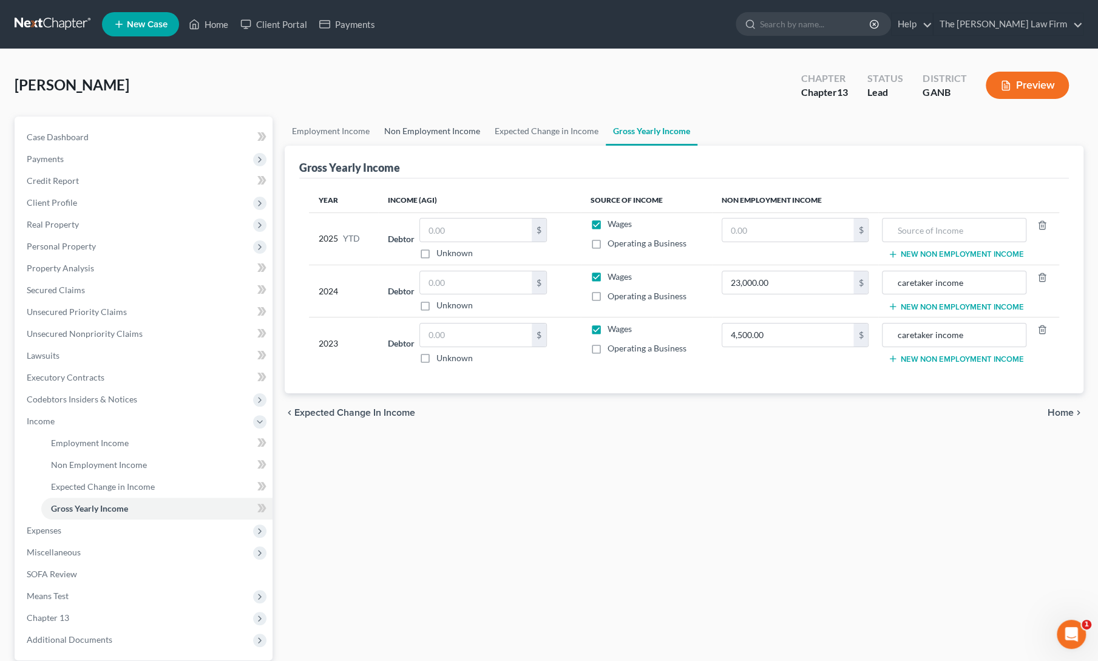
click at [416, 131] on link "Non Employment Income" at bounding box center [432, 131] width 110 height 29
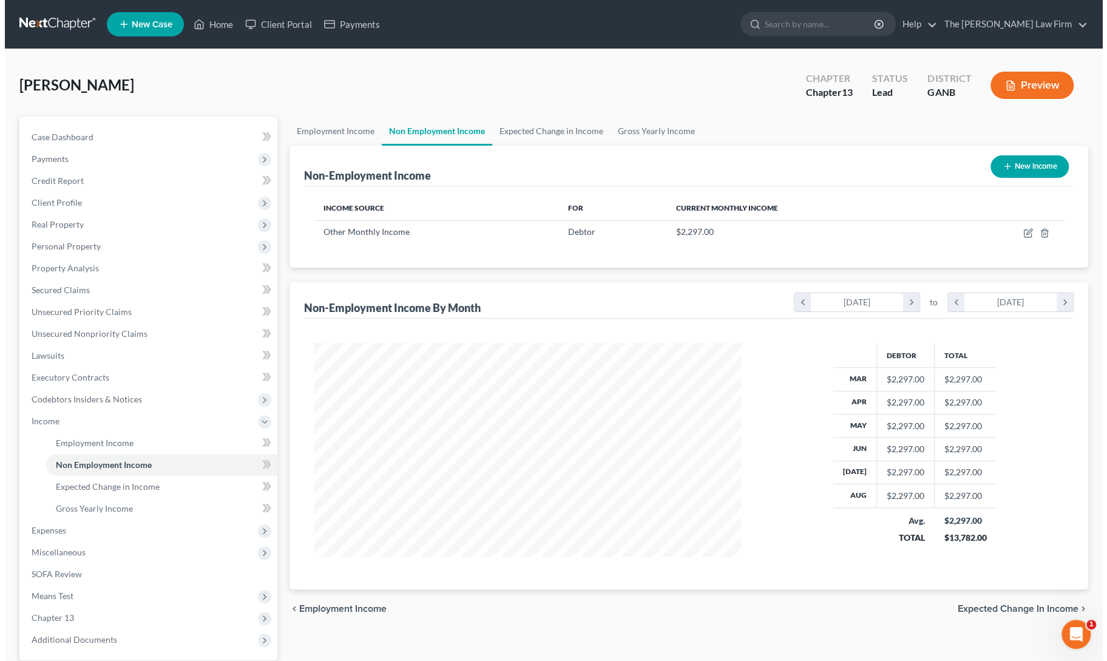
scroll to position [216, 452]
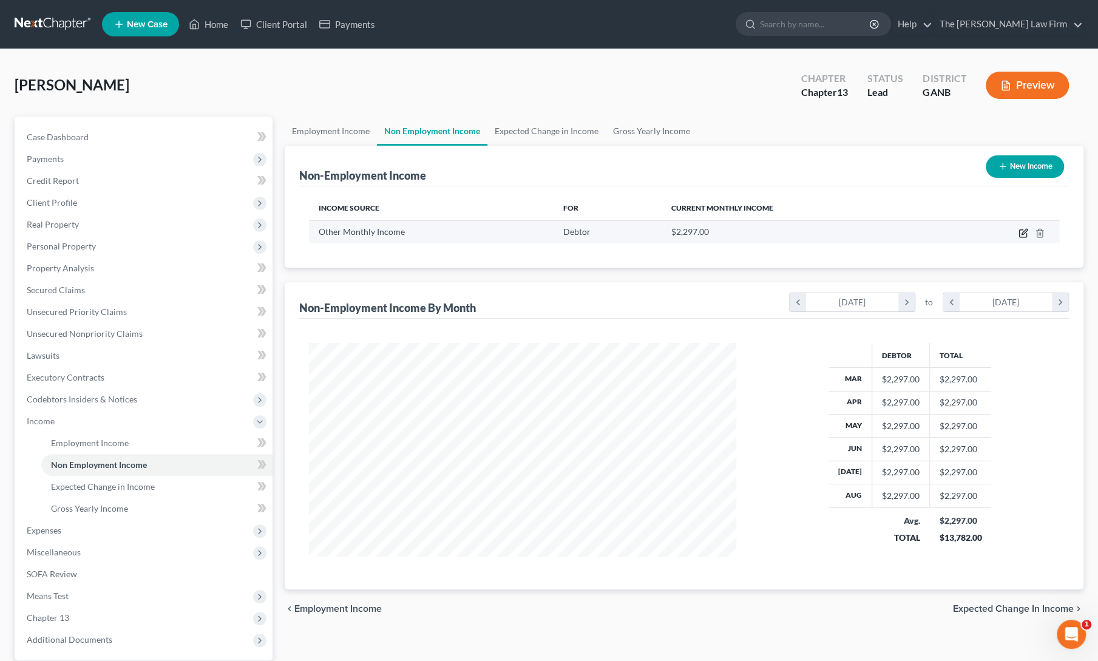
click at [1024, 233] on icon "button" at bounding box center [1024, 233] width 10 height 10
select select "13"
select select "0"
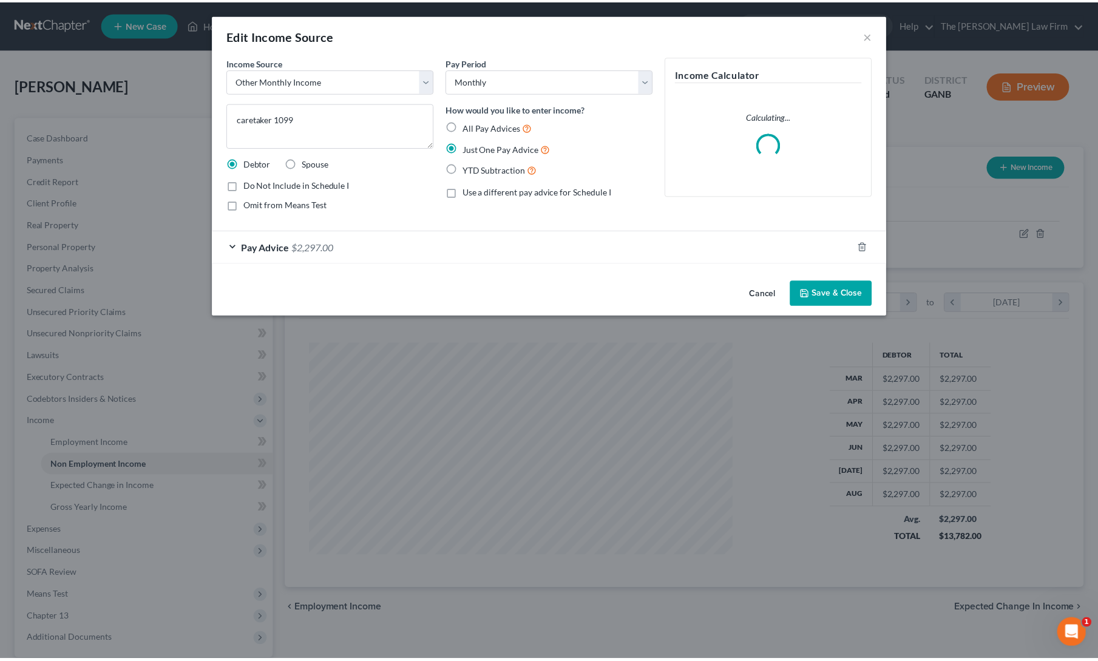
scroll to position [216, 455]
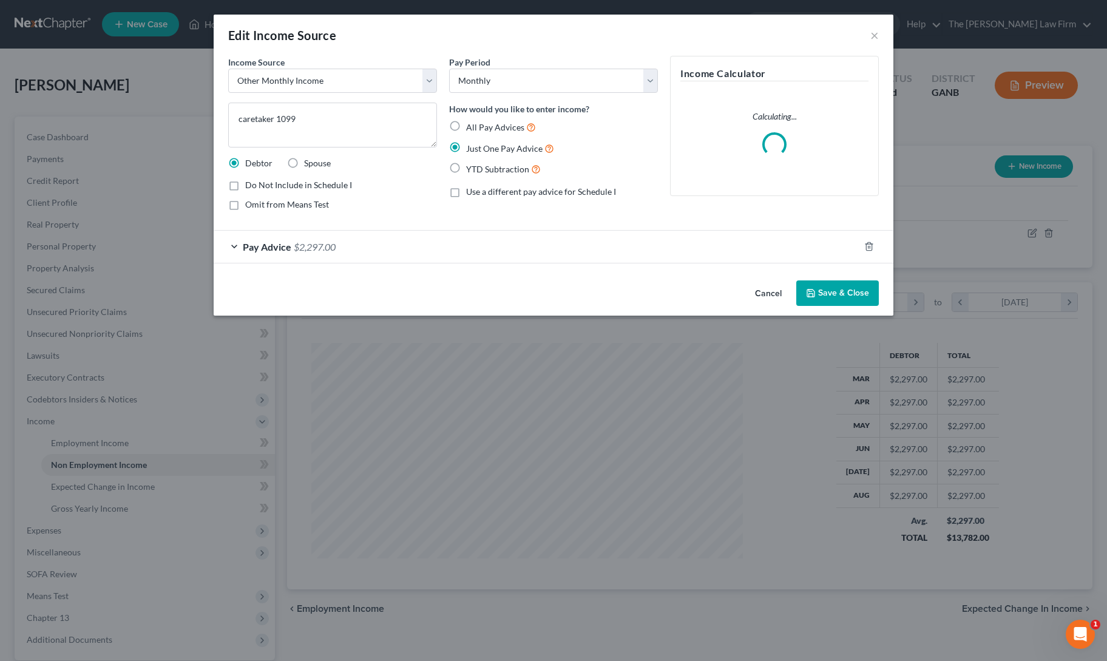
click at [236, 246] on div "Pay Advice $2,297.00" at bounding box center [537, 247] width 646 height 32
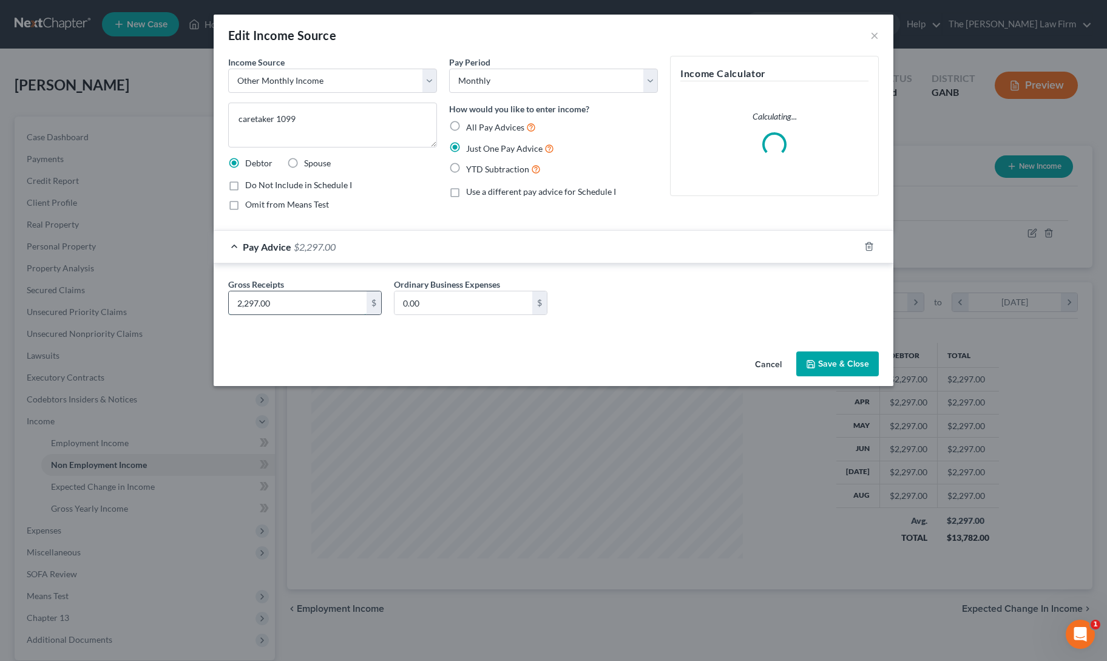
click at [274, 296] on input "2,297.00" at bounding box center [298, 302] width 138 height 23
type input "2,350"
click at [341, 348] on div "Cancel Save & Close" at bounding box center [554, 367] width 680 height 40
click at [821, 359] on button "Save & Close" at bounding box center [838, 364] width 83 height 25
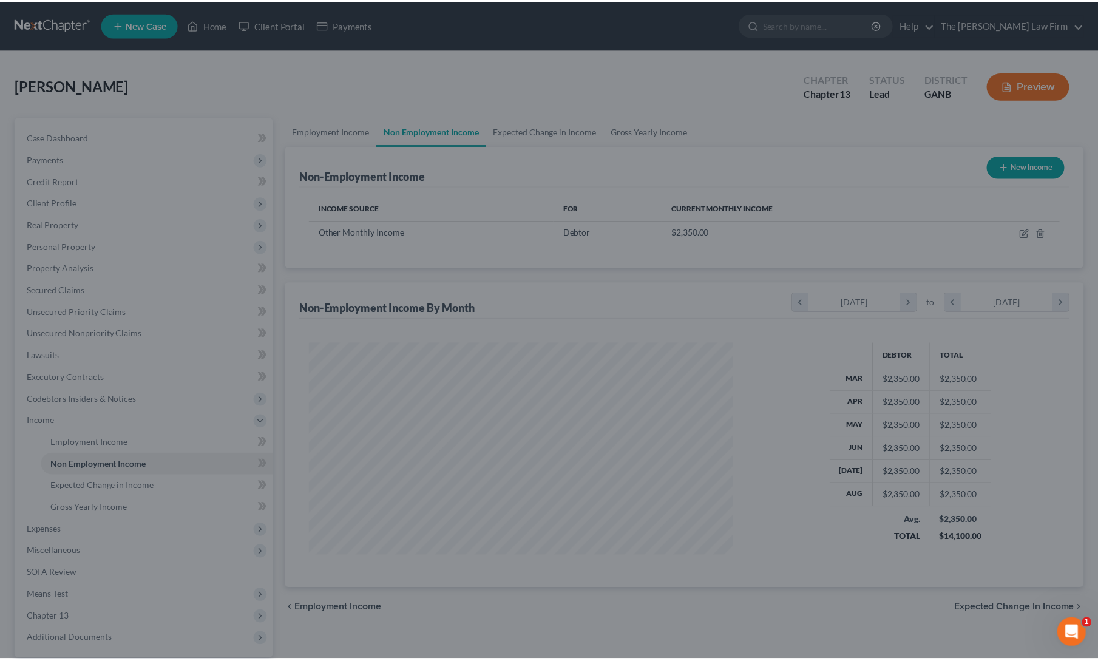
scroll to position [606904, 606668]
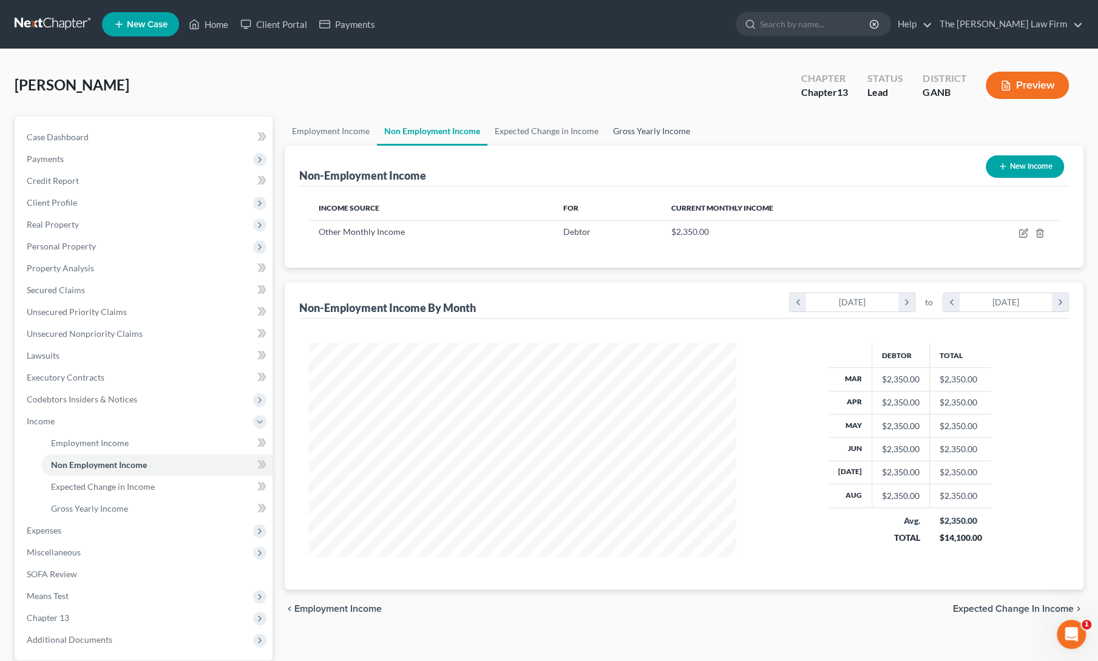
click at [650, 131] on link "Gross Yearly Income" at bounding box center [652, 131] width 92 height 29
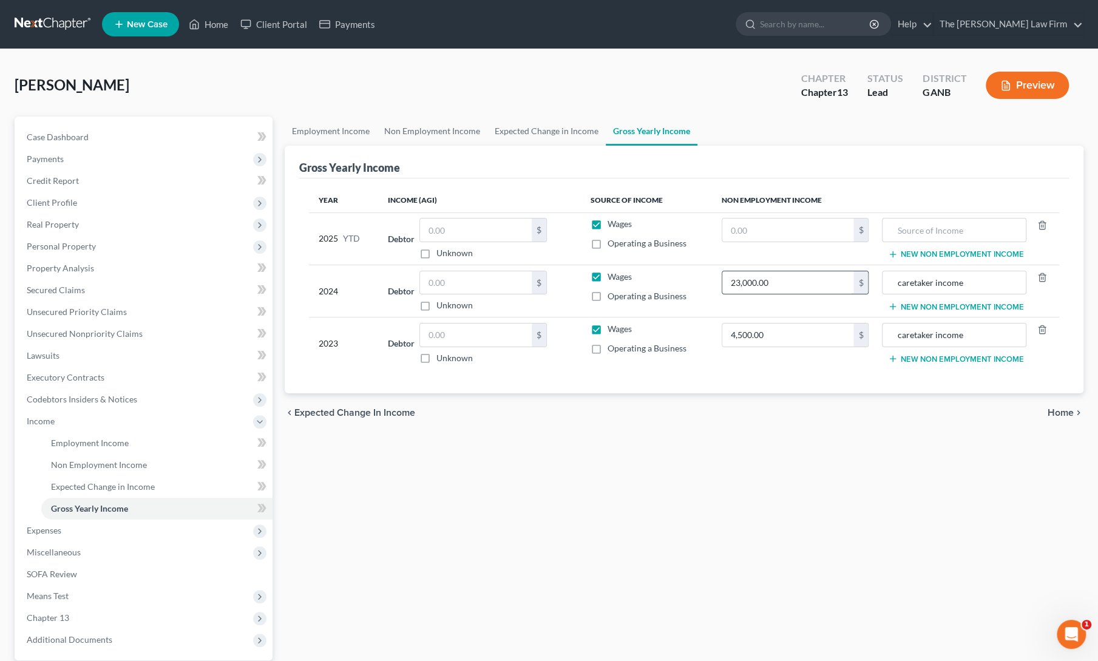
click at [782, 284] on input "23,000.00" at bounding box center [788, 282] width 132 height 23
type input "25,000"
click at [772, 229] on input "text" at bounding box center [788, 230] width 132 height 23
type input "21,000"
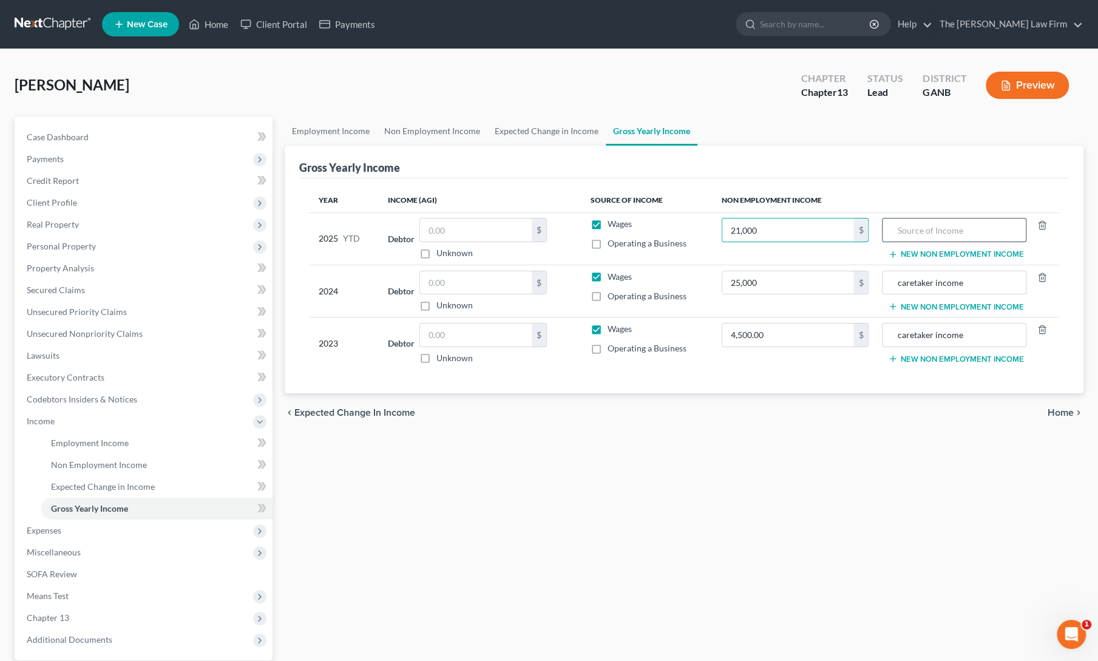
click at [914, 231] on input "text" at bounding box center [954, 230] width 131 height 23
type input "caretaker income"
click at [834, 454] on div "Employment Income Non Employment Income Expected Change in Income Gross Yearly …" at bounding box center [684, 424] width 811 height 614
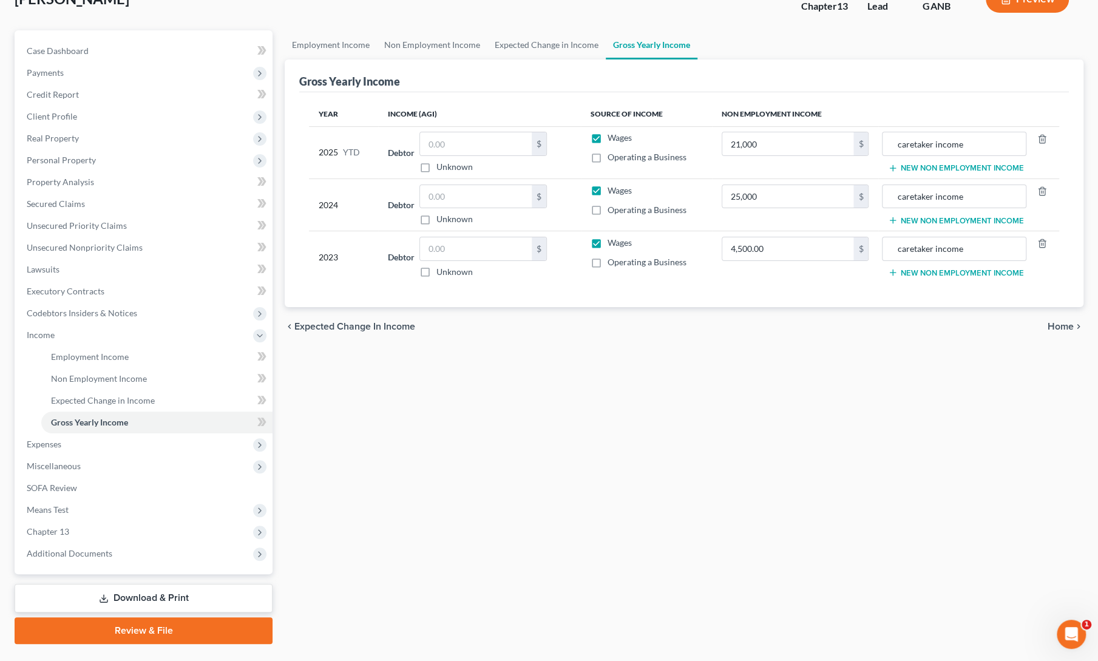
scroll to position [114, 0]
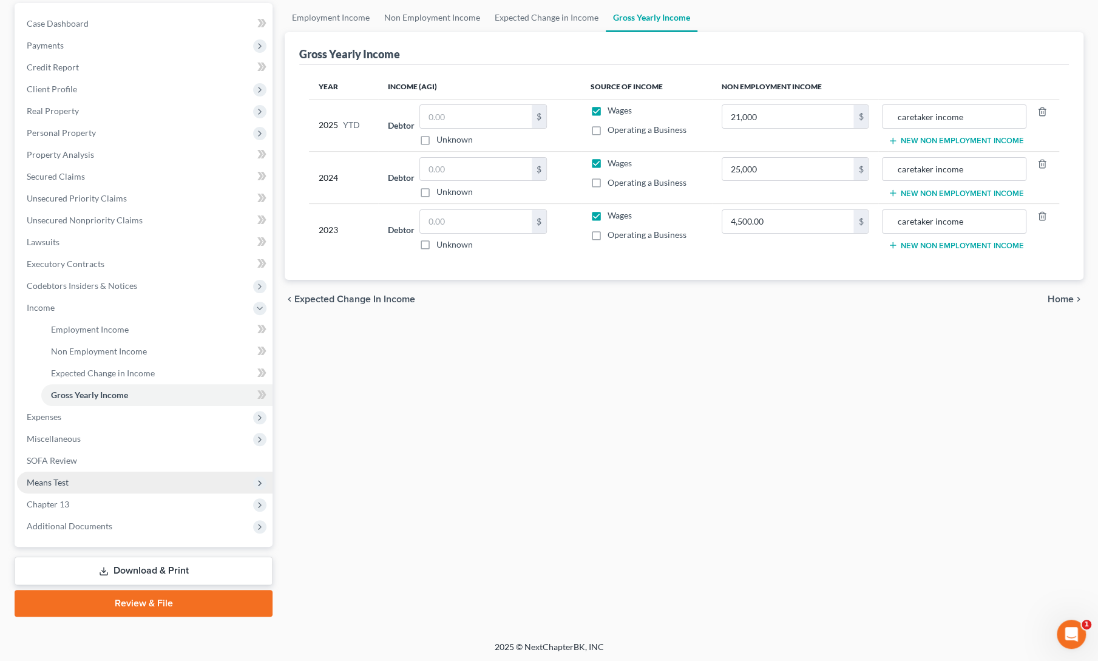
click at [49, 481] on span "Means Test" at bounding box center [48, 482] width 42 height 10
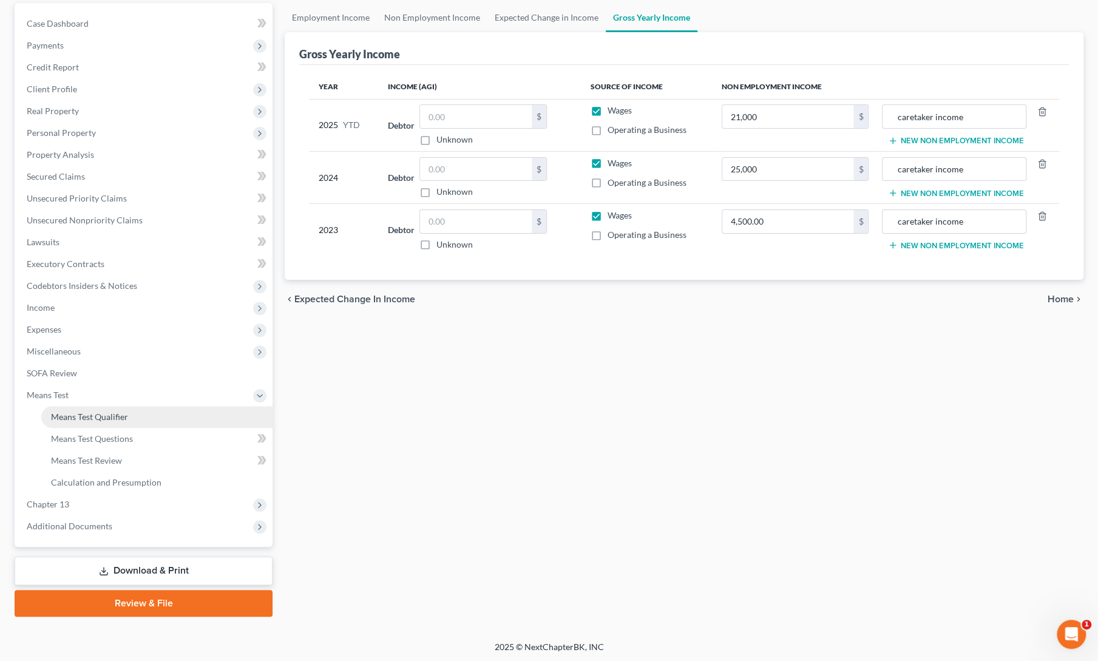
click at [89, 420] on span "Means Test Qualifier" at bounding box center [89, 417] width 77 height 10
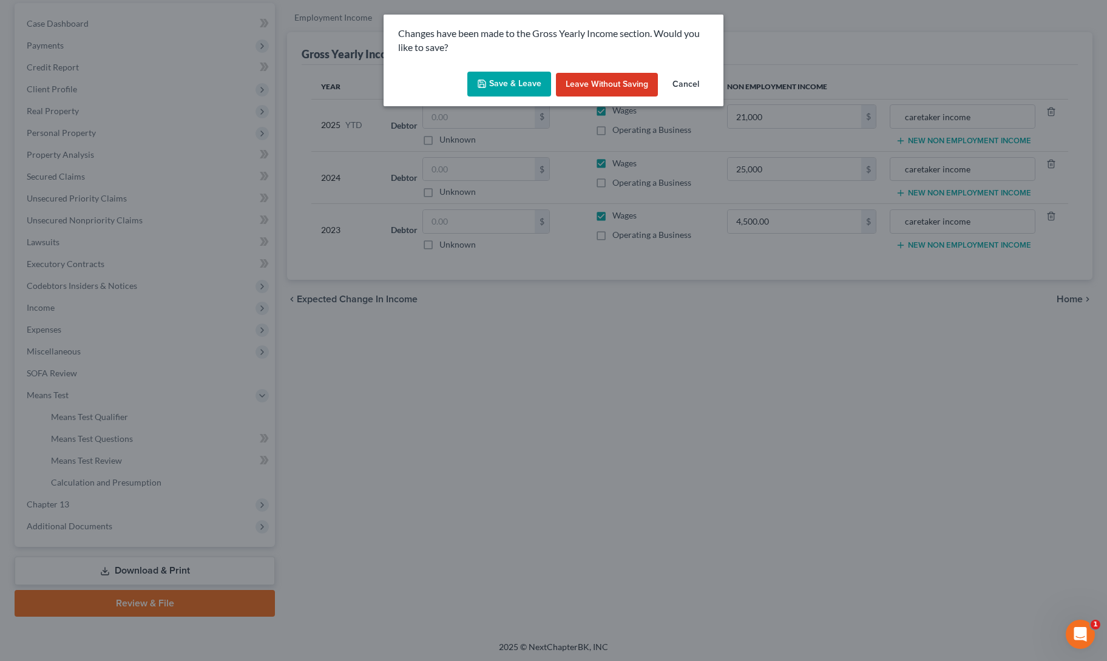
click at [509, 79] on button "Save & Leave" at bounding box center [509, 84] width 84 height 25
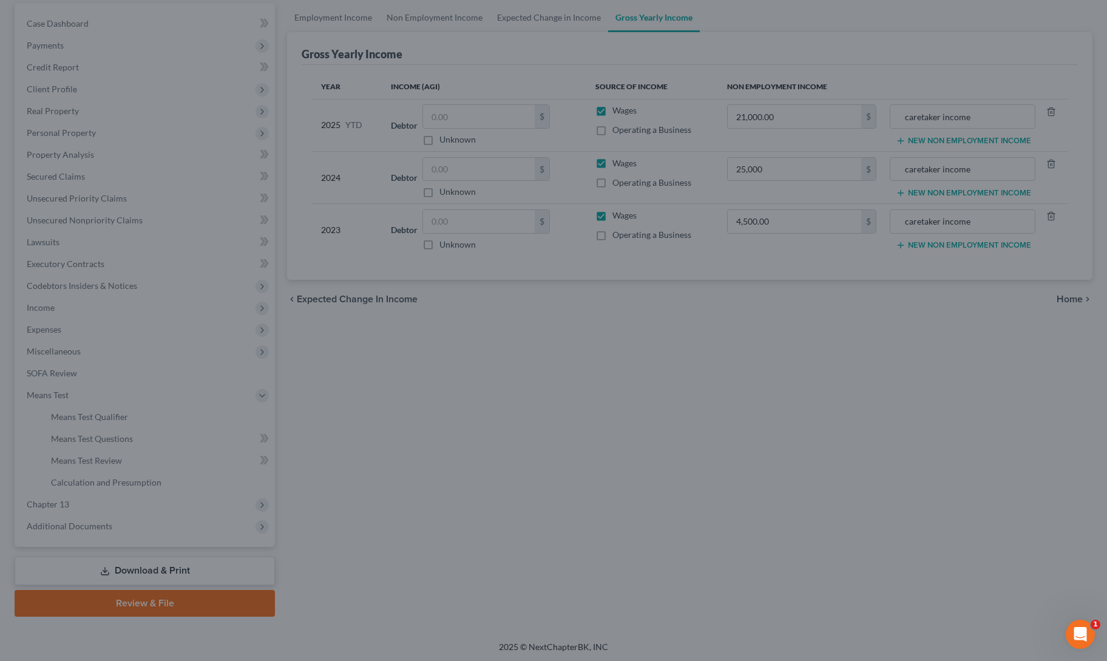
type input "25,000.00"
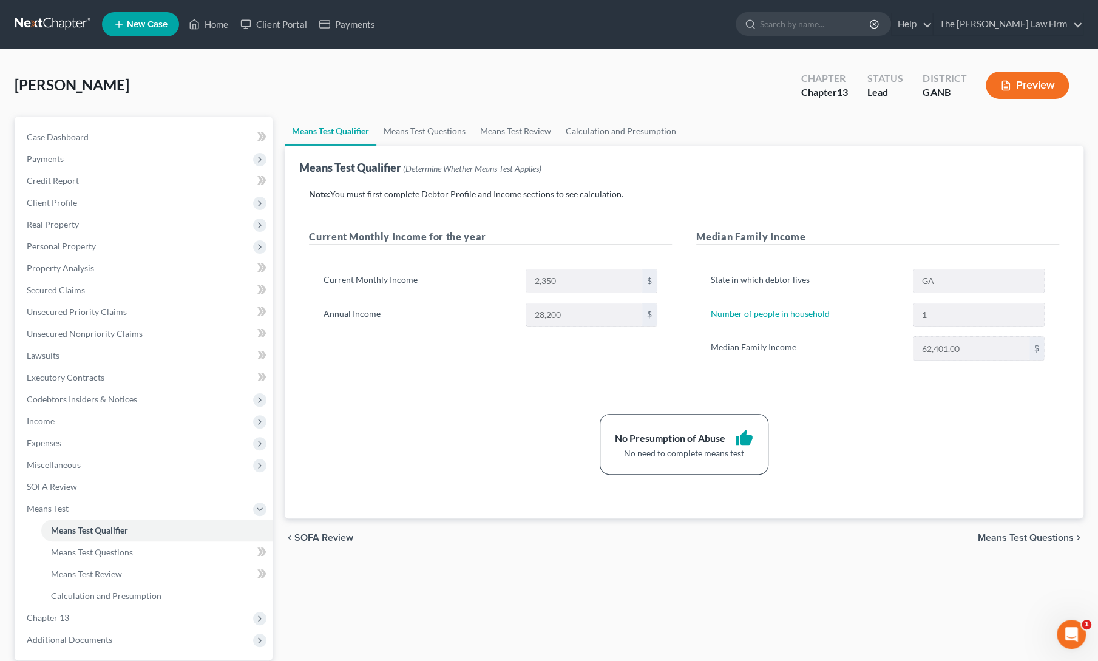
click at [407, 404] on div "Note: You must first complete Debtor Profile and Income sections to see calcula…" at bounding box center [684, 331] width 750 height 287
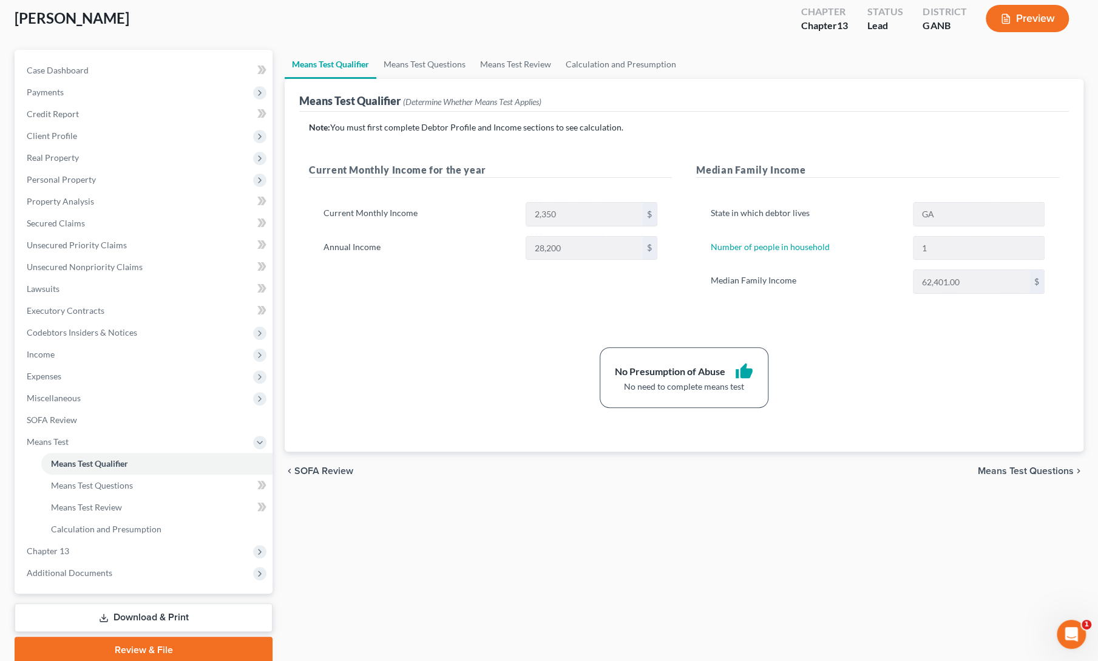
scroll to position [114, 0]
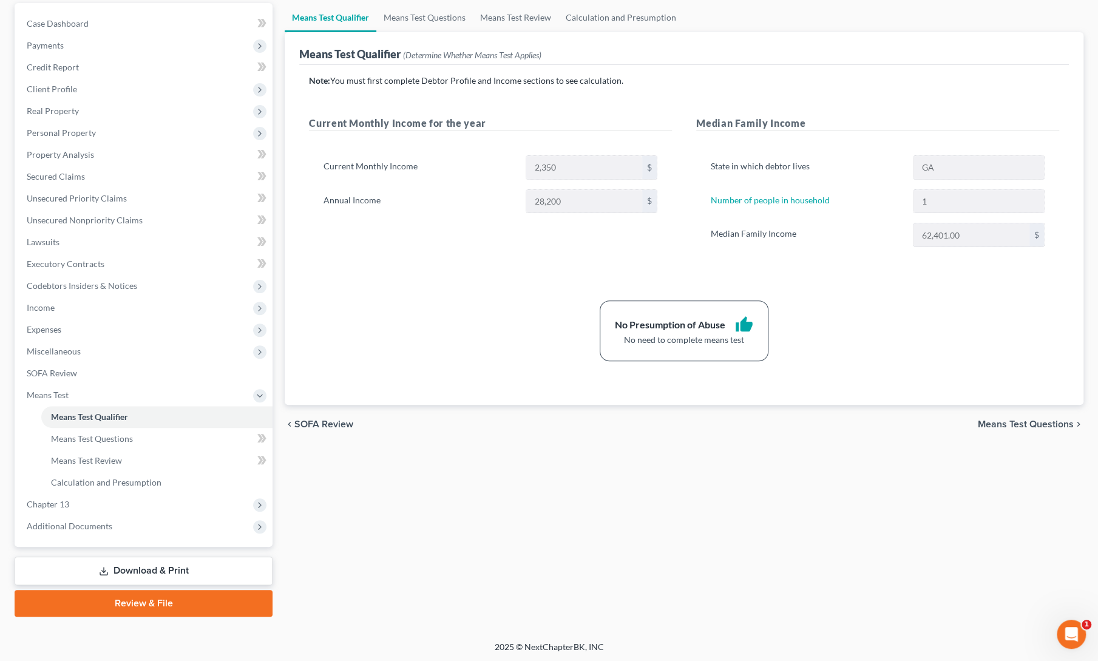
click at [422, 301] on div "No Presumption of Abuse thumb_up No need to complete means test" at bounding box center [684, 331] width 763 height 61
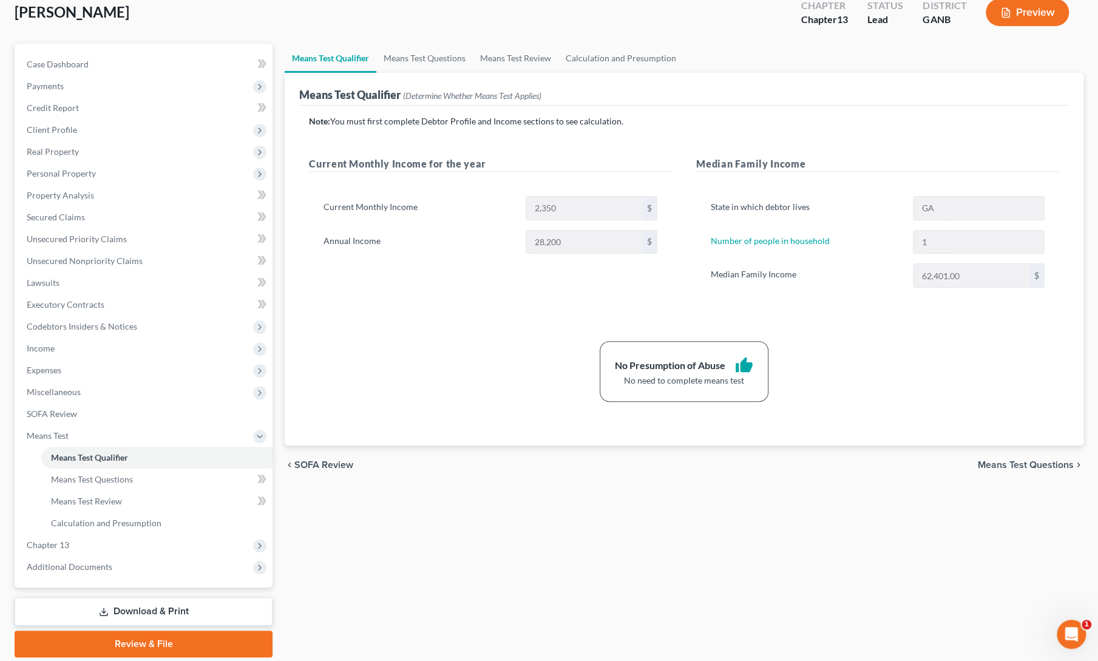
scroll to position [72, 0]
click at [474, 286] on div "Current Monthly Income for the year Current Monthly Income 2,350 $ Annual Incom…" at bounding box center [490, 234] width 387 height 155
click at [450, 294] on div "Current Monthly Income for the year Current Monthly Income 2,350 $ Annual Incom…" at bounding box center [490, 234] width 387 height 155
click at [387, 325] on div "Note: You must first complete Debtor Profile and Income sections to see calcula…" at bounding box center [684, 259] width 750 height 287
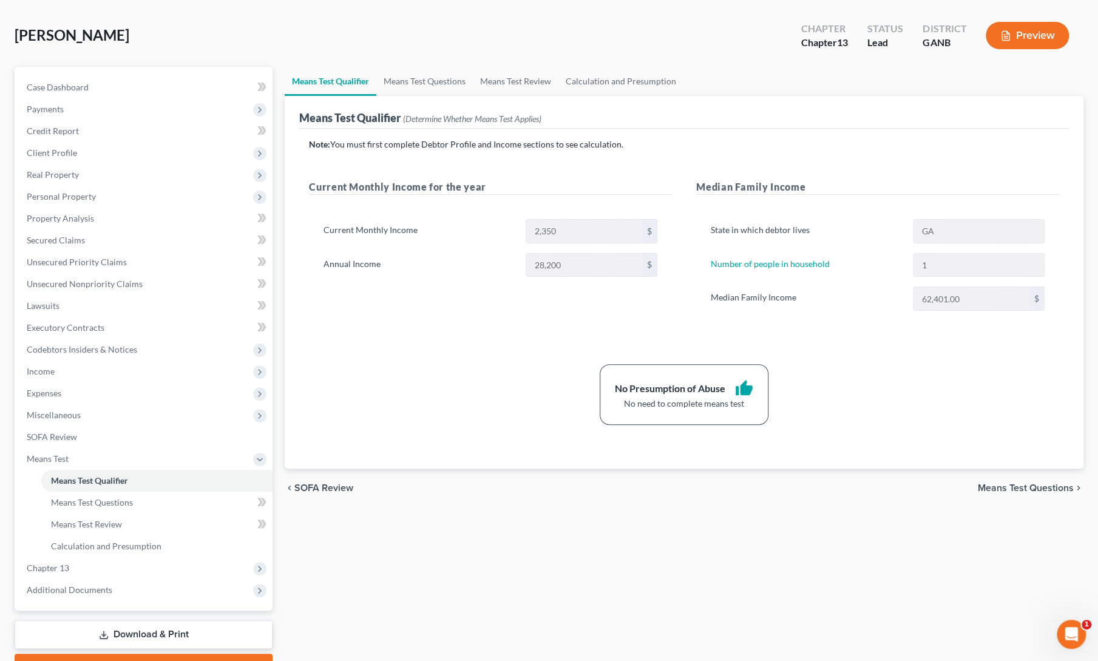
scroll to position [49, 0]
click at [371, 515] on div "Means Test Qualifier Means Test Questions Means Test Review Calculation and Pre…" at bounding box center [684, 374] width 811 height 614
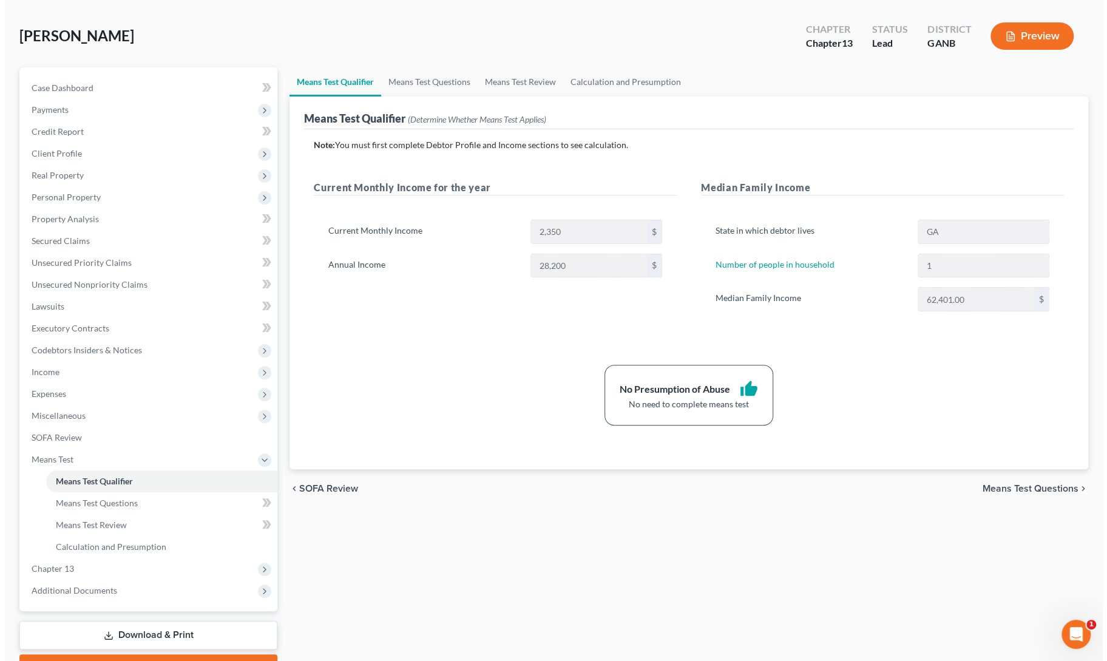
scroll to position [114, 0]
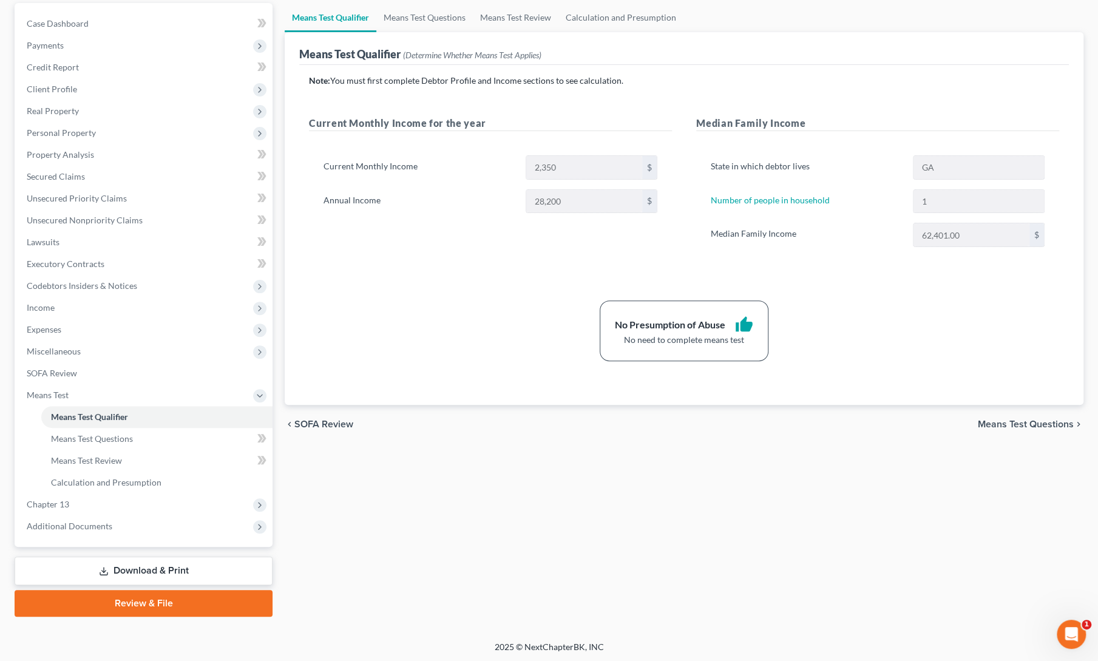
click at [168, 574] on link "Download & Print" at bounding box center [144, 571] width 258 height 29
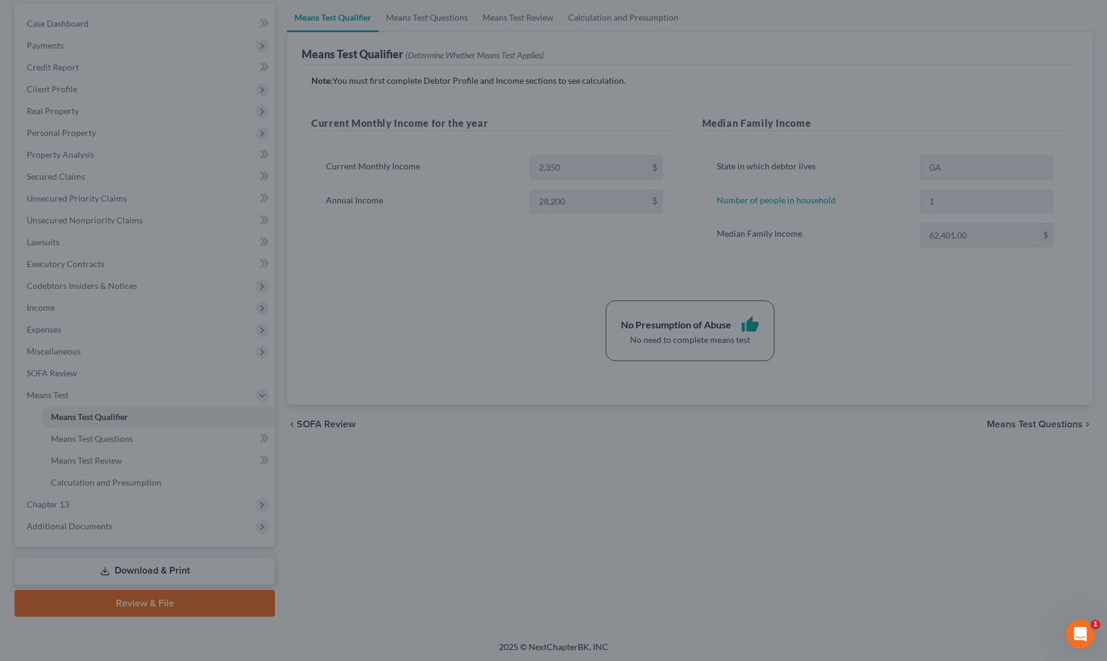
click at [476, 319] on div at bounding box center [553, 330] width 1107 height 661
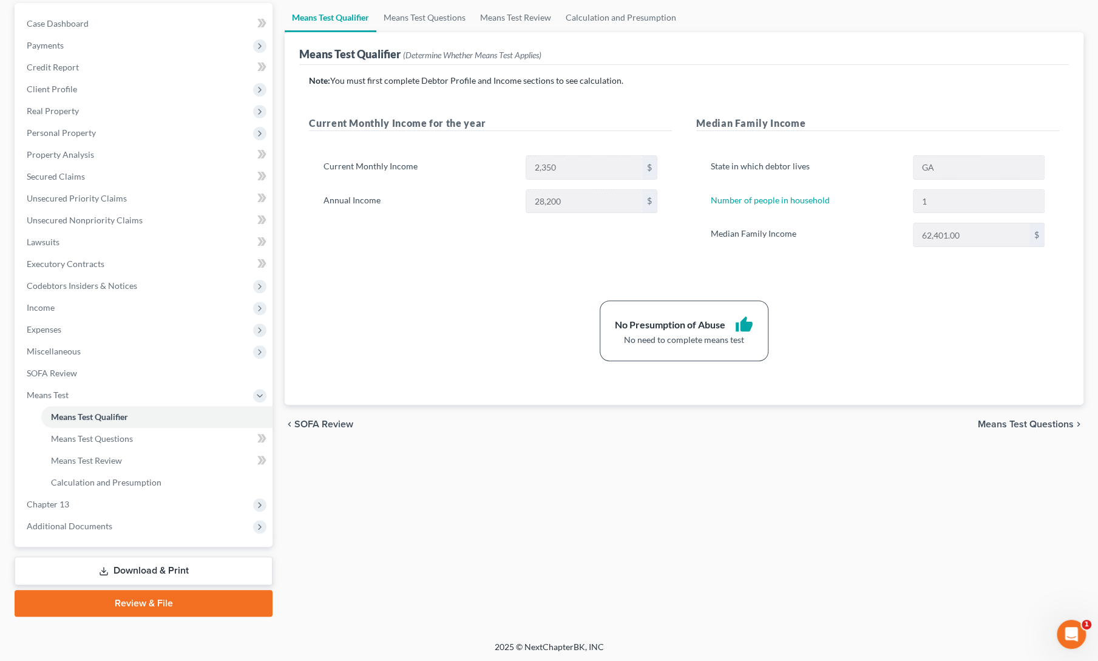
click at [472, 506] on div "Means Test Qualifier Means Test Questions Means Test Review Calculation and Pre…" at bounding box center [684, 310] width 811 height 614
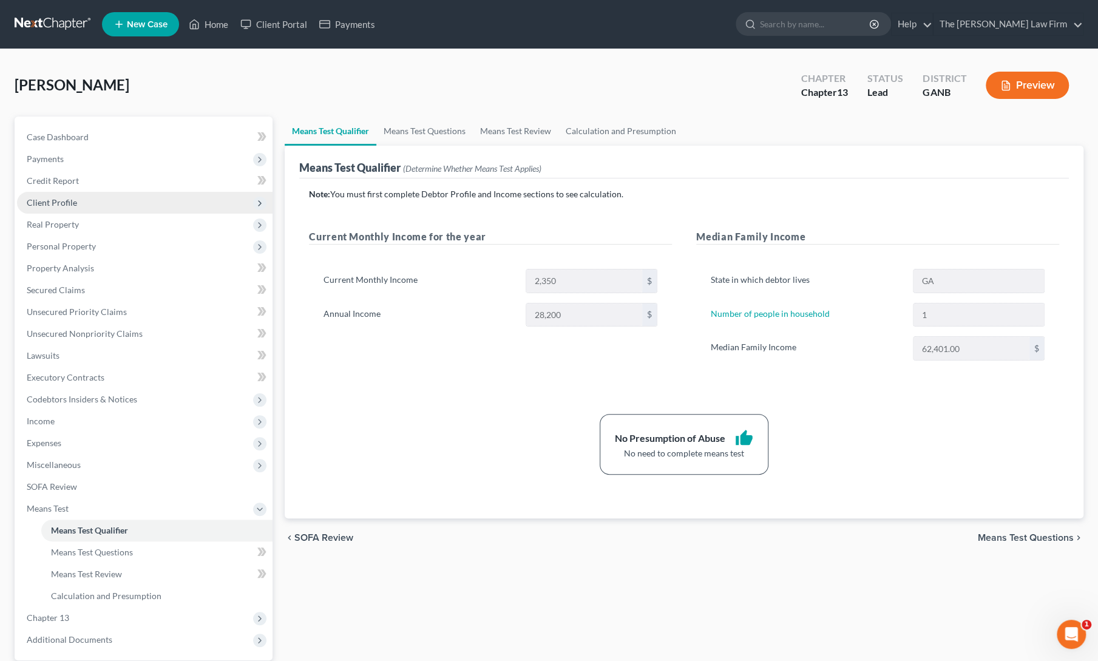
click at [46, 200] on span "Client Profile" at bounding box center [52, 202] width 50 height 10
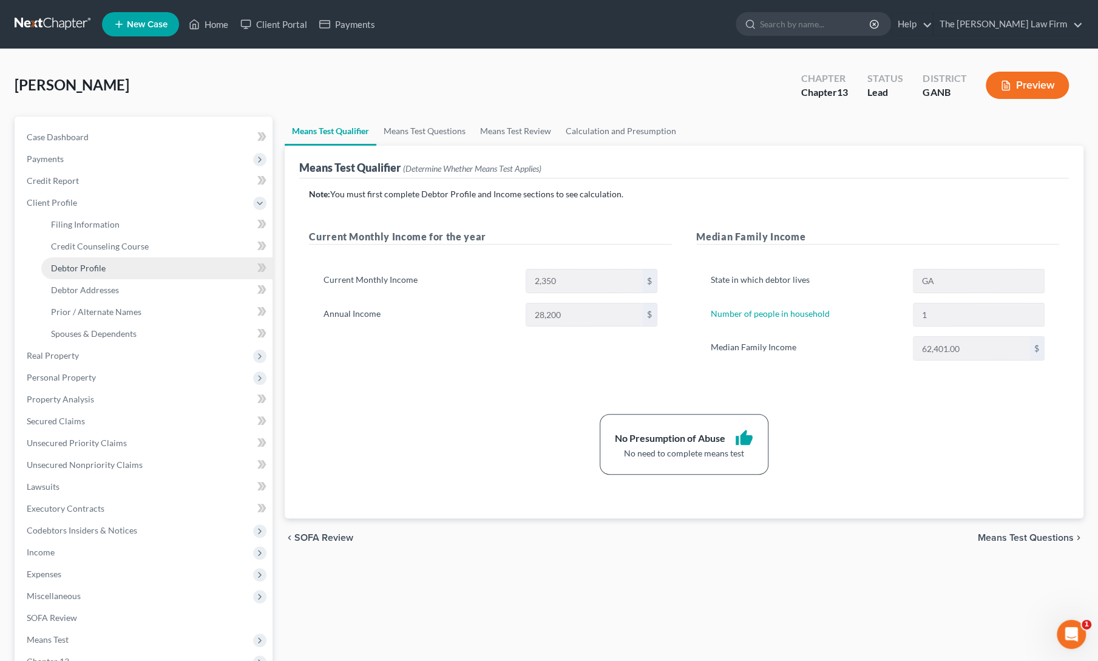
click at [84, 273] on link "Debtor Profile" at bounding box center [156, 268] width 231 height 22
select select "0"
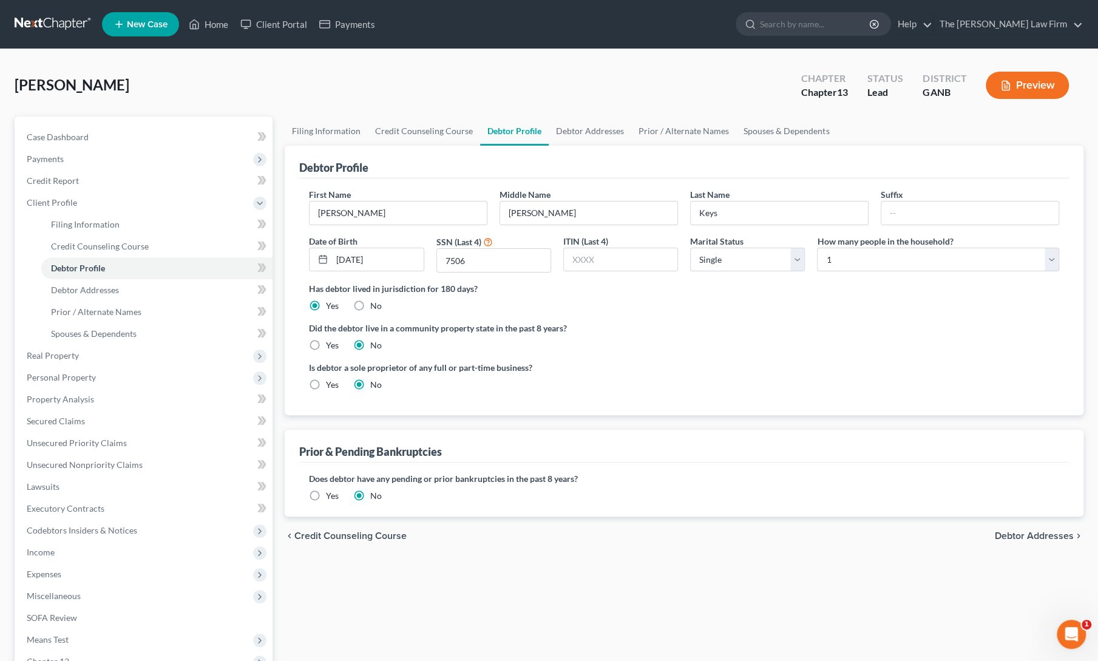
click at [326, 495] on label "Yes" at bounding box center [332, 496] width 13 height 12
click at [331, 495] on input "Yes" at bounding box center [335, 494] width 8 height 8
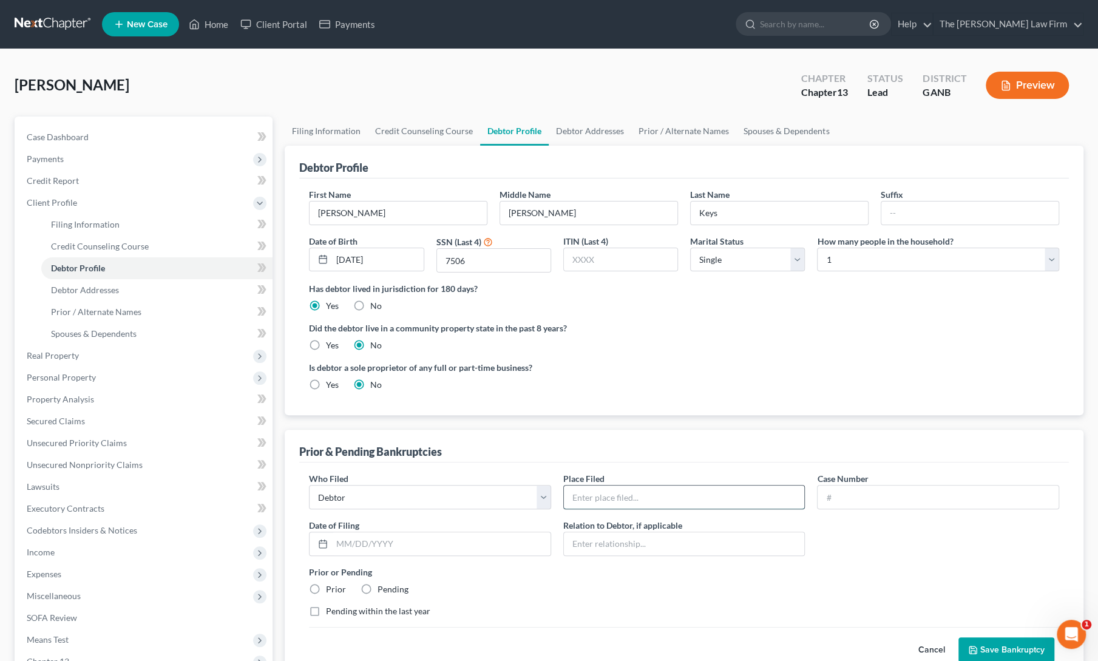
click at [624, 500] on input "text" at bounding box center [684, 497] width 241 height 23
type input "NDGA"
click at [857, 500] on input "text" at bounding box center [938, 497] width 241 height 23
paste input "5507 Bridge Pointe Dr"
type input "5507 Bridge Pointe Dr"
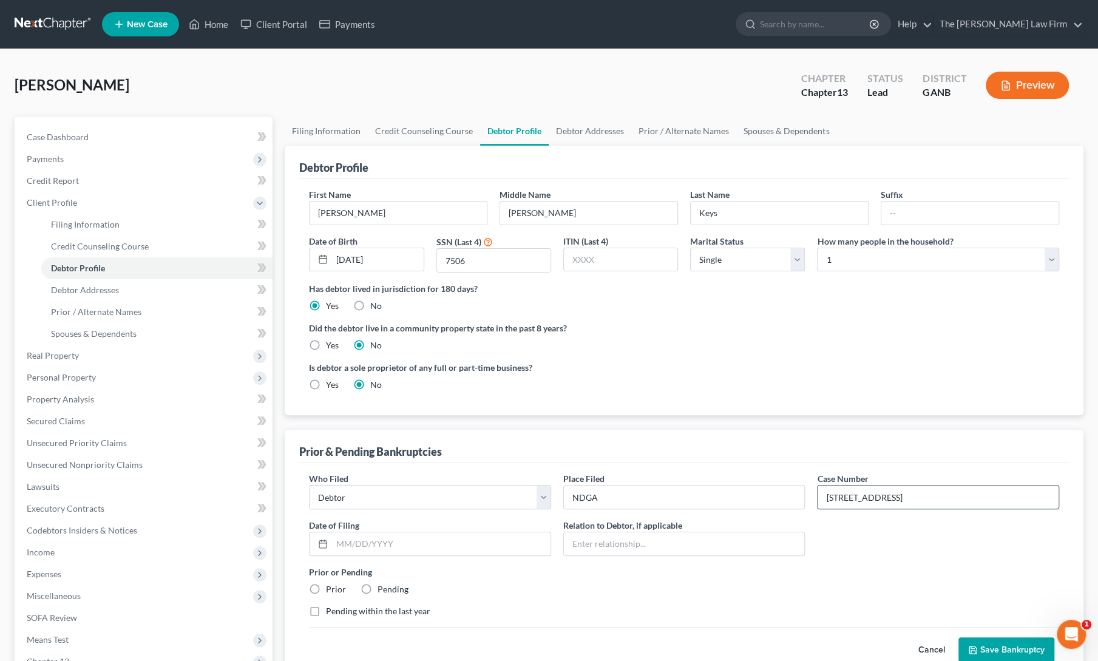
click at [857, 500] on input "5507 Bridge Pointe Dr" at bounding box center [938, 497] width 241 height 23
type input "24-61651"
click at [489, 540] on input "text" at bounding box center [441, 543] width 219 height 23
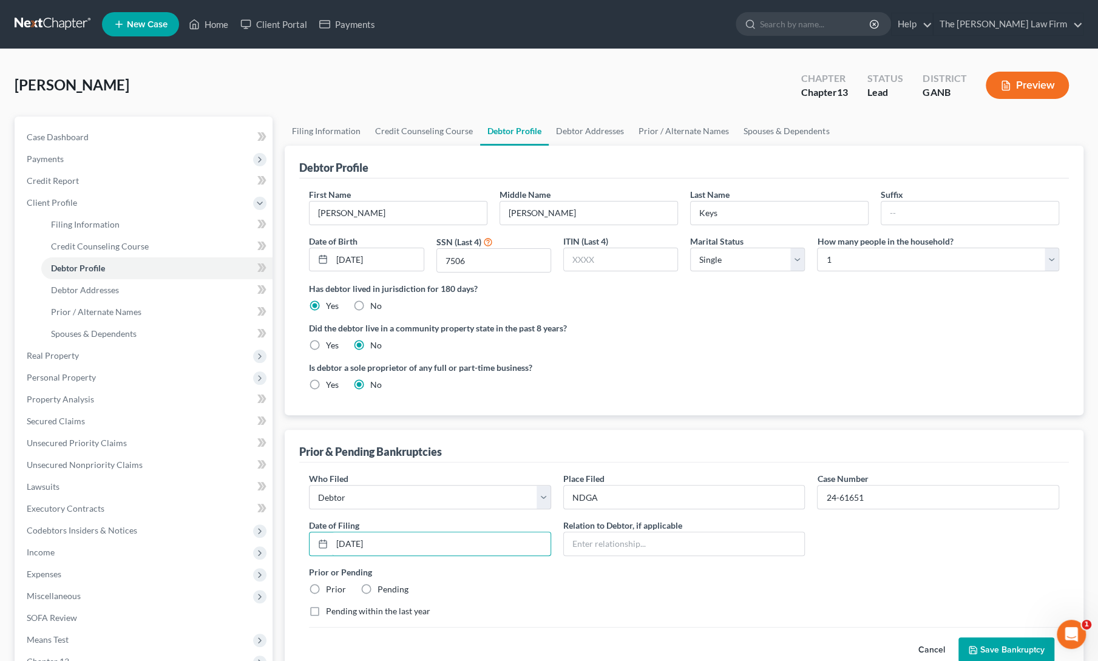
type input "11/1/2024"
click at [326, 586] on label "Prior" at bounding box center [336, 589] width 20 height 12
click at [331, 586] on input "Prior" at bounding box center [335, 587] width 8 height 8
radio input "true"
click at [988, 643] on button "Save Bankruptcy" at bounding box center [1007, 649] width 96 height 25
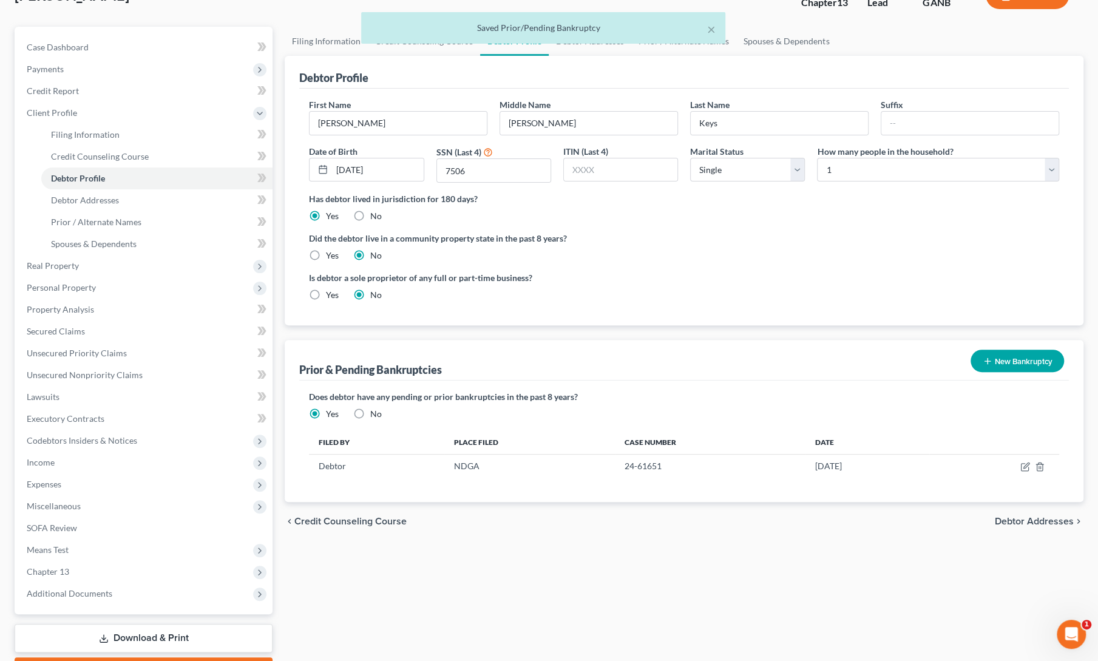
scroll to position [157, 0]
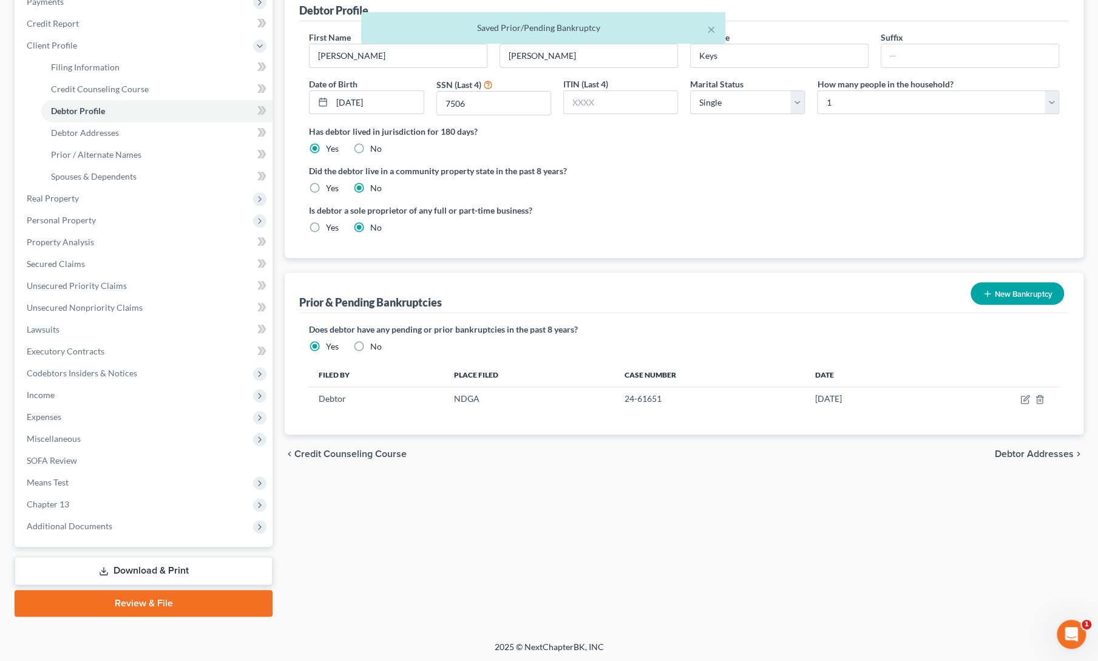
click at [102, 575] on link "Download & Print" at bounding box center [144, 571] width 258 height 29
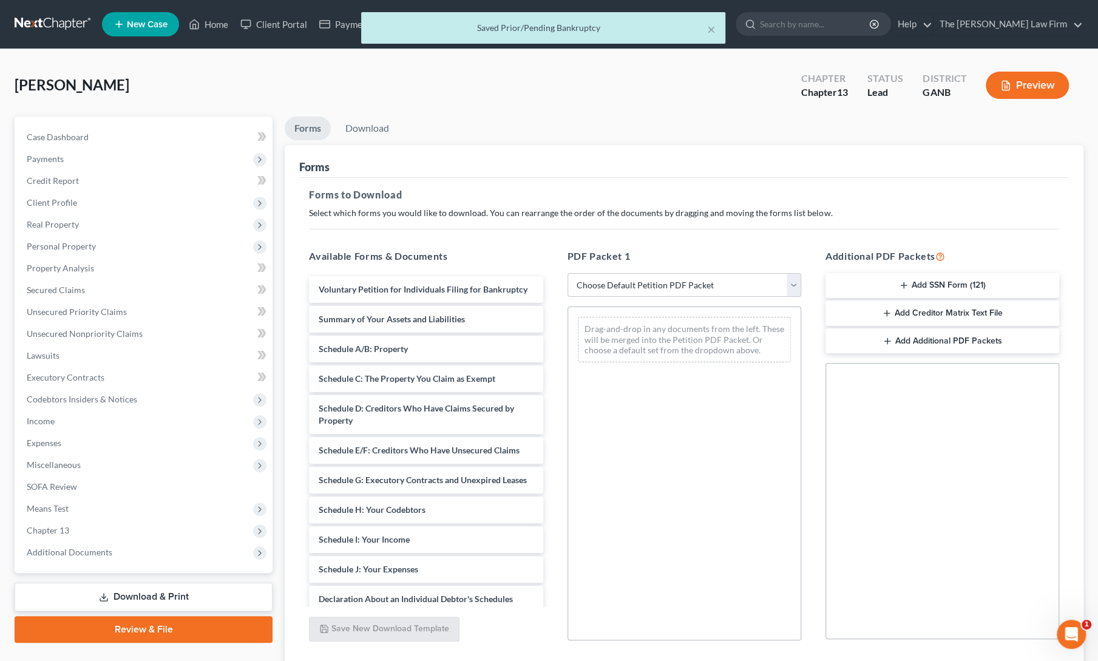
click at [674, 286] on select "Choose Default Petition PDF Packet Complete Bankruptcy Petition (all forms and …" at bounding box center [685, 285] width 234 height 24
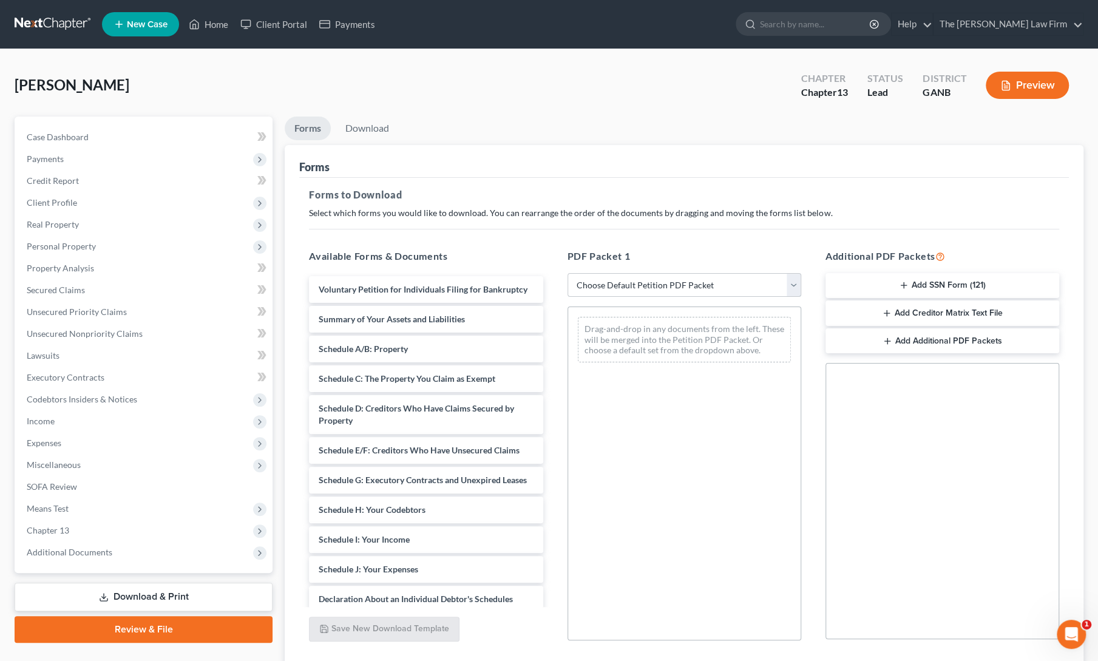
select select "0"
click at [568, 273] on select "Choose Default Petition PDF Packet Complete Bankruptcy Petition (all forms and …" at bounding box center [685, 285] width 234 height 24
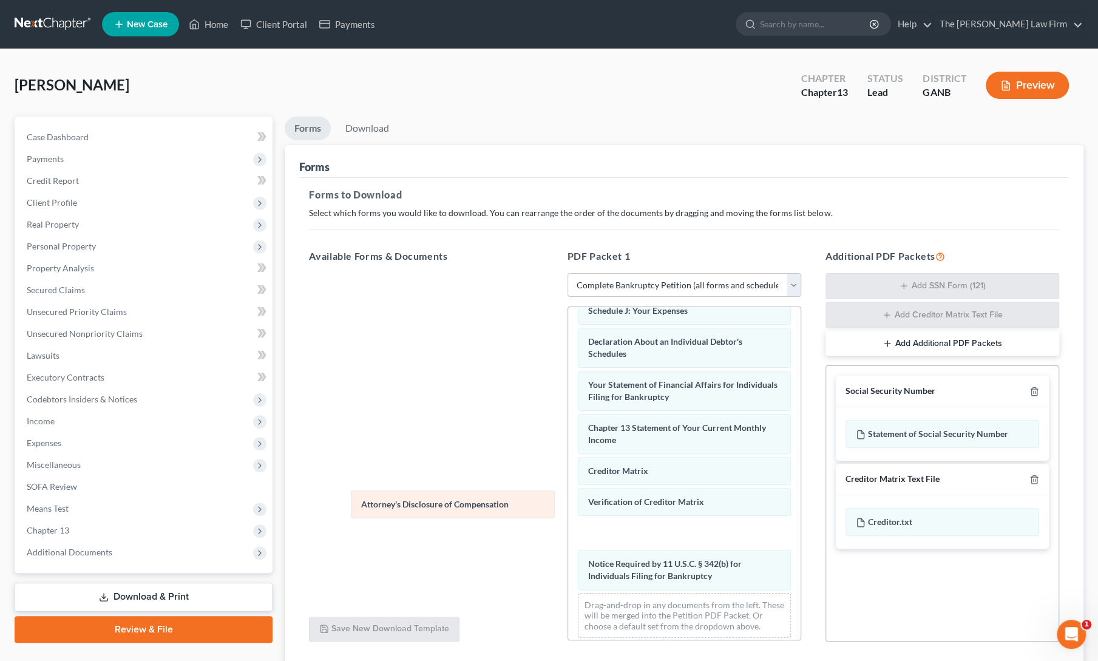
scroll to position [317, 0]
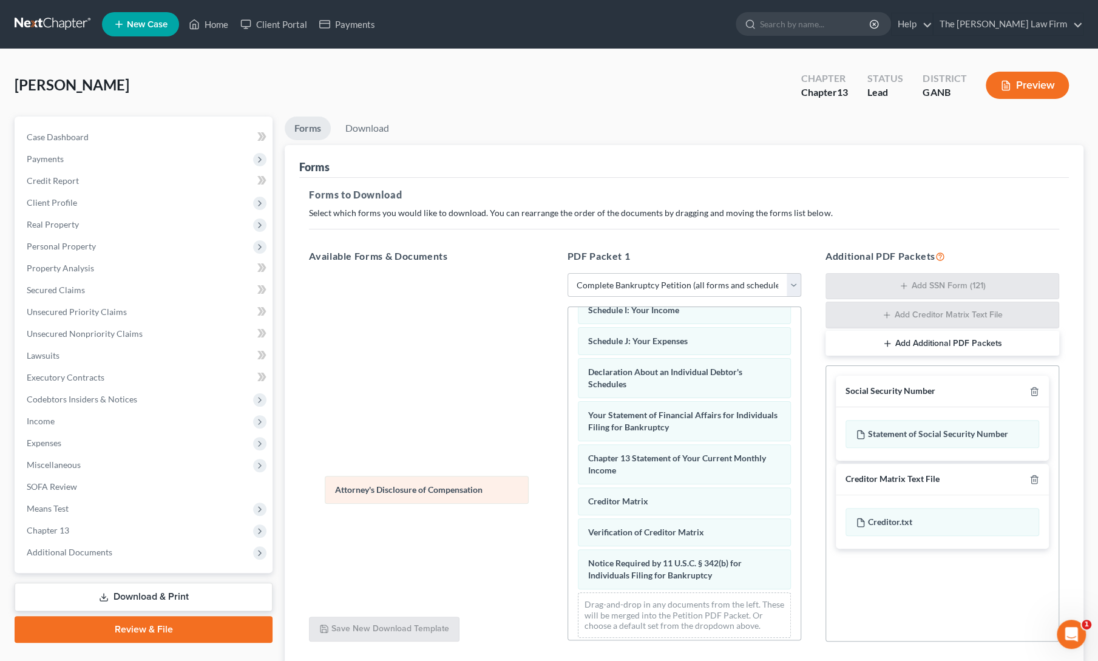
drag, startPoint x: 676, startPoint y: 570, endPoint x: 423, endPoint y: 492, distance: 265.0
click at [568, 492] on div "Attorney's Disclosure of Compensation Voluntary Petition for Individuals Filing…" at bounding box center [684, 319] width 233 height 658
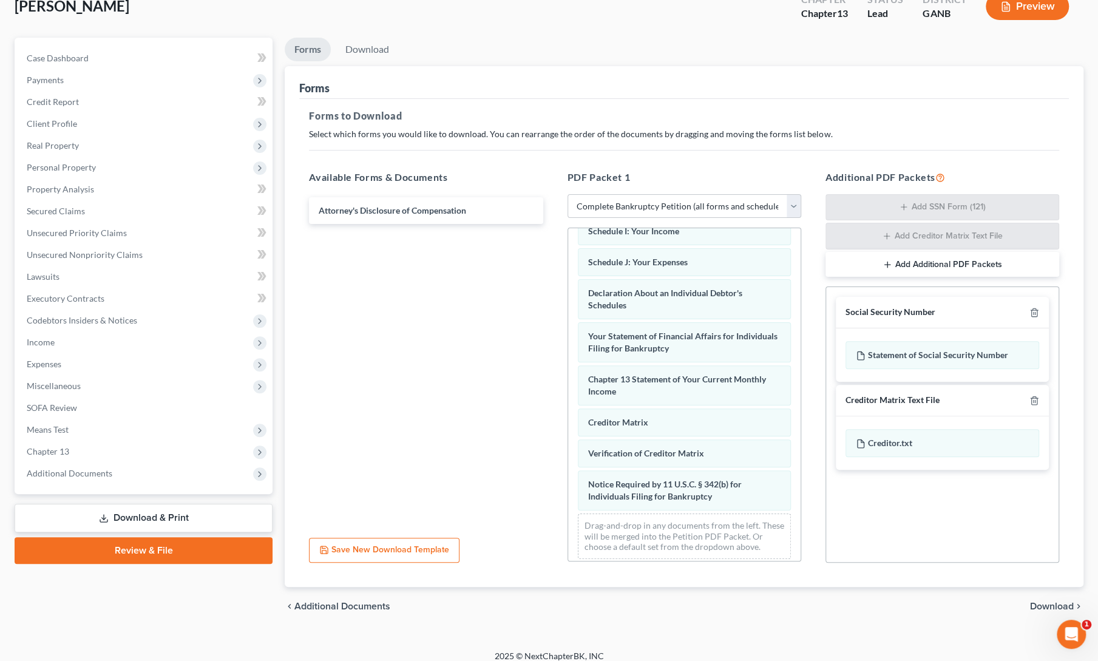
scroll to position [88, 0]
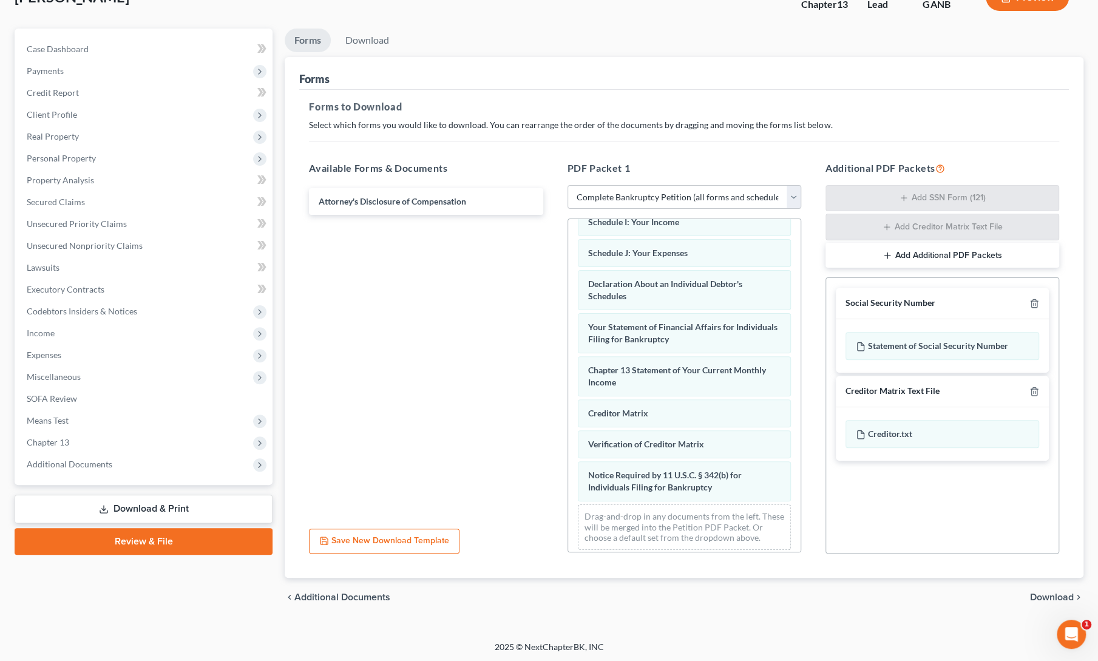
click at [1048, 593] on span "Download" at bounding box center [1052, 598] width 44 height 10
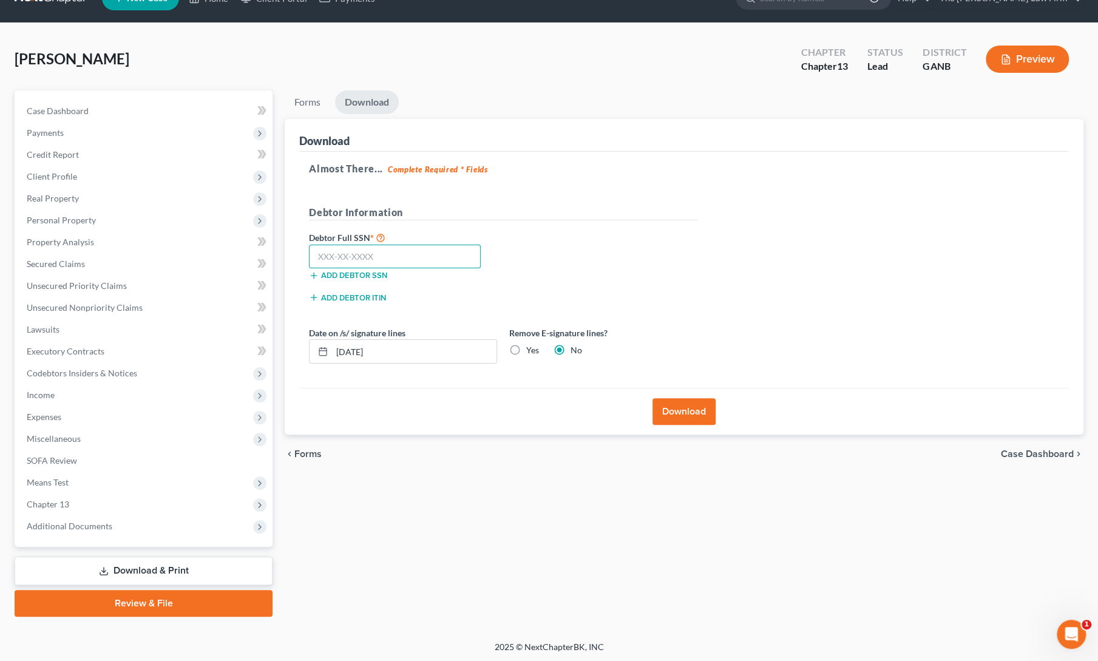
click at [435, 257] on input "text" at bounding box center [395, 257] width 172 height 24
paste input "238-19-7506"
type input "238-19-7506"
click at [685, 408] on button "Download" at bounding box center [684, 411] width 63 height 27
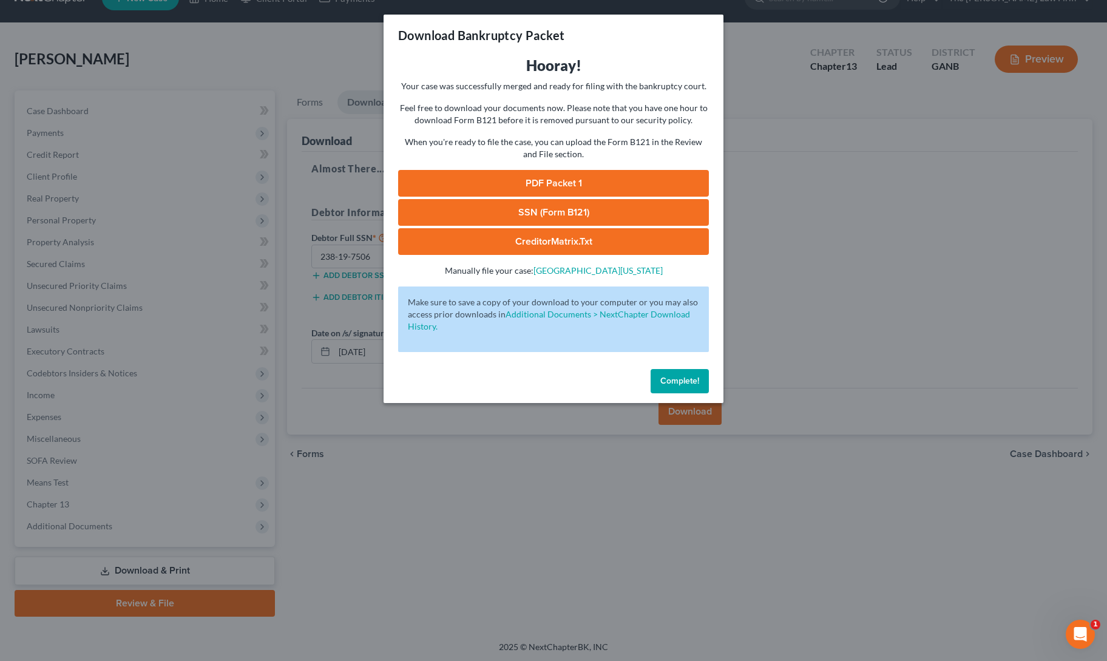
click at [605, 180] on link "PDF Packet 1" at bounding box center [553, 183] width 311 height 27
click at [674, 376] on span "Complete!" at bounding box center [680, 381] width 39 height 10
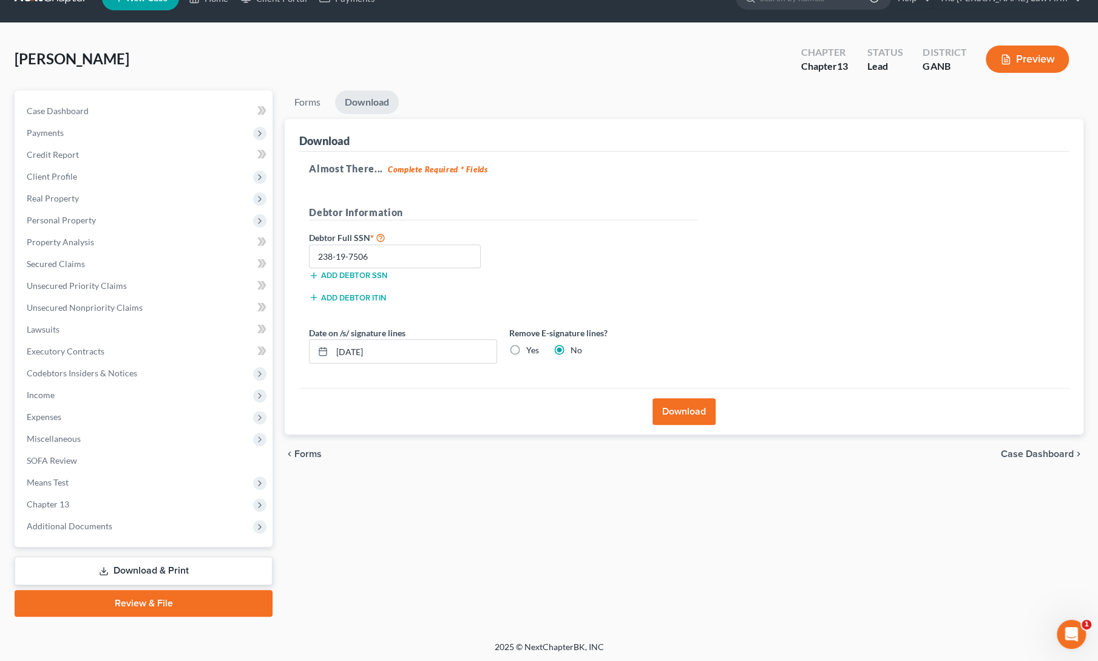
click at [684, 547] on div "Forms Download Forms Forms to Download Select which forms you would like to dow…" at bounding box center [684, 353] width 811 height 526
click at [55, 529] on span "Additional Documents" at bounding box center [70, 526] width 86 height 10
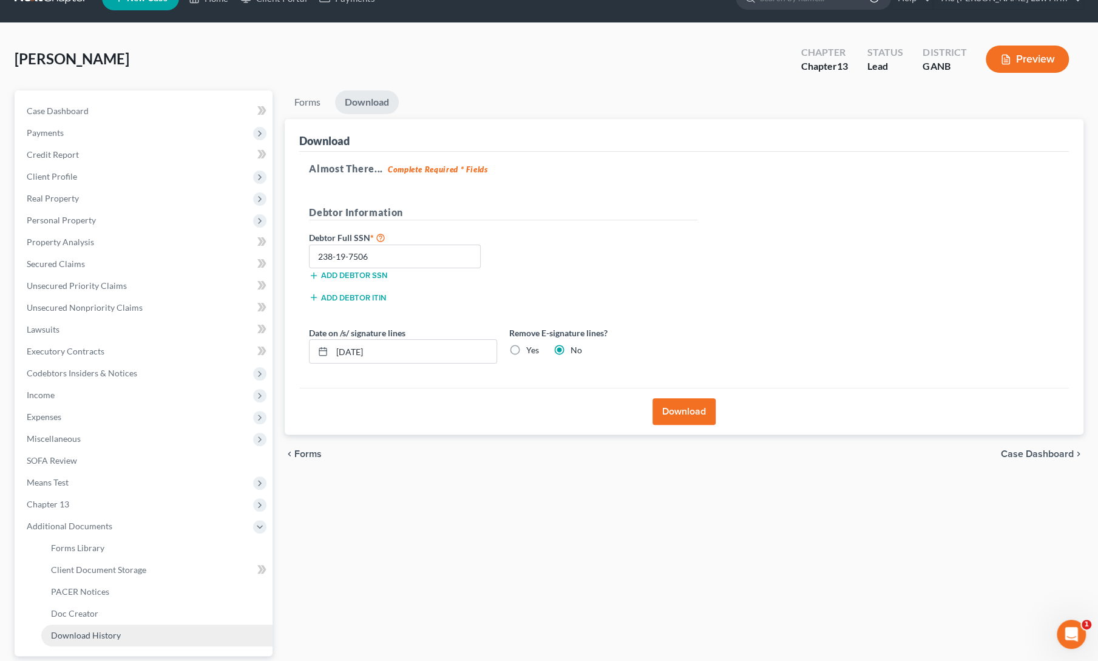
click at [81, 634] on span "Download History" at bounding box center [86, 635] width 70 height 10
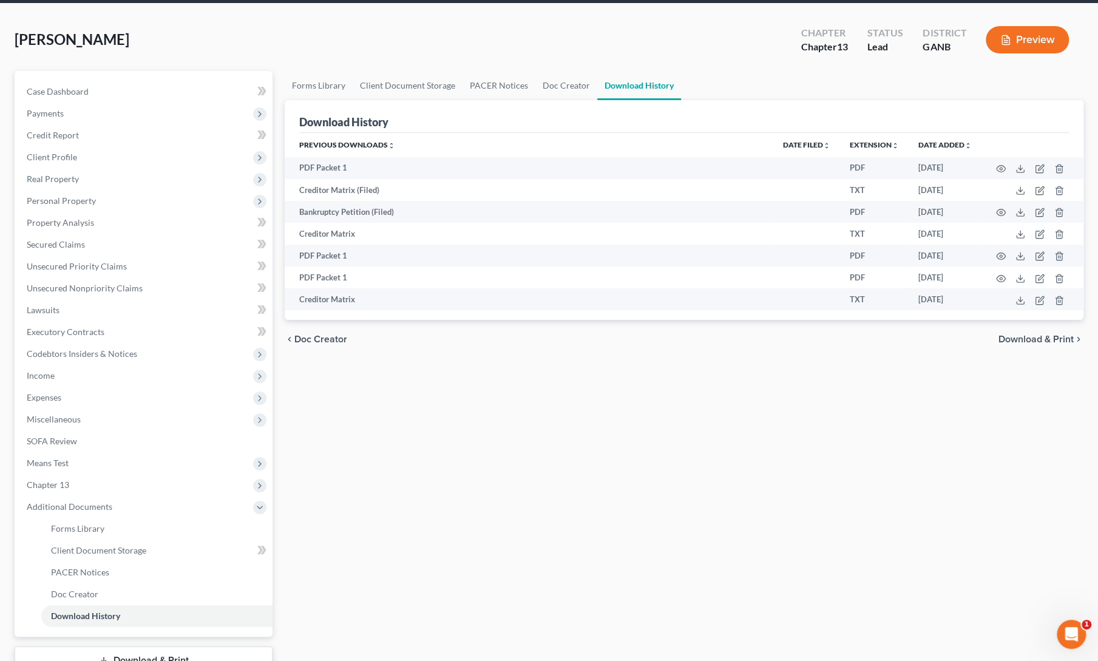
scroll to position [49, 0]
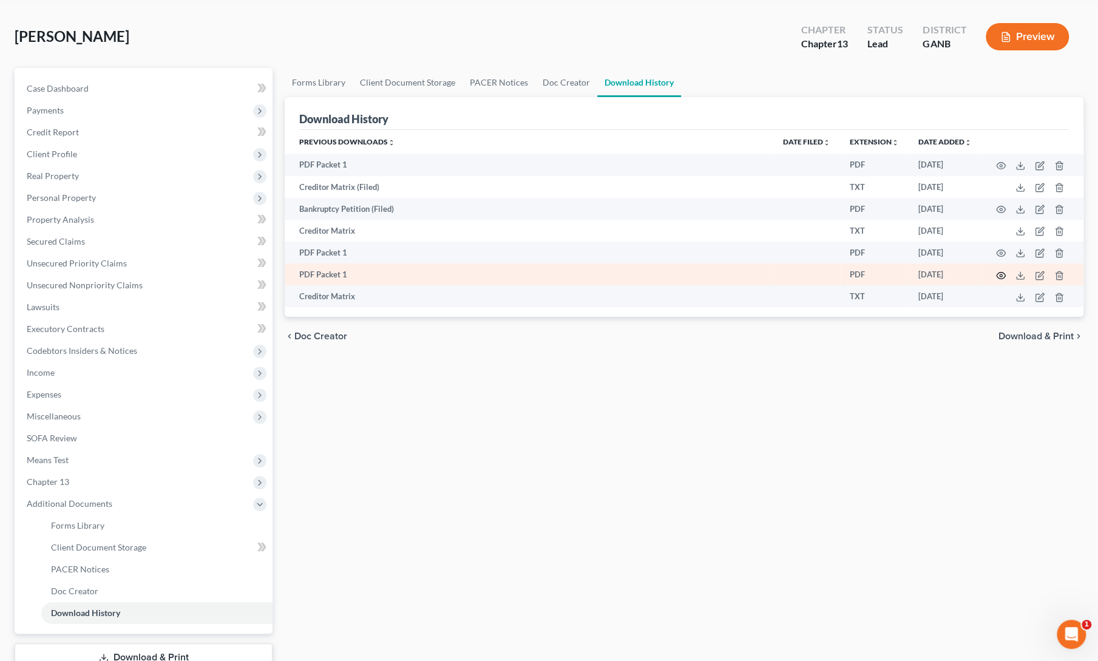
click at [1003, 275] on icon "button" at bounding box center [1001, 276] width 10 height 10
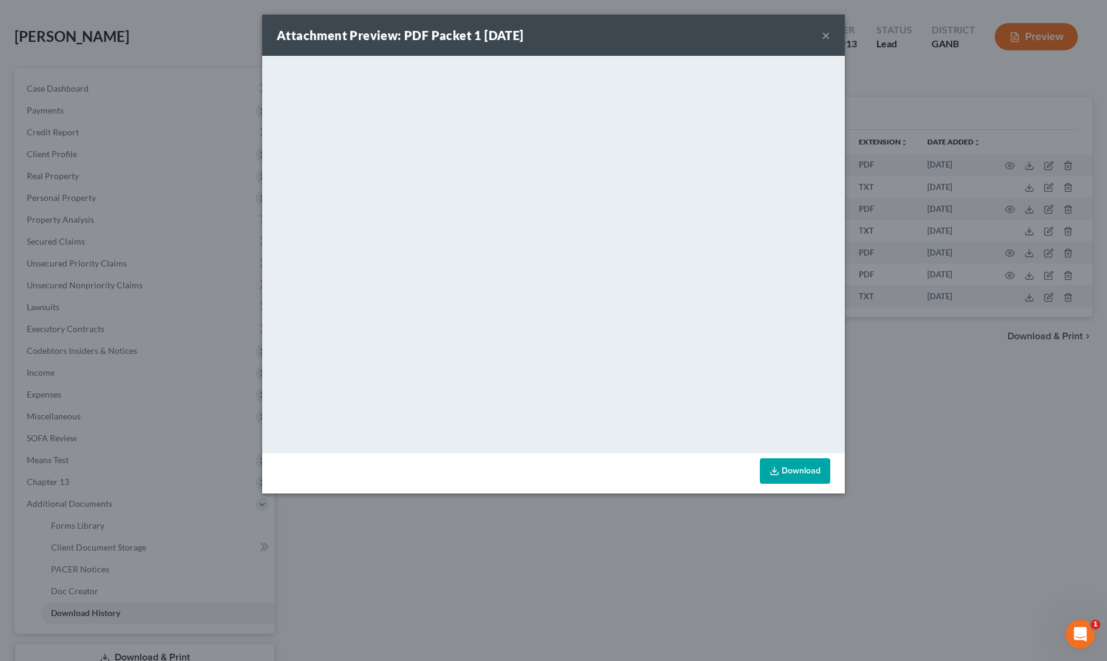
click at [828, 30] on button "×" at bounding box center [826, 35] width 8 height 15
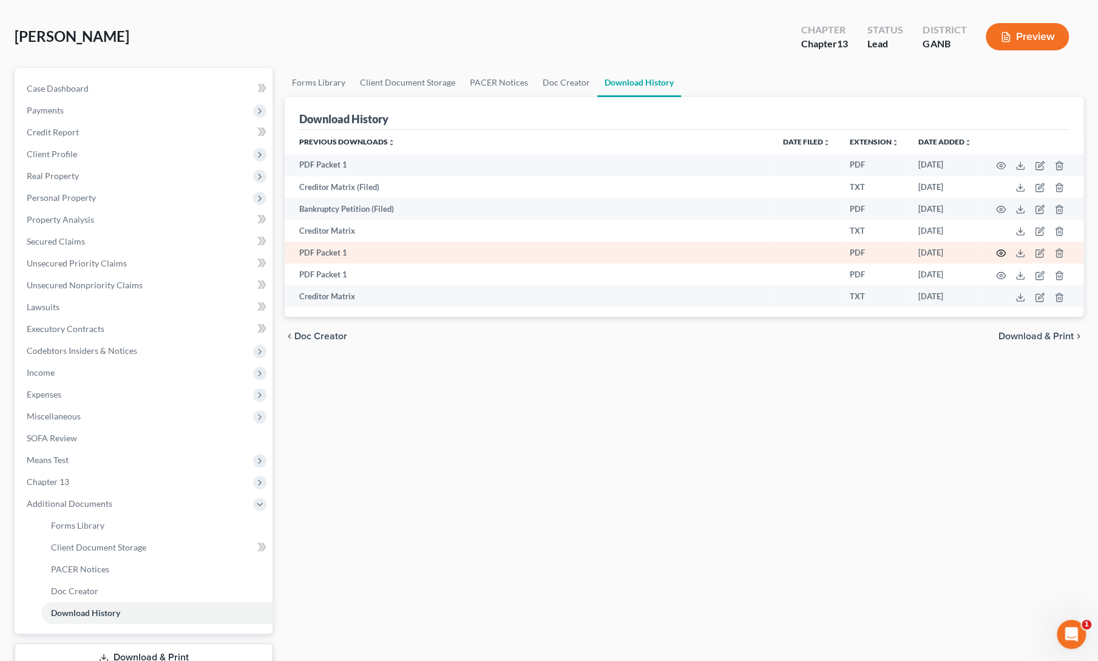
click at [1001, 253] on circle "button" at bounding box center [1001, 253] width 2 height 2
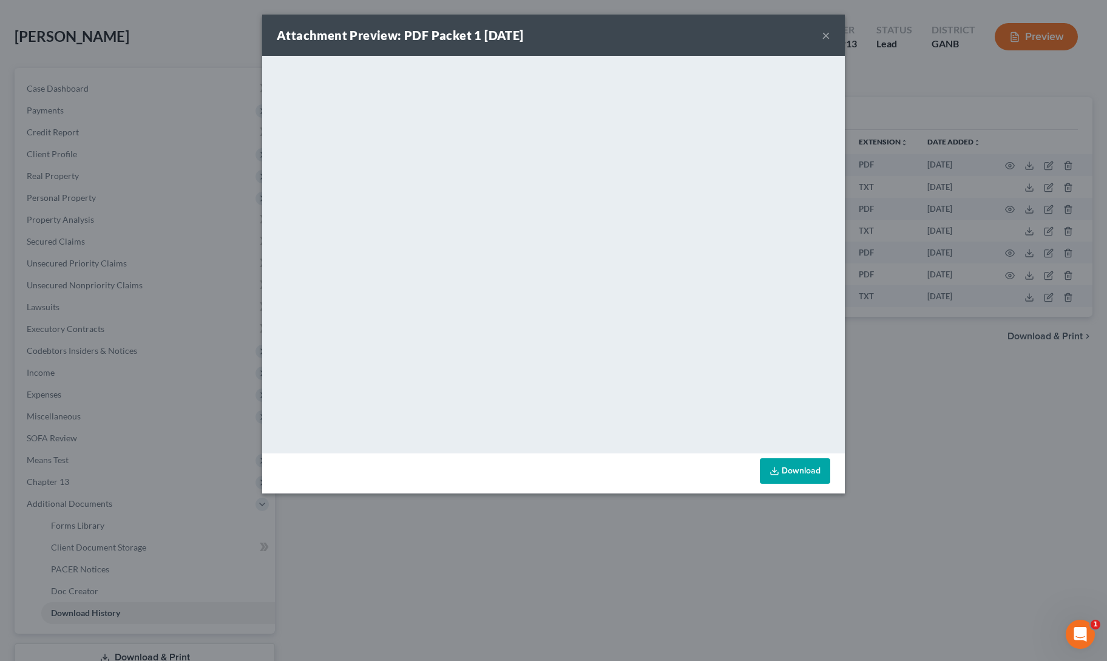
click at [827, 35] on button "×" at bounding box center [826, 35] width 8 height 15
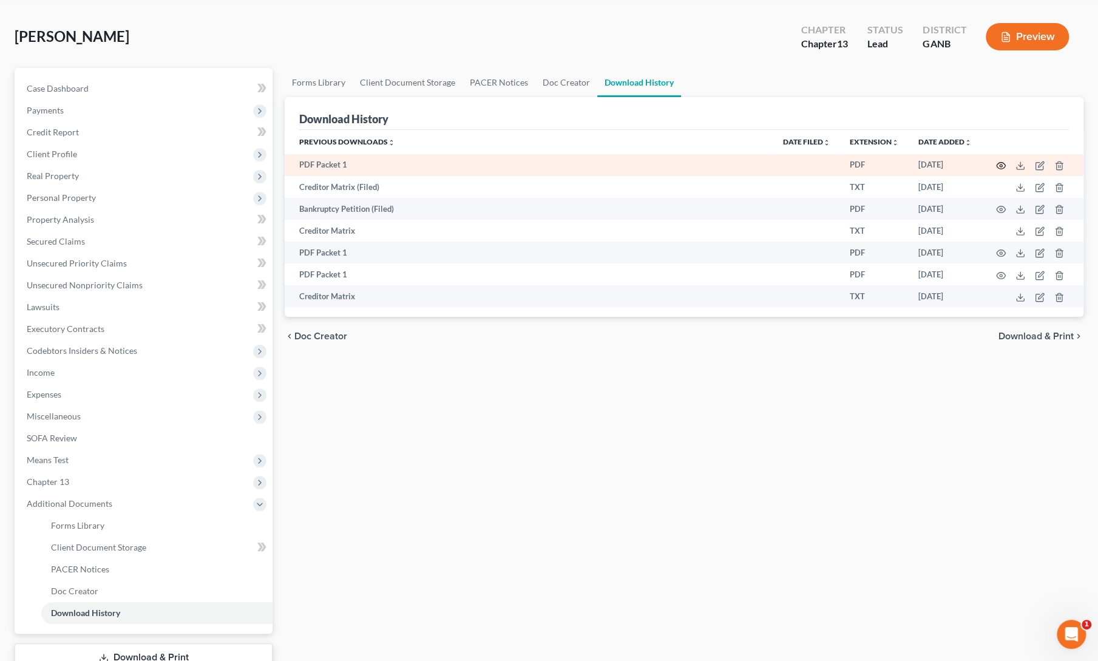
click at [1001, 165] on icon "button" at bounding box center [1001, 166] width 10 height 10
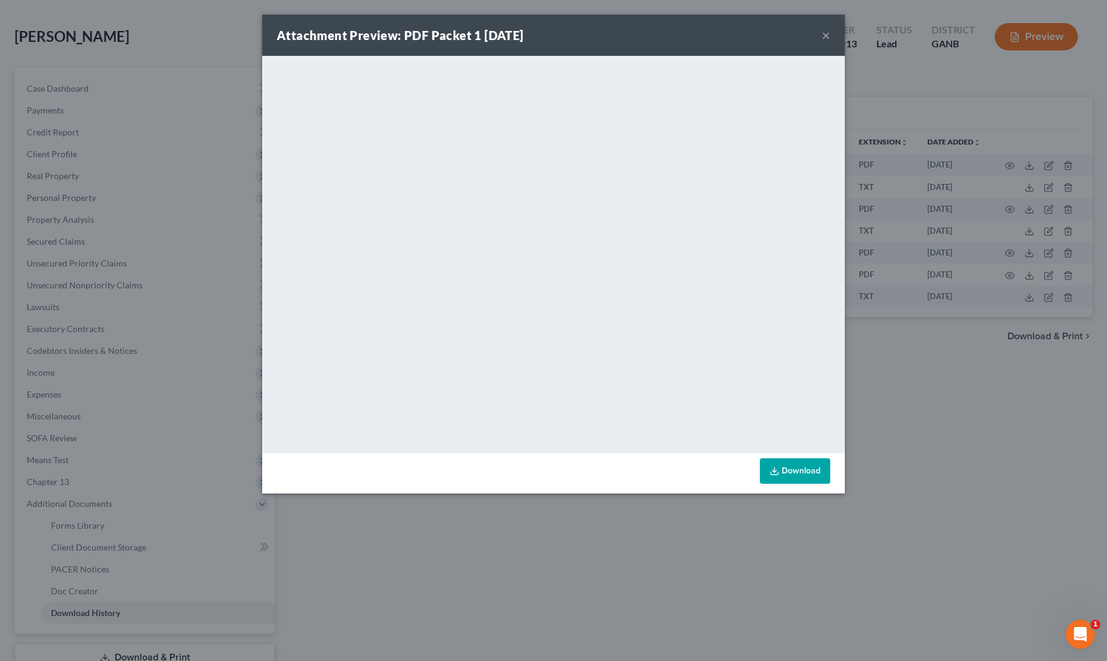
click at [828, 32] on button "×" at bounding box center [826, 35] width 8 height 15
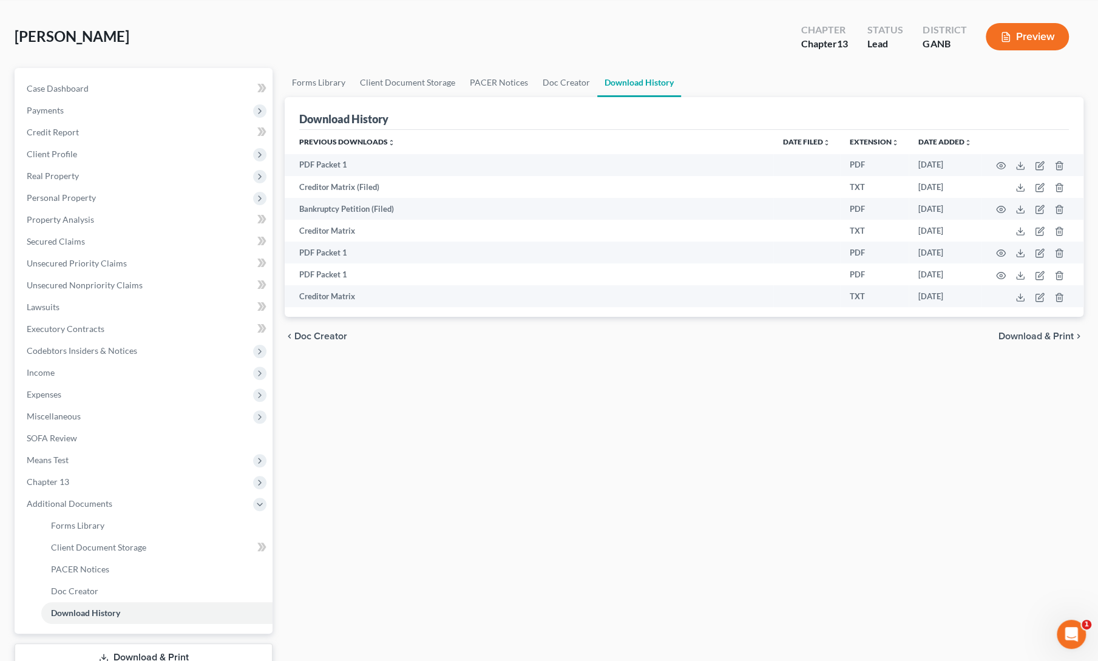
click at [709, 415] on div "Forms Library Client Document Storage PACER Notices Doc Creator Download Histor…" at bounding box center [684, 386] width 811 height 636
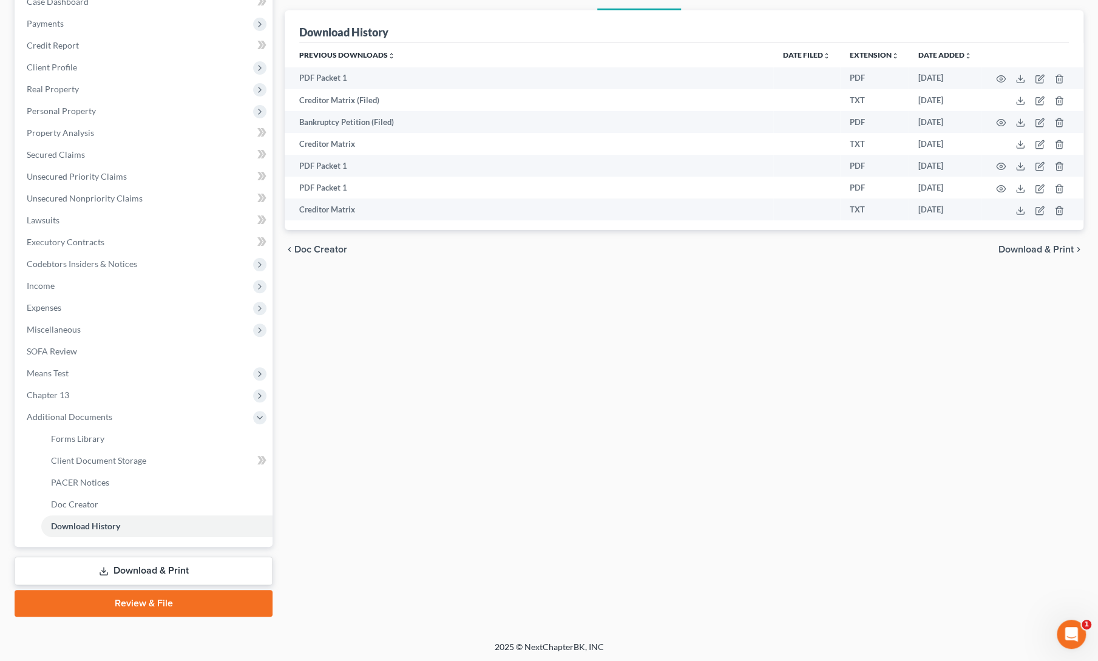
click at [154, 571] on link "Download & Print" at bounding box center [144, 571] width 258 height 29
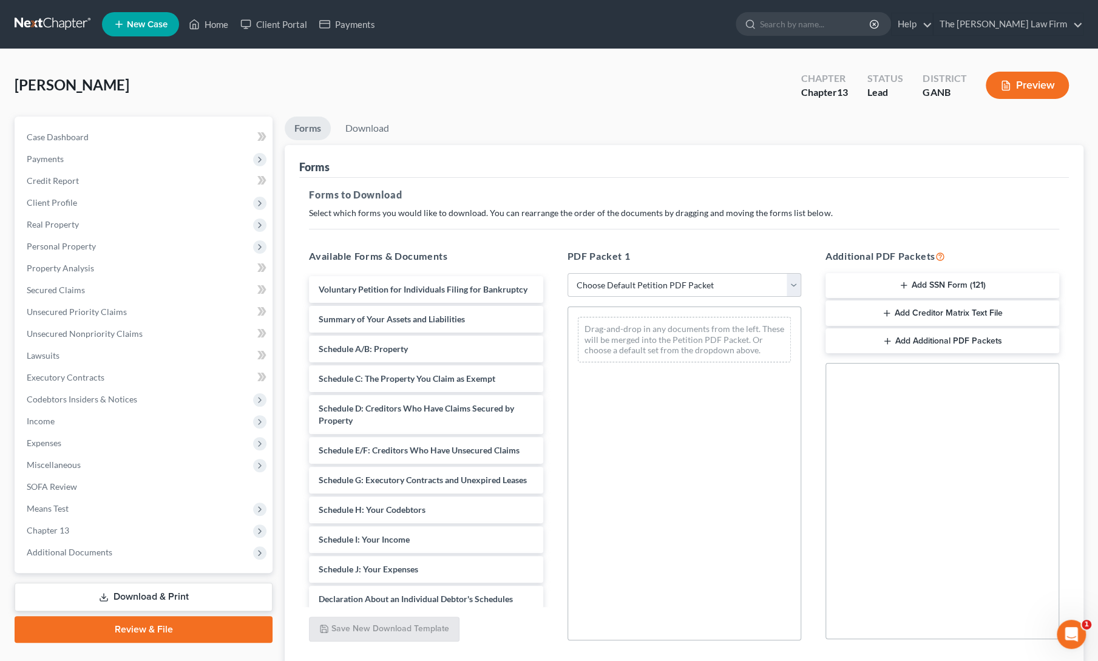
click at [912, 285] on button "Add SSN Form (121)" at bounding box center [943, 285] width 234 height 25
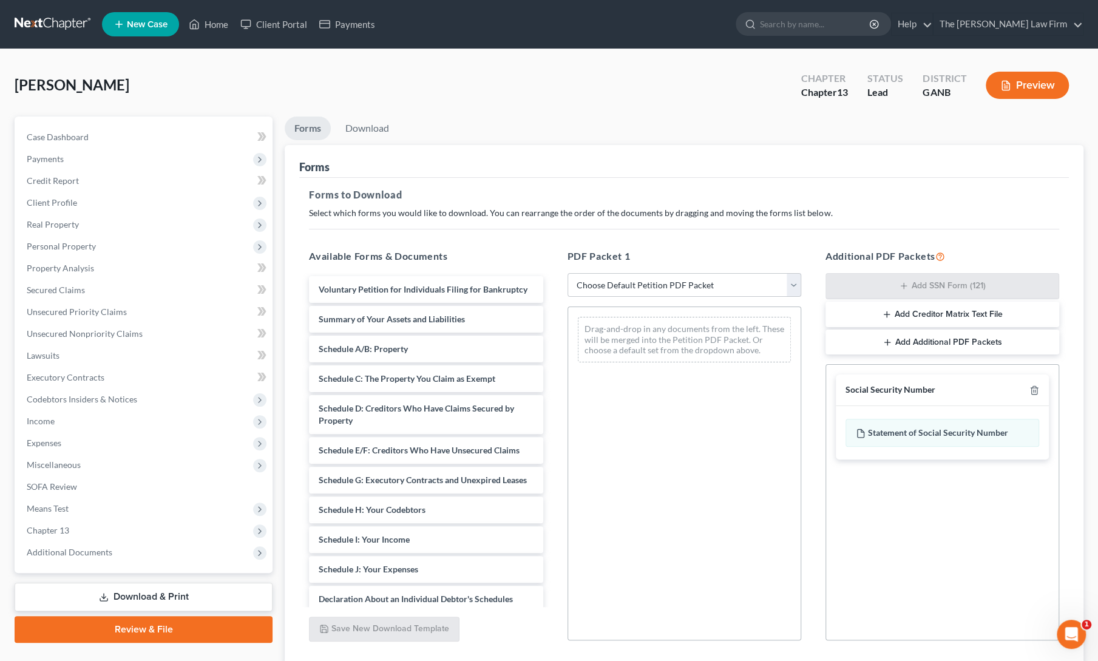
scroll to position [87, 0]
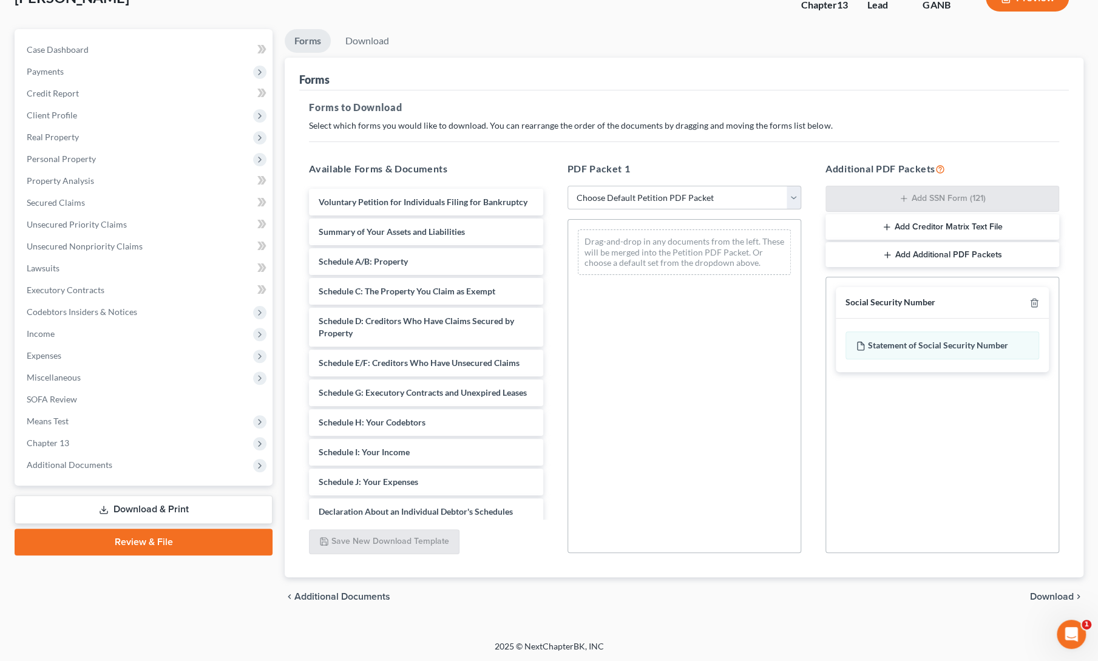
click at [1059, 592] on span "Download" at bounding box center [1052, 597] width 44 height 10
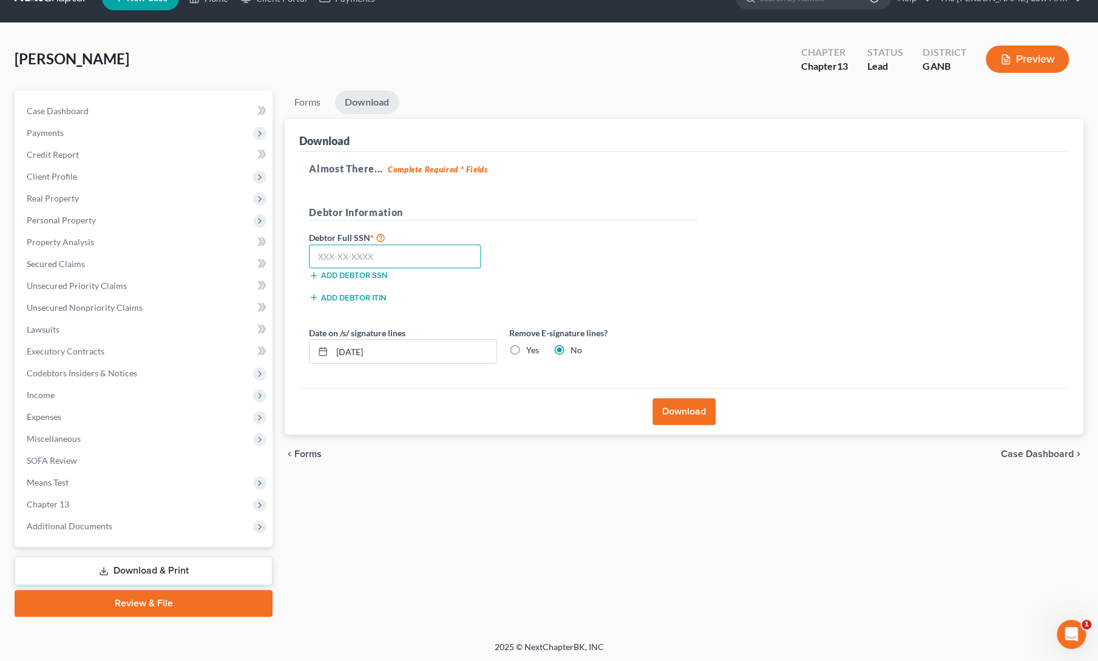
click at [337, 246] on input "text" at bounding box center [395, 257] width 172 height 24
paste input "238-19-7506"
type input "238-19-7506"
click at [673, 405] on button "Download" at bounding box center [684, 411] width 63 height 27
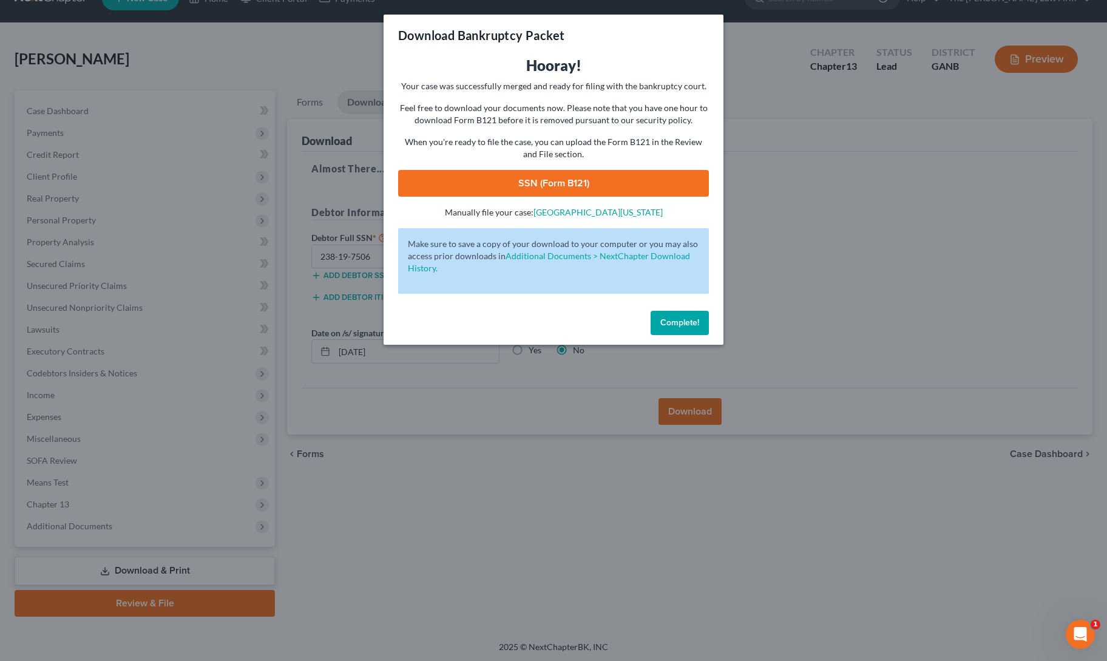
click at [591, 191] on link "SSN (Form B121)" at bounding box center [553, 183] width 311 height 27
click at [705, 332] on button "Complete!" at bounding box center [680, 323] width 58 height 24
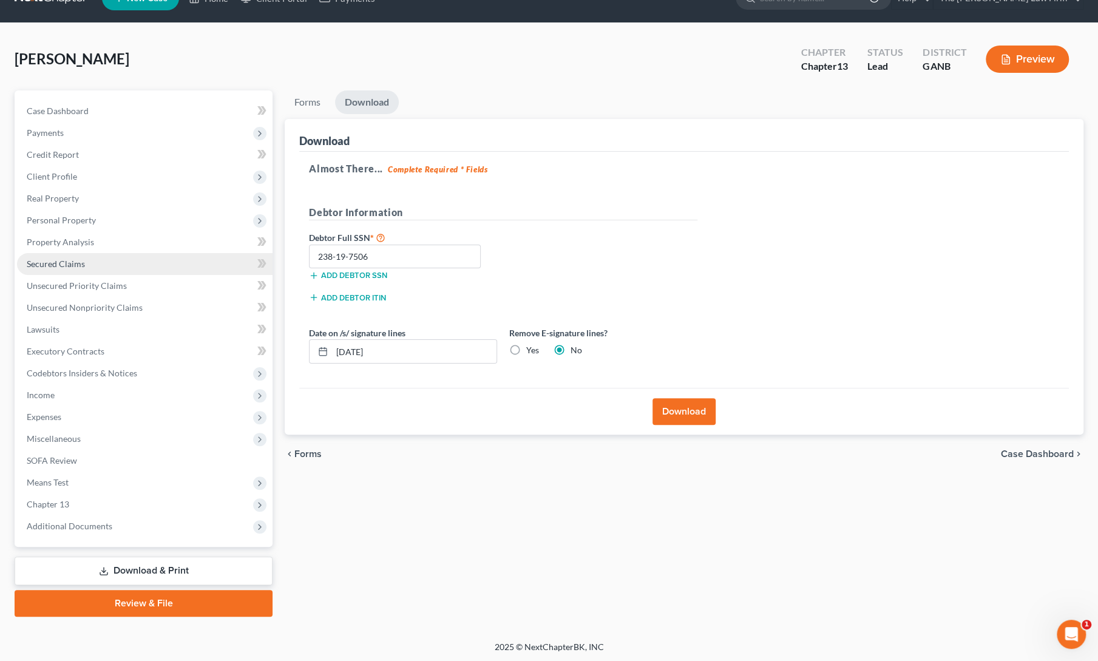
click at [47, 267] on span "Secured Claims" at bounding box center [56, 264] width 58 height 10
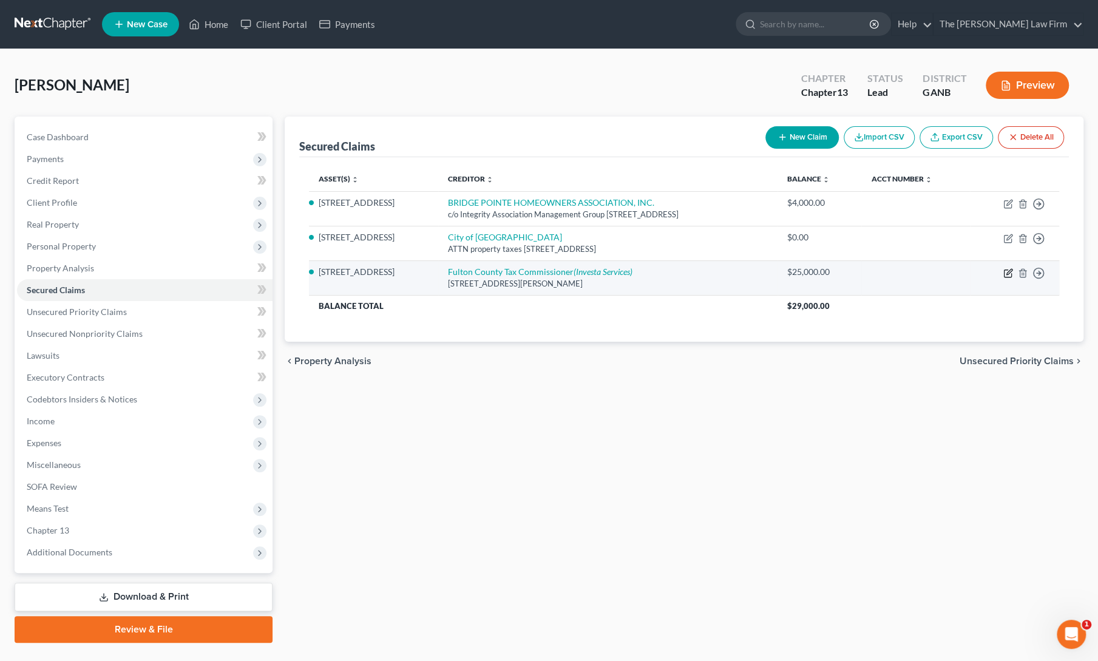
click at [1009, 270] on icon "button" at bounding box center [1009, 271] width 5 height 5
select select "10"
select select "6"
select select "0"
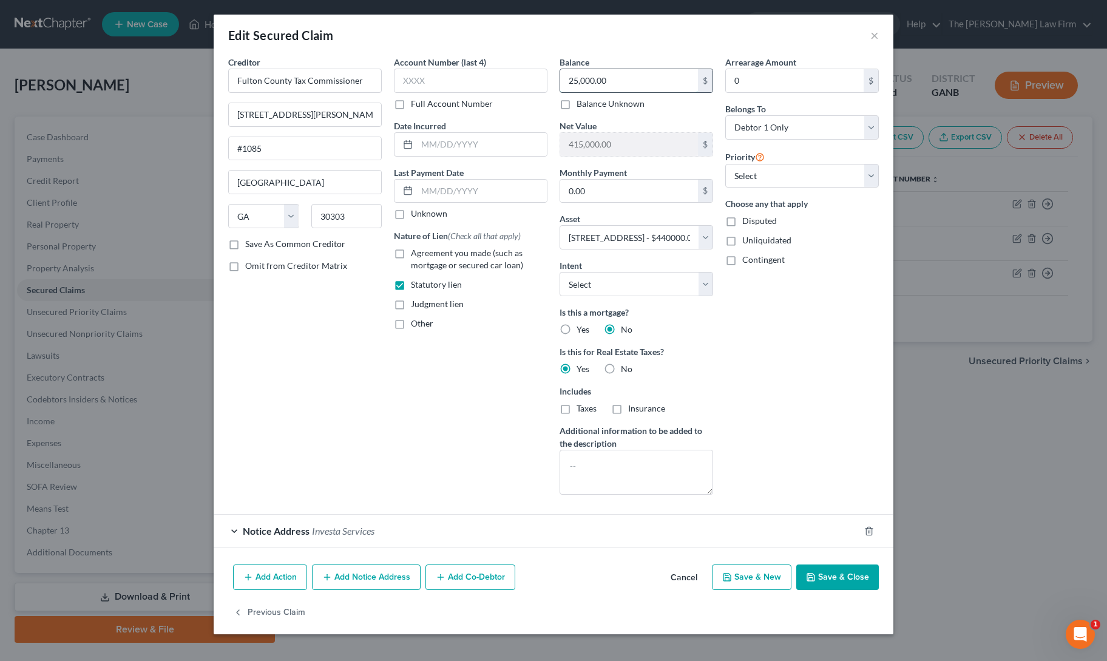
click at [587, 80] on input "25,000.00" at bounding box center [629, 80] width 138 height 23
type input "2,200"
click at [777, 389] on div "Arrearage Amount 0 $ Belongs To * Select Debtor 1 Only Debtor 2 Only Debtor 1 A…" at bounding box center [802, 280] width 166 height 449
click at [845, 580] on button "Save & Close" at bounding box center [838, 577] width 83 height 25
select select
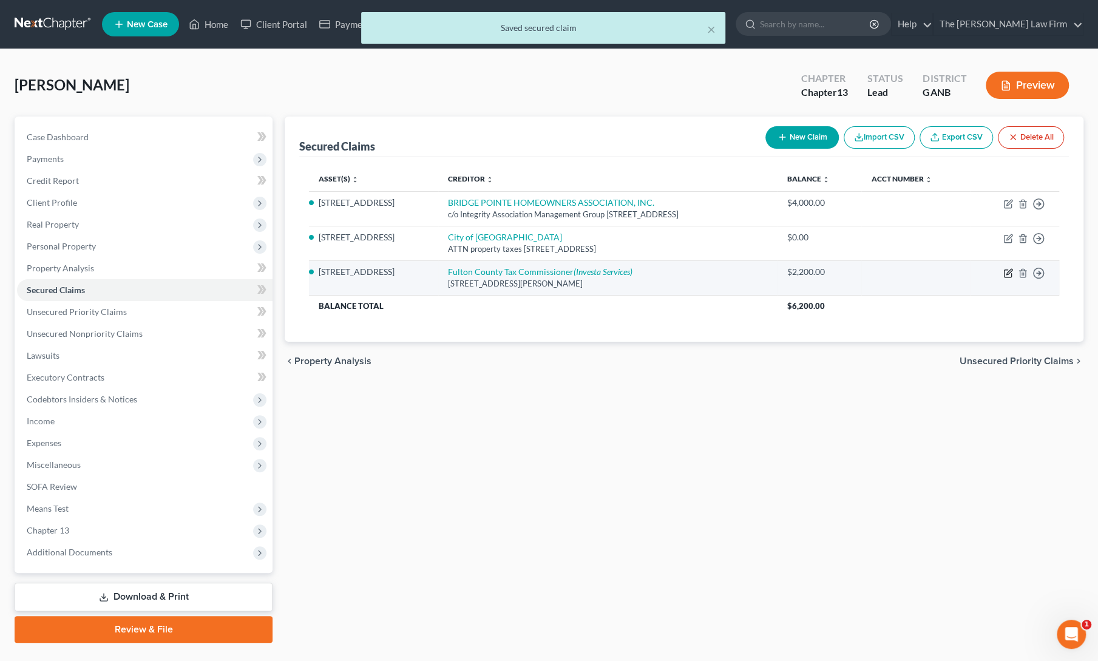
click at [1004, 271] on icon "button" at bounding box center [1007, 273] width 7 height 7
select select "10"
select select "6"
select select "0"
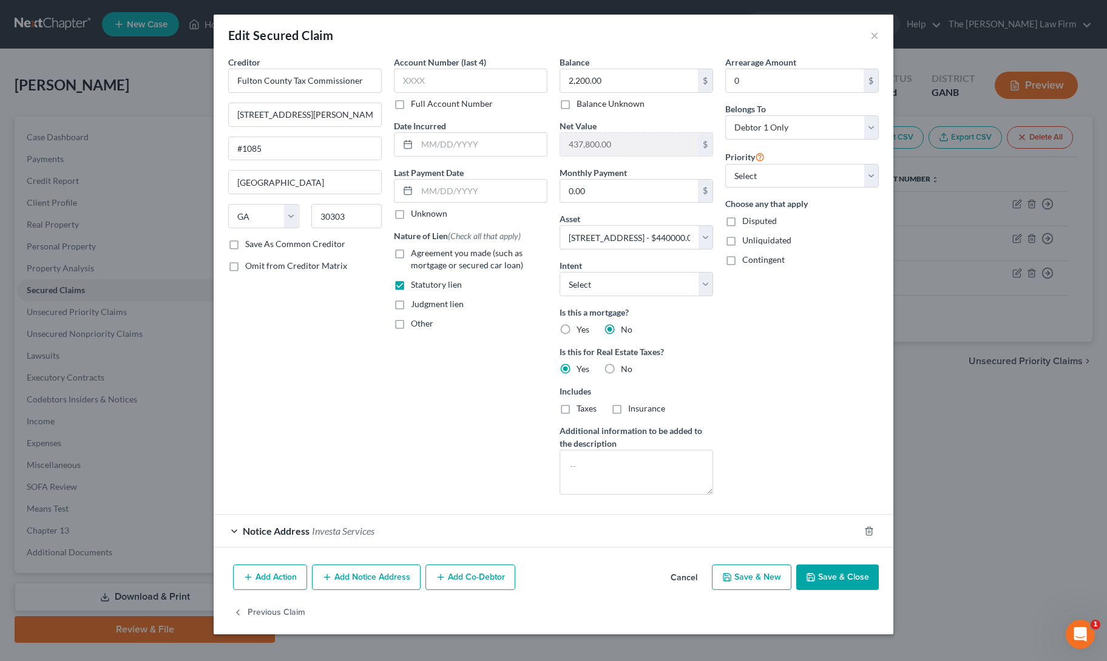
click at [687, 573] on button "Cancel" at bounding box center [684, 578] width 46 height 24
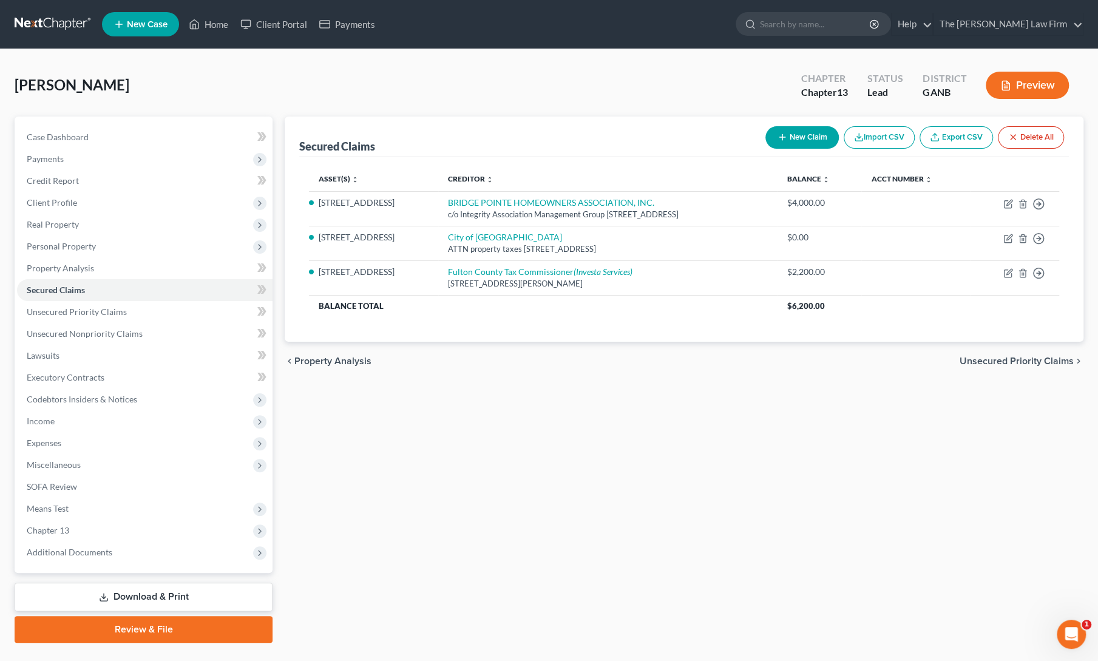
click at [778, 138] on icon "button" at bounding box center [783, 137] width 10 height 10
select select "0"
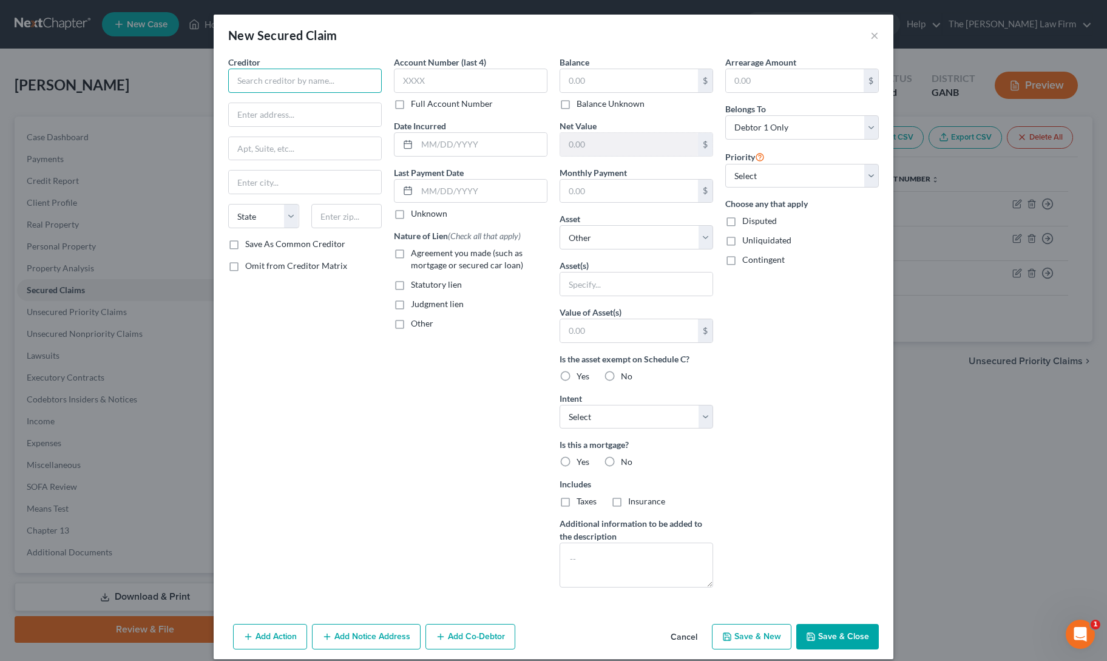
click at [278, 84] on input "text" at bounding box center [305, 81] width 154 height 24
type input "Investa Services"
click at [278, 111] on input "text" at bounding box center [305, 114] width 152 height 23
paste input "1266 West Paces Ferry Rd #517"
type input "1266 West Paces Ferry Rd #517"
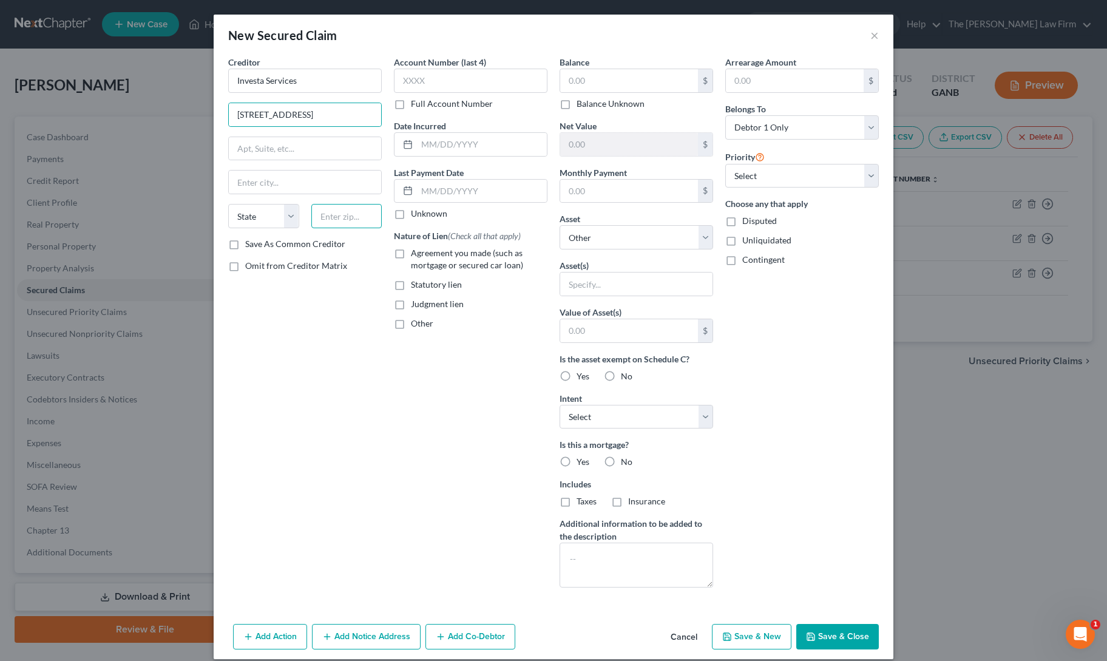
click at [331, 214] on input "text" at bounding box center [346, 216] width 71 height 24
paste input "0327"
type input "30327"
type input "Atlanta"
select select "10"
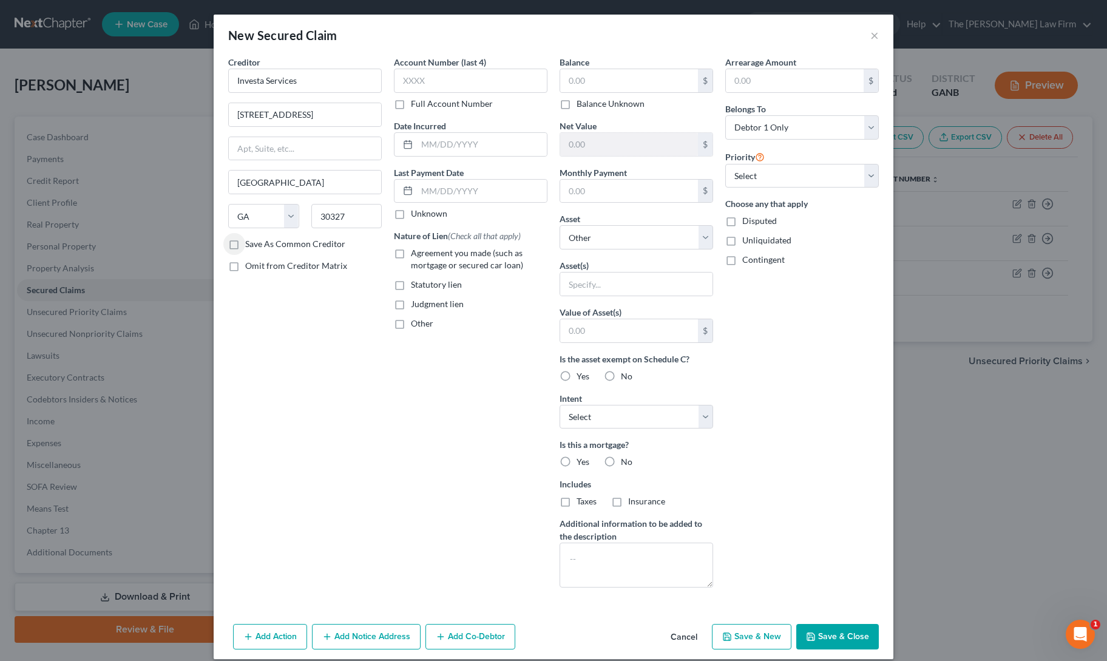
click at [411, 254] on label "Agreement you made (such as mortgage or secured car loan)" at bounding box center [479, 259] width 137 height 24
click at [416, 254] on input "Agreement you made (such as mortgage or secured car loan)" at bounding box center [420, 251] width 8 height 8
checkbox input "true"
click at [588, 75] on input "text" at bounding box center [629, 80] width 138 height 23
type input "25,000"
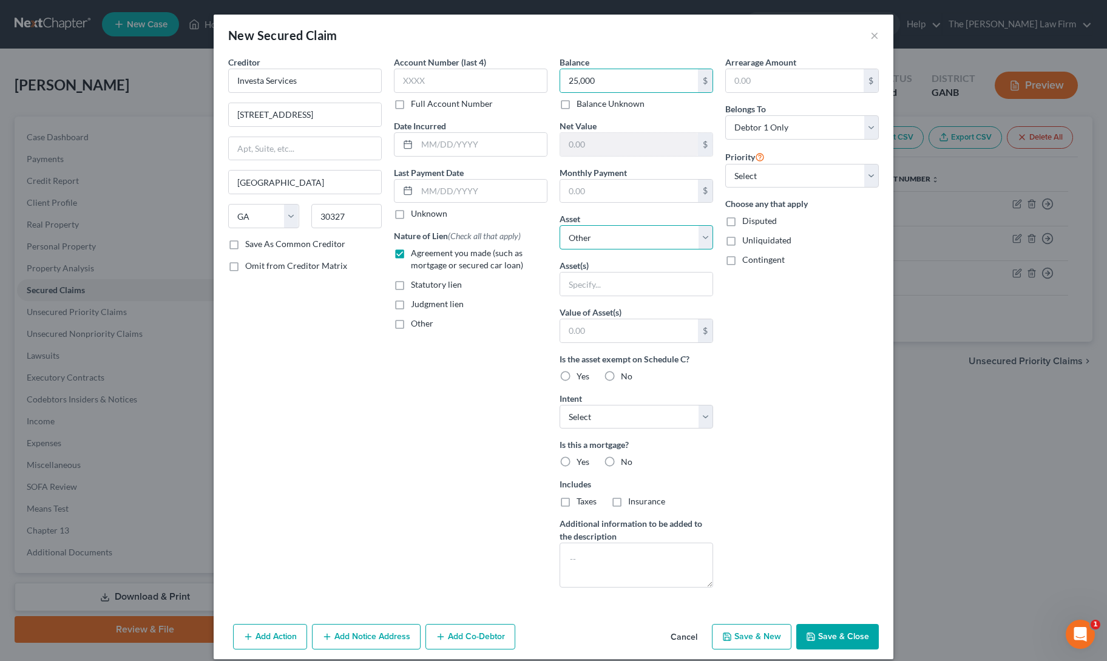
click at [599, 229] on select "Select Other Multiple Assets Firearms - Handgun - $400.0 Clothing - Clothing - …" at bounding box center [637, 237] width 154 height 24
select select "6"
click at [560, 225] on select "Select Other Multiple Assets Firearms - Handgun - $400.0 Clothing - Clothing - …" at bounding box center [637, 237] width 154 height 24
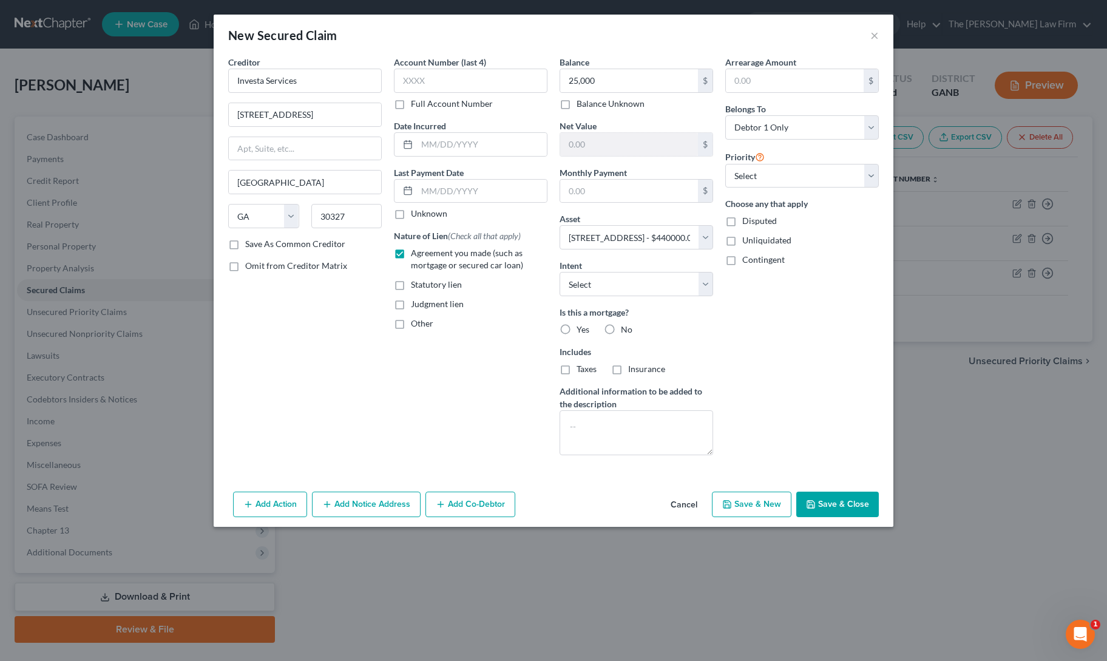
click at [770, 362] on div "Arrearage Amount $ Belongs To * Select Debtor 1 Only Debtor 2 Only Debtor 1 And…" at bounding box center [802, 260] width 166 height 409
click at [824, 498] on button "Save & Close" at bounding box center [838, 504] width 83 height 25
select select
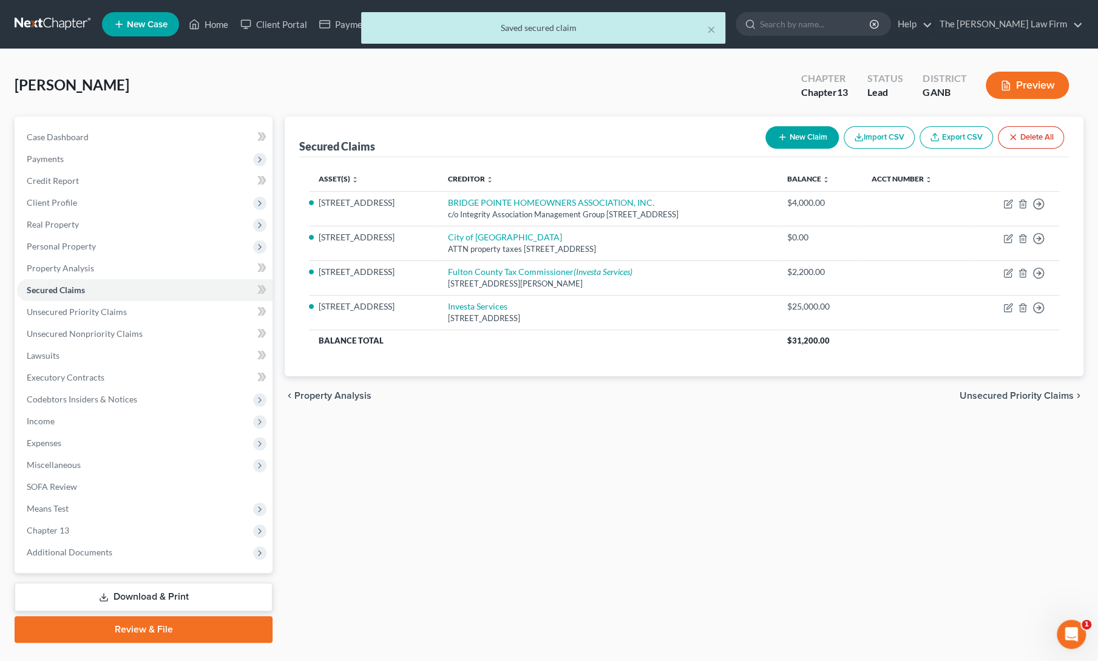
click at [584, 522] on div "Secured Claims New Claim Import CSV Export CSV Delete All Asset(s) expand_more …" at bounding box center [684, 380] width 811 height 526
